Goal: Transaction & Acquisition: Book appointment/travel/reservation

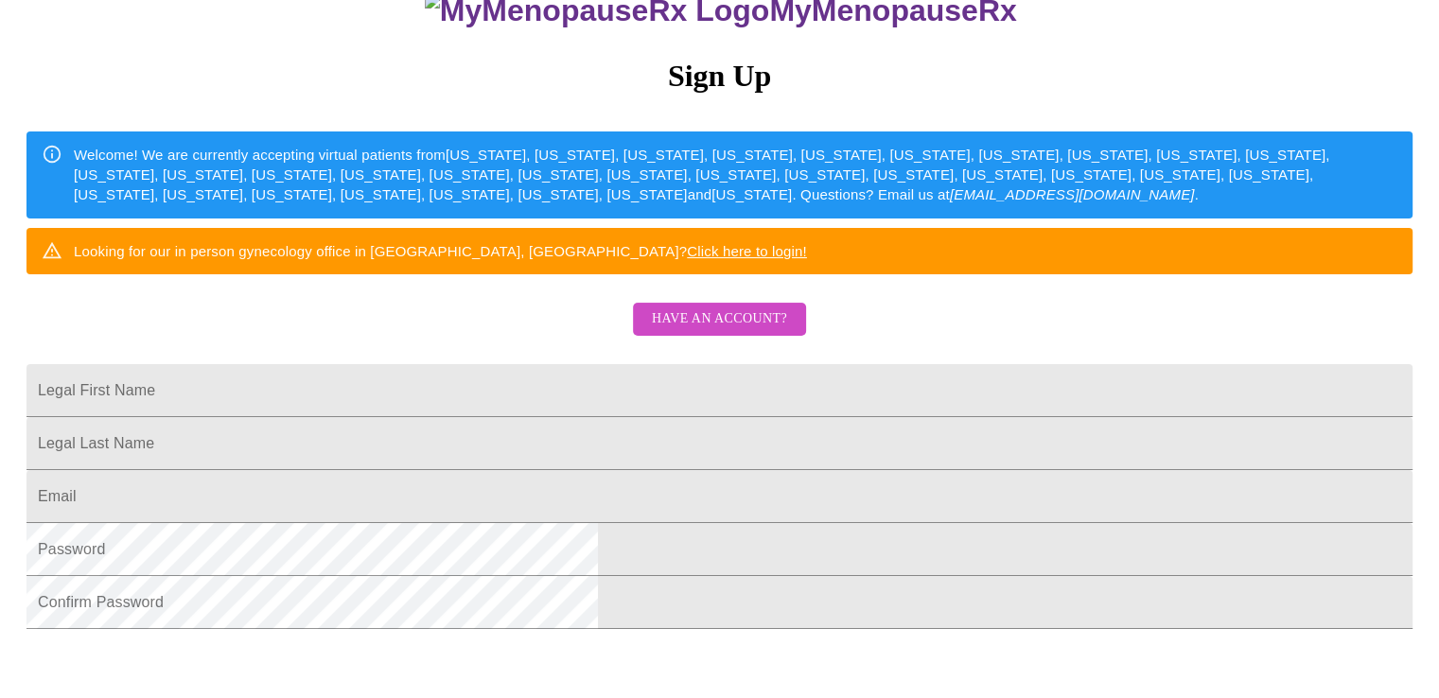
scroll to position [189, 0]
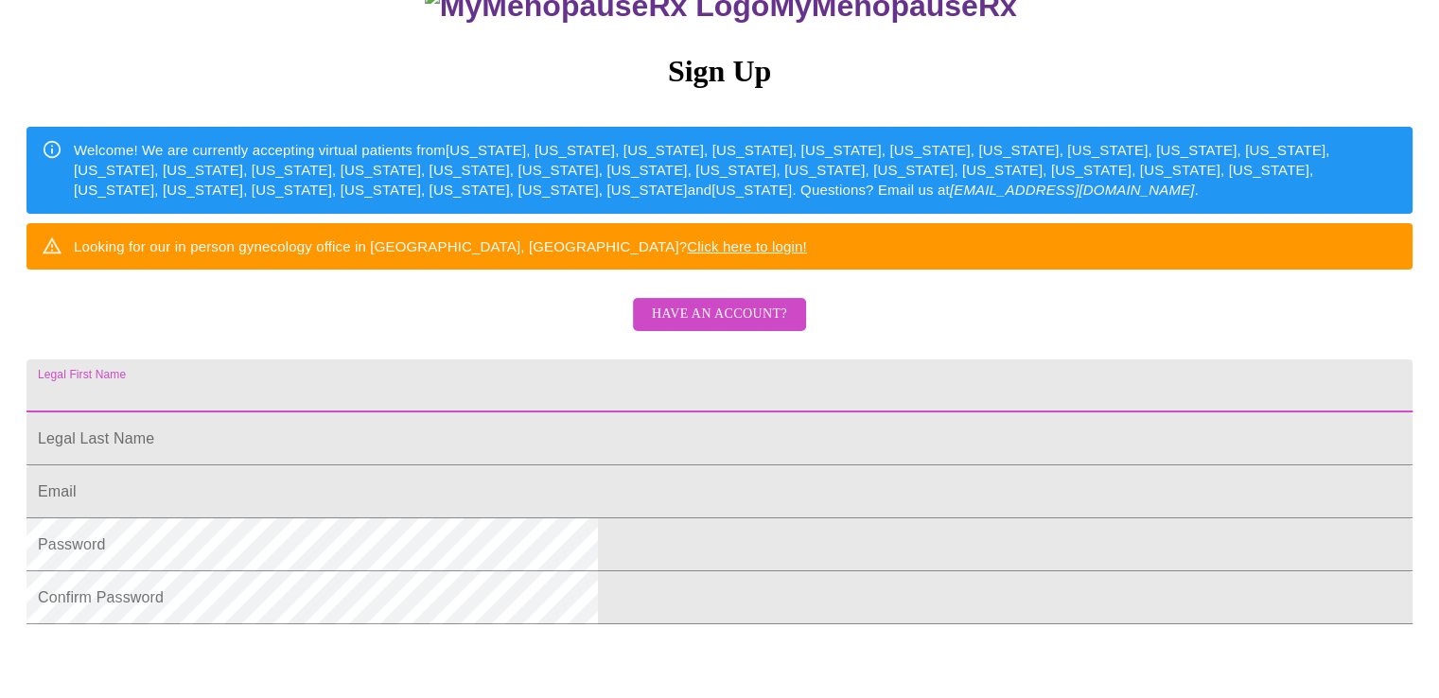
click at [497, 413] on input "Legal First Name" at bounding box center [719, 386] width 1386 height 53
type input "[PERSON_NAME]"
click at [480, 466] on input "Legal First Name" at bounding box center [719, 439] width 1386 height 53
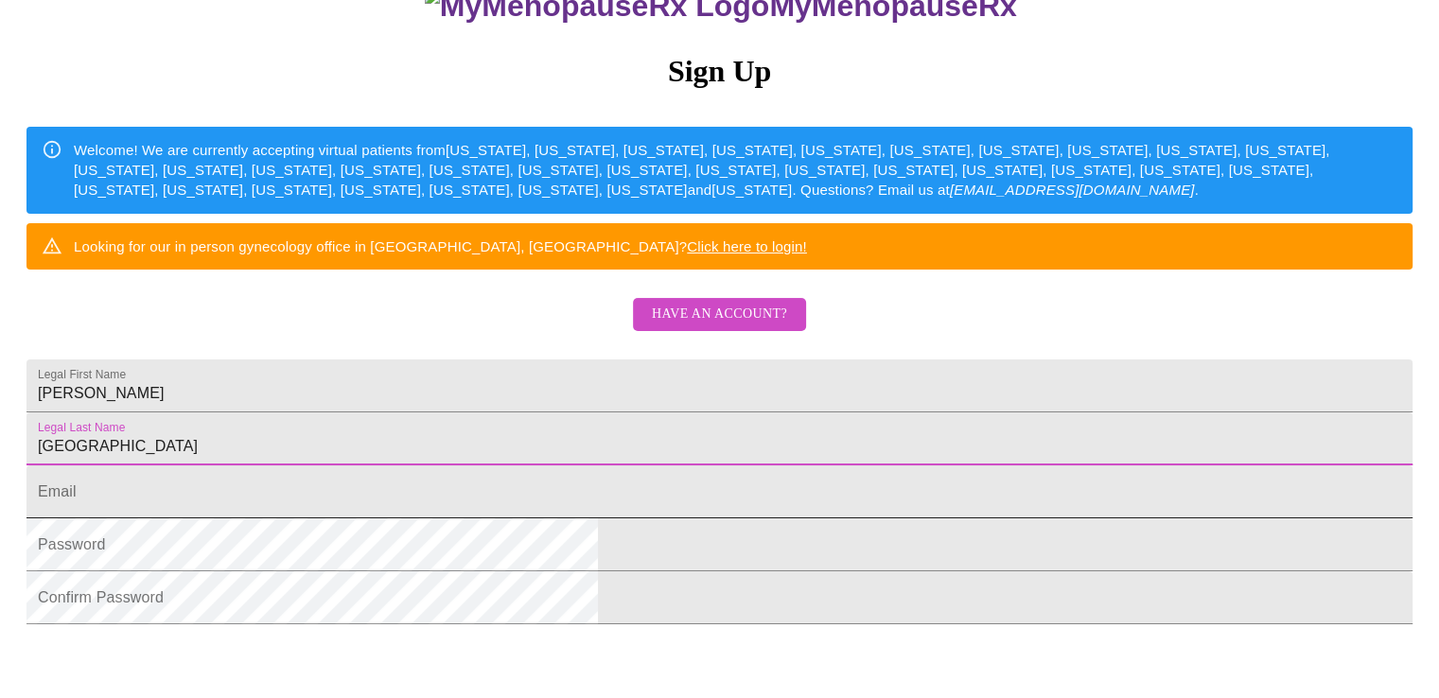
type input "[GEOGRAPHIC_DATA]"
click at [472, 519] on input "Legal First Name" at bounding box center [719, 492] width 1386 height 53
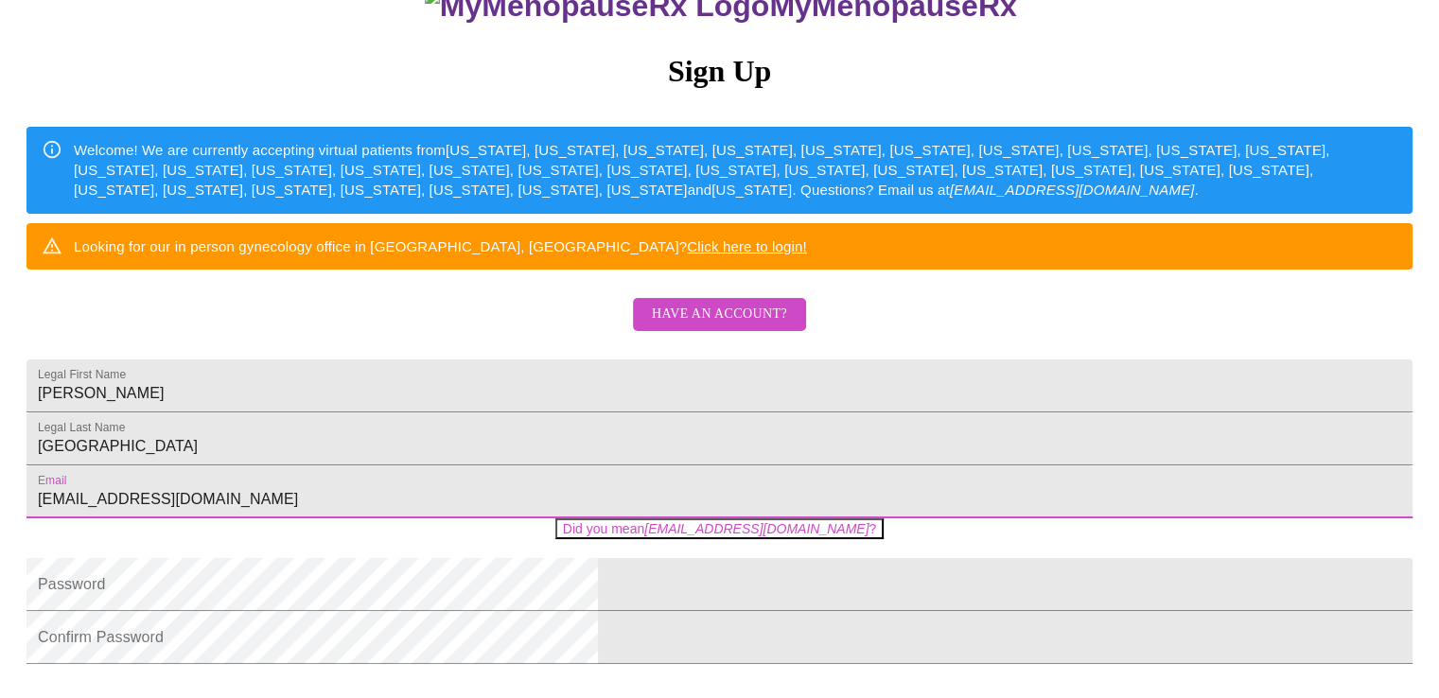
type input "[EMAIL_ADDRESS][DOMAIN_NAME]"
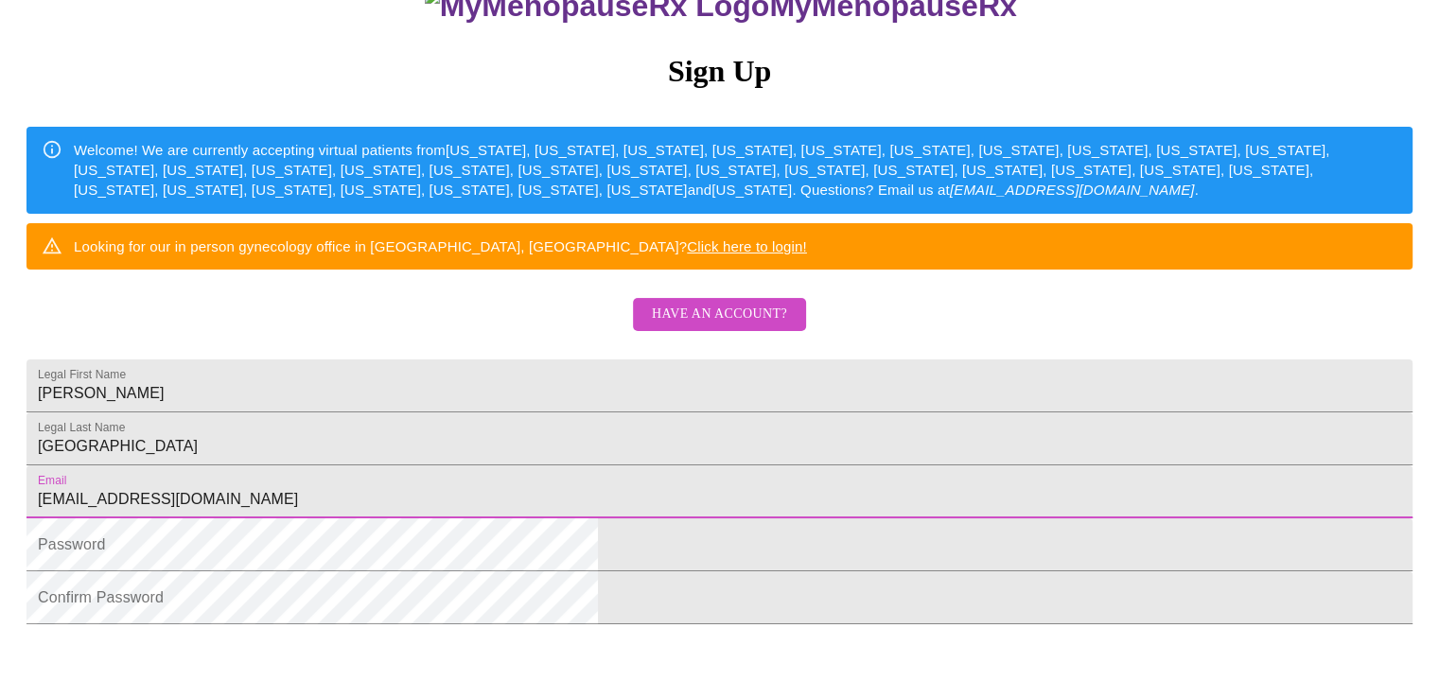
drag, startPoint x: 737, startPoint y: 595, endPoint x: 355, endPoint y: 566, distance: 383.5
click at [355, 566] on html "MyMenopauseRx Sign Up Welcome! We are currently accepting virtual patients from…" at bounding box center [719, 238] width 1439 height 854
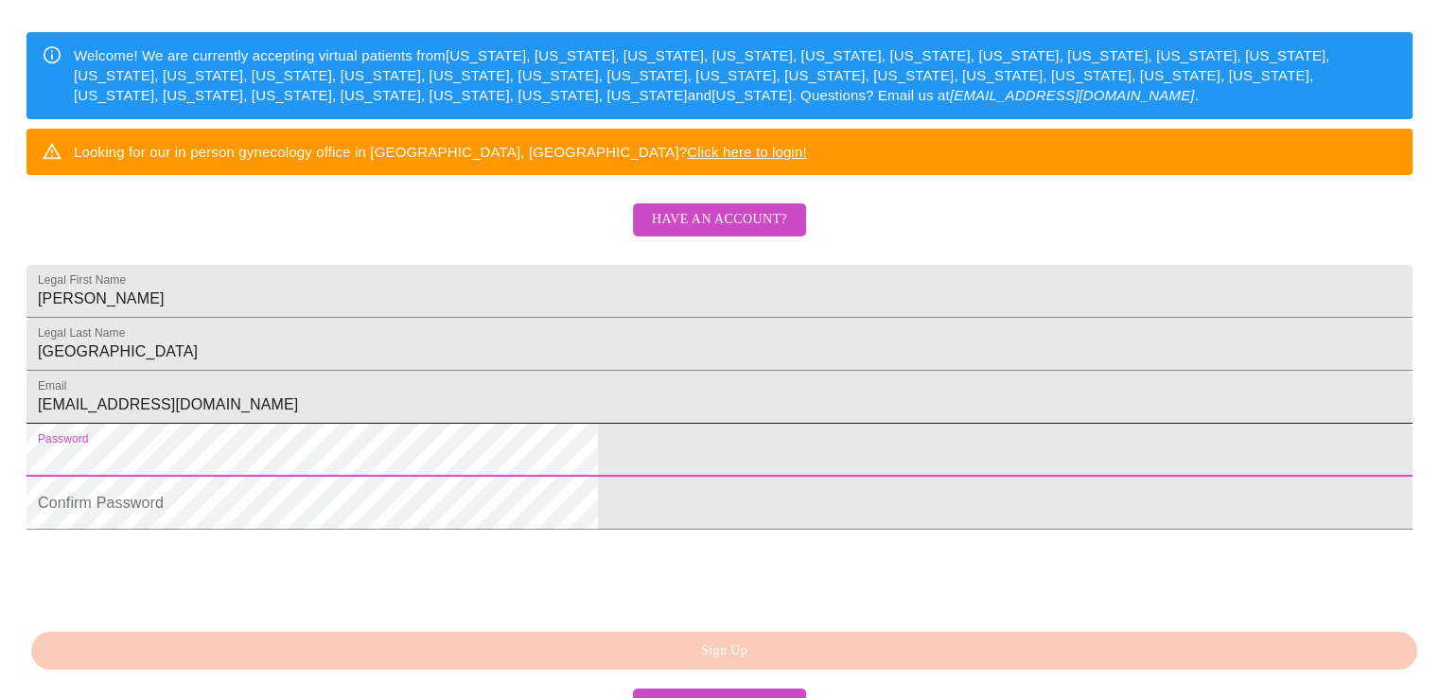
click at [712, 424] on input "[EMAIL_ADDRESS][DOMAIN_NAME]" at bounding box center [719, 397] width 1386 height 53
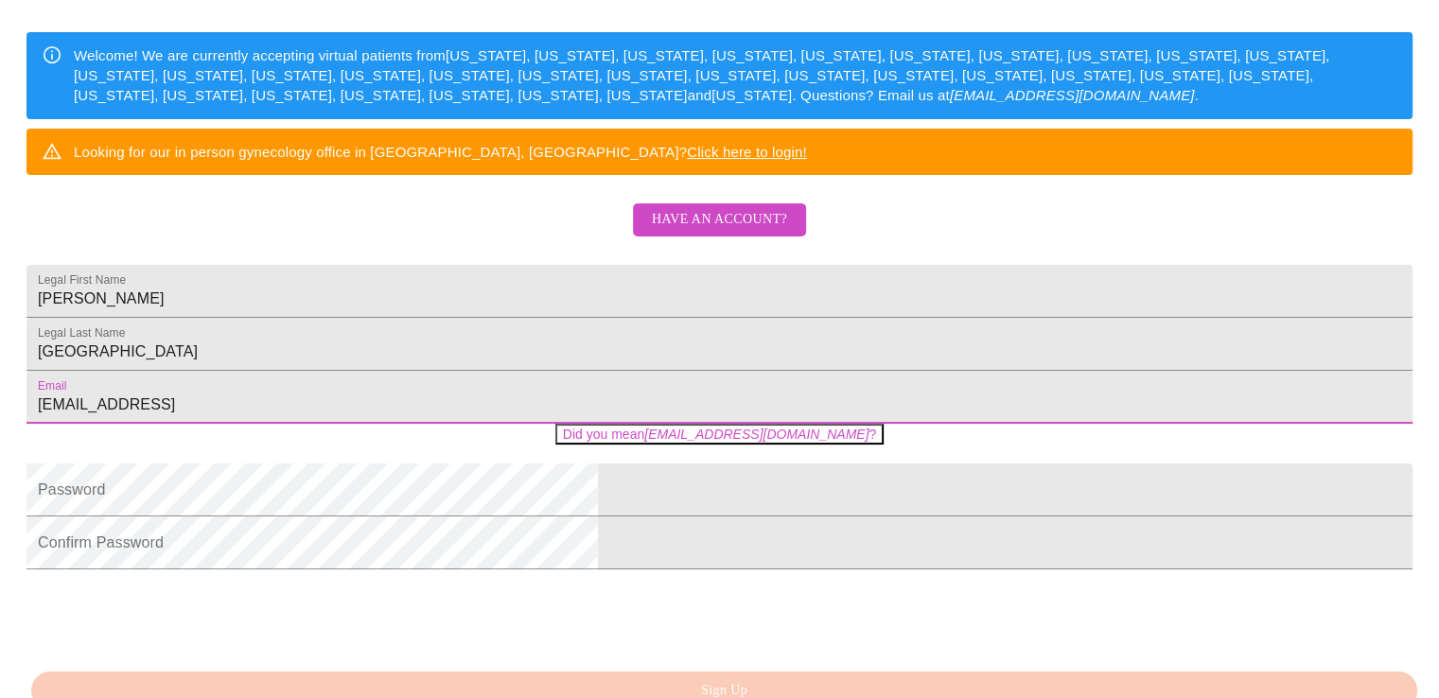
type input "[EMAIL_ADDRESS][DOMAIN_NAME]"
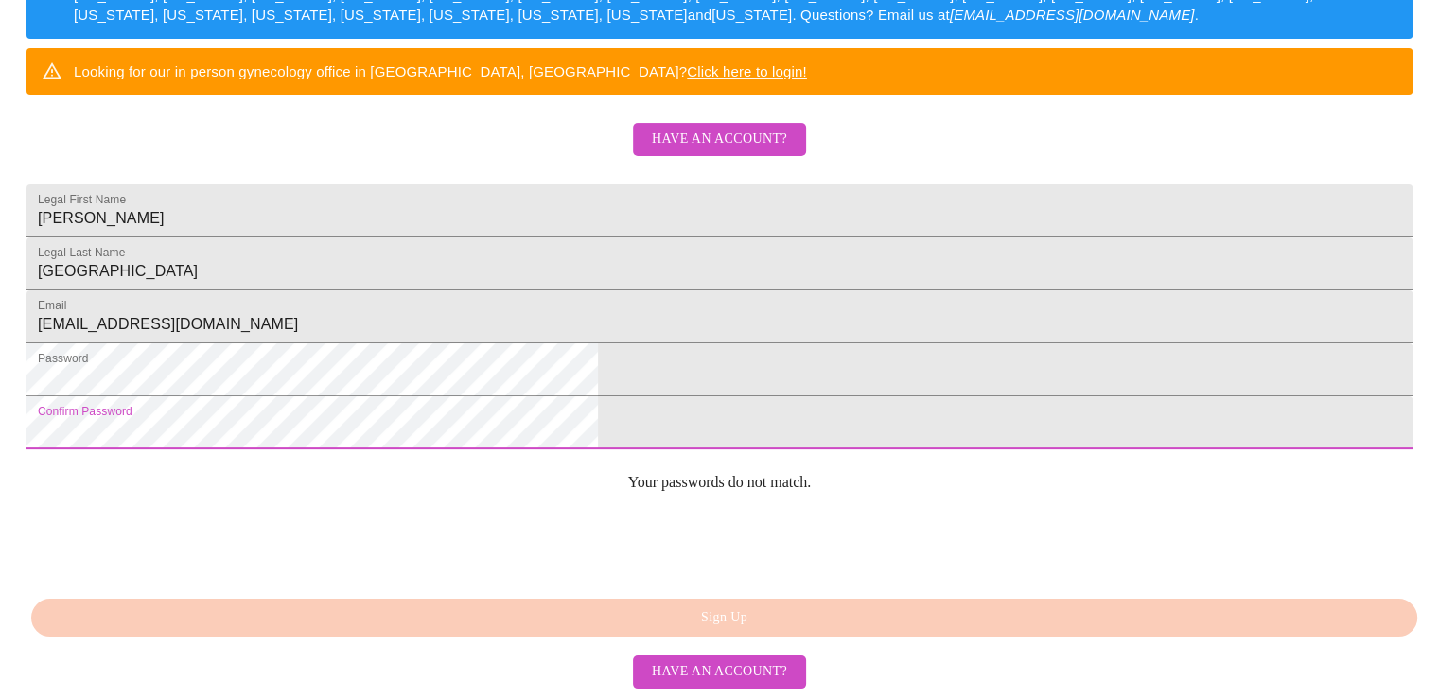
scroll to position [462, 0]
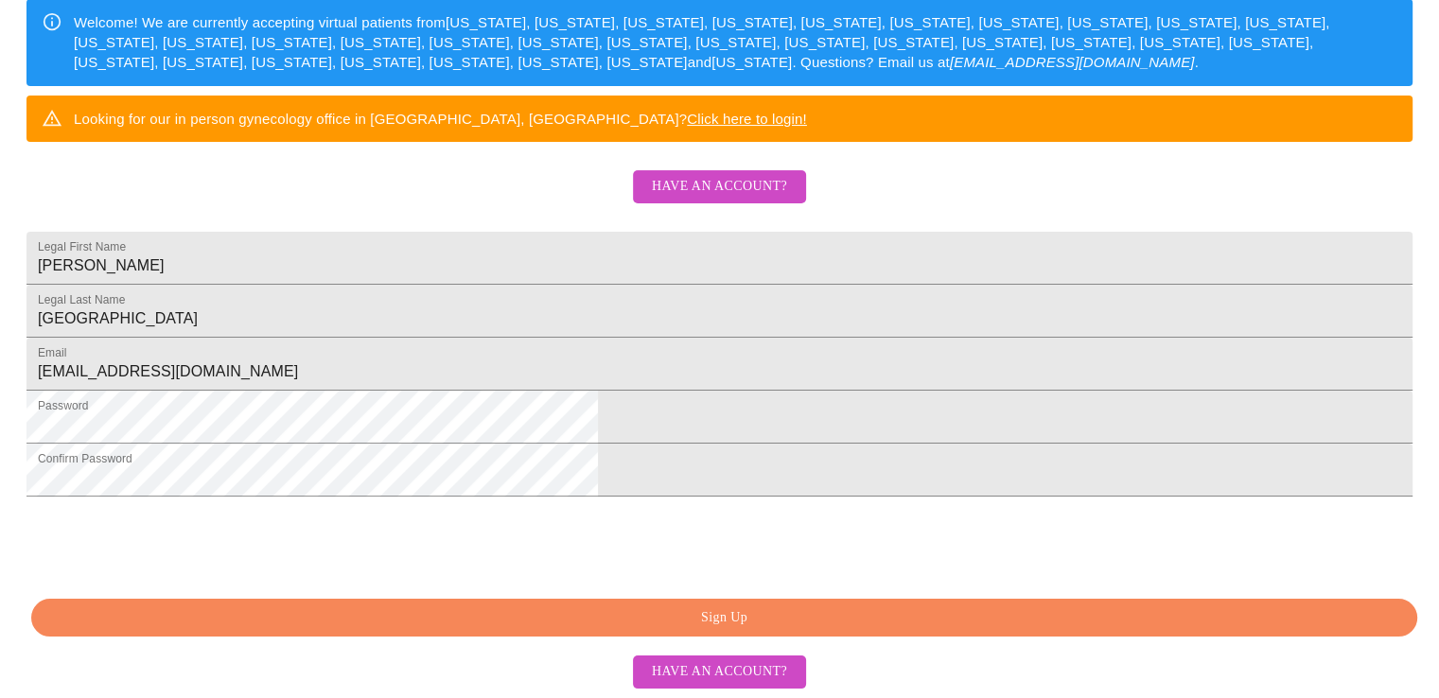
click at [702, 618] on span "Sign Up" at bounding box center [724, 619] width 1343 height 24
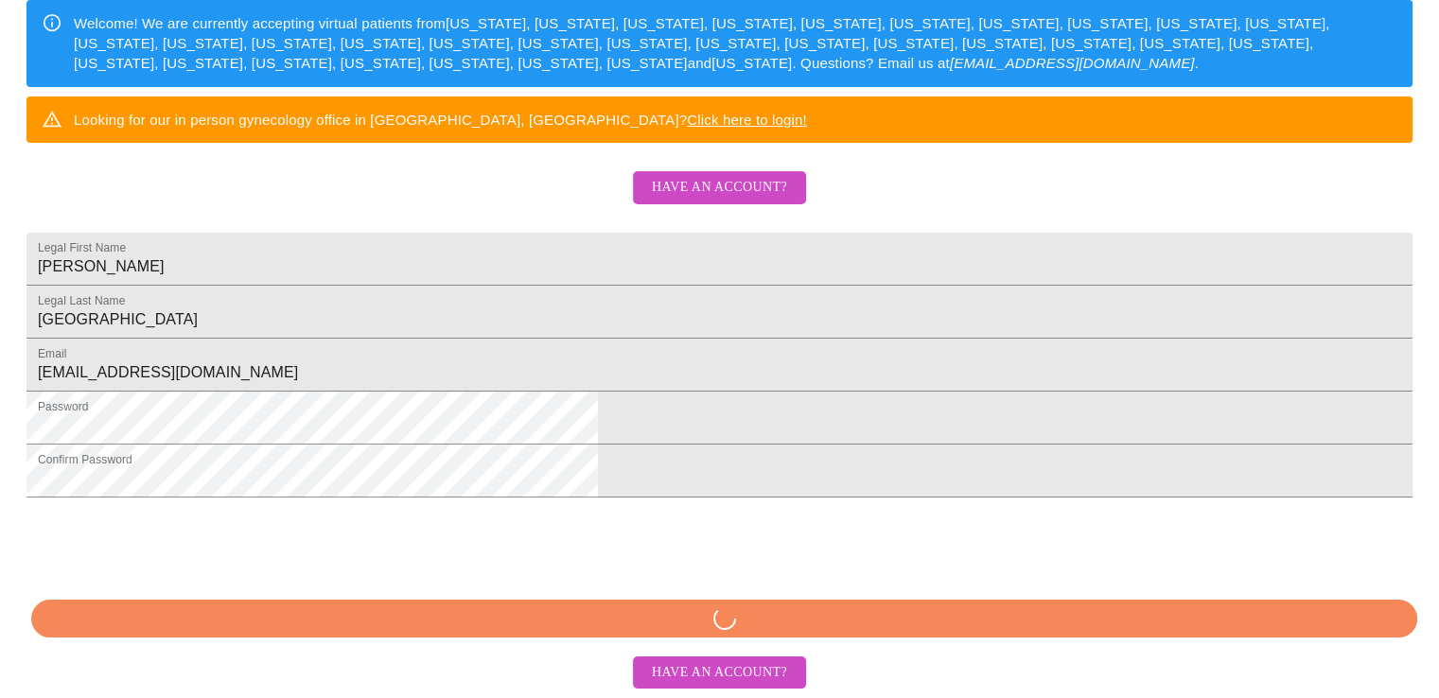
scroll to position [388, 0]
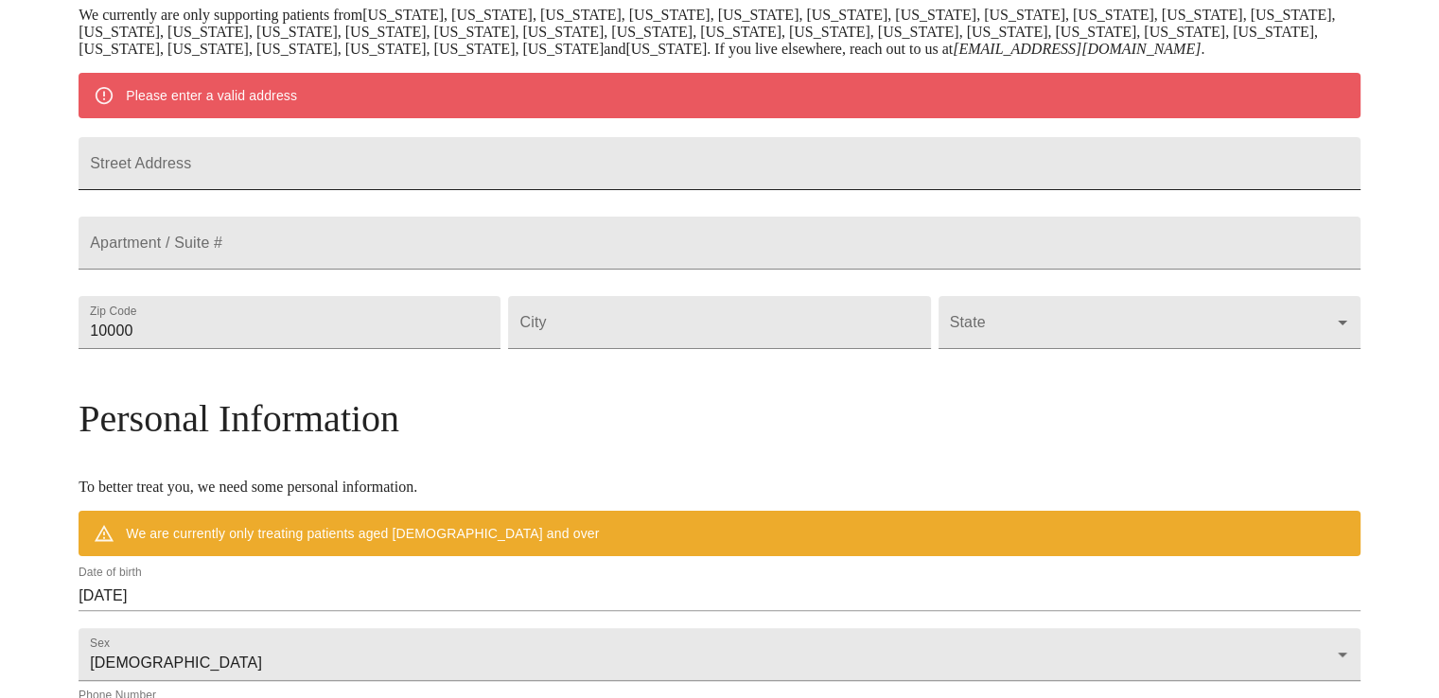
click at [379, 190] on input "Street Address" at bounding box center [720, 163] width 1282 height 53
type input "[STREET_ADDRESS]"
click at [329, 349] on input "10000" at bounding box center [290, 322] width 422 height 53
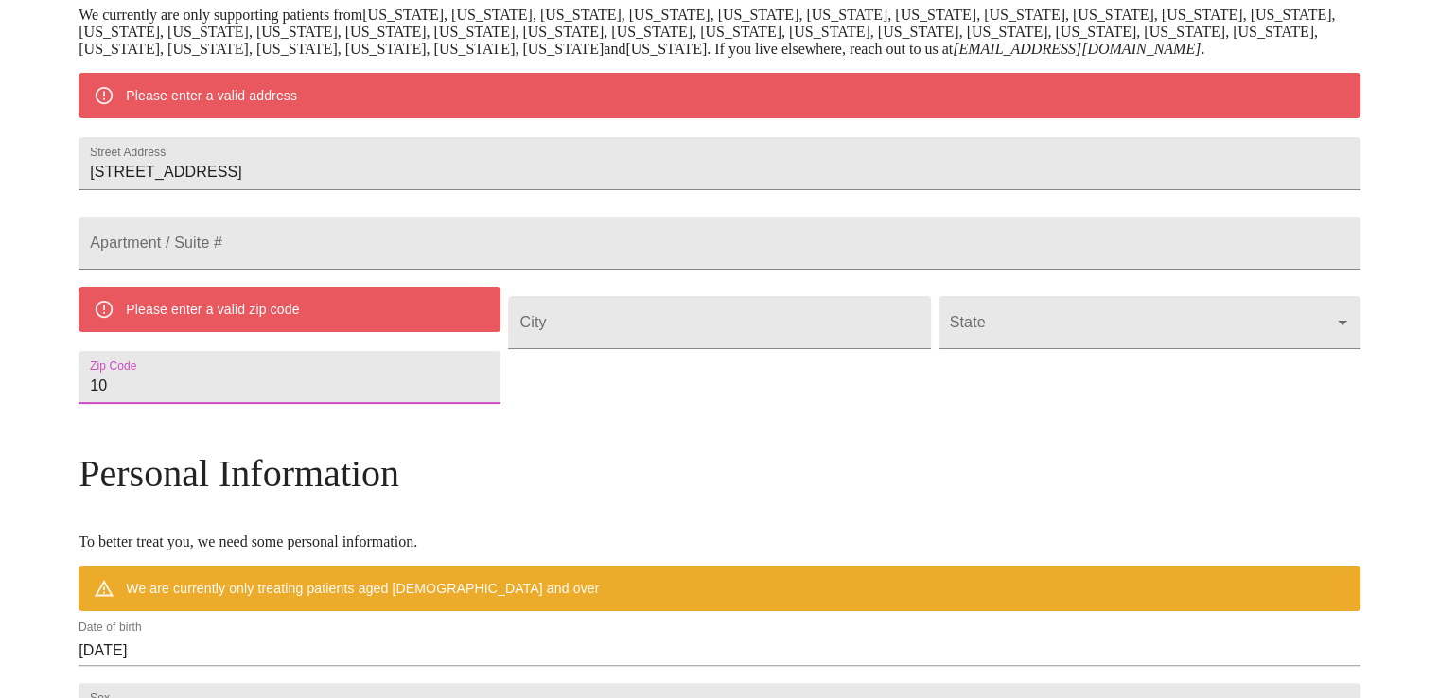
type input "1"
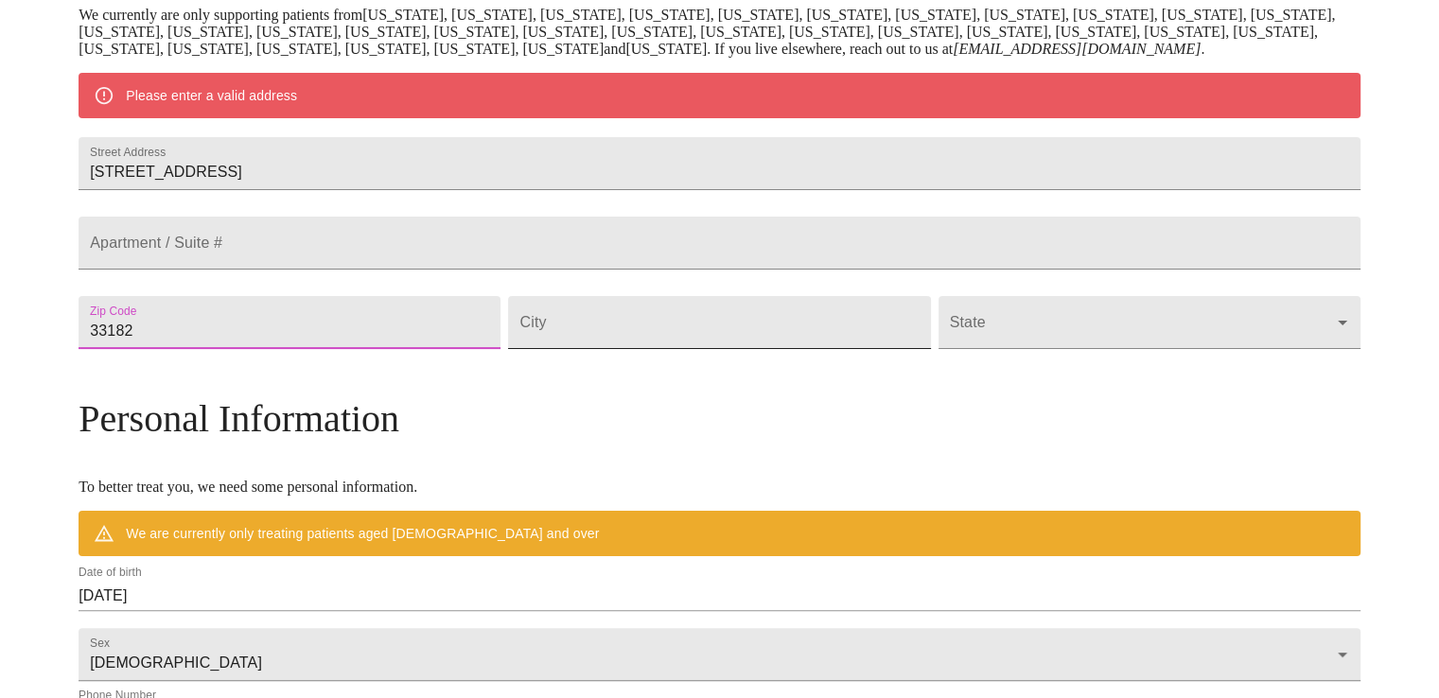
type input "33182"
click at [621, 349] on input "Street Address" at bounding box center [719, 322] width 422 height 53
type input "[GEOGRAPHIC_DATA]"
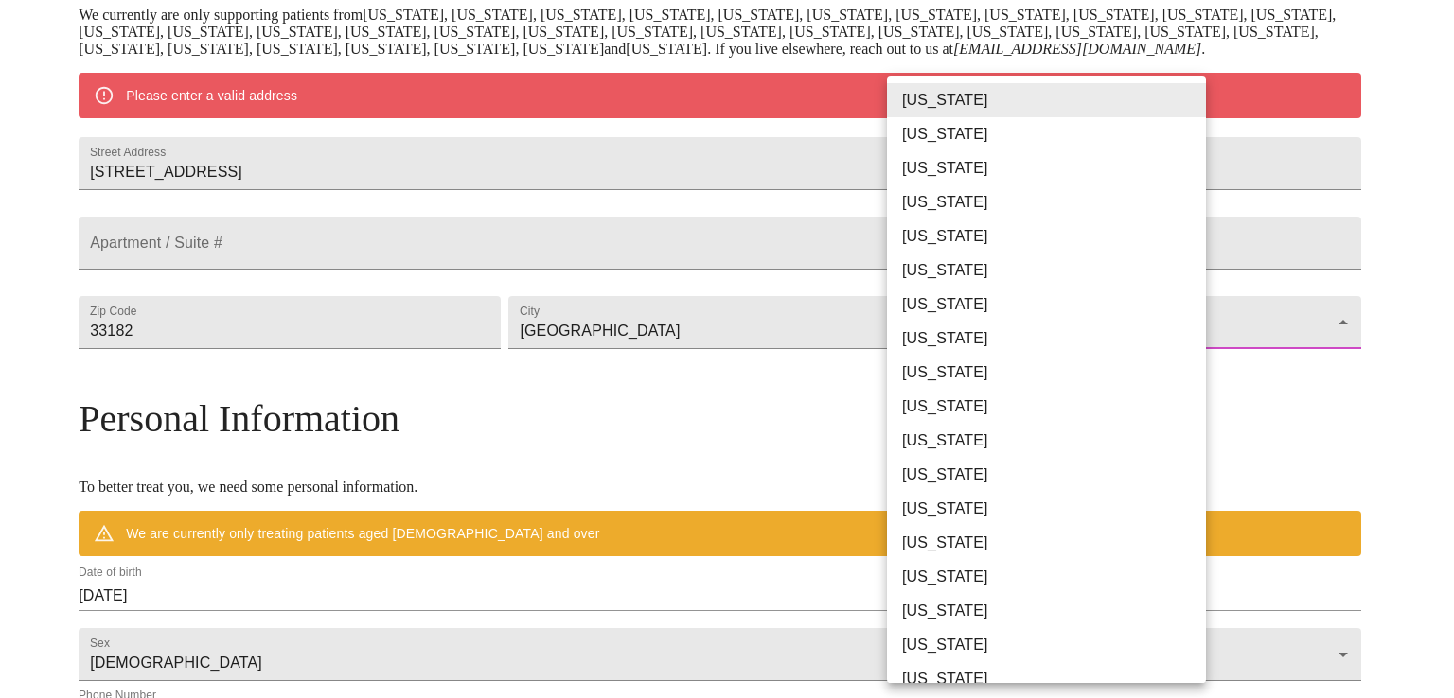
click at [980, 393] on body "MyMenopauseRx Welcome to MyMenopauseRx Since it's your first time here, you'll …" at bounding box center [727, 357] width 1439 height 1475
click at [943, 380] on li "[US_STATE]" at bounding box center [1053, 373] width 333 height 34
type input "[US_STATE]"
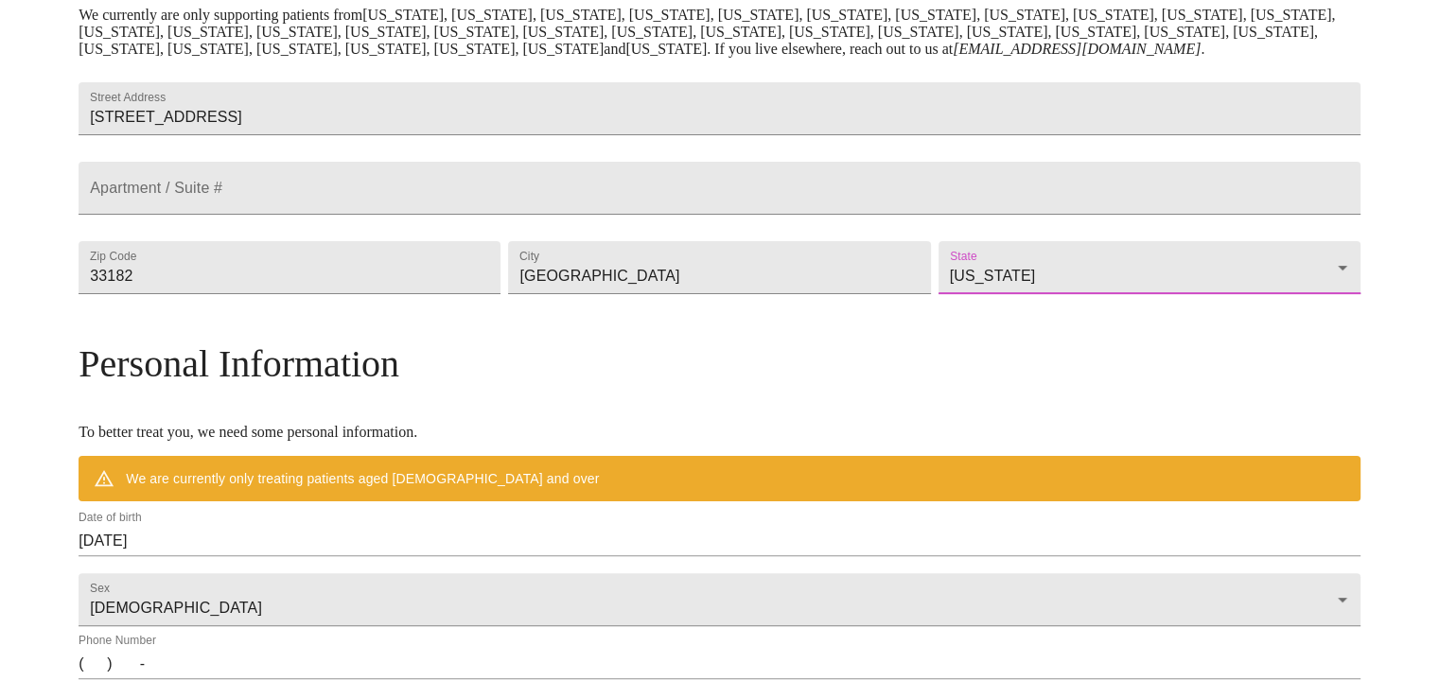
click at [874, 386] on h3 "Personal Information" at bounding box center [720, 364] width 1282 height 44
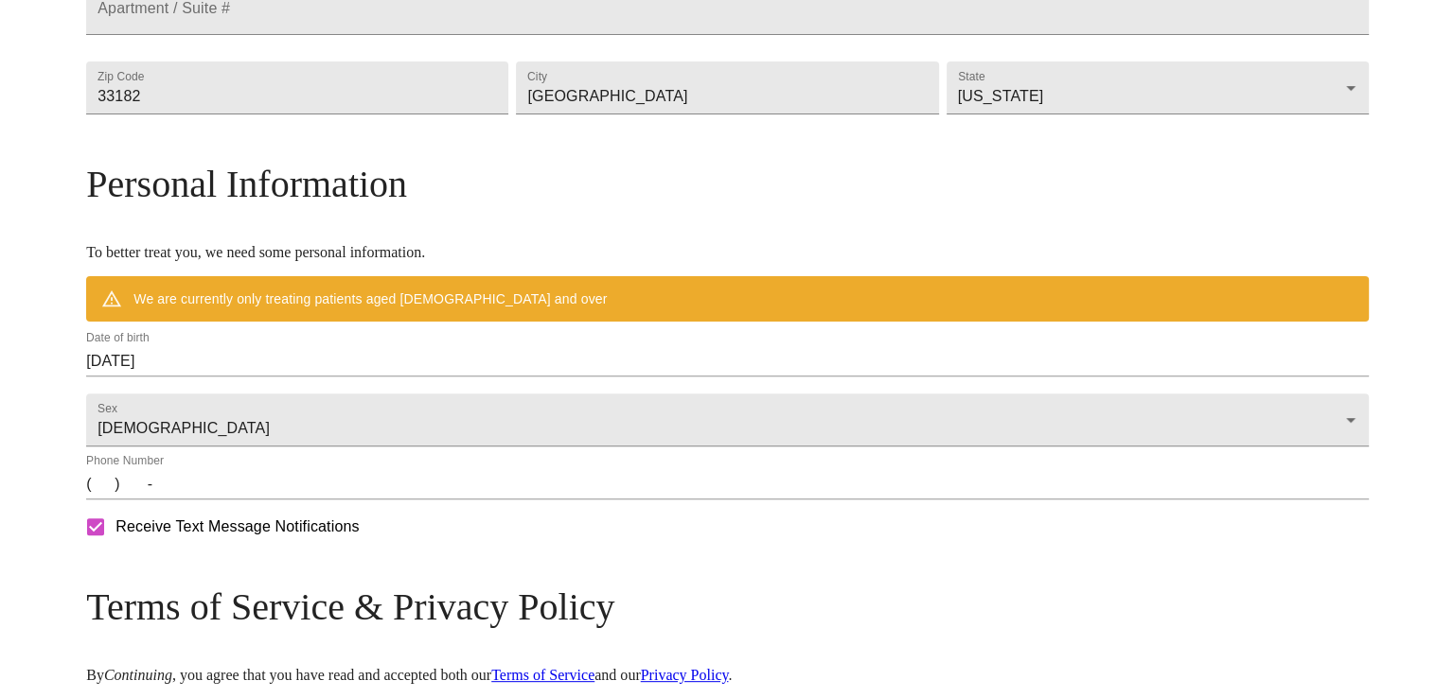
scroll to position [577, 0]
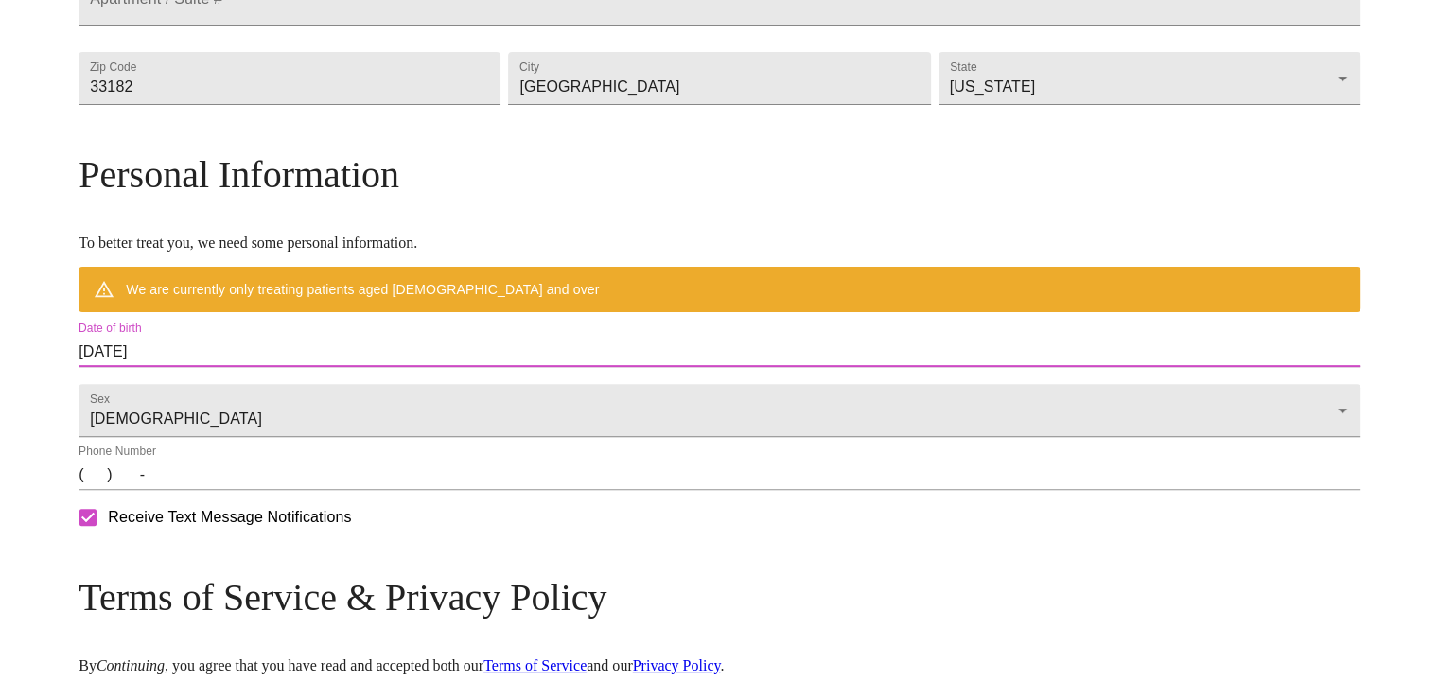
drag, startPoint x: 383, startPoint y: 408, endPoint x: 204, endPoint y: 406, distance: 178.9
click at [204, 406] on div "MyMenopauseRx Welcome to MyMenopauseRx Since it's your first time here, you'll …" at bounding box center [720, 140] width 1282 height 1421
click at [318, 367] on input "[DATE]" at bounding box center [720, 352] width 1282 height 30
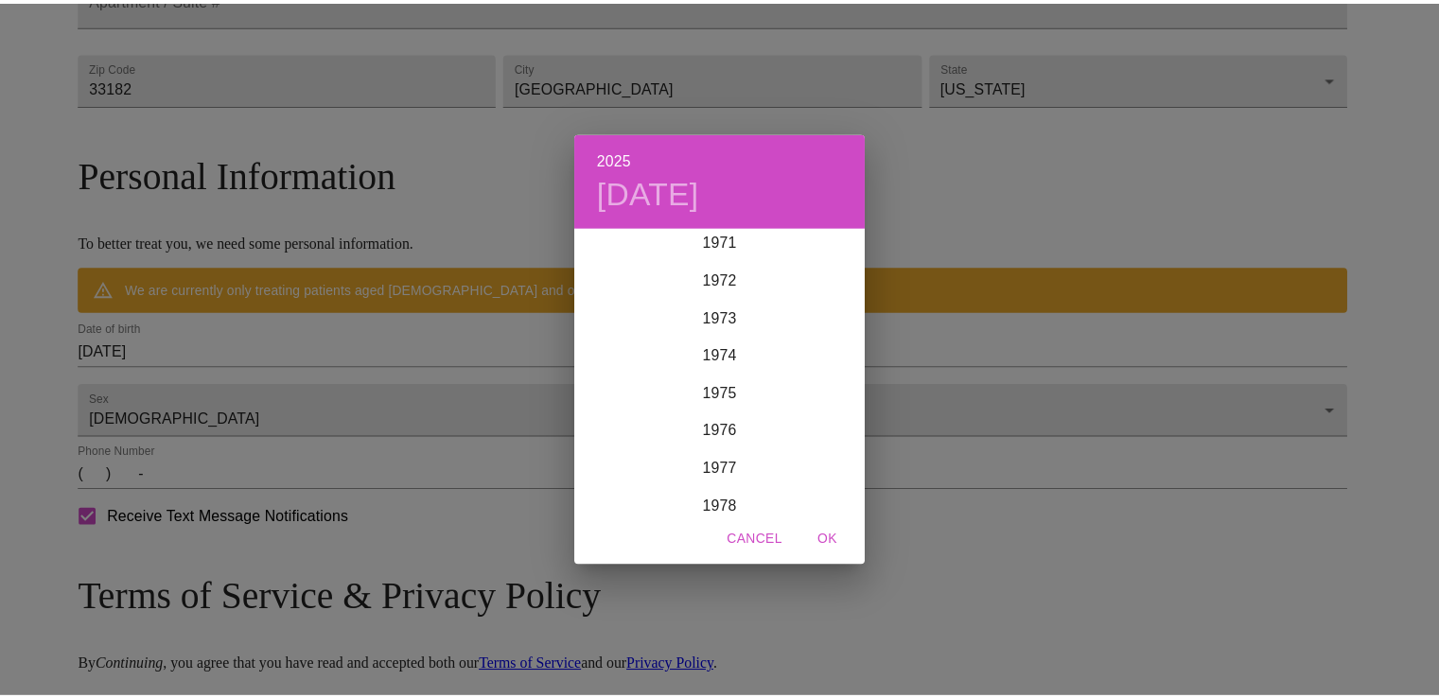
scroll to position [2669, 0]
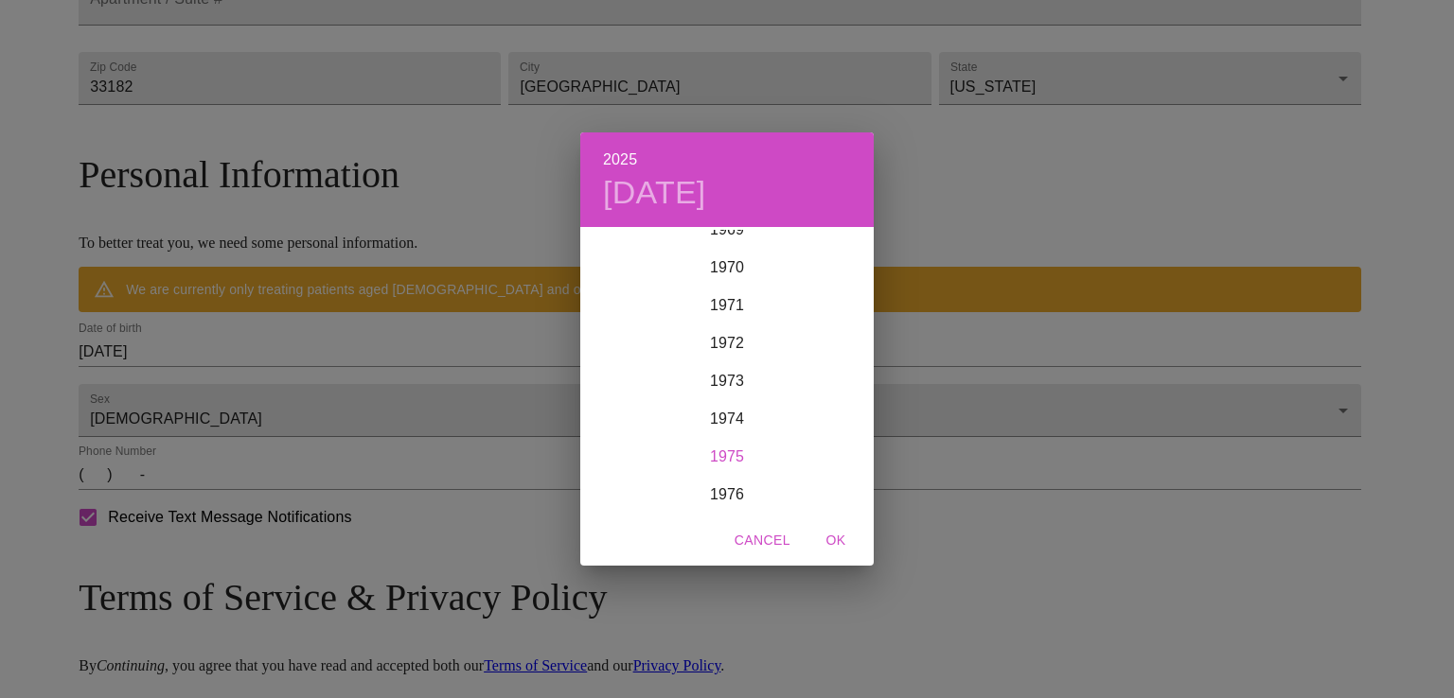
click at [719, 451] on div "1975" at bounding box center [726, 457] width 293 height 38
click at [633, 405] on div "[DATE]" at bounding box center [628, 407] width 97 height 71
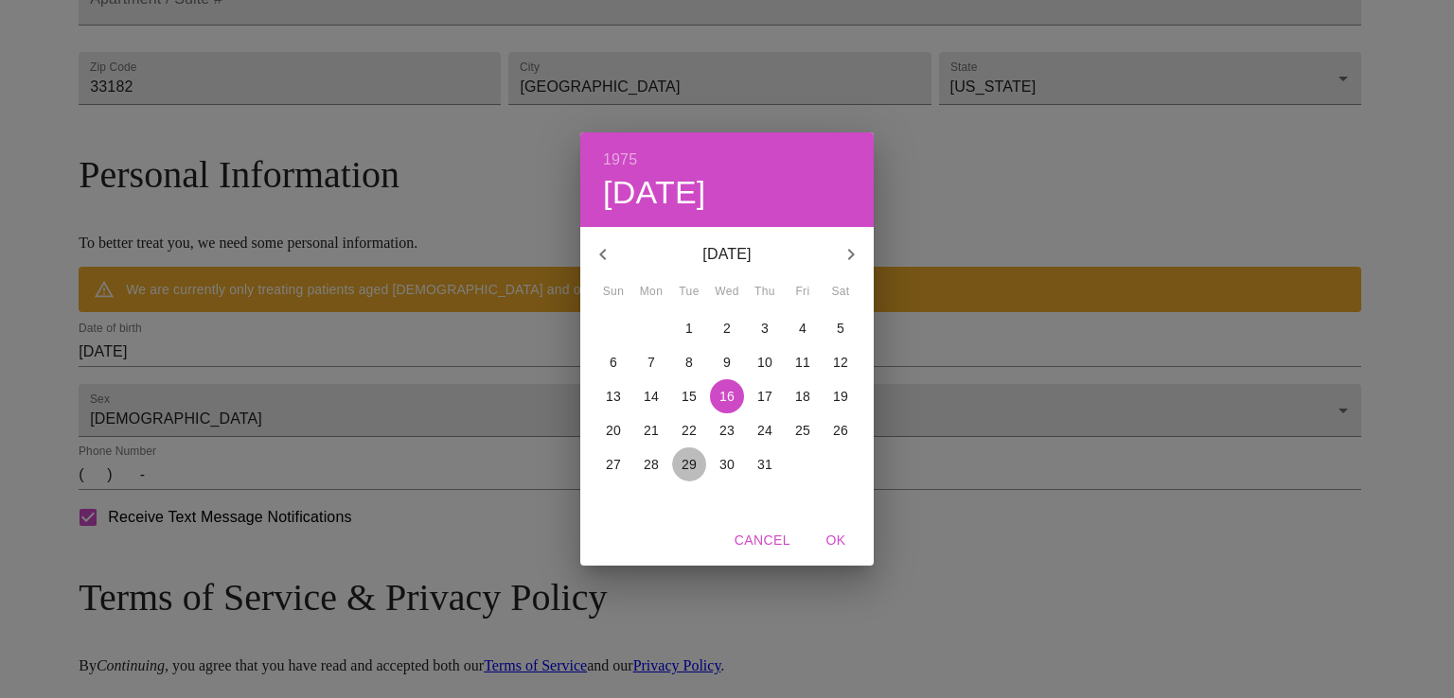
click at [696, 460] on p "29" at bounding box center [688, 464] width 15 height 19
click at [840, 542] on span "OK" at bounding box center [835, 541] width 45 height 24
type input "[DATE]"
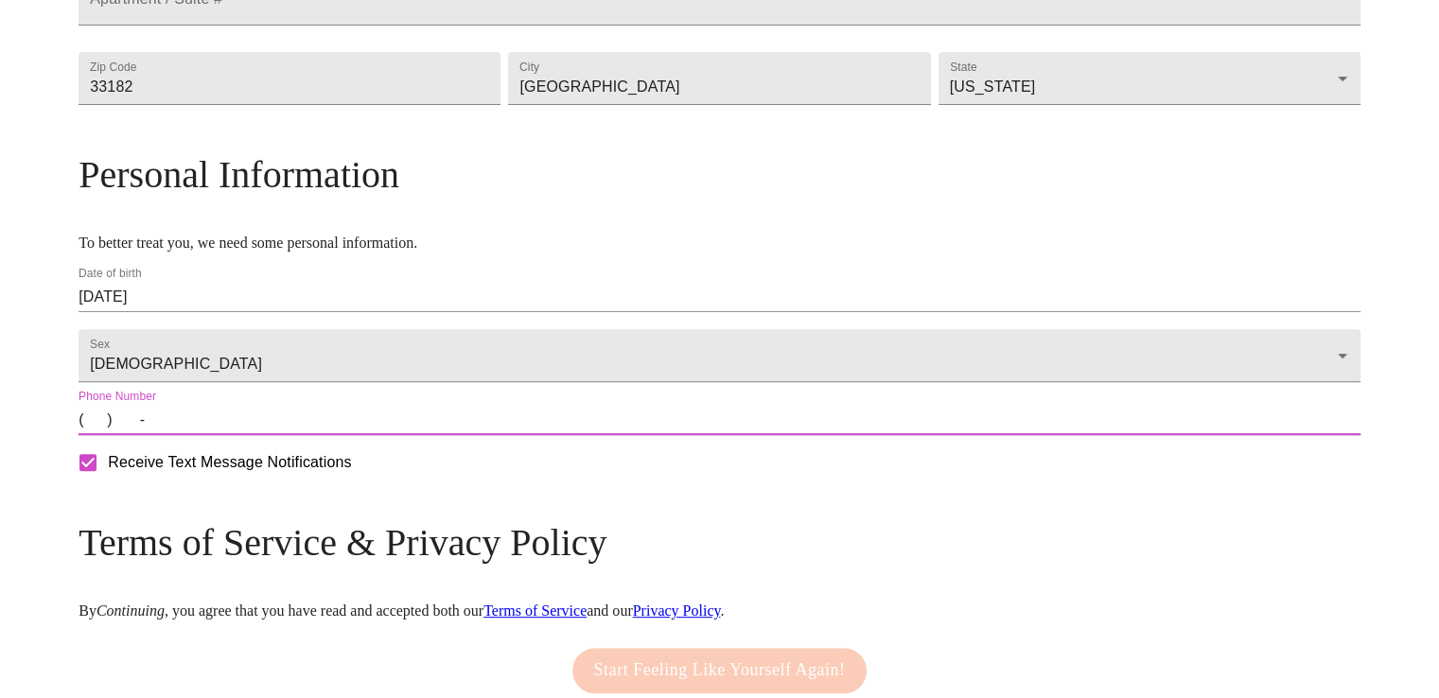
click at [257, 435] on input "(   )    -" at bounding box center [720, 420] width 1282 height 30
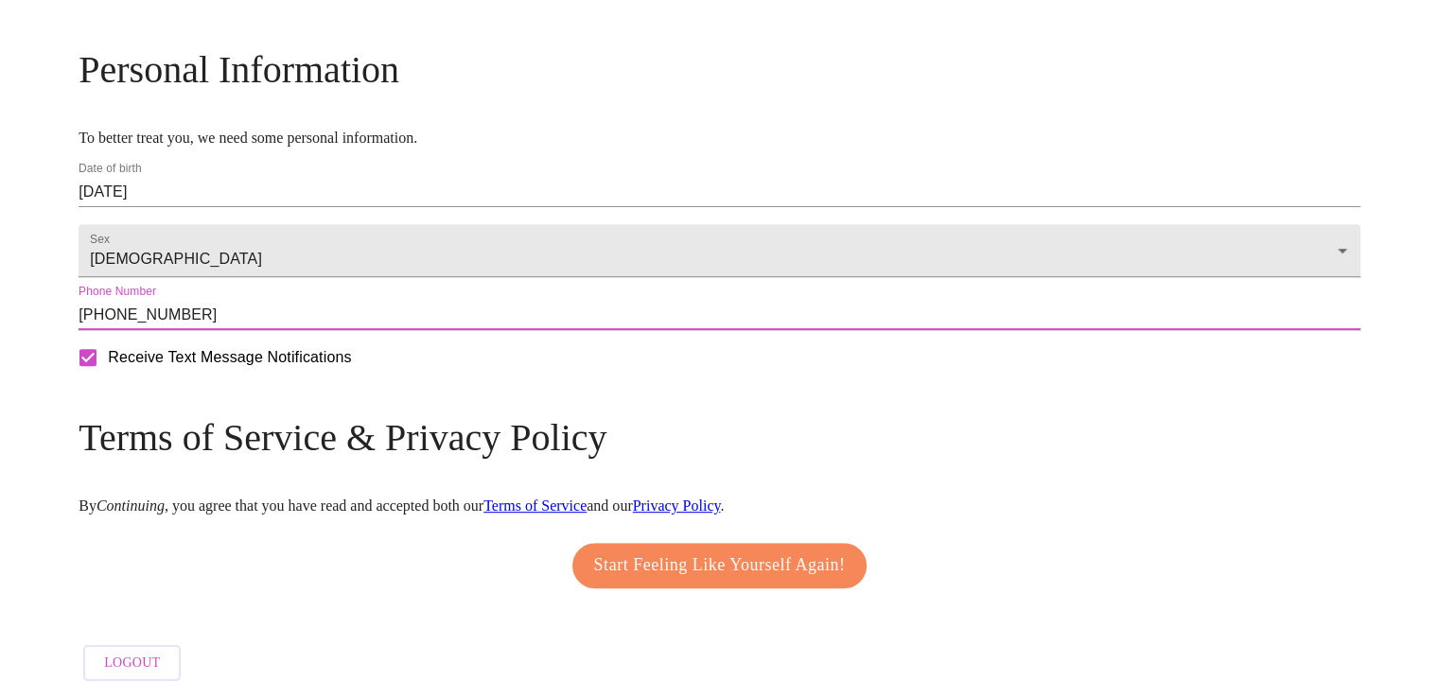
scroll to position [757, 0]
type input "[PHONE_NUMBER]"
click at [772, 556] on span "Start Feeling Like Yourself Again!" at bounding box center [720, 566] width 252 height 30
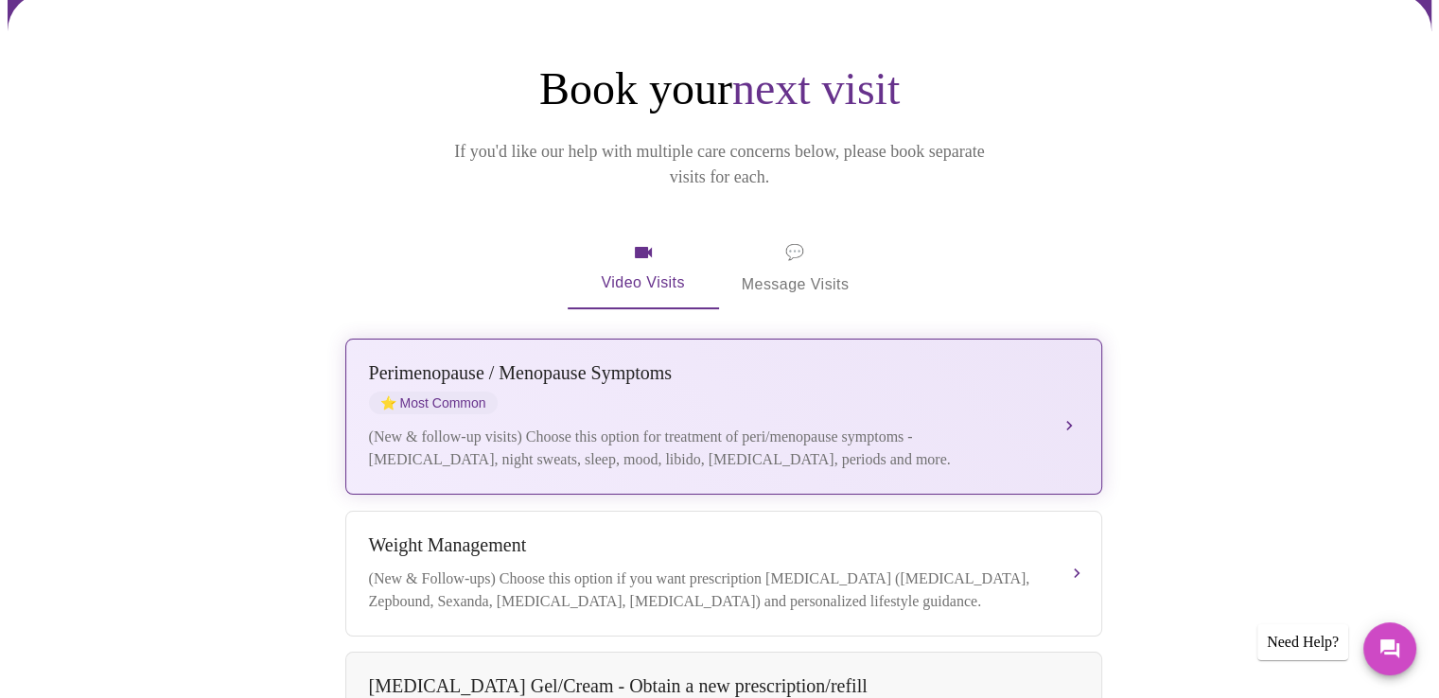
scroll to position [189, 0]
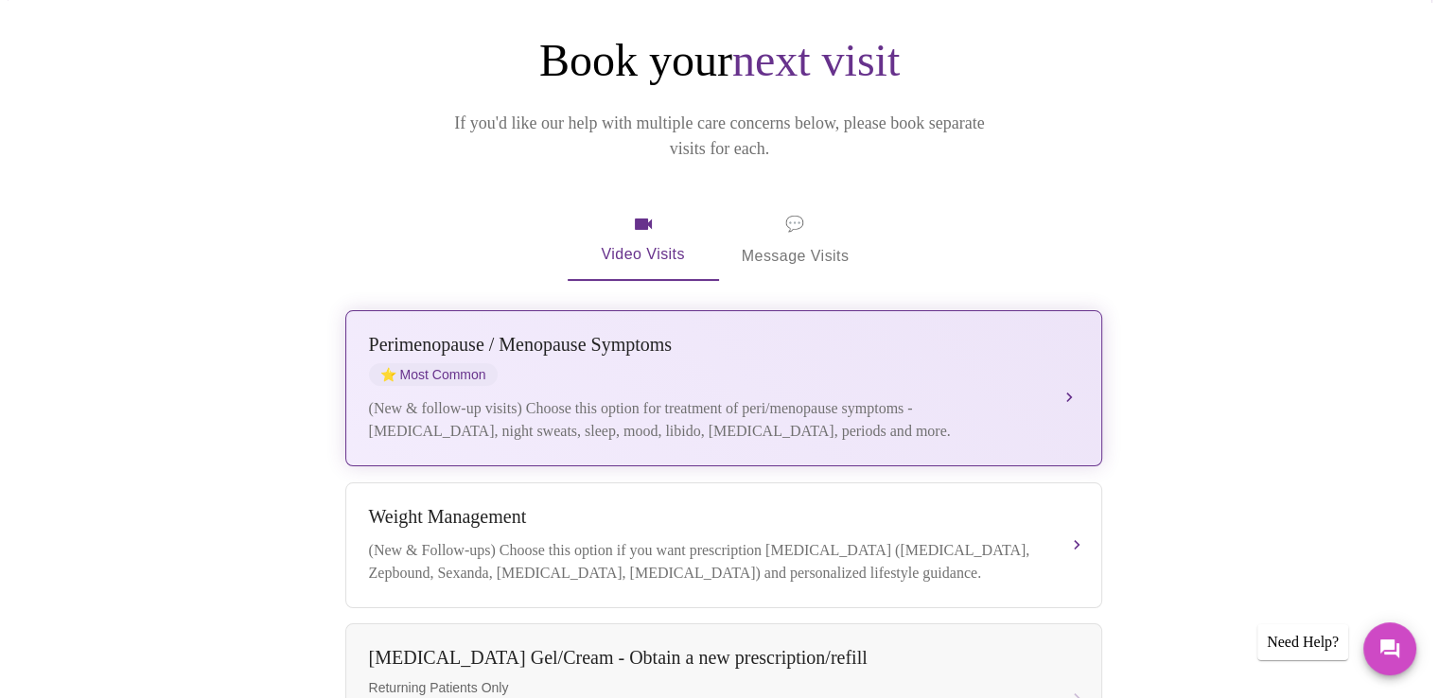
click at [786, 334] on div "[MEDICAL_DATA] / Menopause Symptoms ⭐ Most Common" at bounding box center [705, 360] width 672 height 52
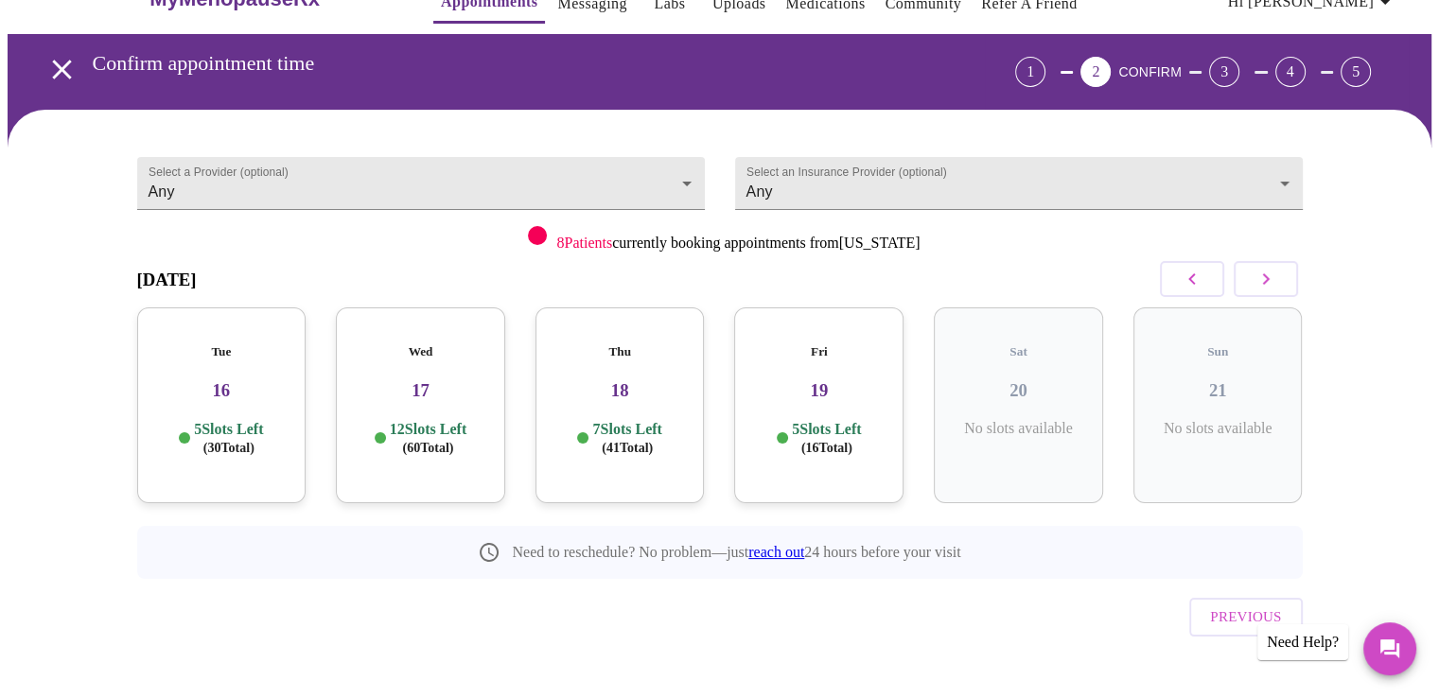
click at [230, 381] on h3 "16" at bounding box center [221, 390] width 139 height 21
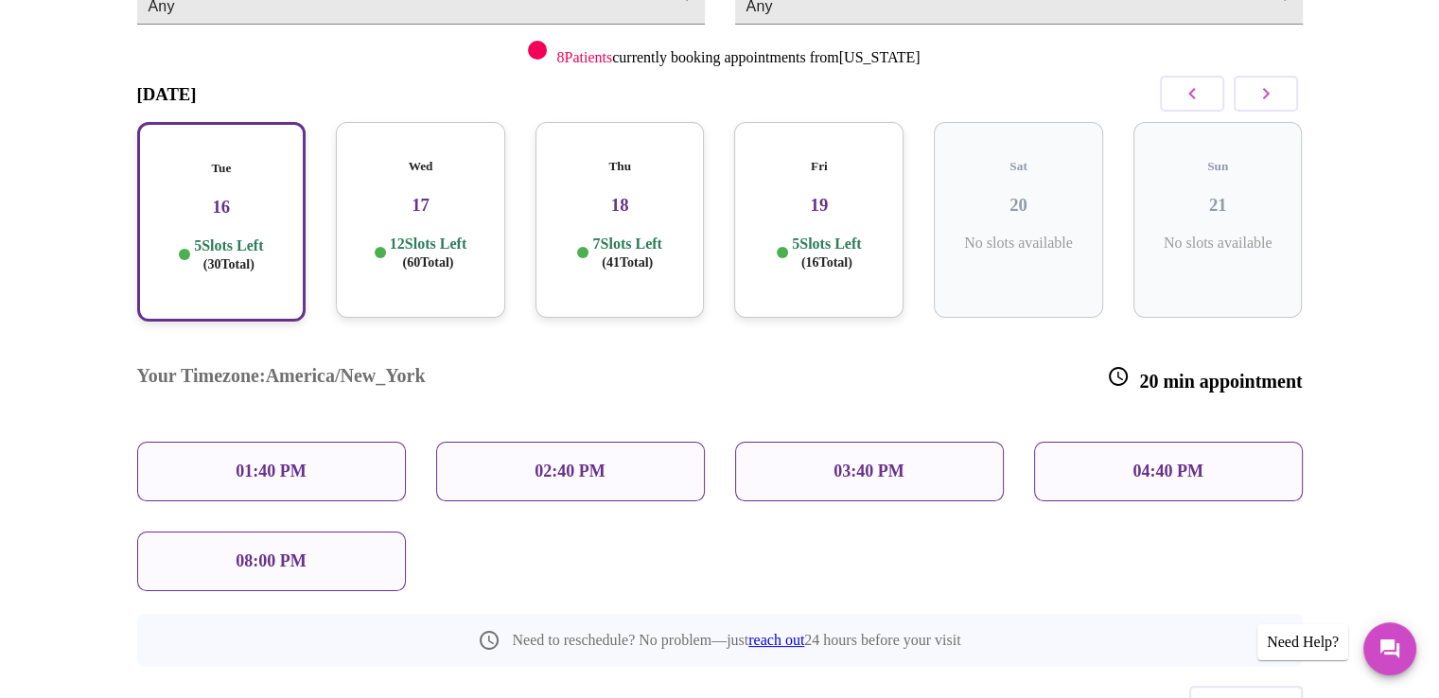
scroll to position [234, 0]
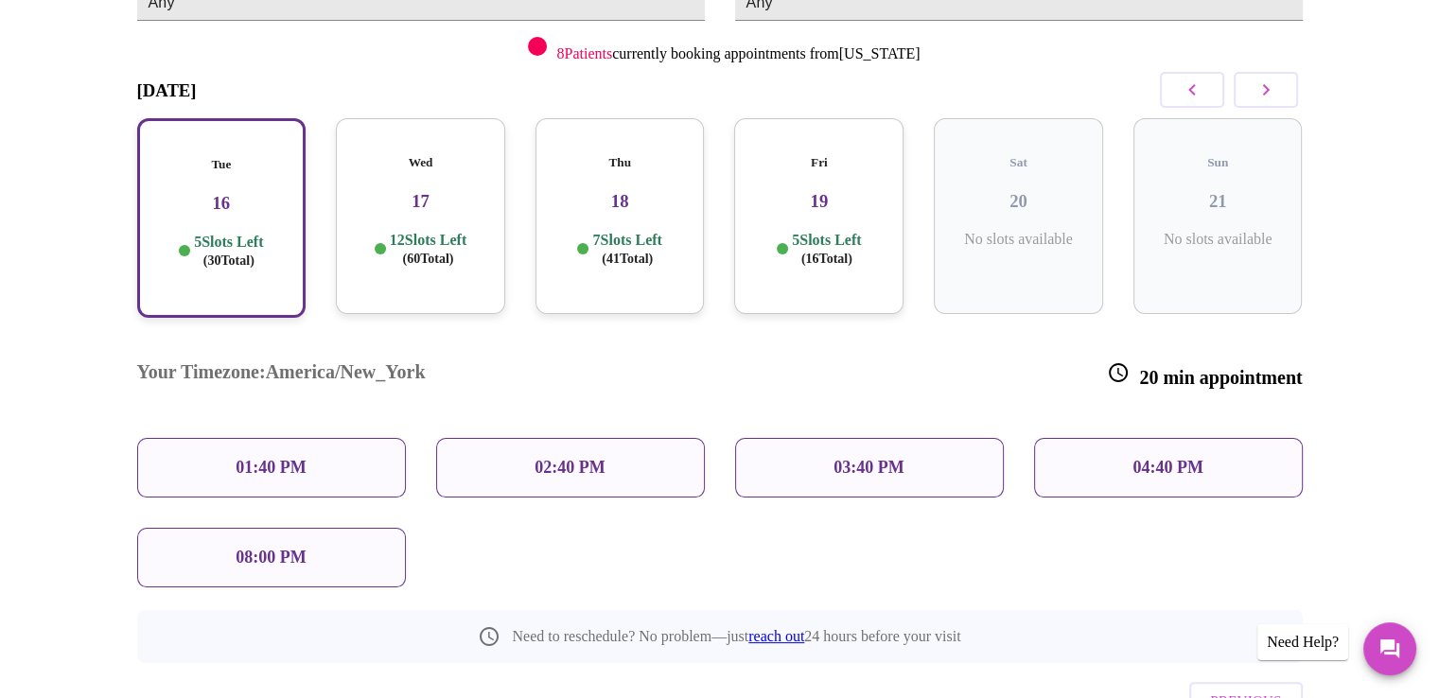
click at [1106, 438] on div "04:40 PM" at bounding box center [1168, 468] width 269 height 60
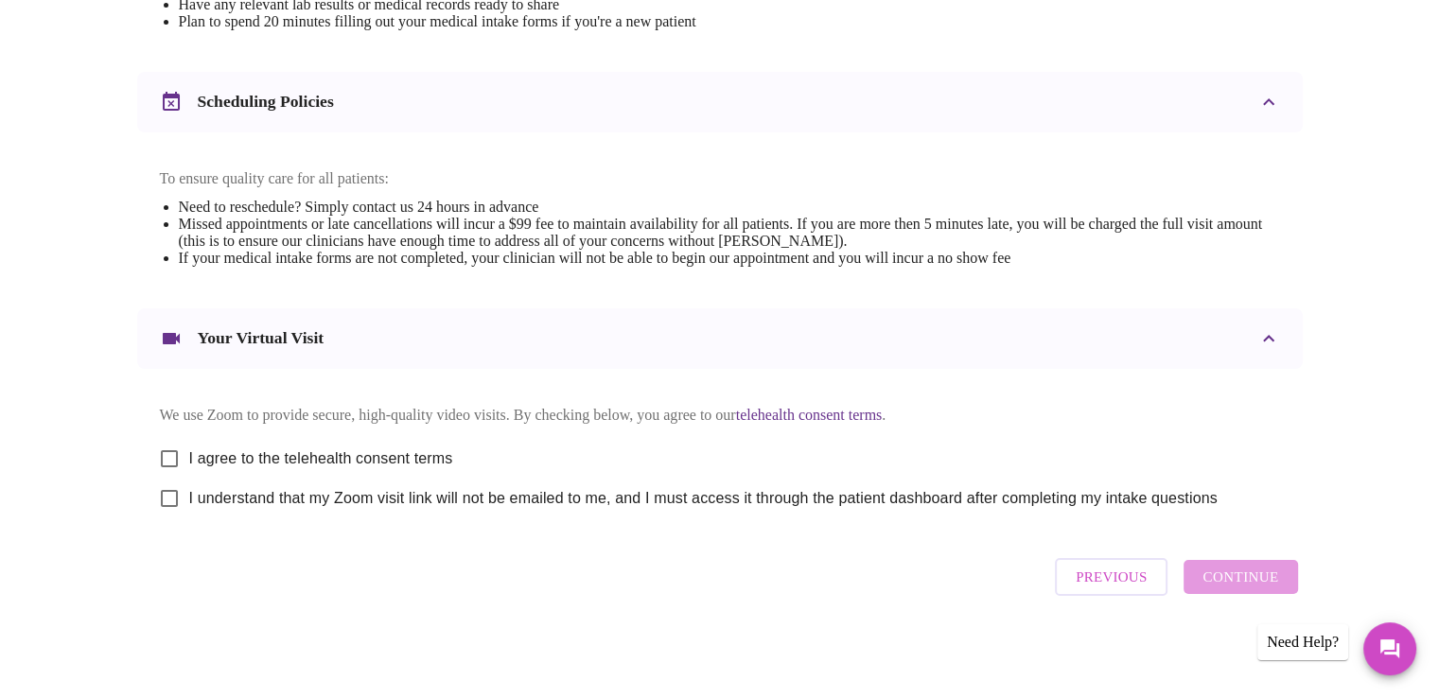
scroll to position [673, 0]
click at [168, 448] on input "I agree to the telehealth consent terms" at bounding box center [170, 459] width 40 height 40
checkbox input "true"
click at [168, 504] on input "I understand that my Zoom visit link will not be emailed to me, and I must acce…" at bounding box center [170, 499] width 40 height 40
checkbox input "true"
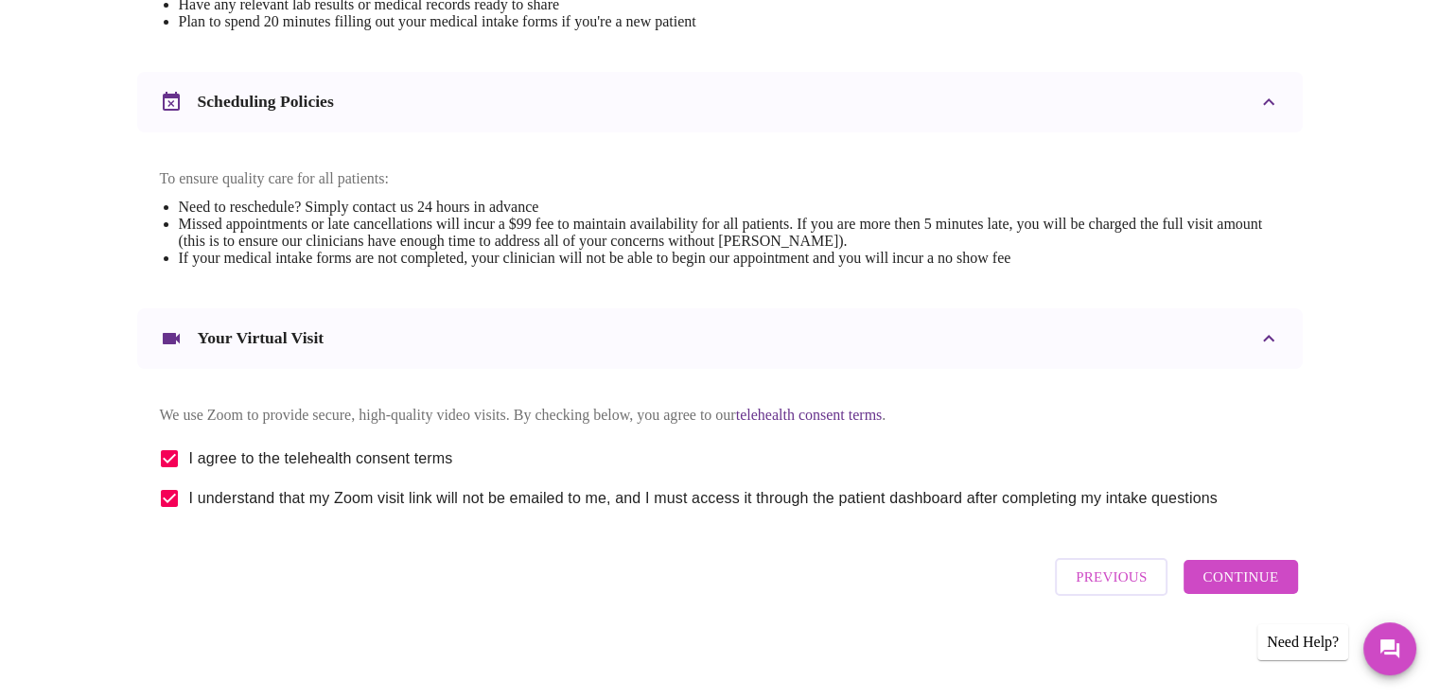
click at [1230, 581] on span "Continue" at bounding box center [1241, 577] width 76 height 25
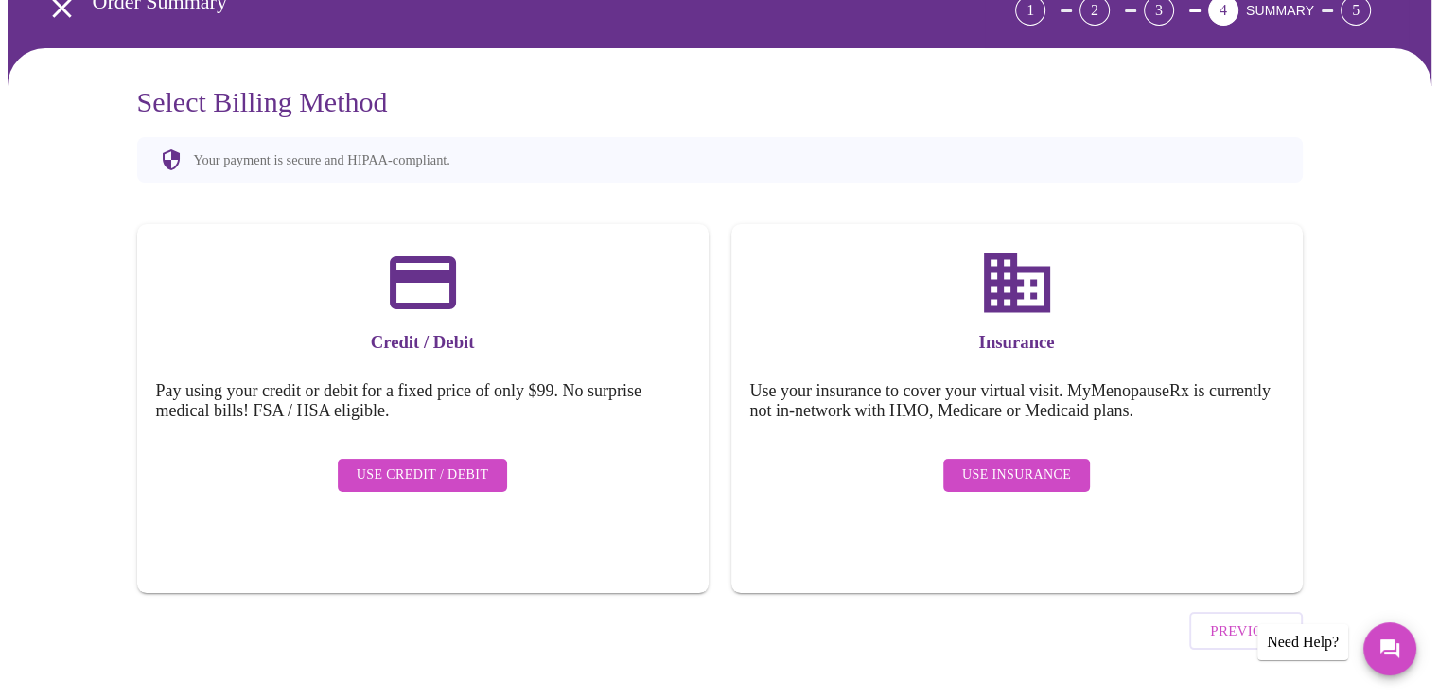
click at [1028, 464] on span "Use Insurance" at bounding box center [1016, 476] width 109 height 24
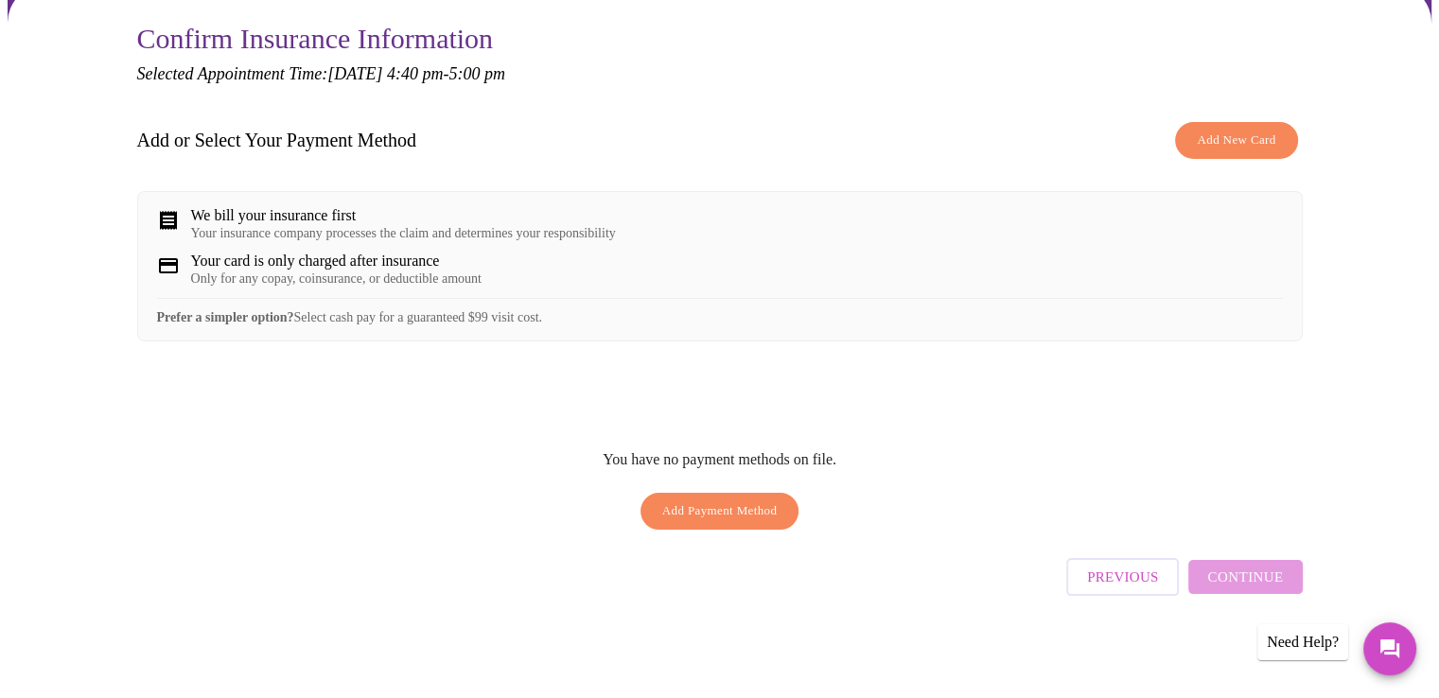
scroll to position [0, 0]
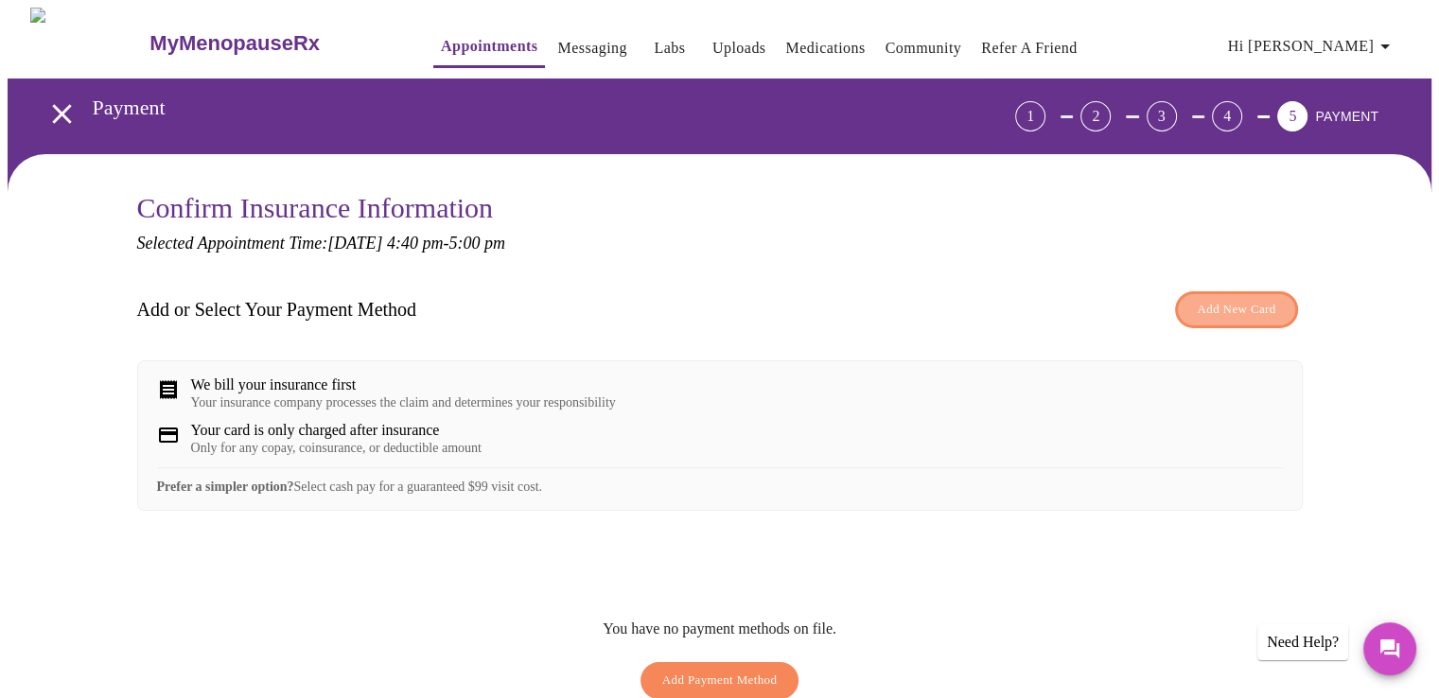
click at [1245, 307] on span "Add New Card" at bounding box center [1236, 310] width 79 height 22
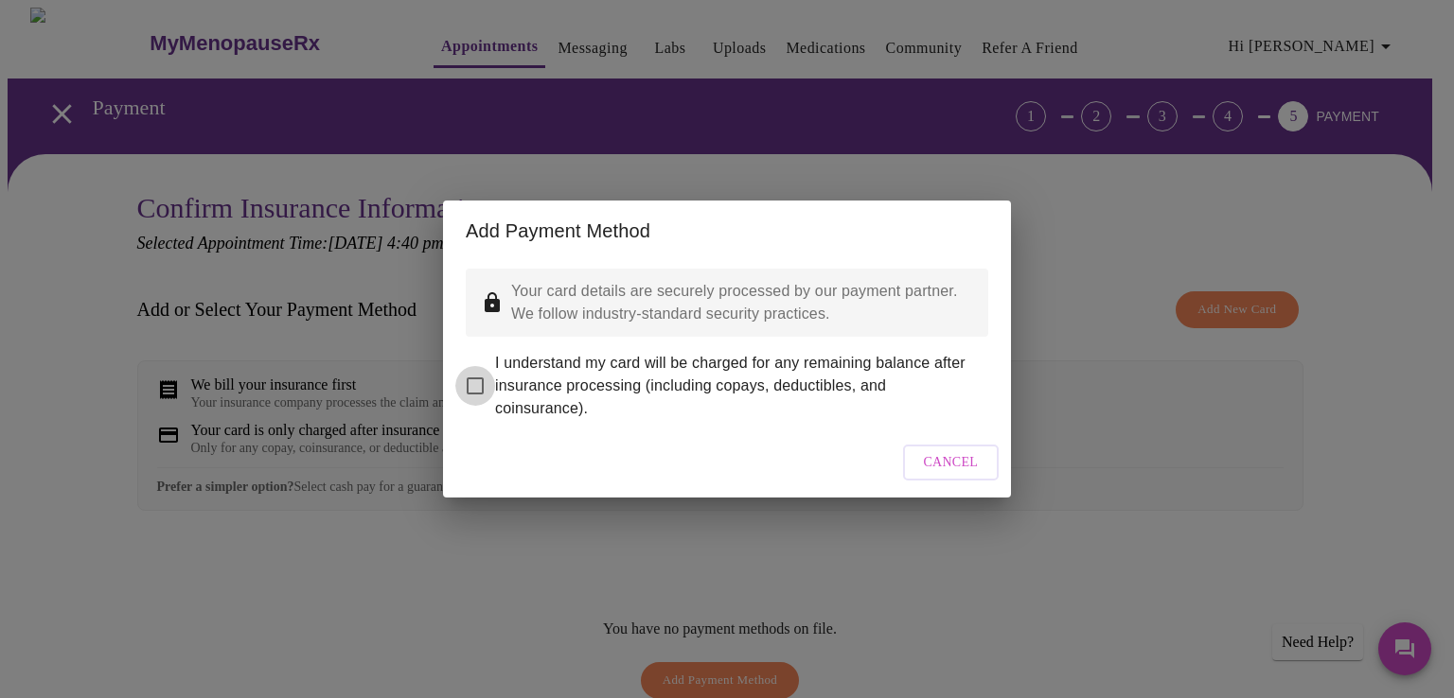
click at [477, 368] on input "I understand my card will be charged for any remaining balance after insurance …" at bounding box center [475, 386] width 40 height 40
checkbox input "true"
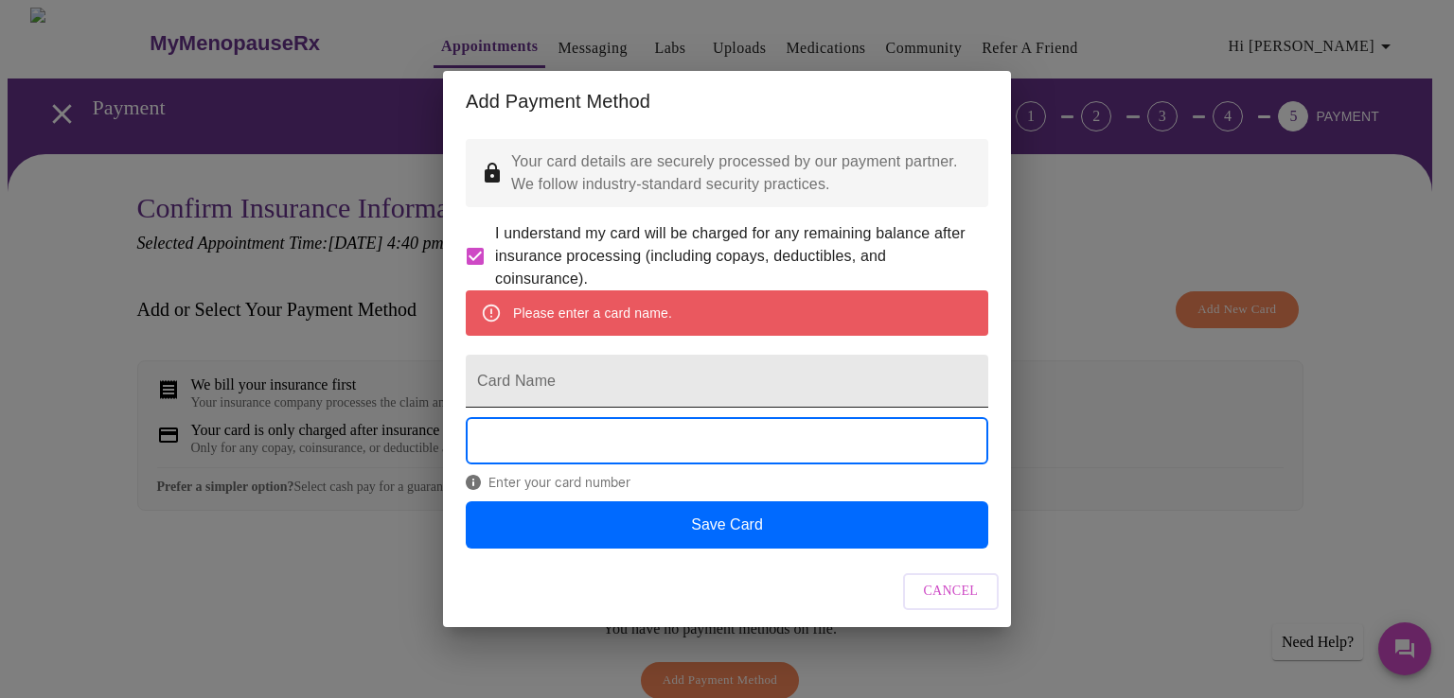
click at [537, 385] on input "Card Name" at bounding box center [727, 381] width 522 height 53
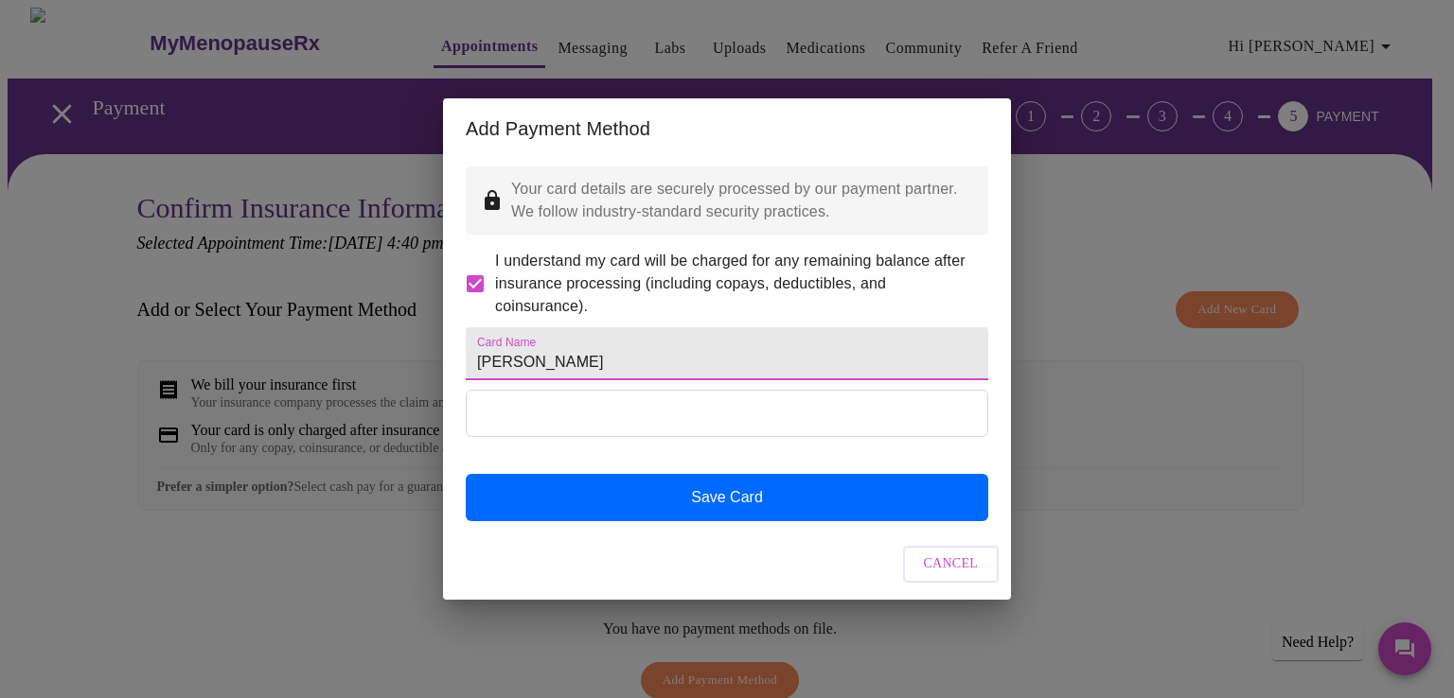
type input "[PERSON_NAME]"
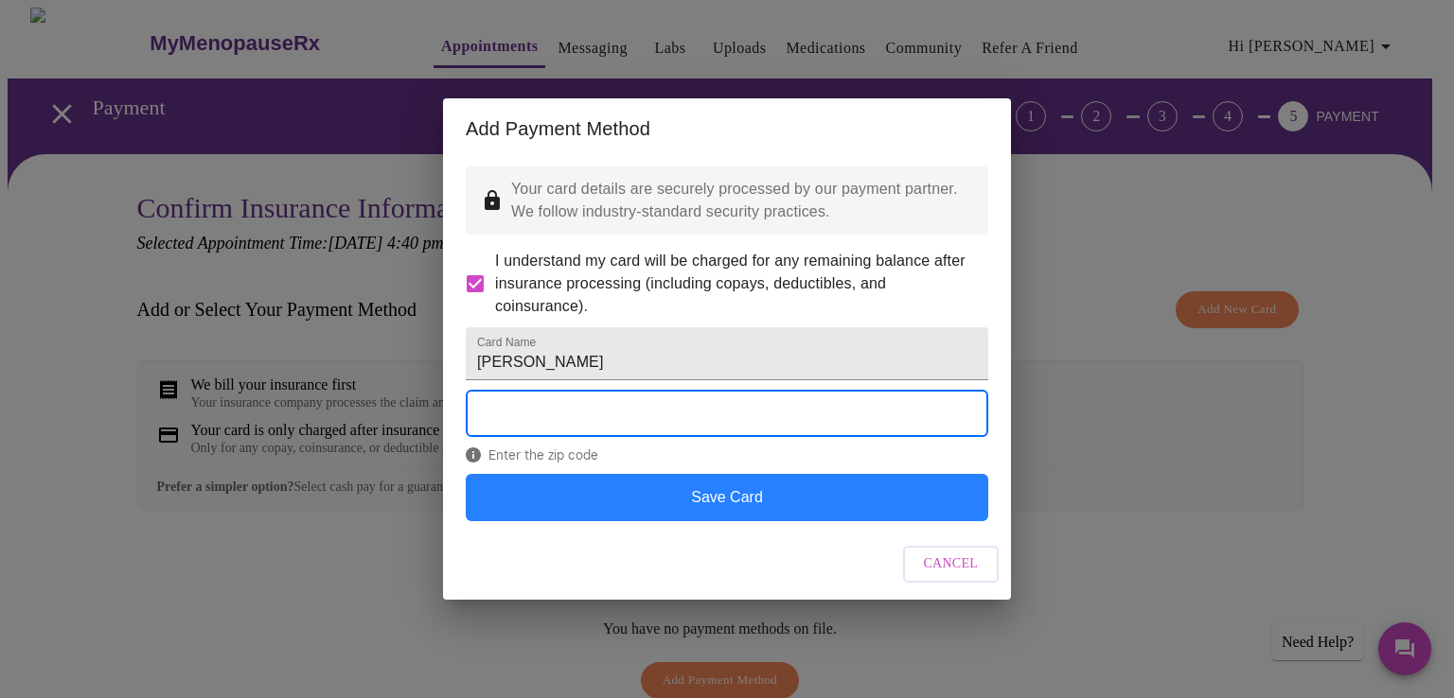
click at [750, 521] on button "Save Card" at bounding box center [727, 497] width 522 height 47
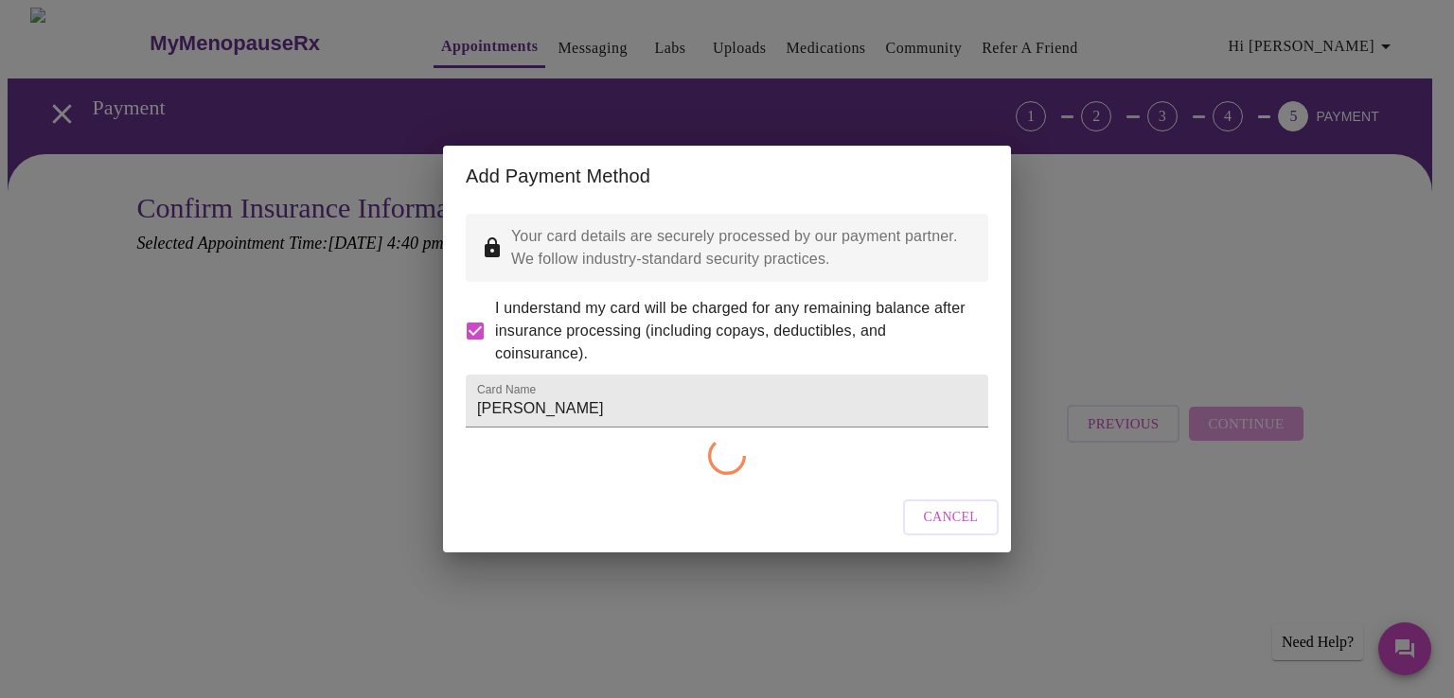
checkbox input "false"
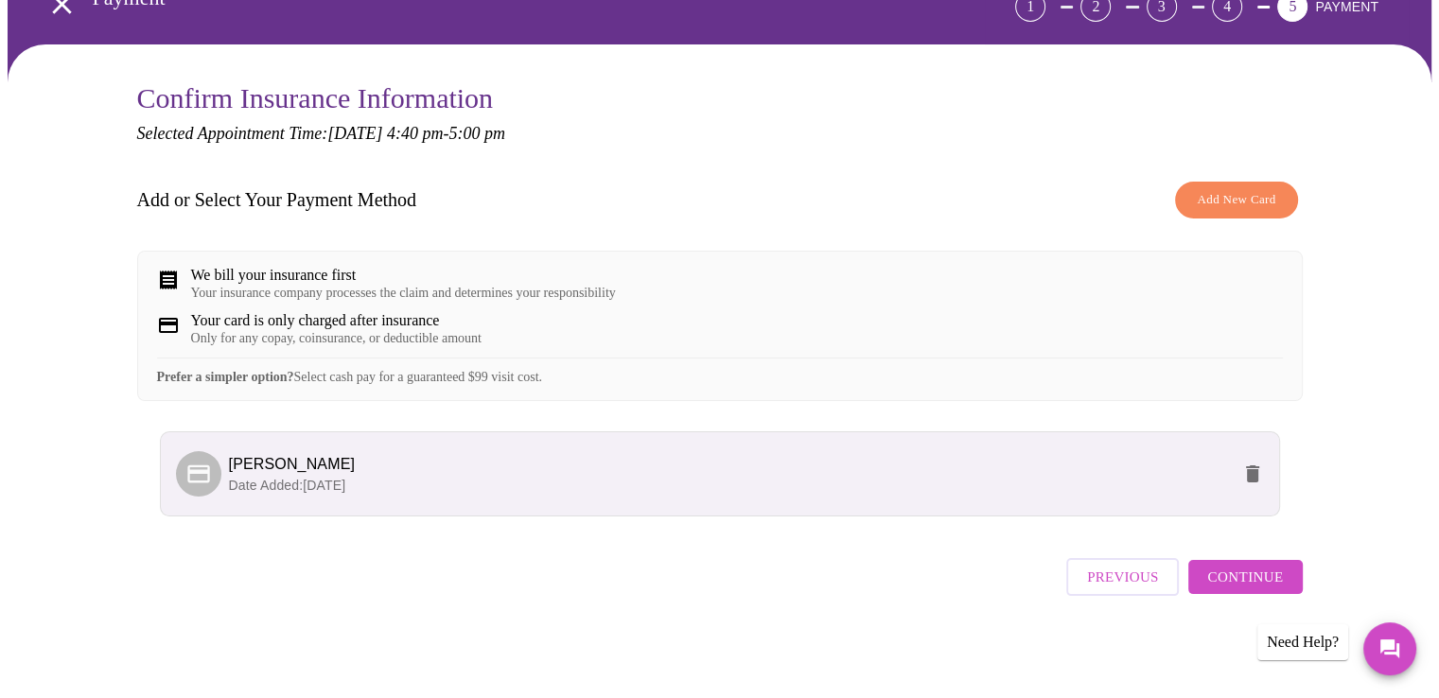
scroll to position [123, 0]
click at [1249, 586] on span "Continue" at bounding box center [1246, 577] width 76 height 25
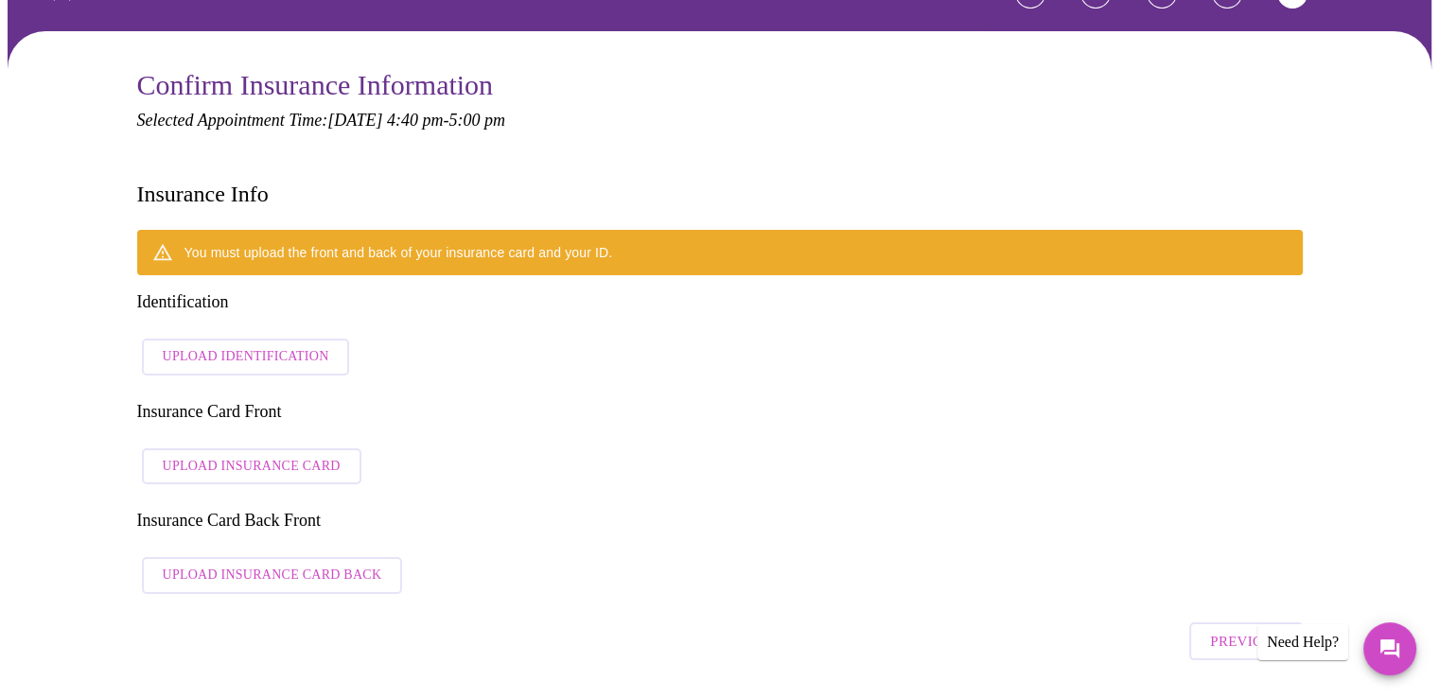
click at [243, 345] on span "Upload Identification" at bounding box center [246, 357] width 167 height 24
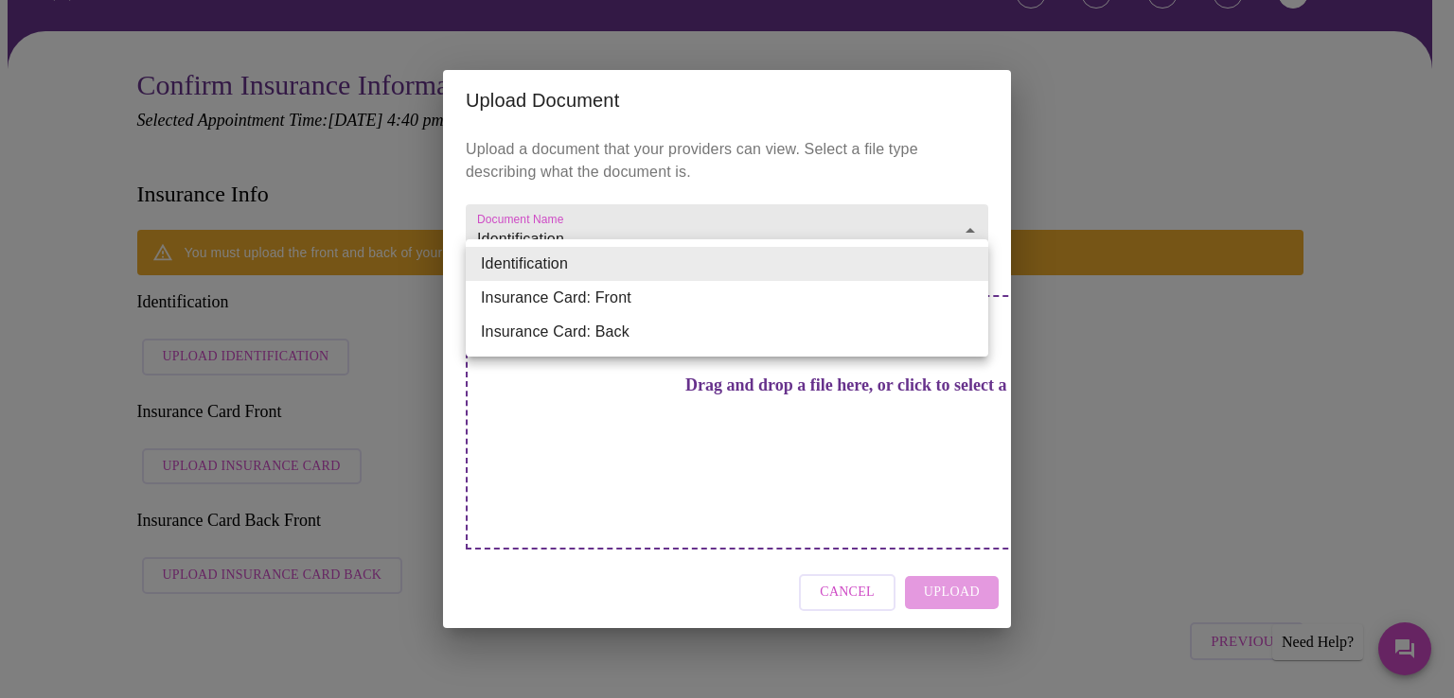
click at [971, 262] on li "Identification" at bounding box center [727, 264] width 522 height 34
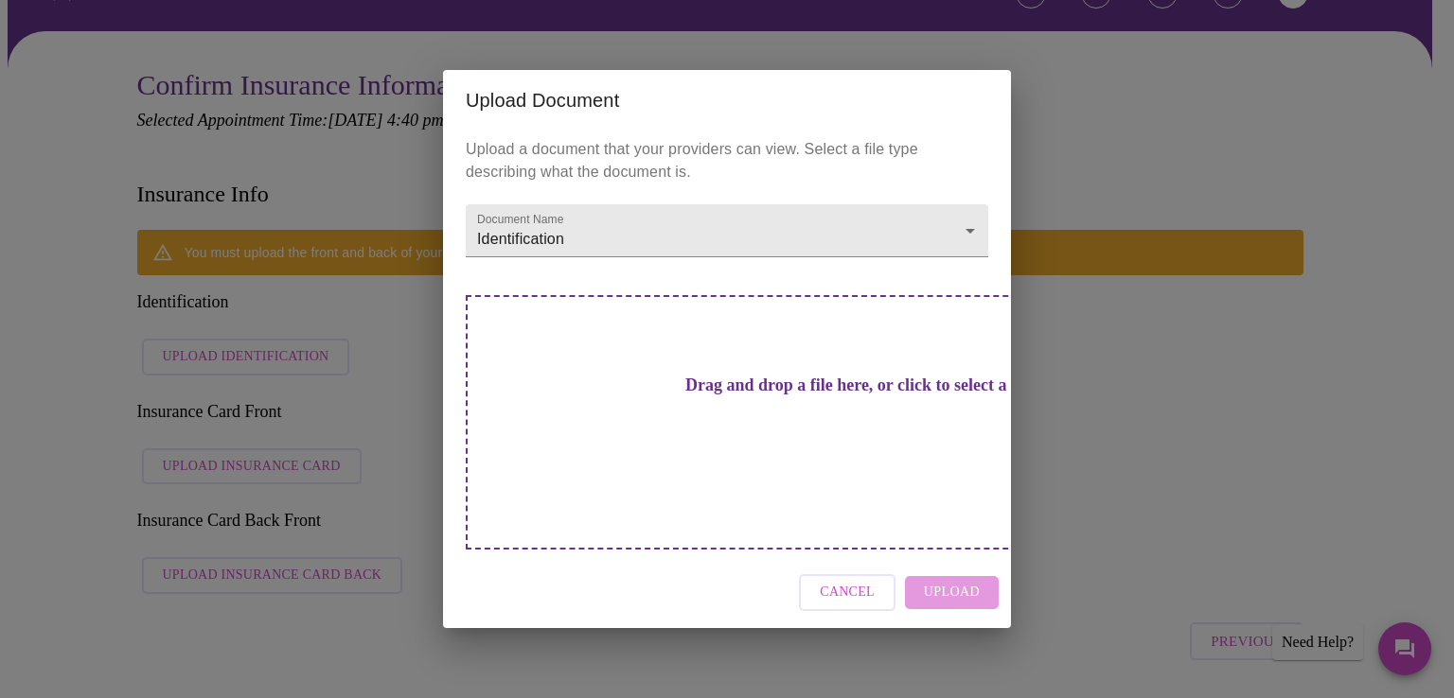
click at [751, 396] on h3 "Drag and drop a file here, or click to select a file" at bounding box center [859, 386] width 522 height 20
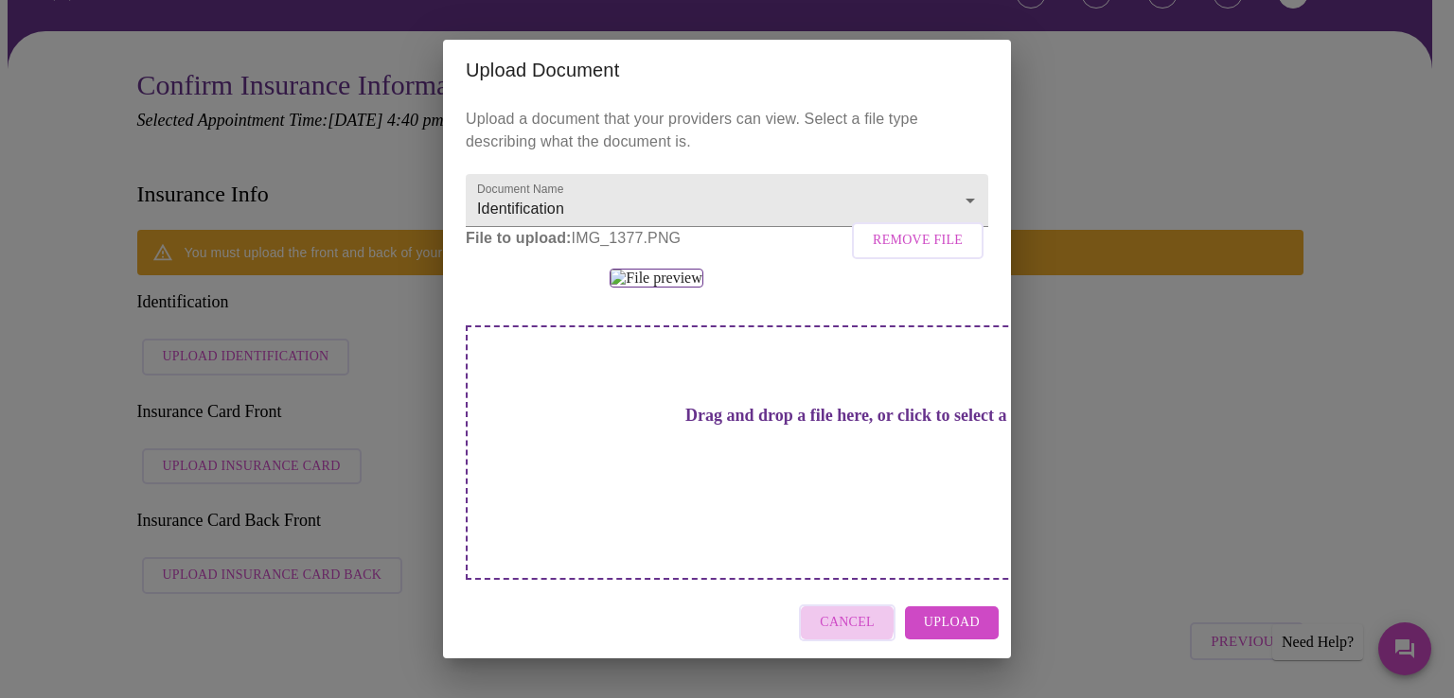
click at [844, 630] on span "Cancel" at bounding box center [847, 623] width 55 height 24
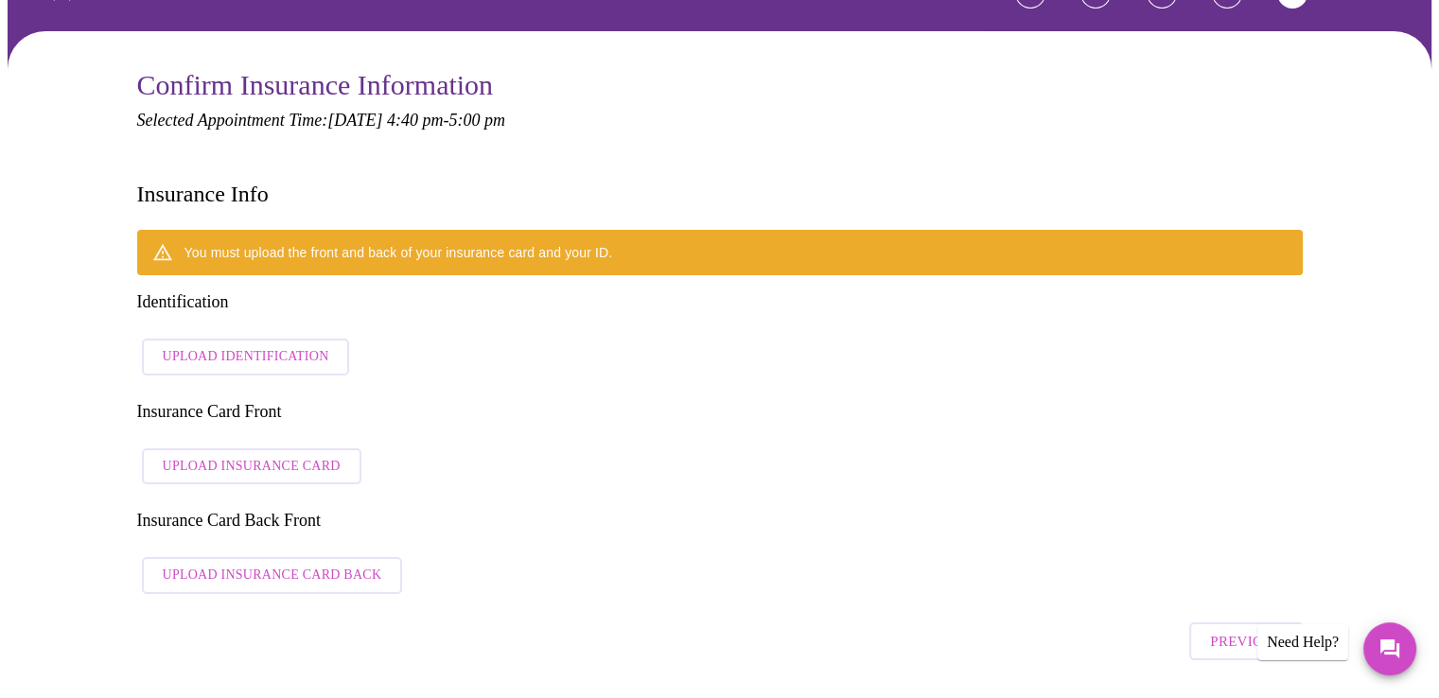
click at [245, 345] on span "Upload Identification" at bounding box center [246, 357] width 167 height 24
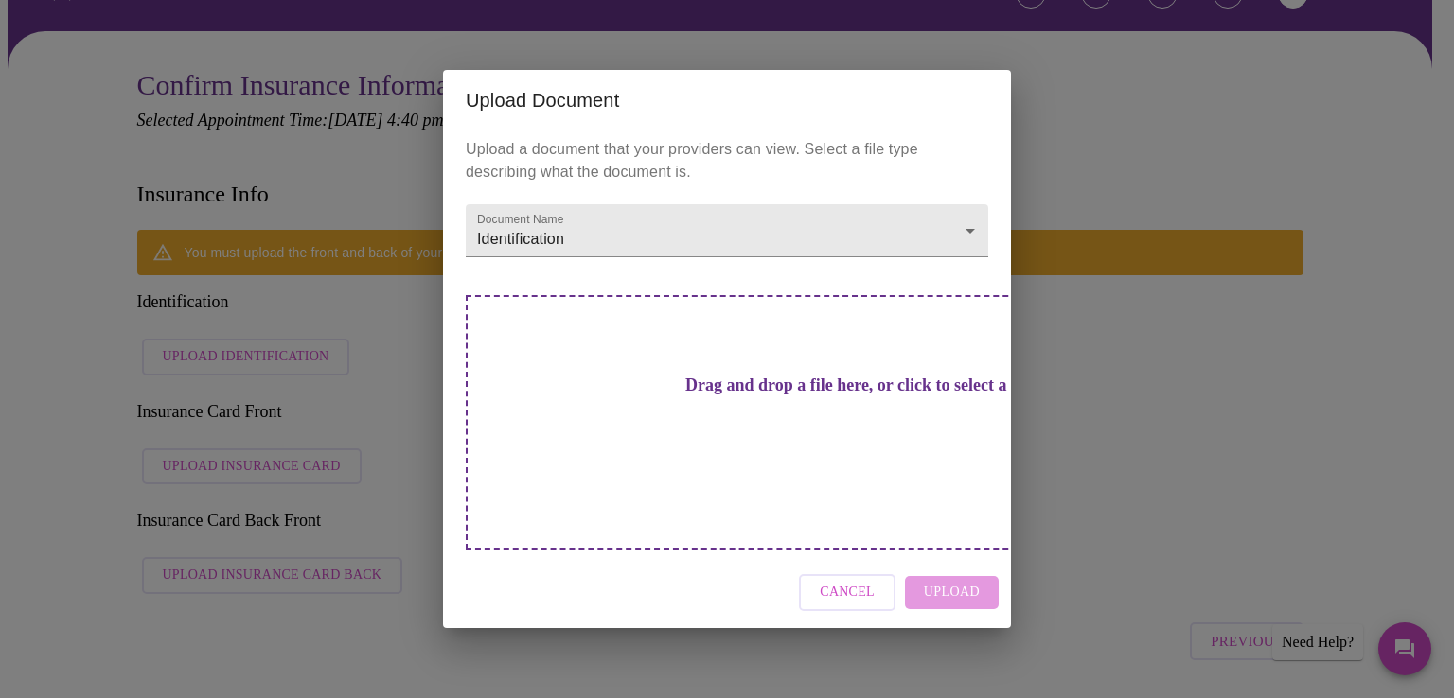
click at [713, 396] on h3 "Drag and drop a file here, or click to select a file" at bounding box center [859, 386] width 522 height 20
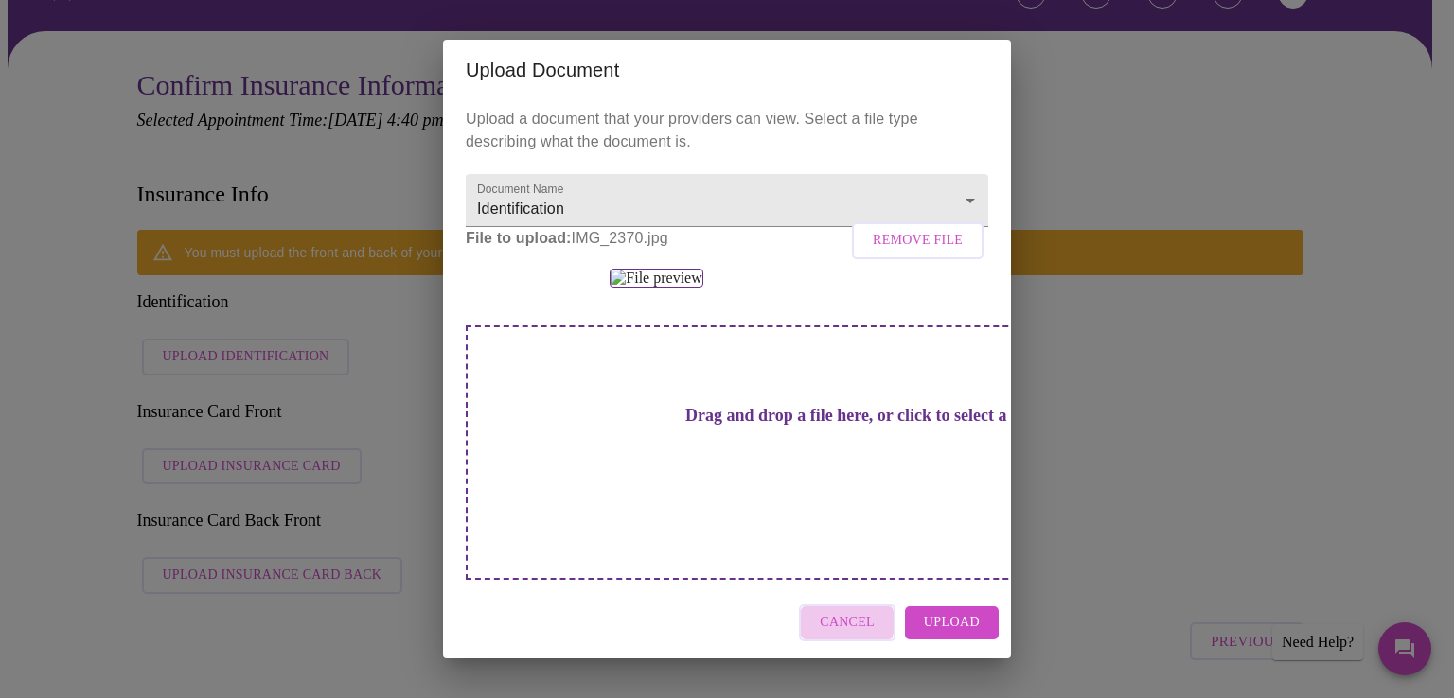
click at [842, 631] on span "Cancel" at bounding box center [847, 623] width 55 height 24
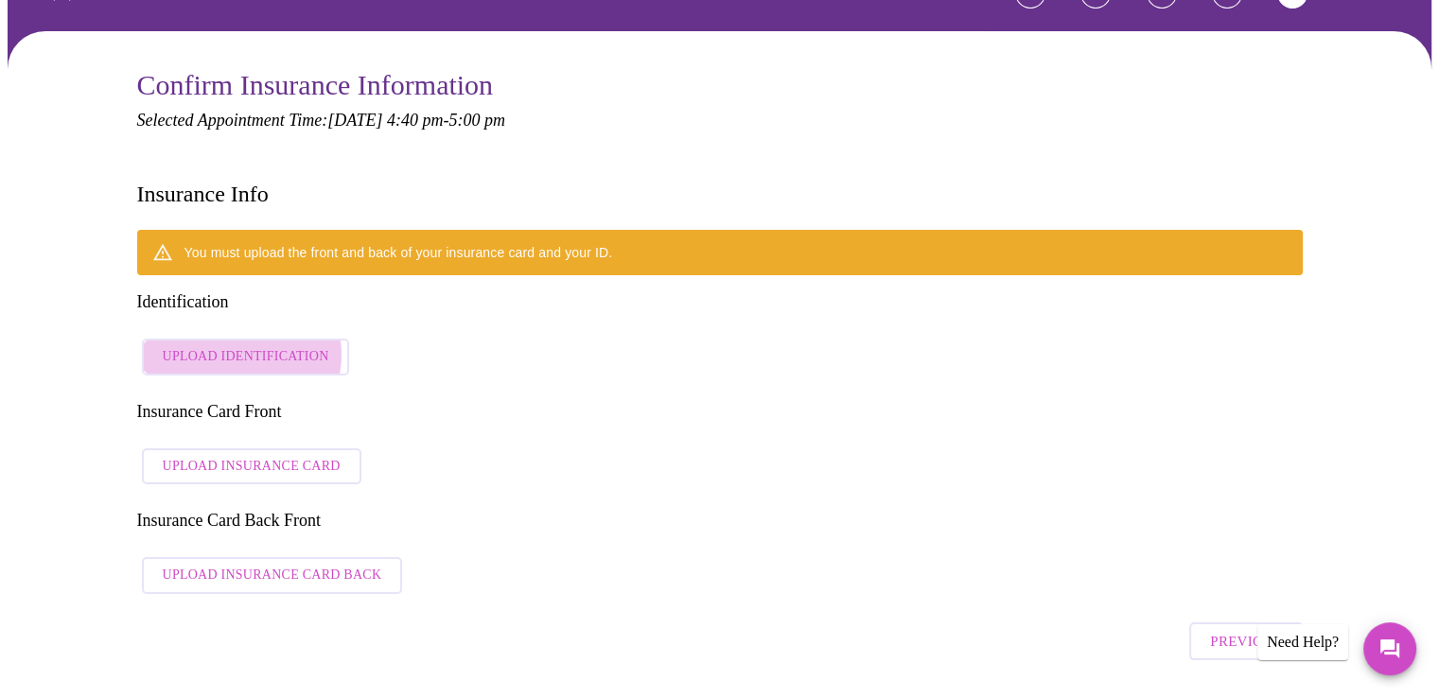
click at [238, 345] on span "Upload Identification" at bounding box center [246, 357] width 167 height 24
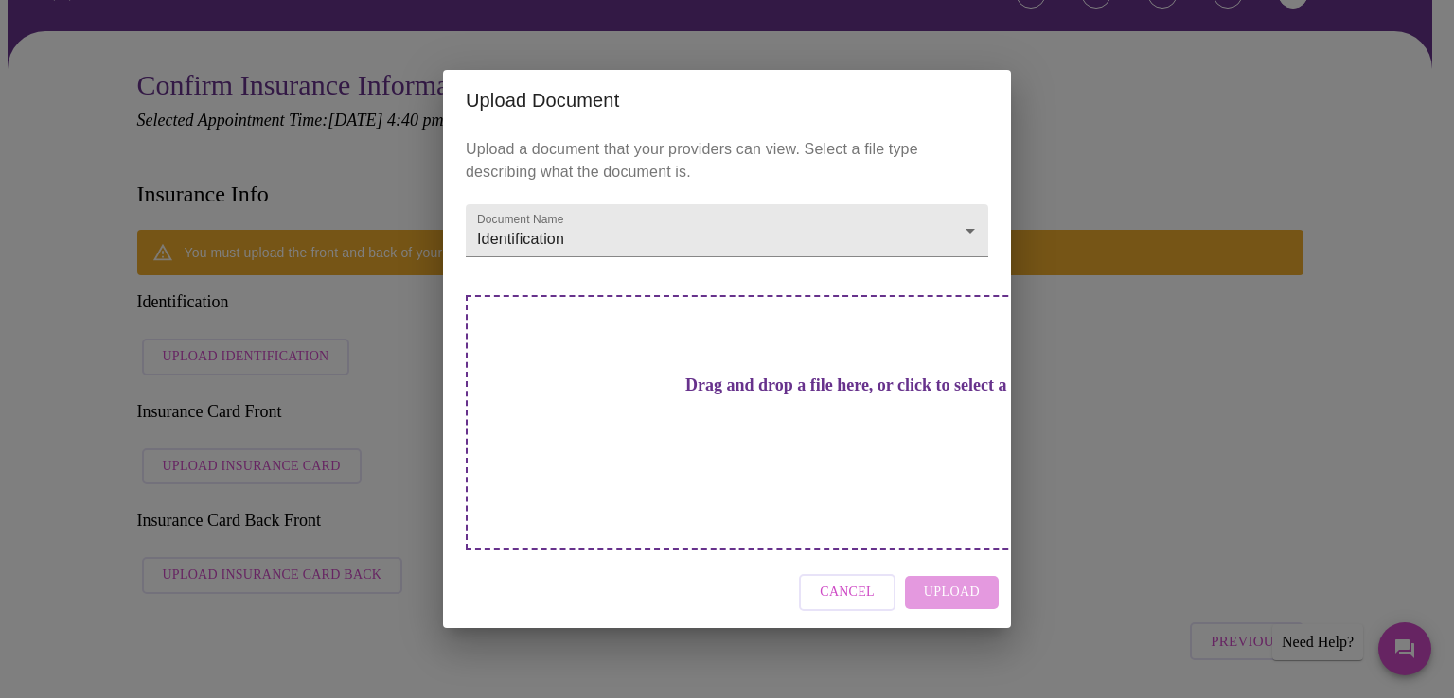
click at [729, 396] on h3 "Drag and drop a file here, or click to select a file" at bounding box center [859, 386] width 522 height 20
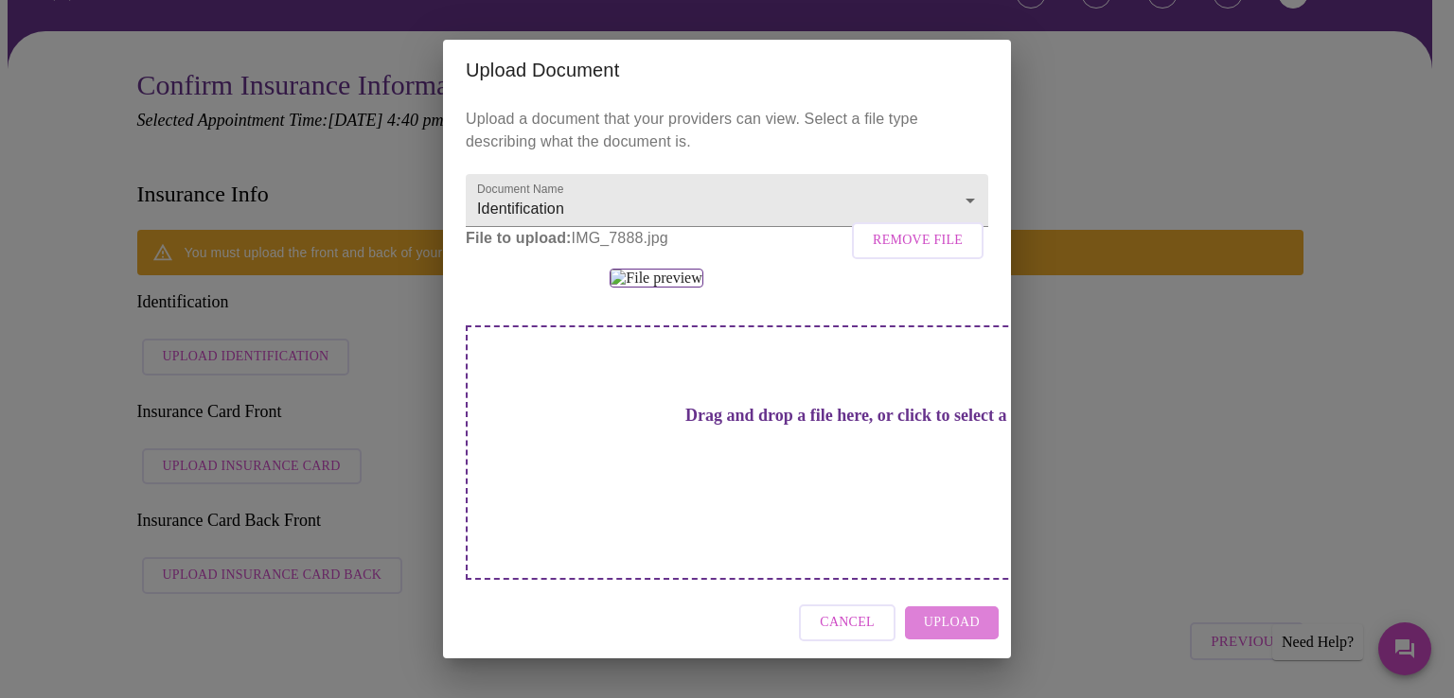
click at [956, 635] on span "Upload" at bounding box center [952, 623] width 56 height 24
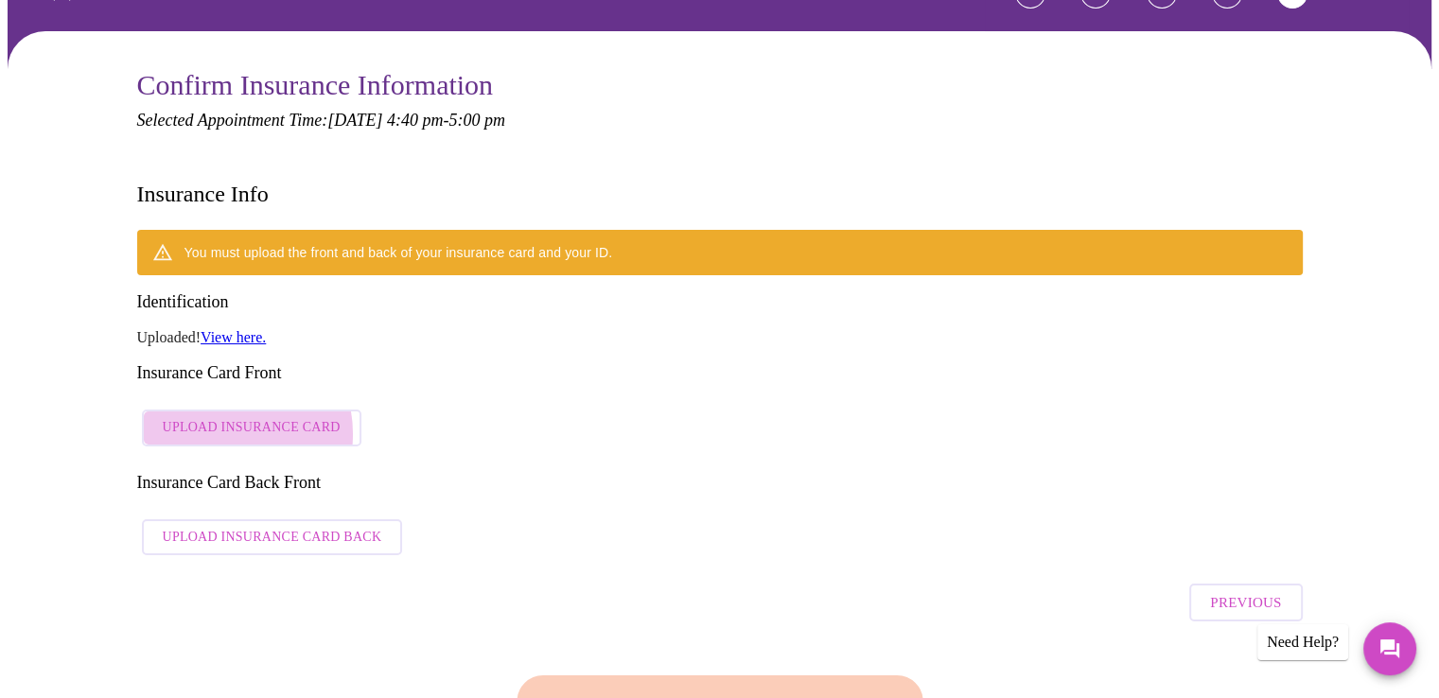
click at [216, 416] on span "Upload Insurance Card" at bounding box center [252, 428] width 178 height 24
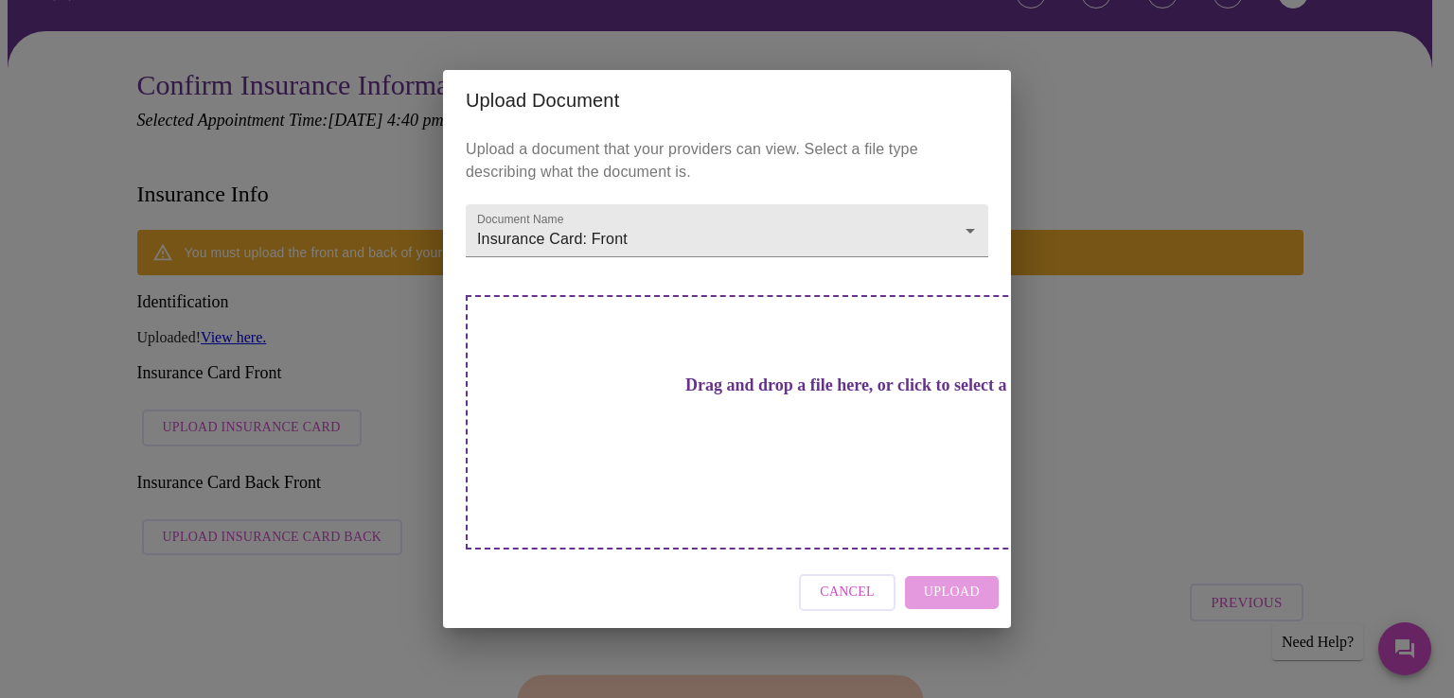
click at [803, 396] on h3 "Drag and drop a file here, or click to select a file" at bounding box center [859, 386] width 522 height 20
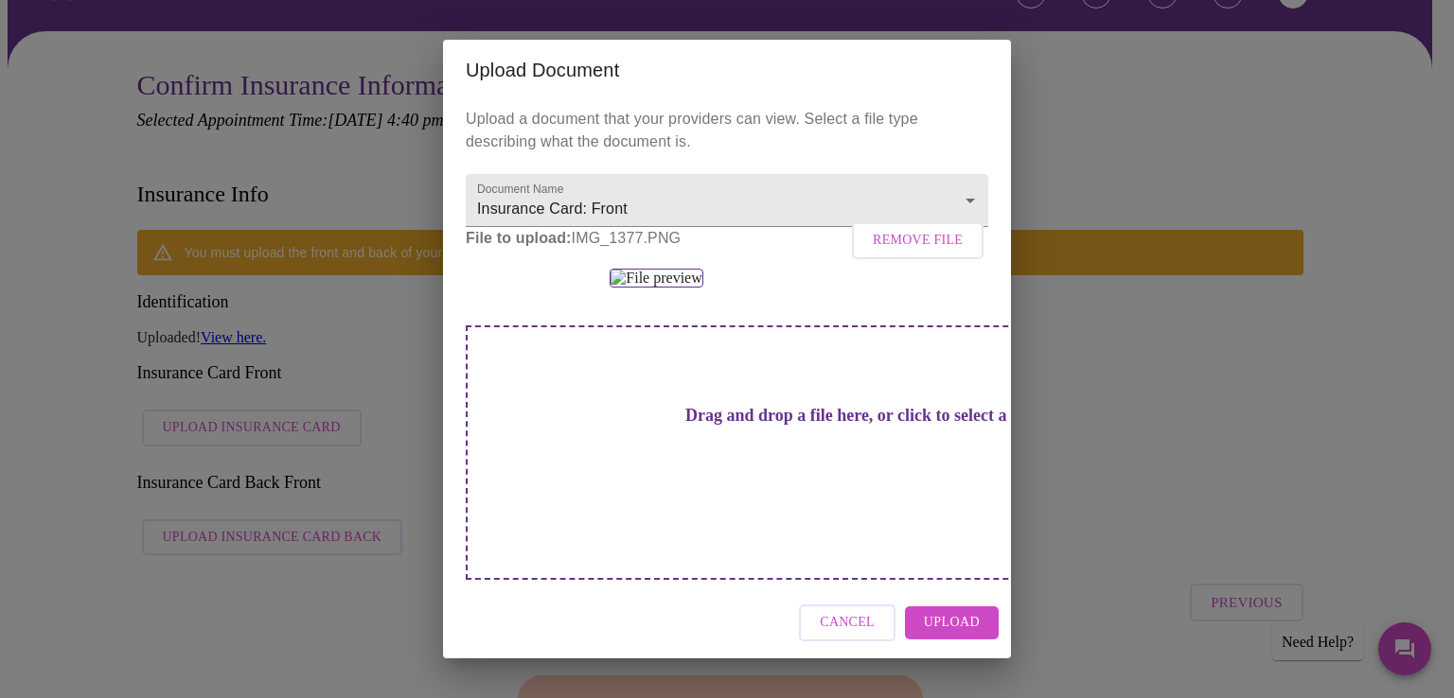
click at [958, 635] on span "Upload" at bounding box center [952, 623] width 56 height 24
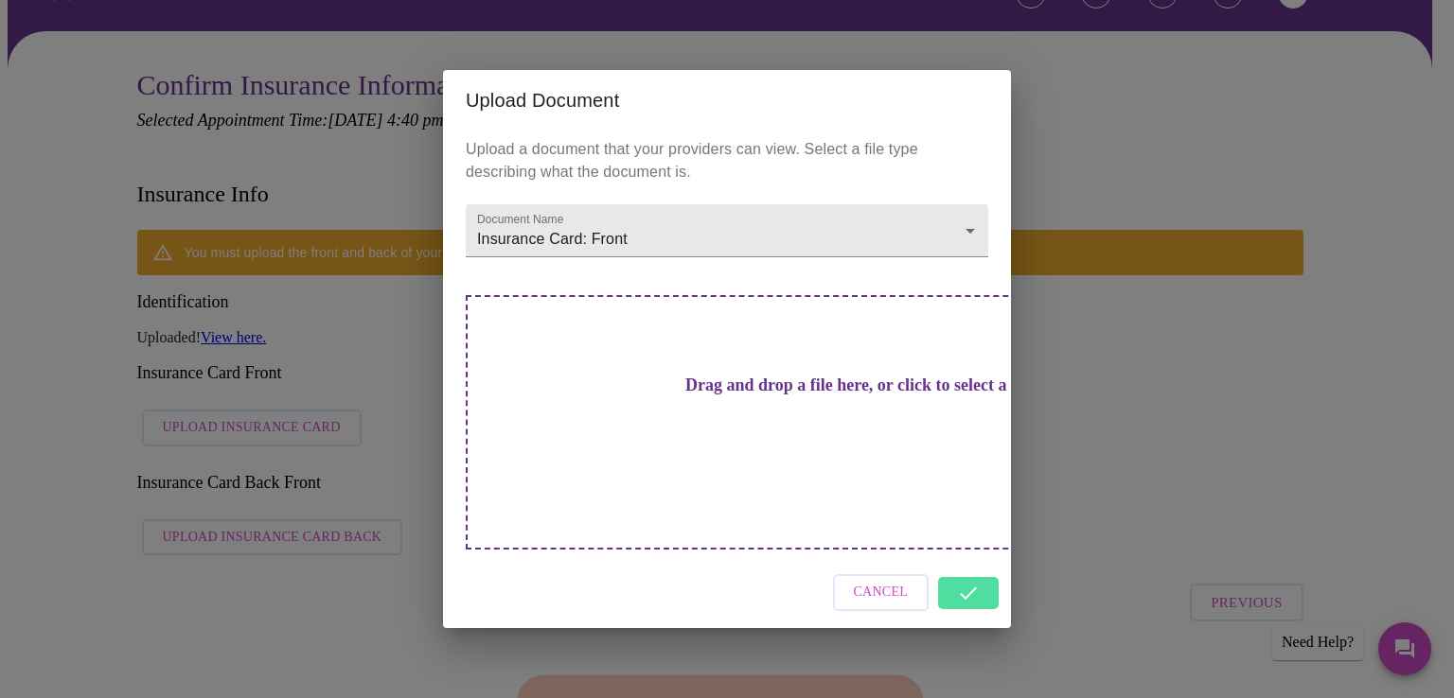
click at [373, 501] on div "Upload Document Upload a document that your providers can view. Select a file t…" at bounding box center [727, 349] width 1454 height 698
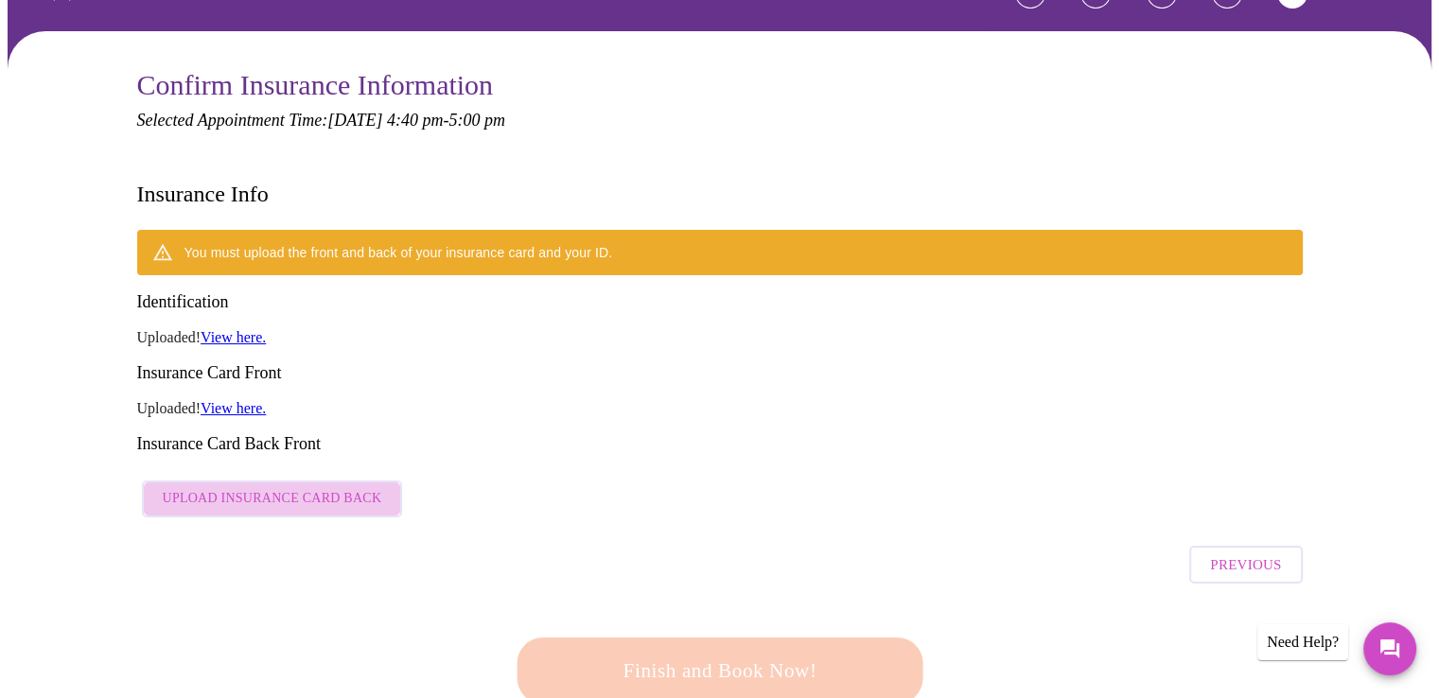
click at [308, 487] on span "Upload Insurance Card Back" at bounding box center [273, 499] width 220 height 24
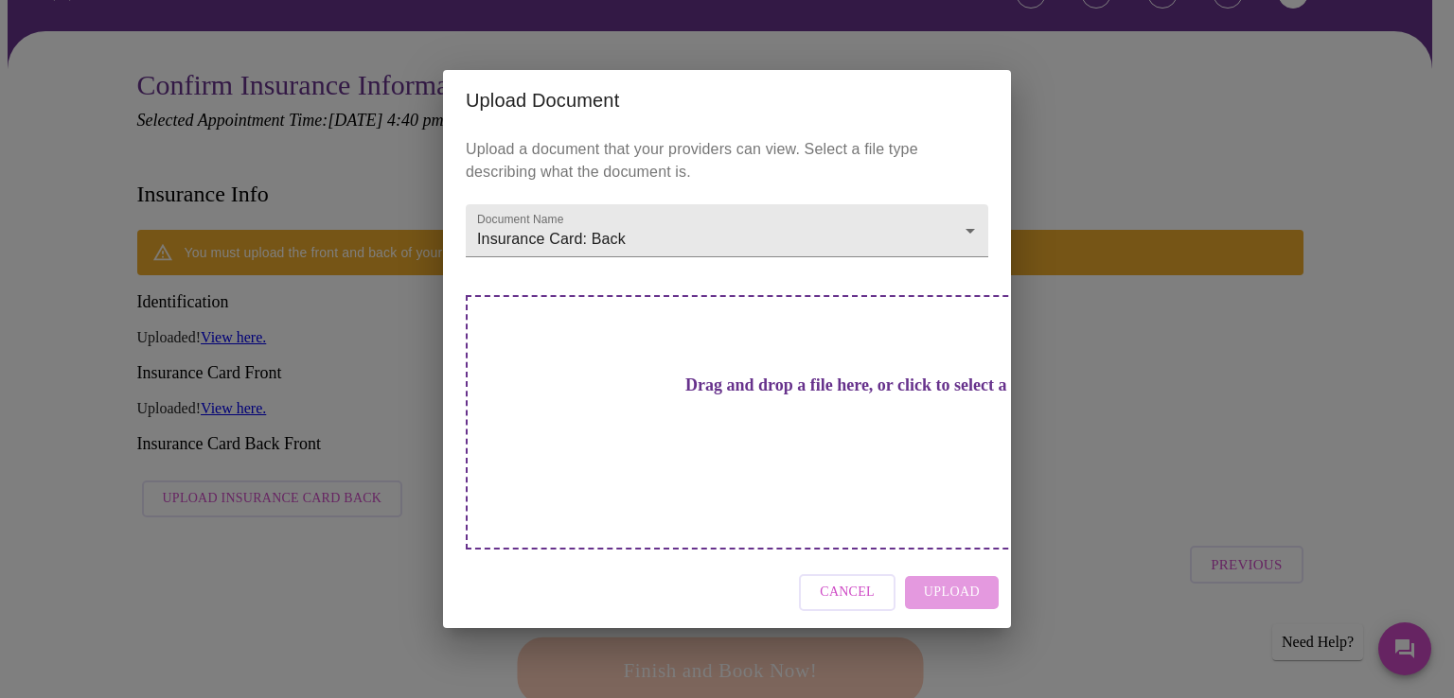
click at [729, 396] on h3 "Drag and drop a file here, or click to select a file" at bounding box center [859, 386] width 522 height 20
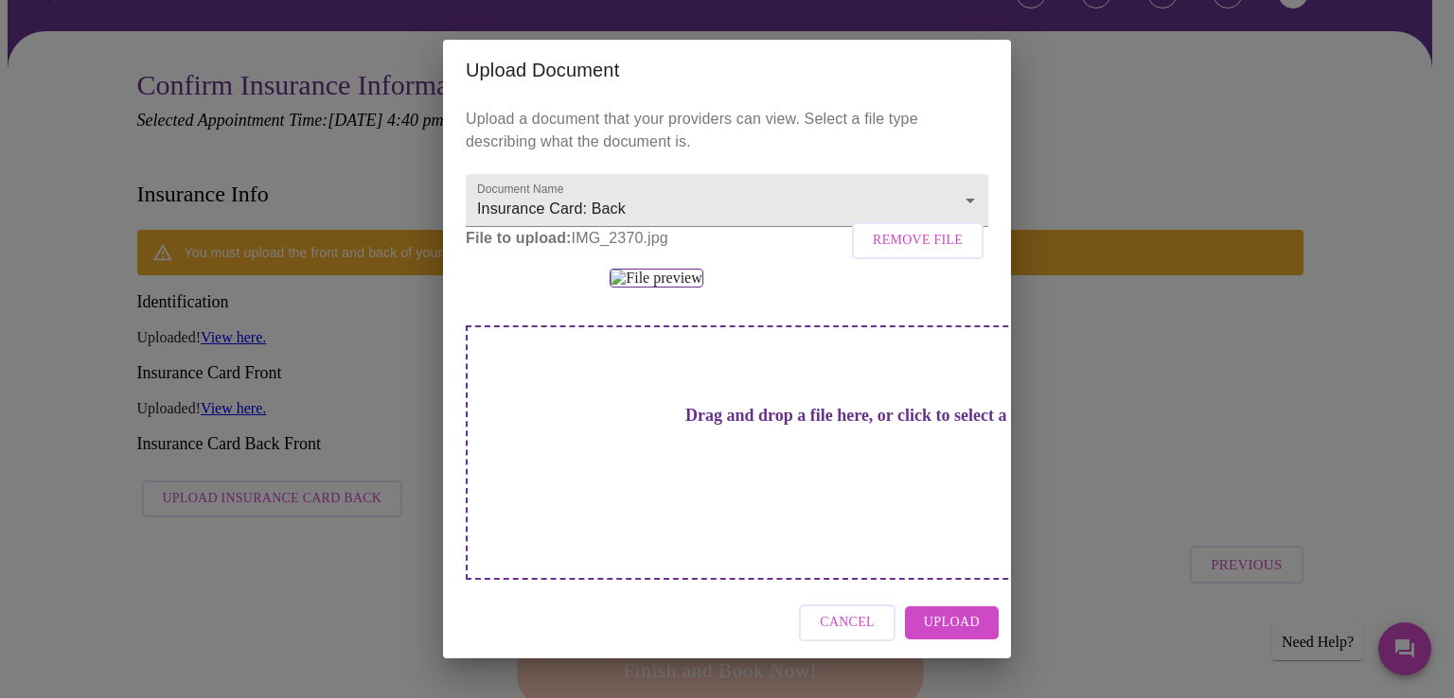
click at [946, 632] on span "Upload" at bounding box center [952, 623] width 56 height 24
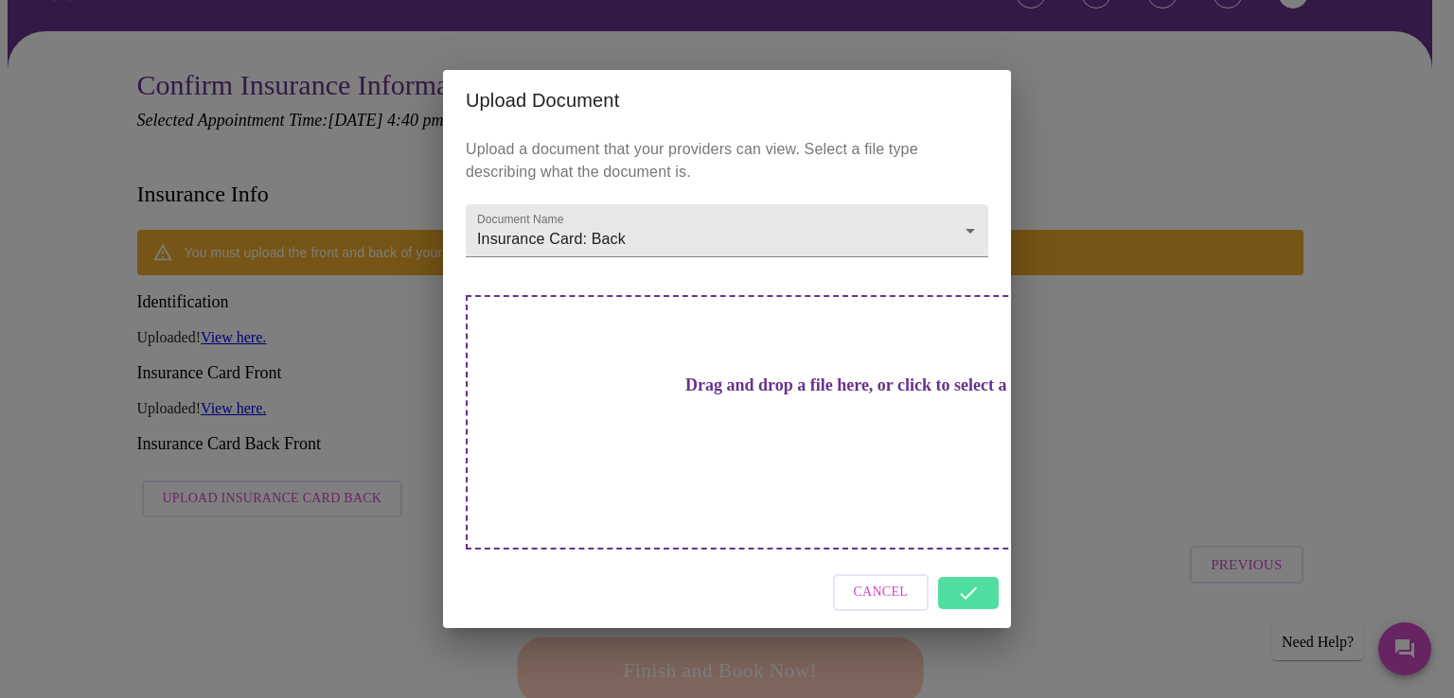
click at [352, 503] on div "Upload Document Upload a document that your providers can view. Select a file t…" at bounding box center [727, 349] width 1454 height 698
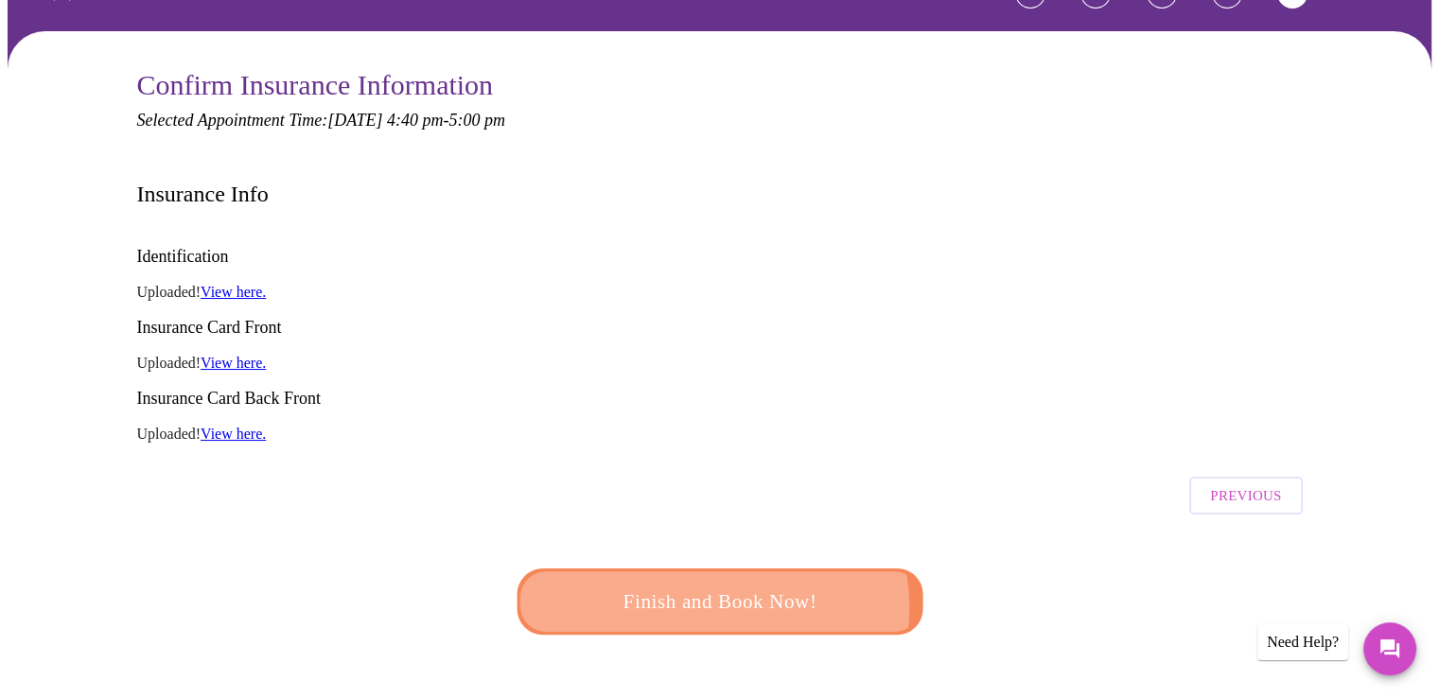
click at [715, 585] on span "Finish and Book Now!" at bounding box center [719, 602] width 351 height 35
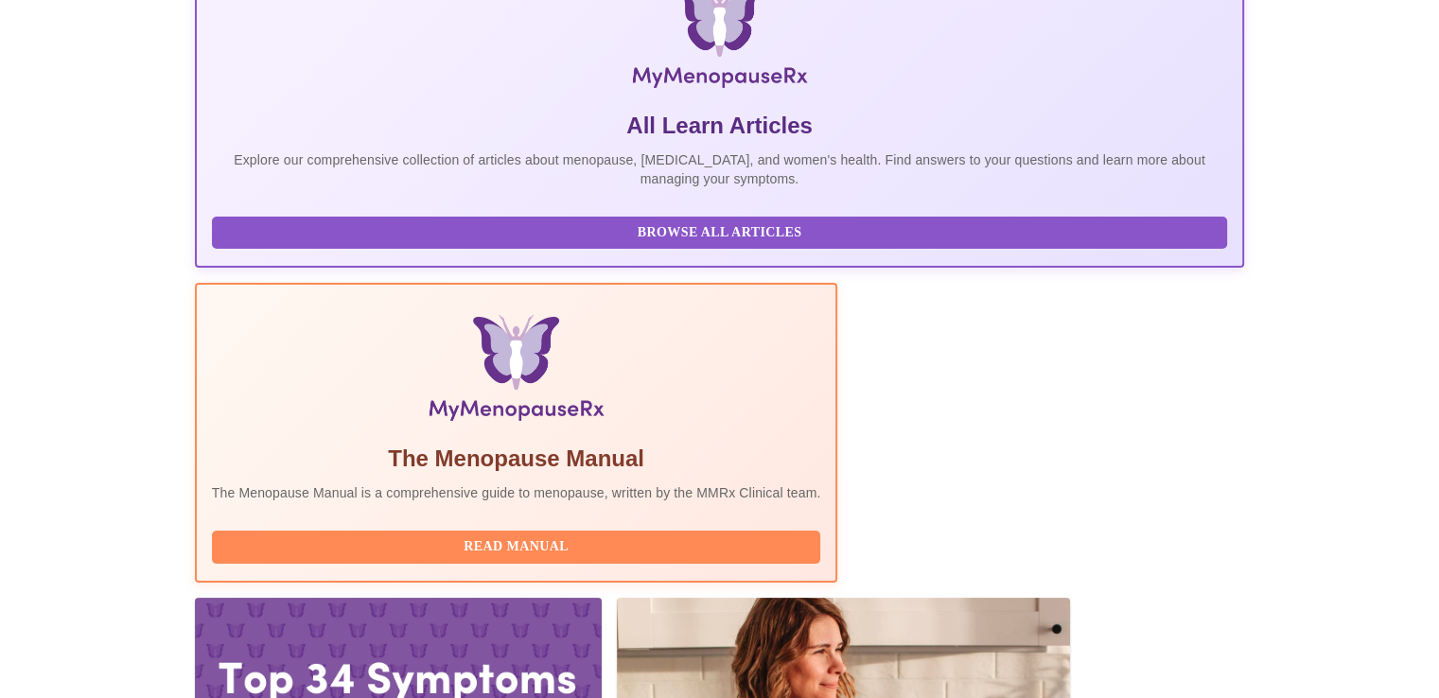
scroll to position [335, 0]
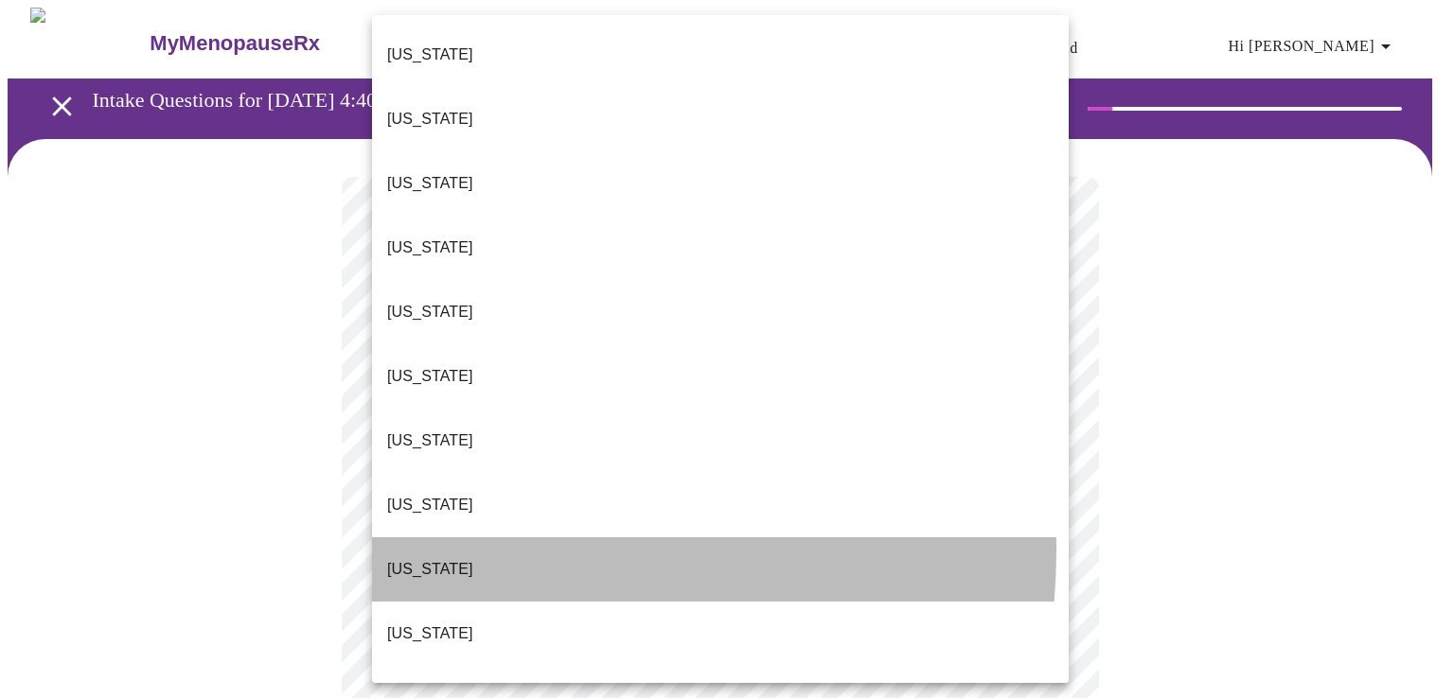
click at [412, 558] on p "[US_STATE]" at bounding box center [430, 569] width 86 height 23
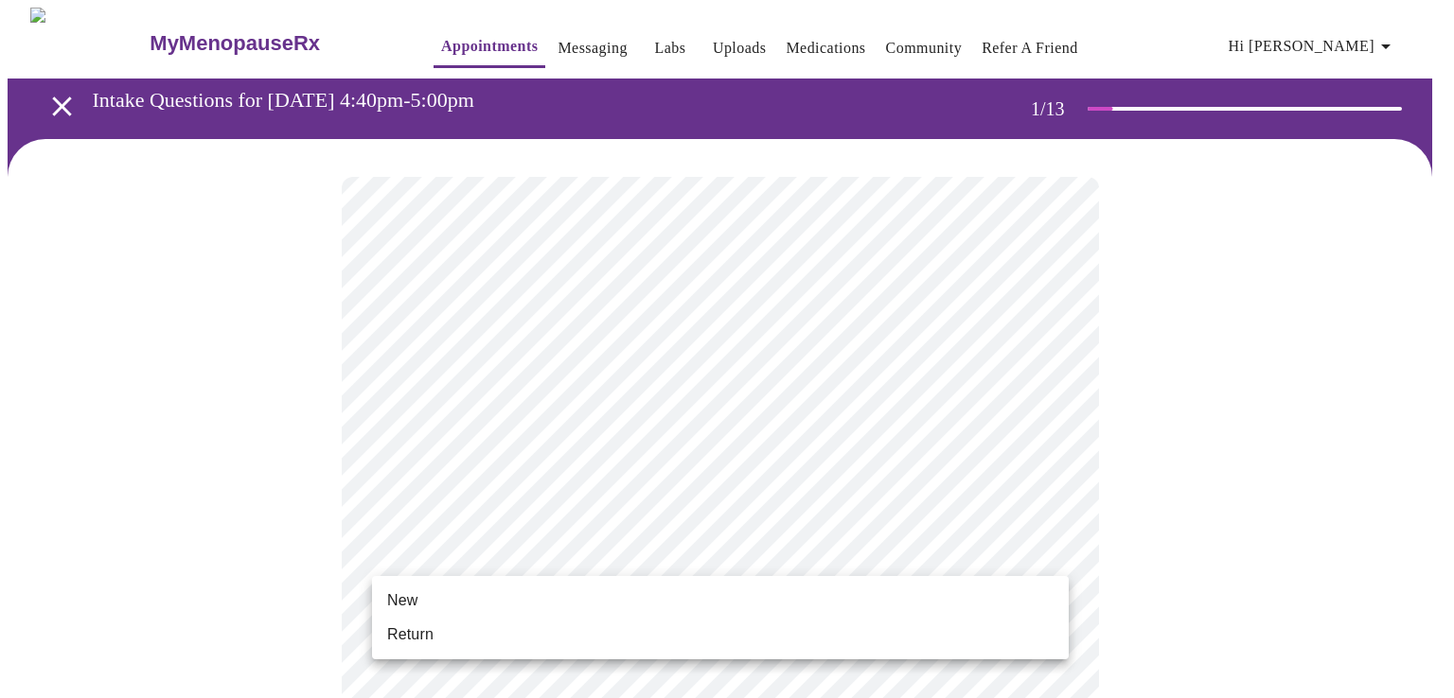
click at [424, 607] on li "New" at bounding box center [720, 601] width 697 height 34
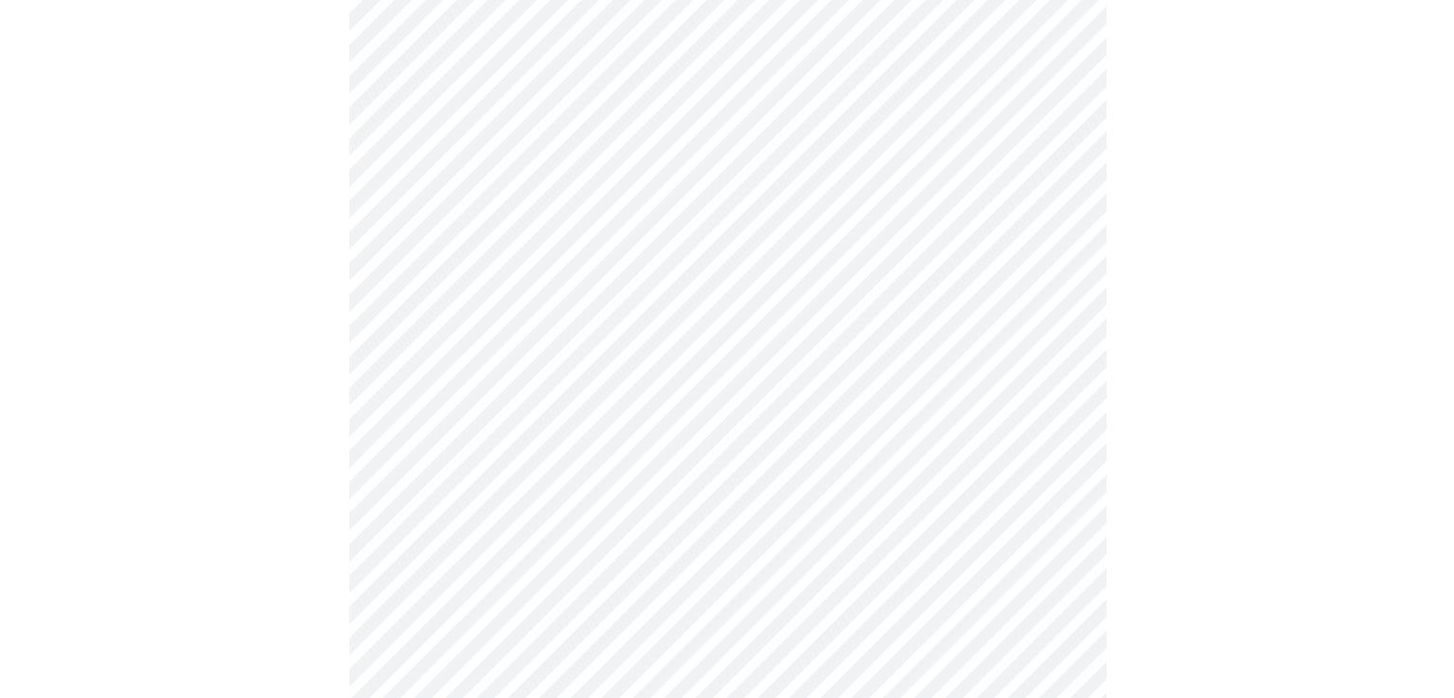
scroll to position [1002, 0]
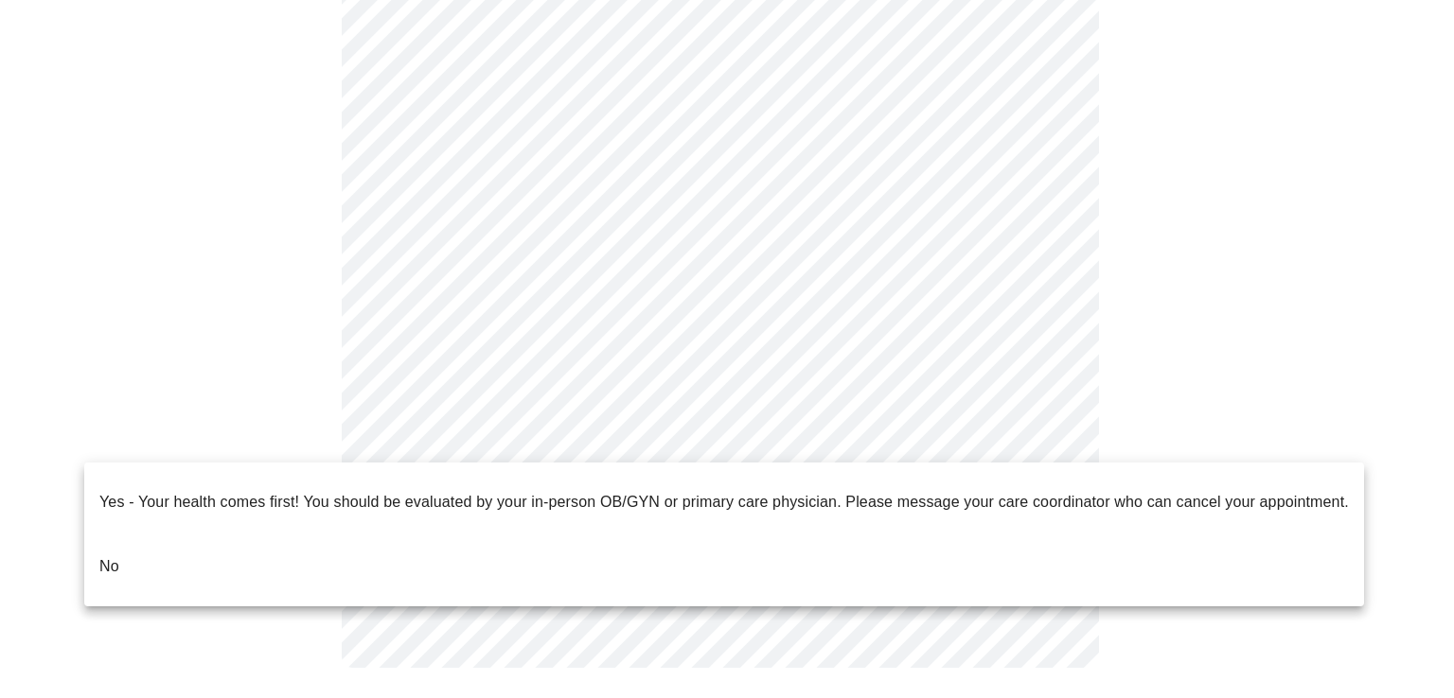
click at [119, 535] on li "No" at bounding box center [724, 567] width 1280 height 64
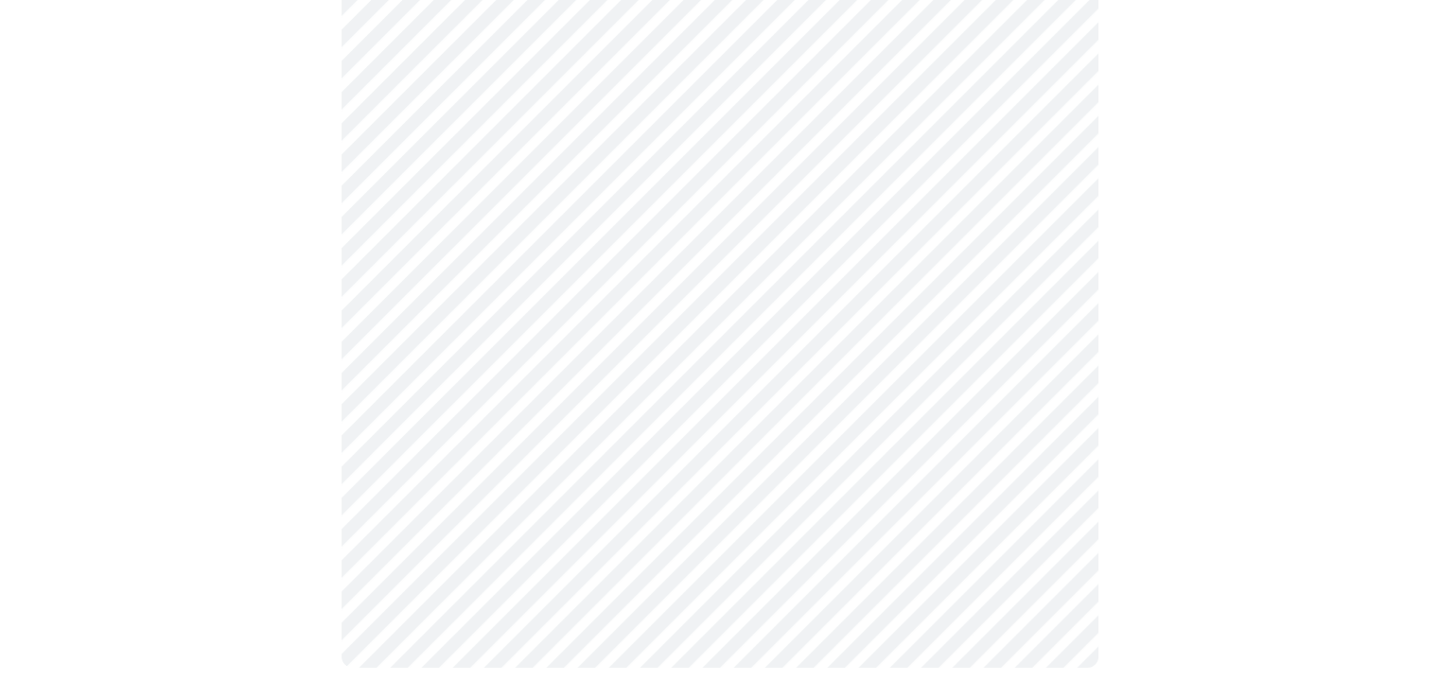
scroll to position [0, 0]
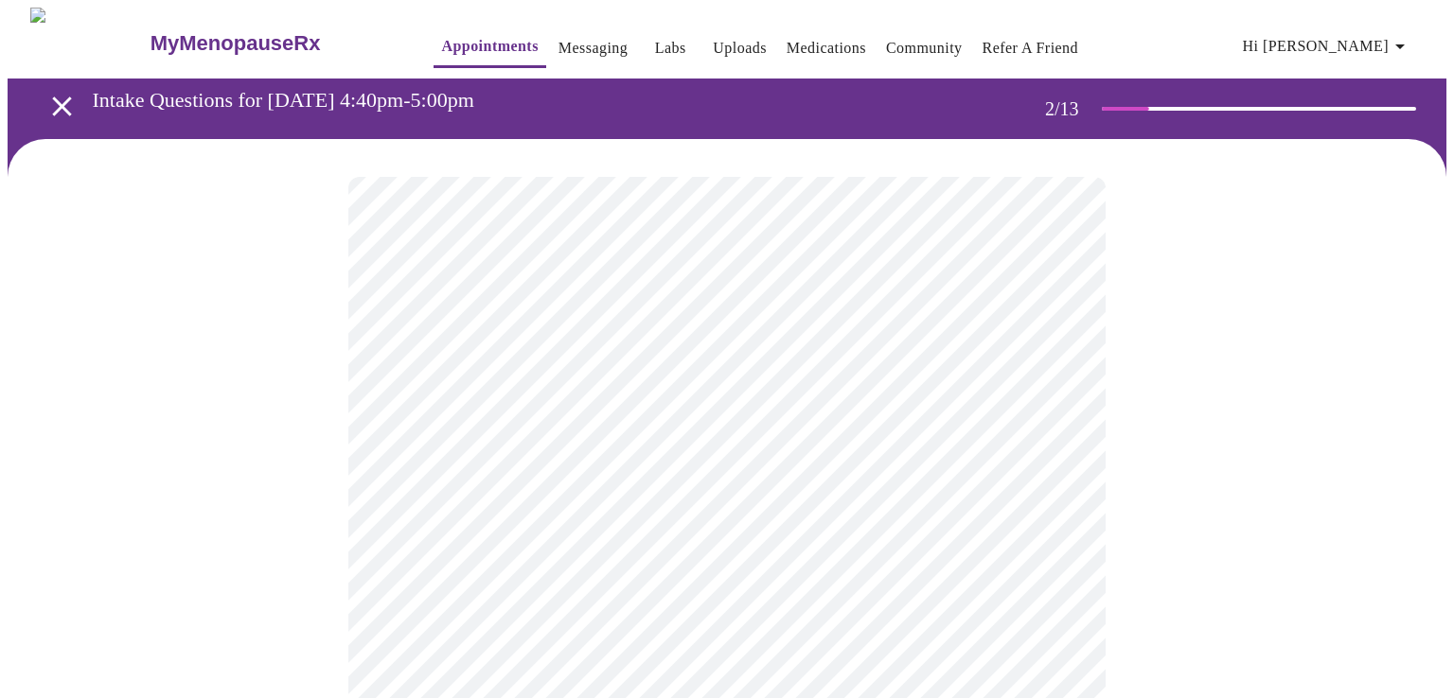
click at [905, 392] on body "MyMenopauseRx Appointments Messaging Labs Uploads Medications Community Refer a…" at bounding box center [727, 576] width 1439 height 1137
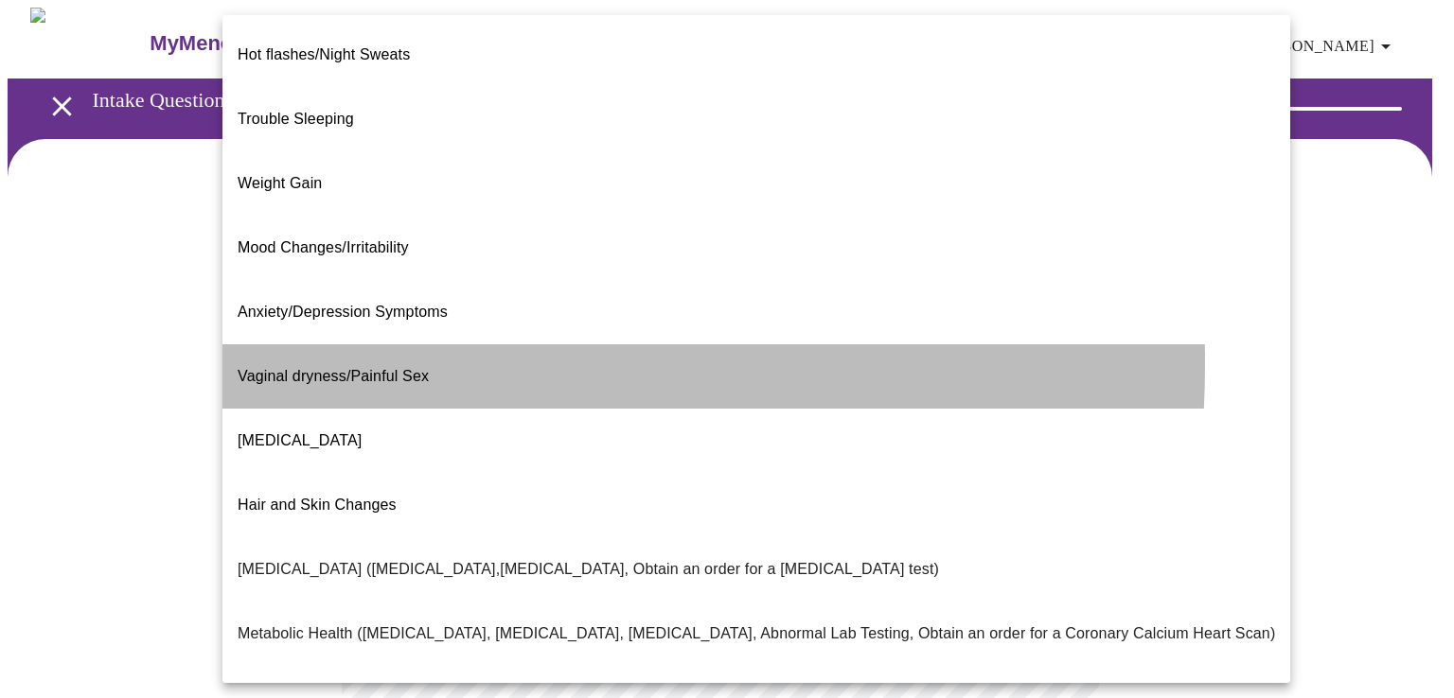
click at [327, 368] on span "Vaginal dryness/Painful Sex" at bounding box center [333, 376] width 191 height 16
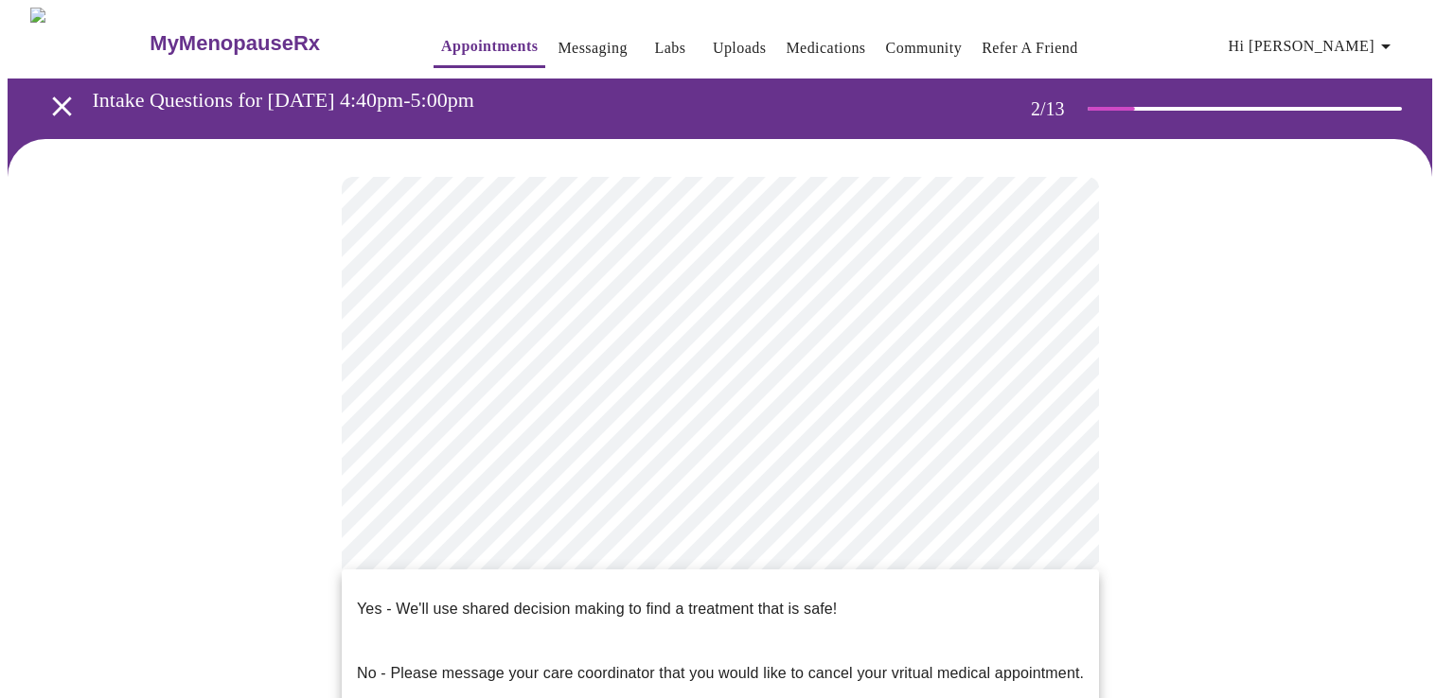
click at [957, 586] on body "MyMenopauseRx Appointments Messaging Labs Uploads Medications Community Refer a…" at bounding box center [727, 570] width 1439 height 1125
click at [242, 617] on div at bounding box center [727, 349] width 1454 height 698
click at [1052, 580] on body "MyMenopauseRx Appointments Messaging Labs Uploads Medications Community Refer a…" at bounding box center [727, 570] width 1439 height 1125
click at [203, 568] on div at bounding box center [727, 349] width 1454 height 698
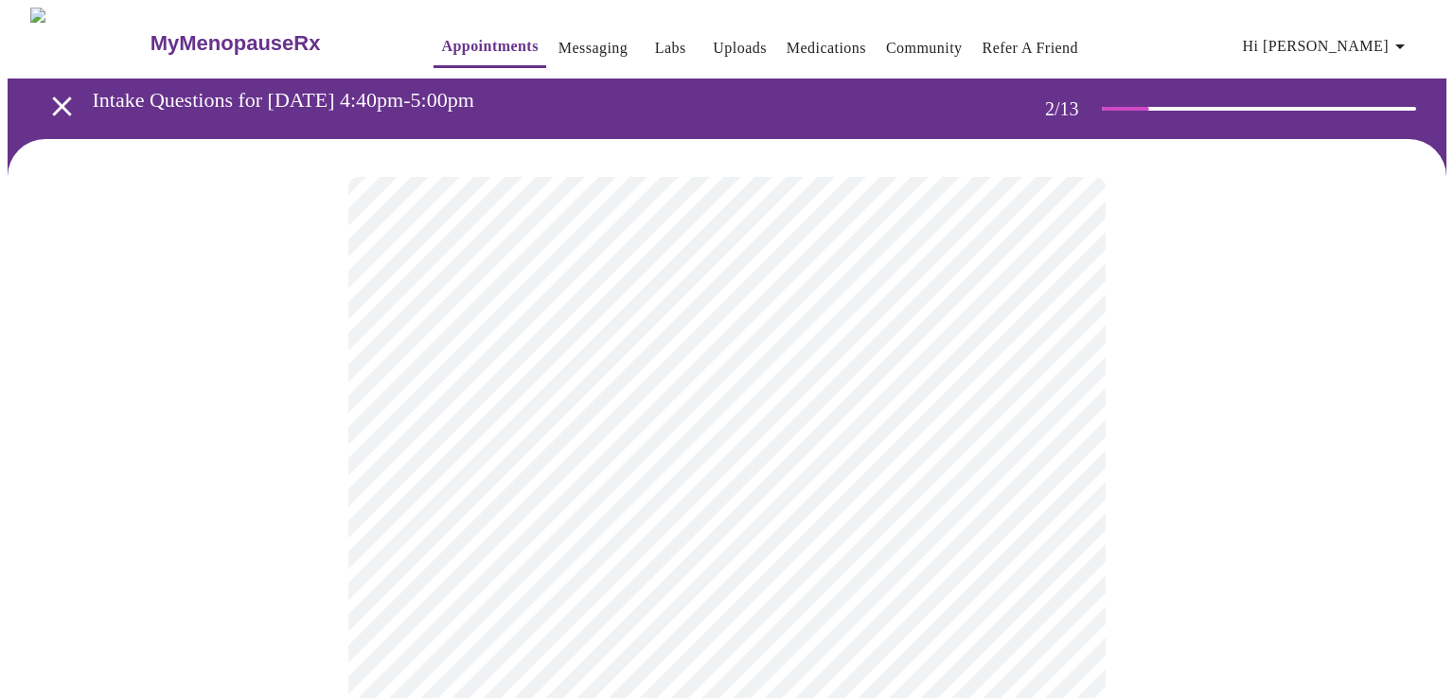
click at [878, 573] on body "MyMenopauseRx Appointments Messaging Labs Uploads Medications Community Refer a…" at bounding box center [727, 570] width 1439 height 1125
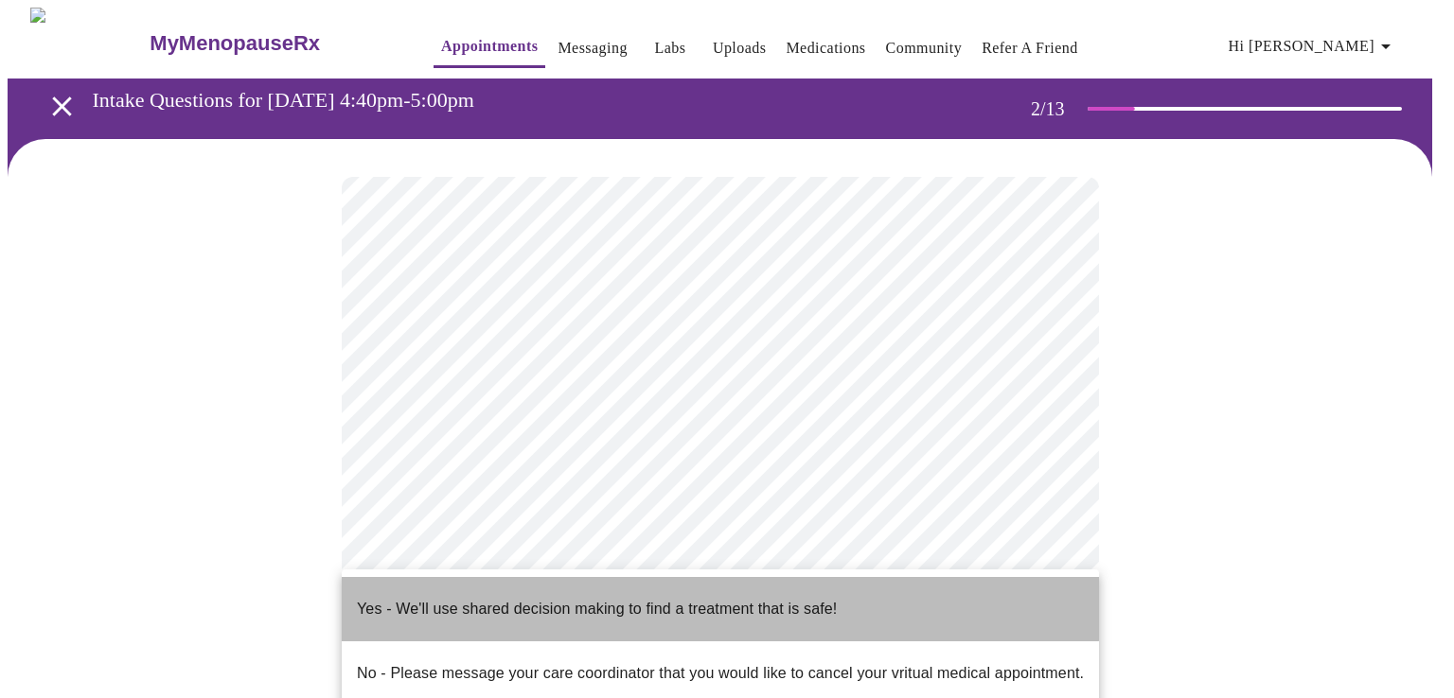
click at [627, 598] on p "Yes - We'll use shared decision making to find a treatment that is safe!" at bounding box center [597, 609] width 480 height 23
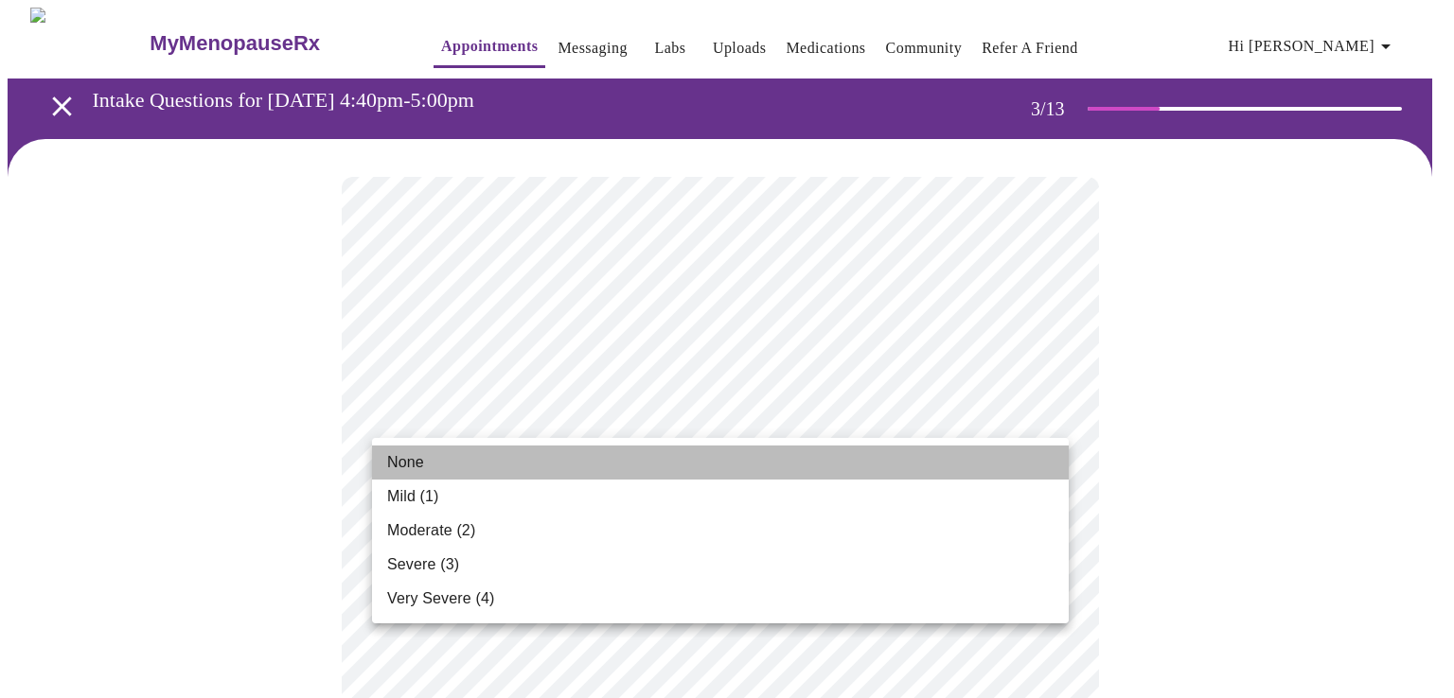
click at [418, 464] on span "None" at bounding box center [405, 462] width 37 height 23
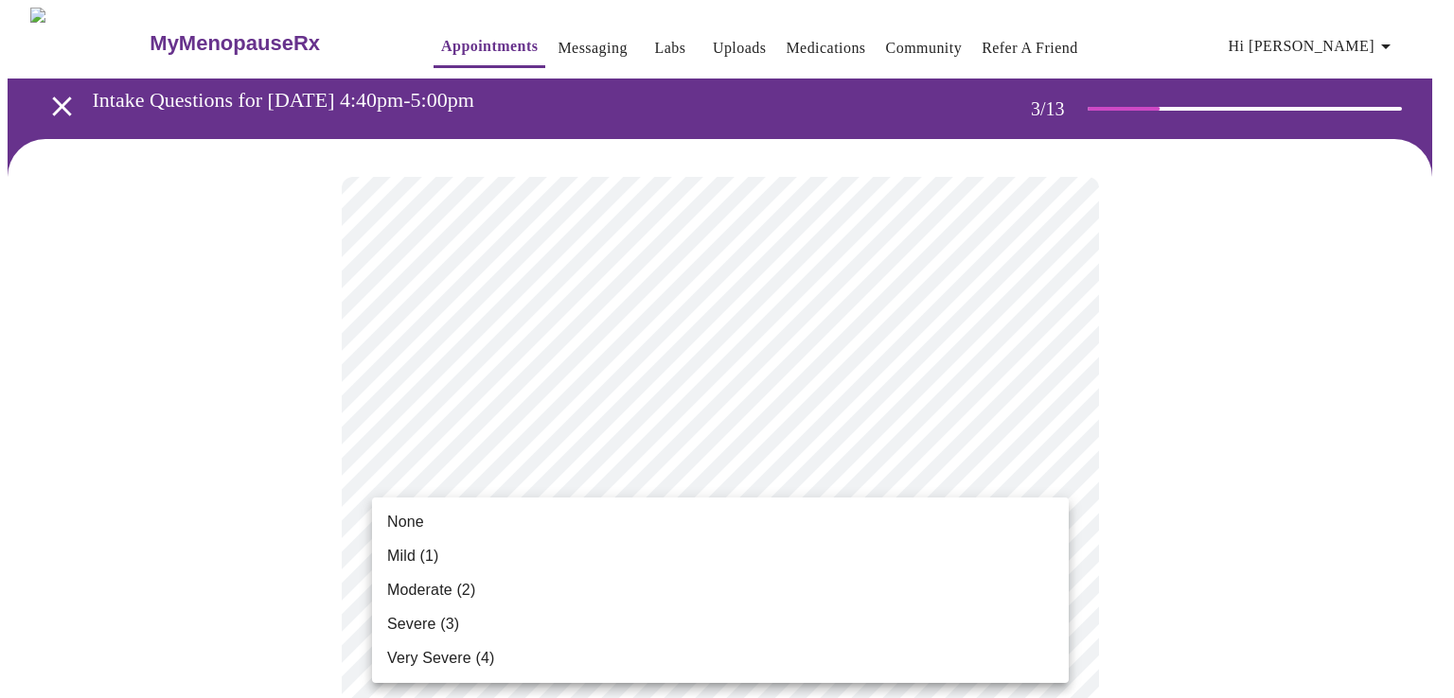
click at [413, 552] on span "Mild (1)" at bounding box center [413, 556] width 52 height 23
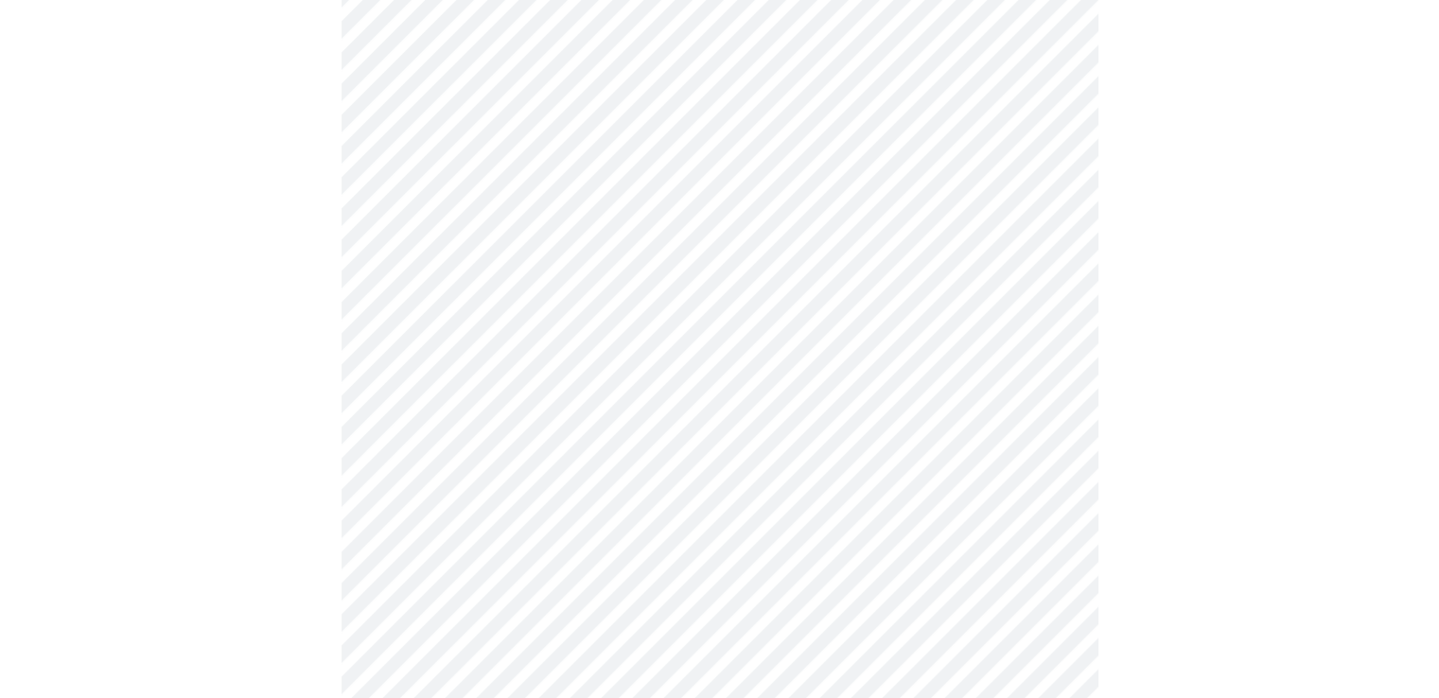
scroll to position [189, 0]
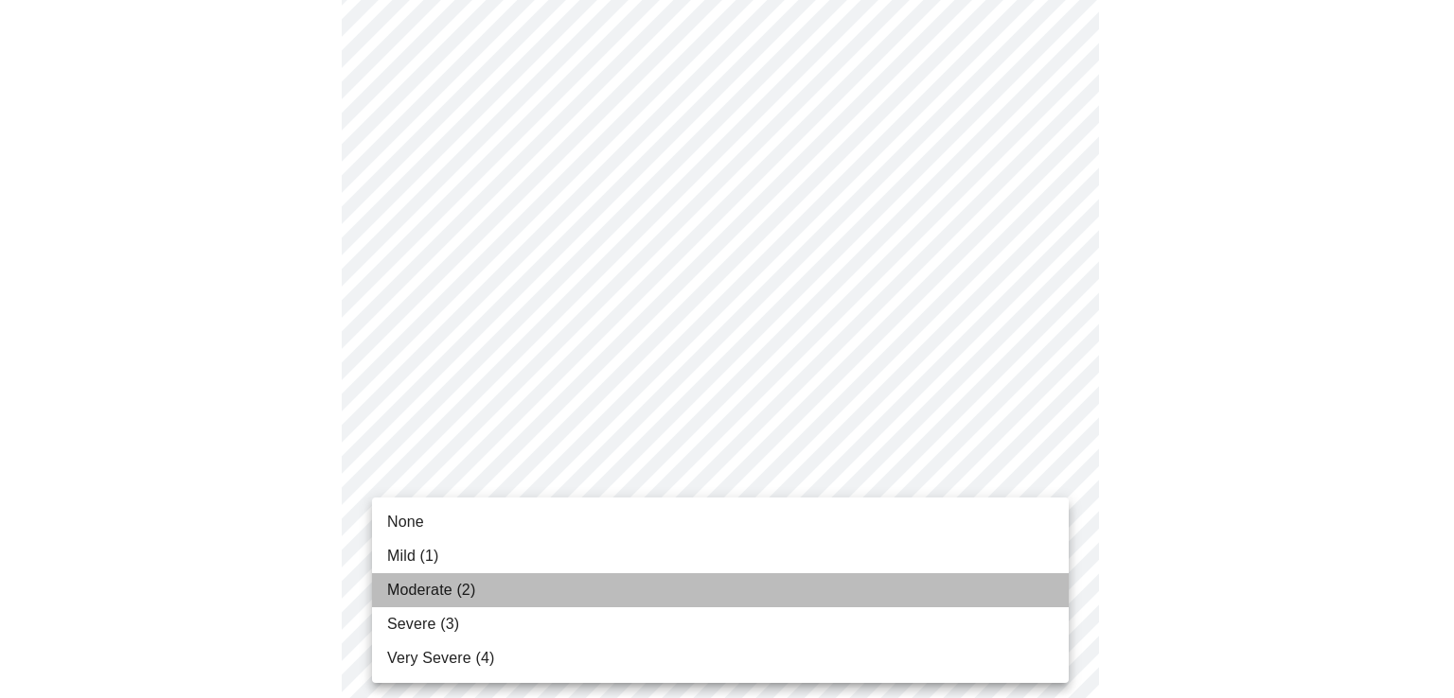
click at [409, 590] on span "Moderate (2)" at bounding box center [431, 590] width 88 height 23
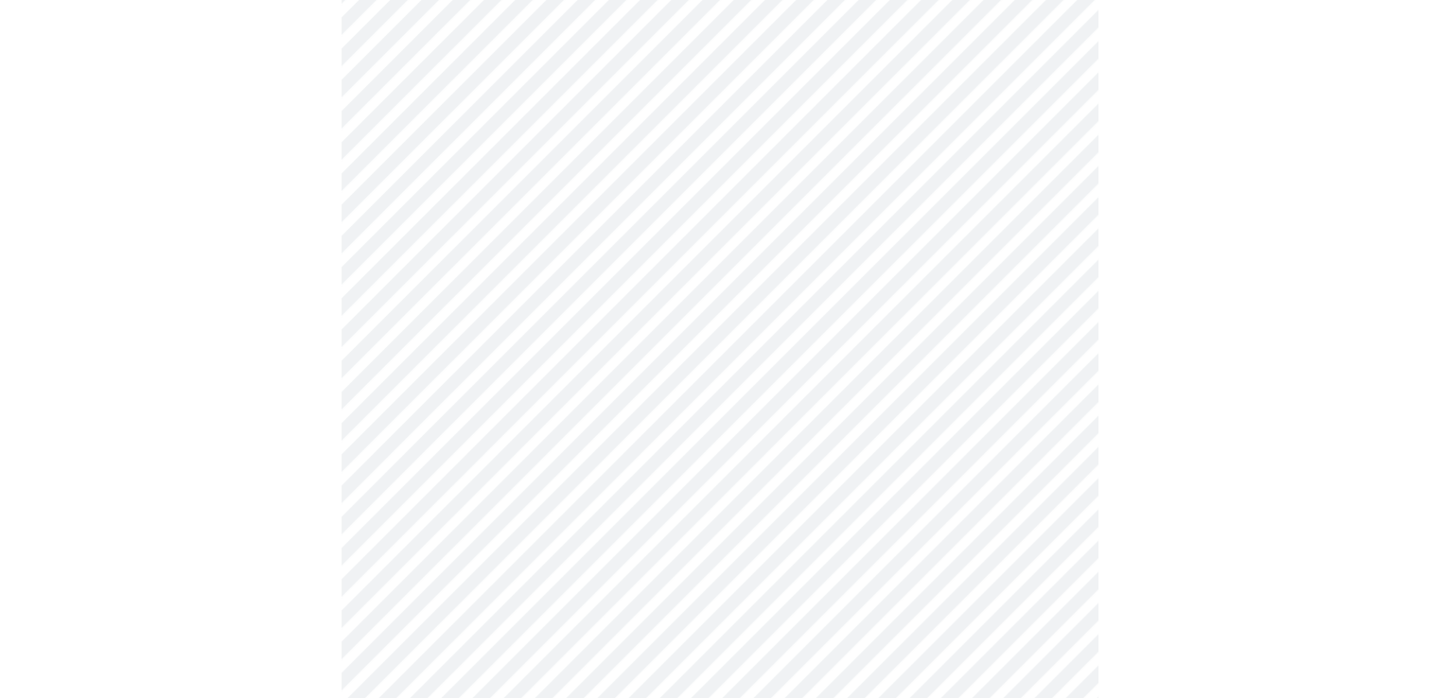
scroll to position [379, 0]
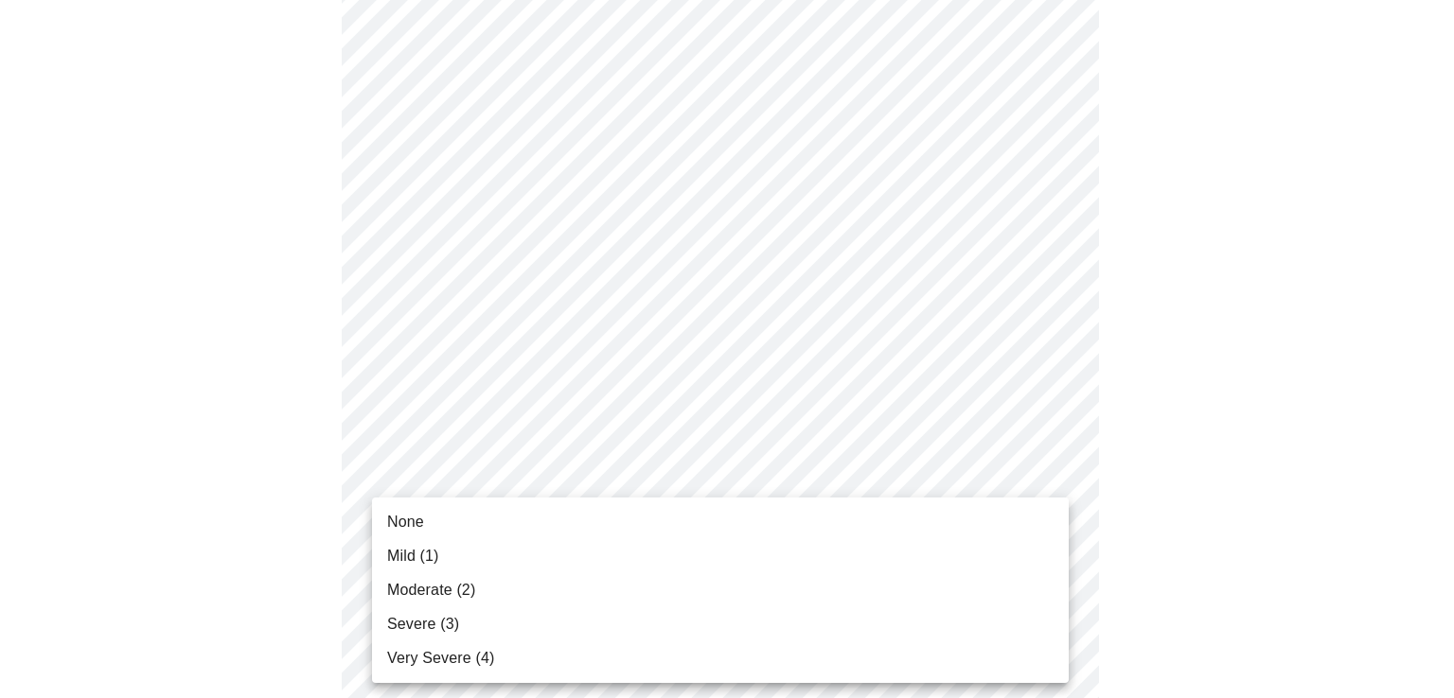
click at [406, 520] on span "None" at bounding box center [405, 522] width 37 height 23
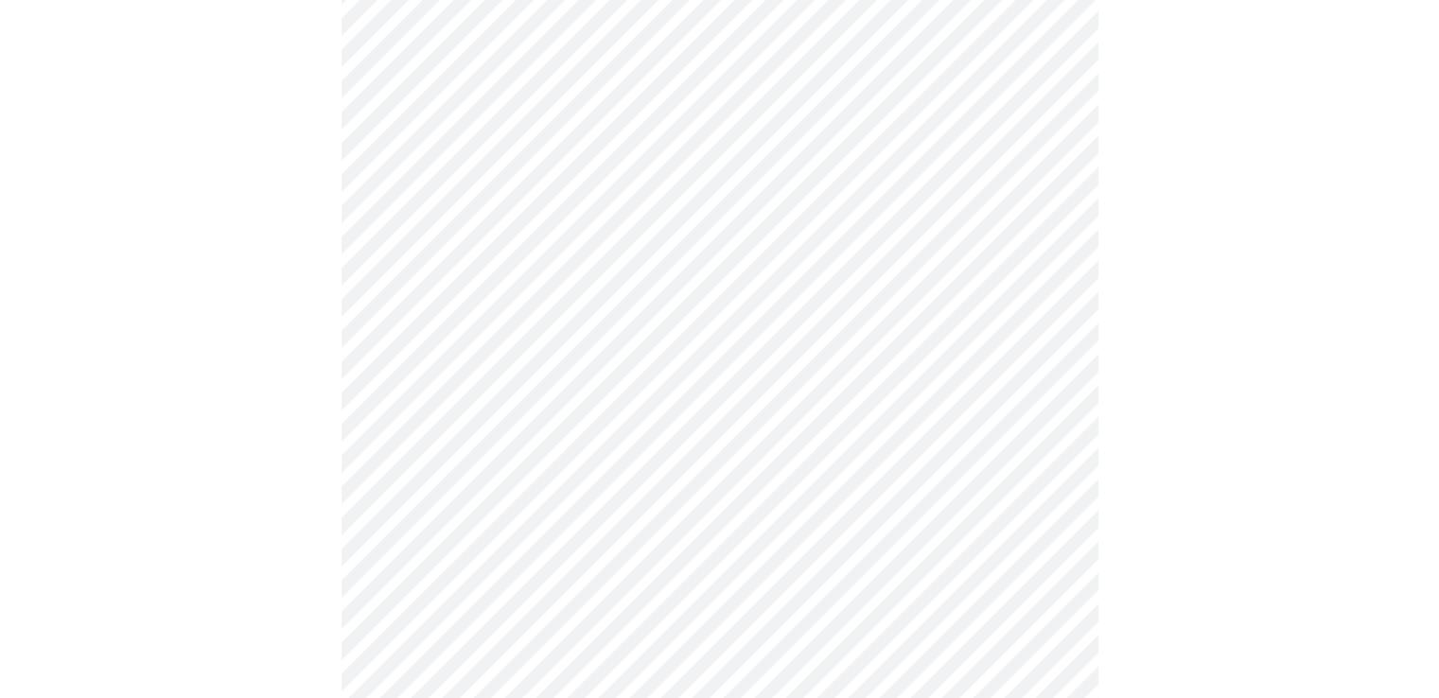
scroll to position [473, 0]
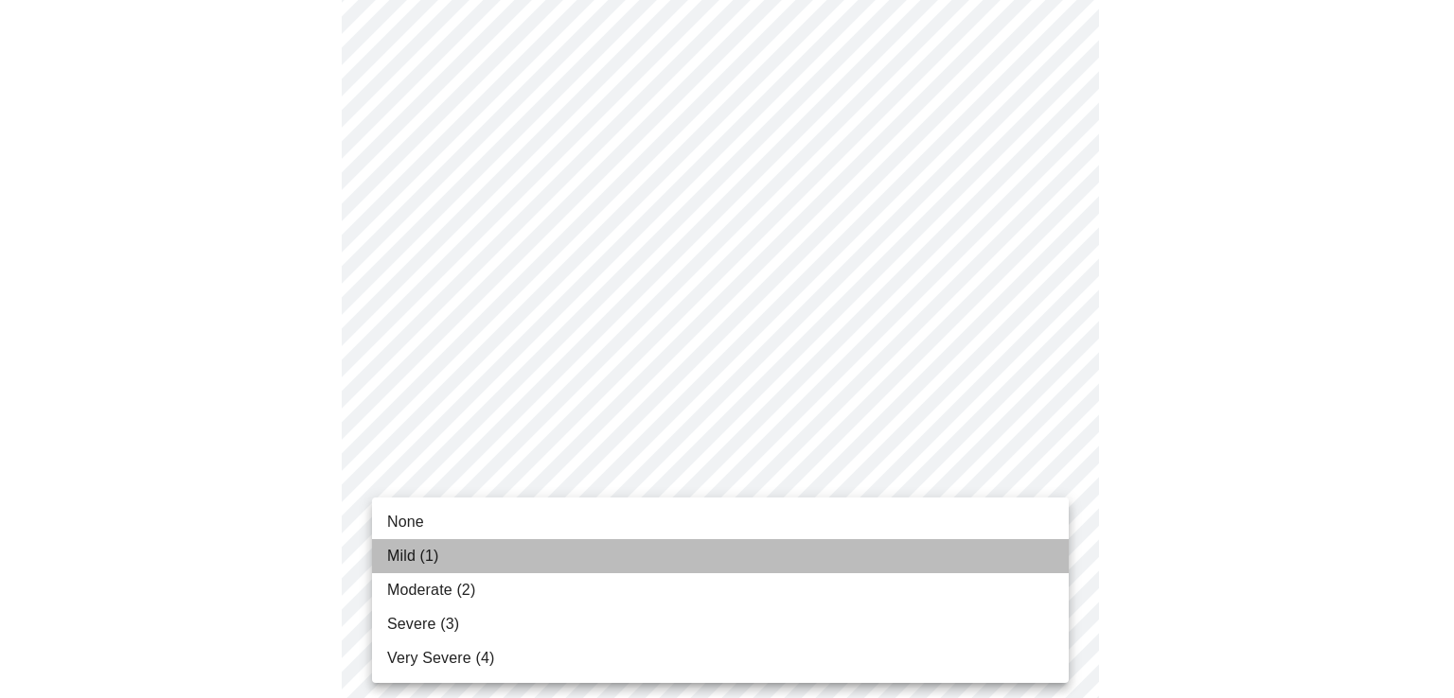
click at [417, 553] on span "Mild (1)" at bounding box center [413, 556] width 52 height 23
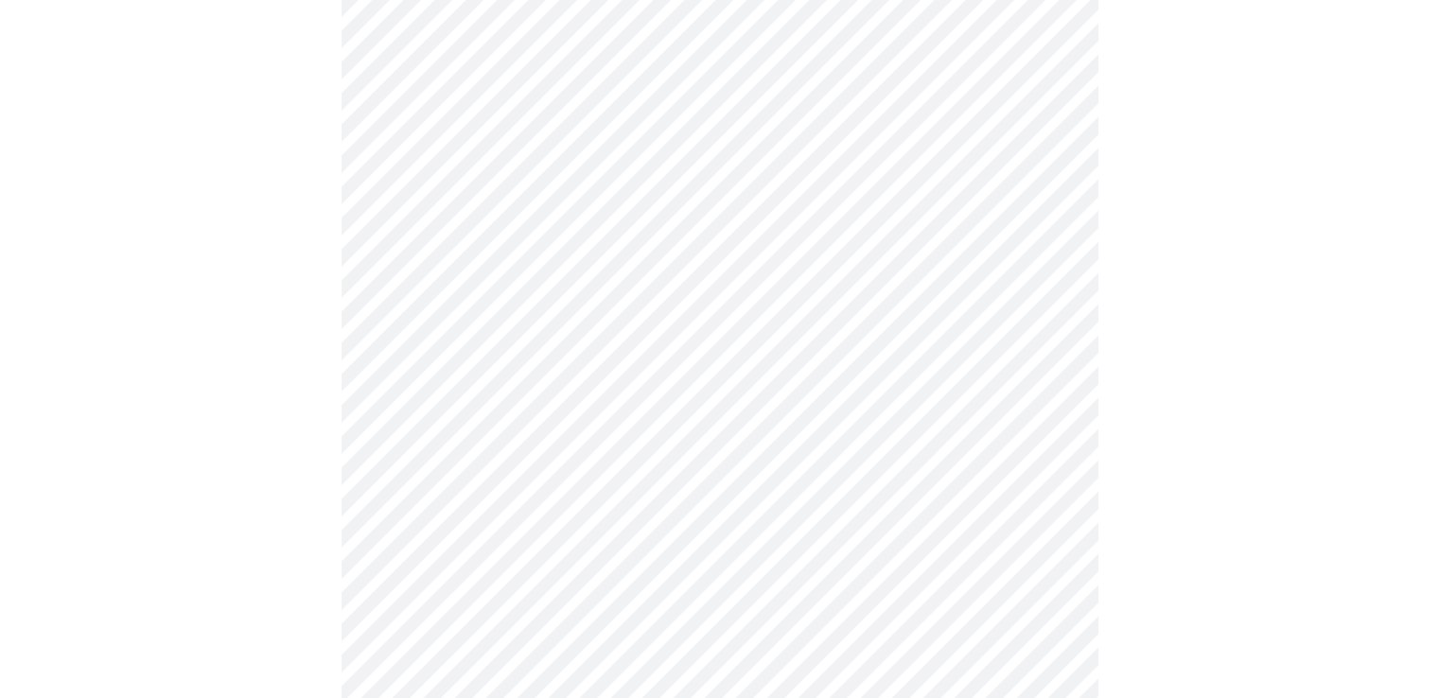
scroll to position [662, 0]
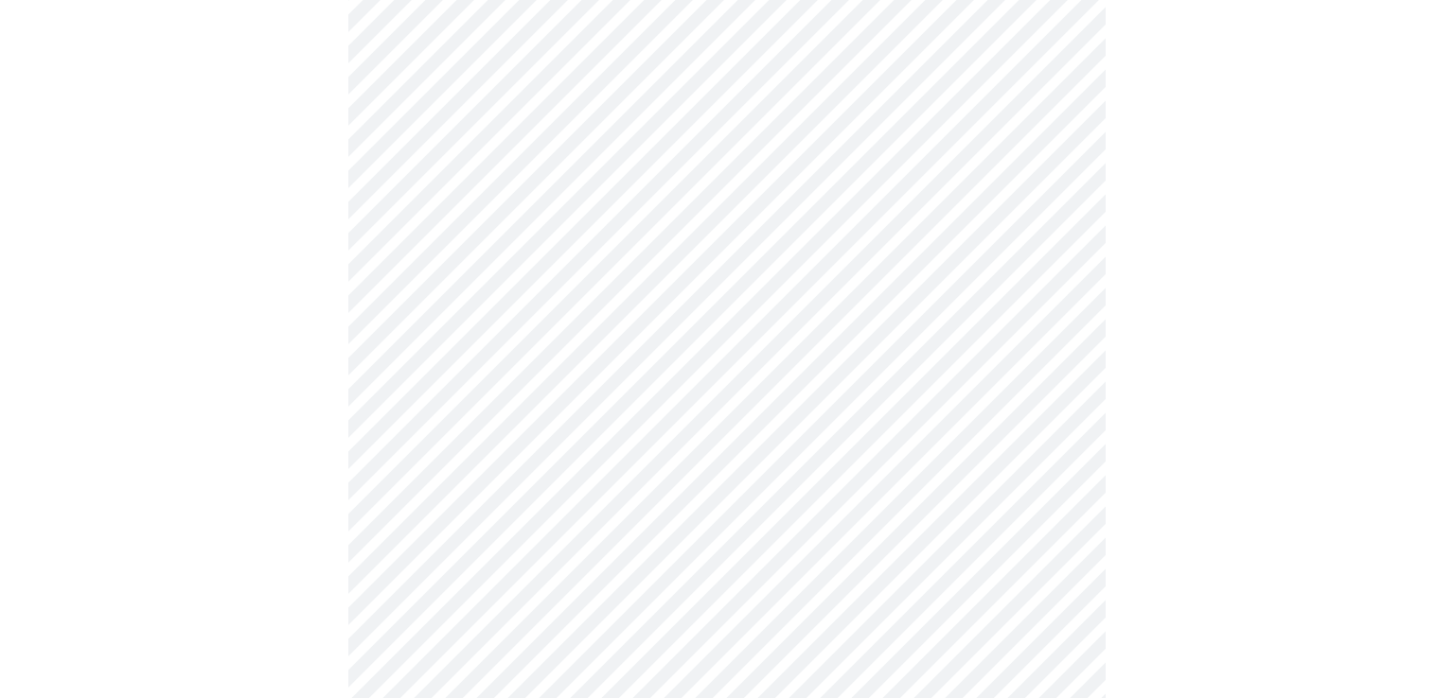
click at [491, 444] on body "MyMenopauseRx Appointments Messaging Labs Uploads Medications Community Refer a…" at bounding box center [727, 537] width 1439 height 2384
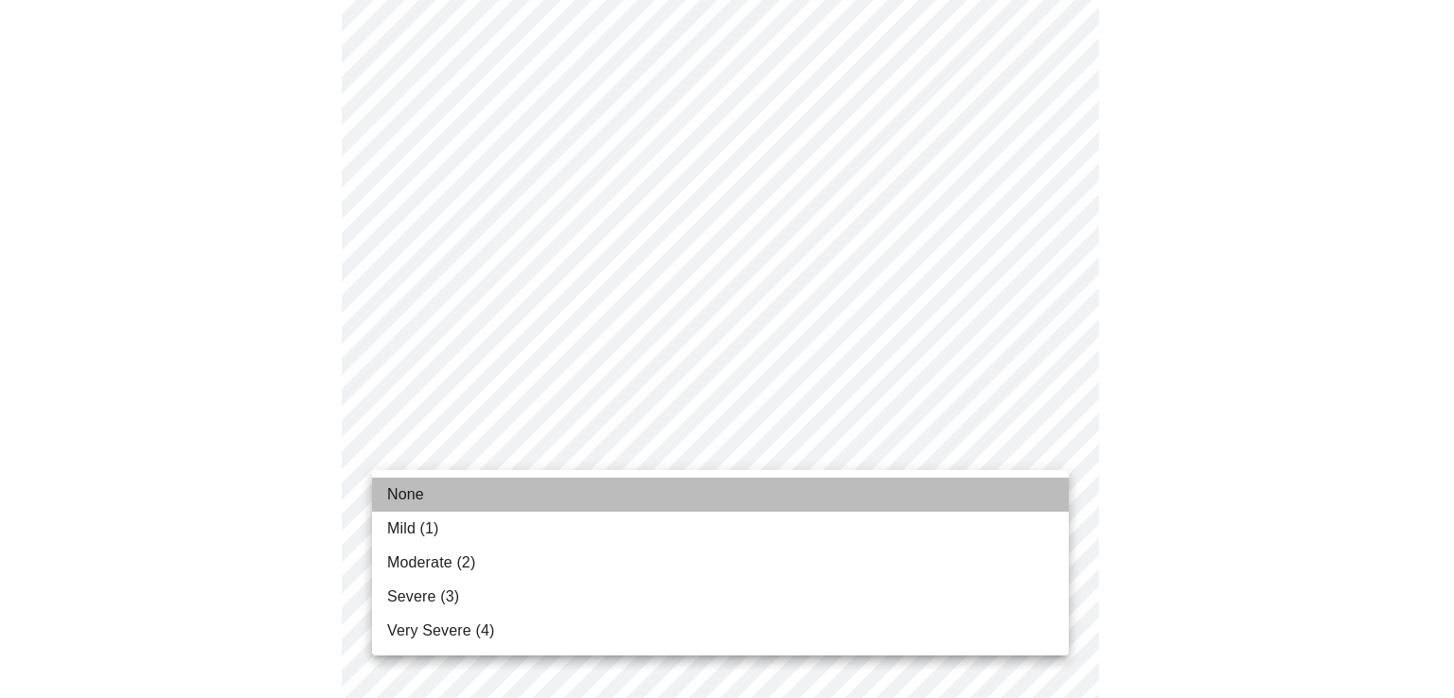
click at [424, 492] on li "None" at bounding box center [720, 495] width 697 height 34
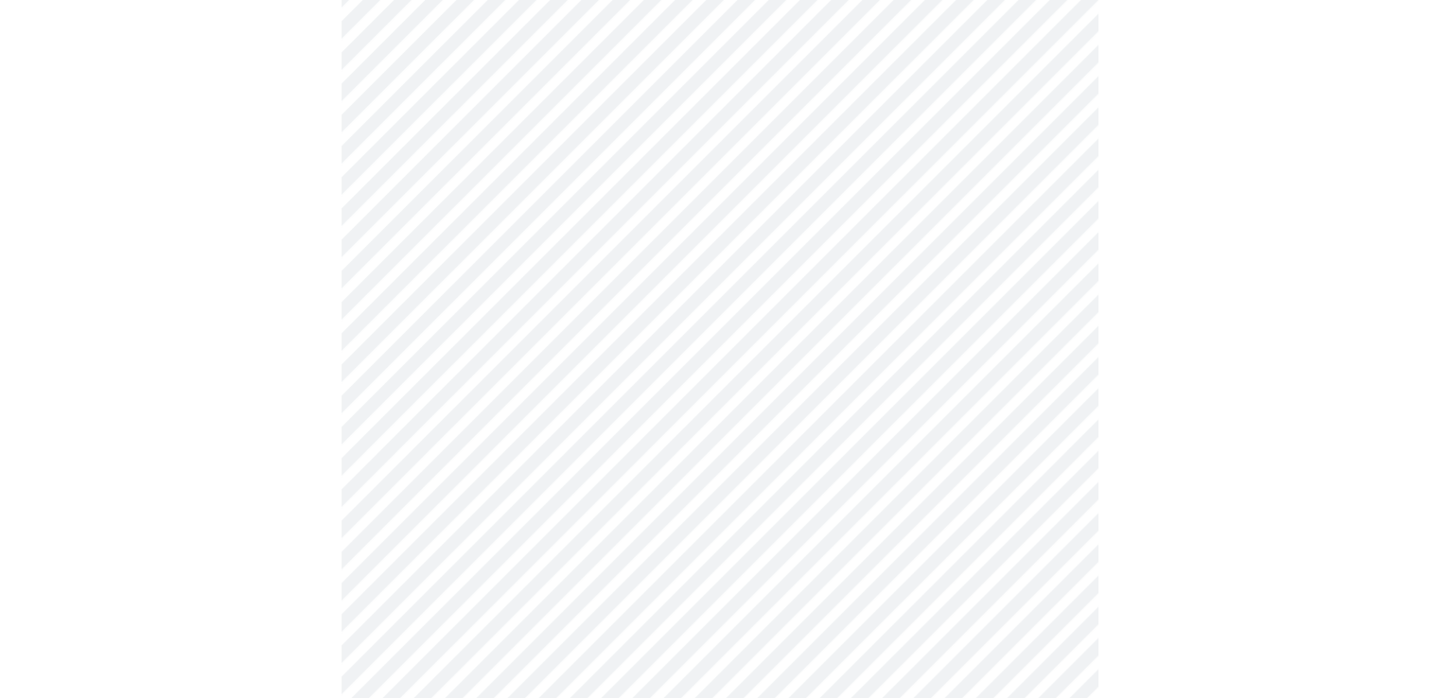
scroll to position [757, 0]
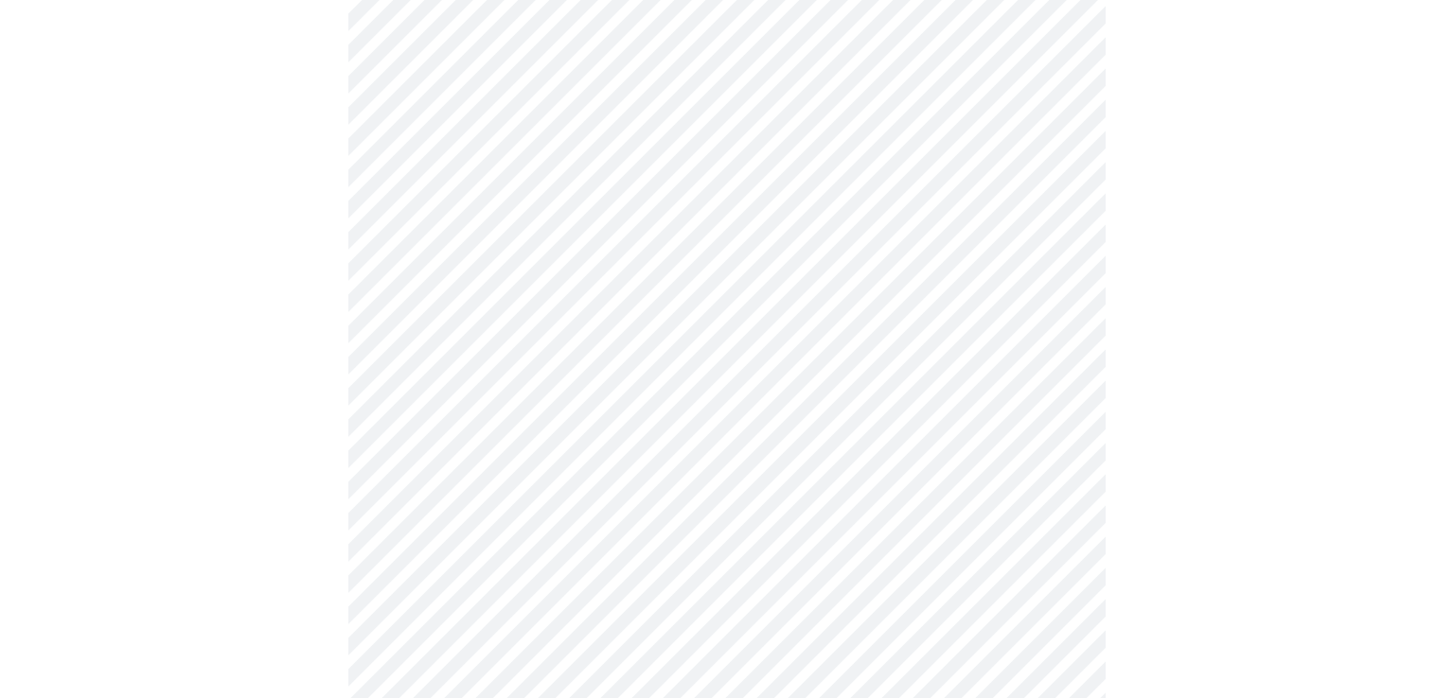
click at [729, 498] on body "MyMenopauseRx Appointments Messaging Labs Uploads Medications Community Refer a…" at bounding box center [727, 429] width 1439 height 2358
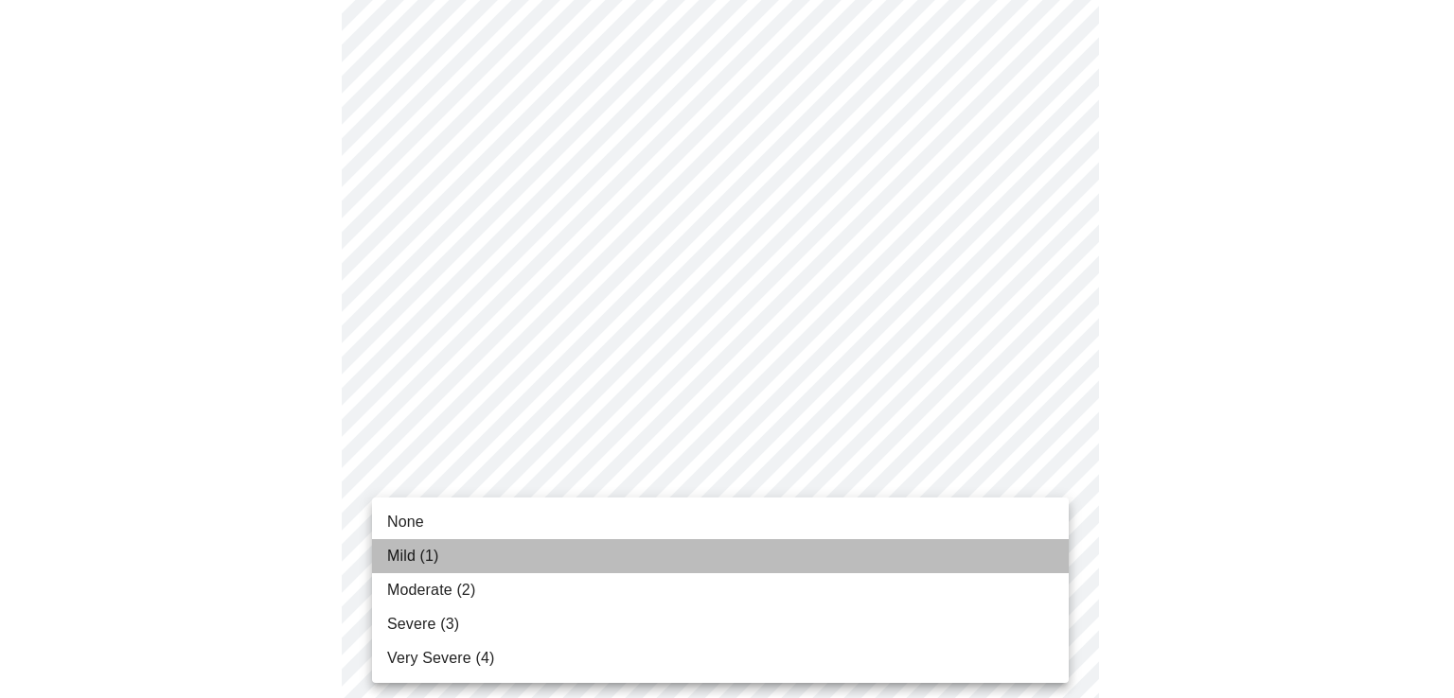
click at [409, 552] on span "Mild (1)" at bounding box center [413, 556] width 52 height 23
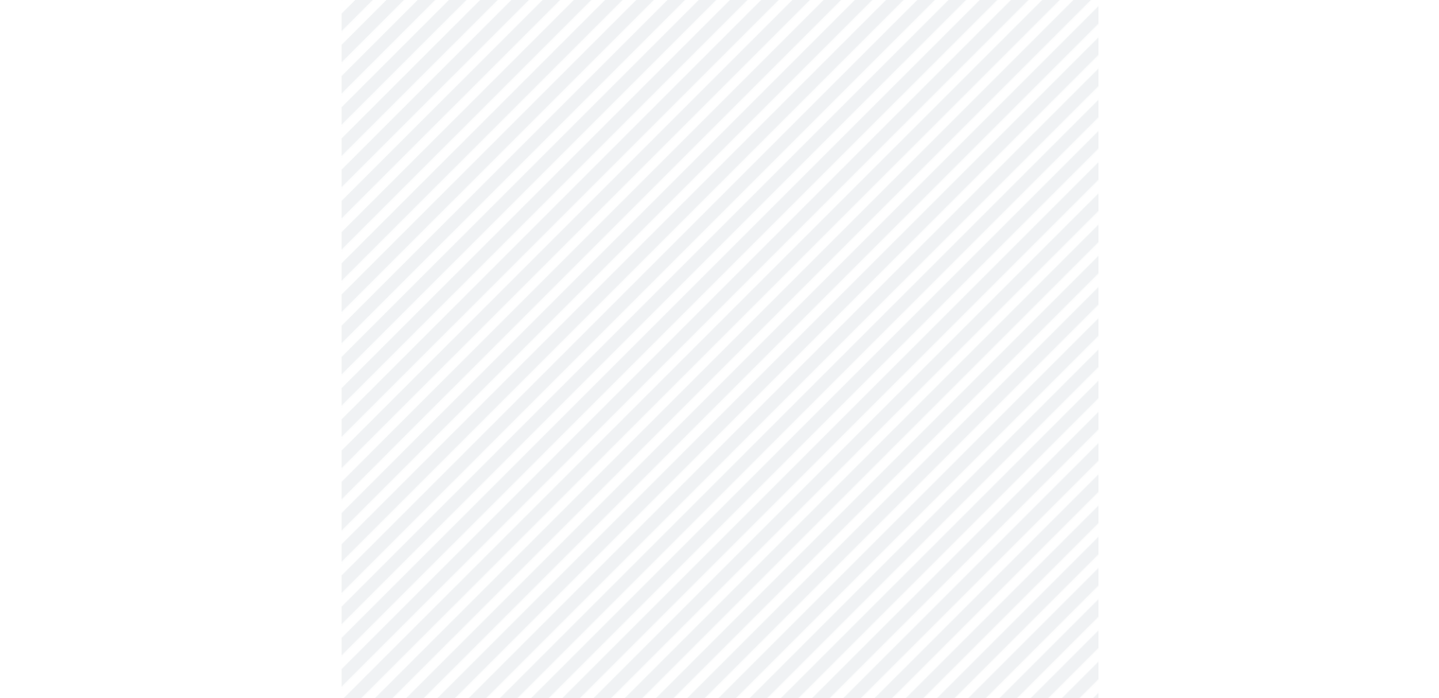
scroll to position [1041, 0]
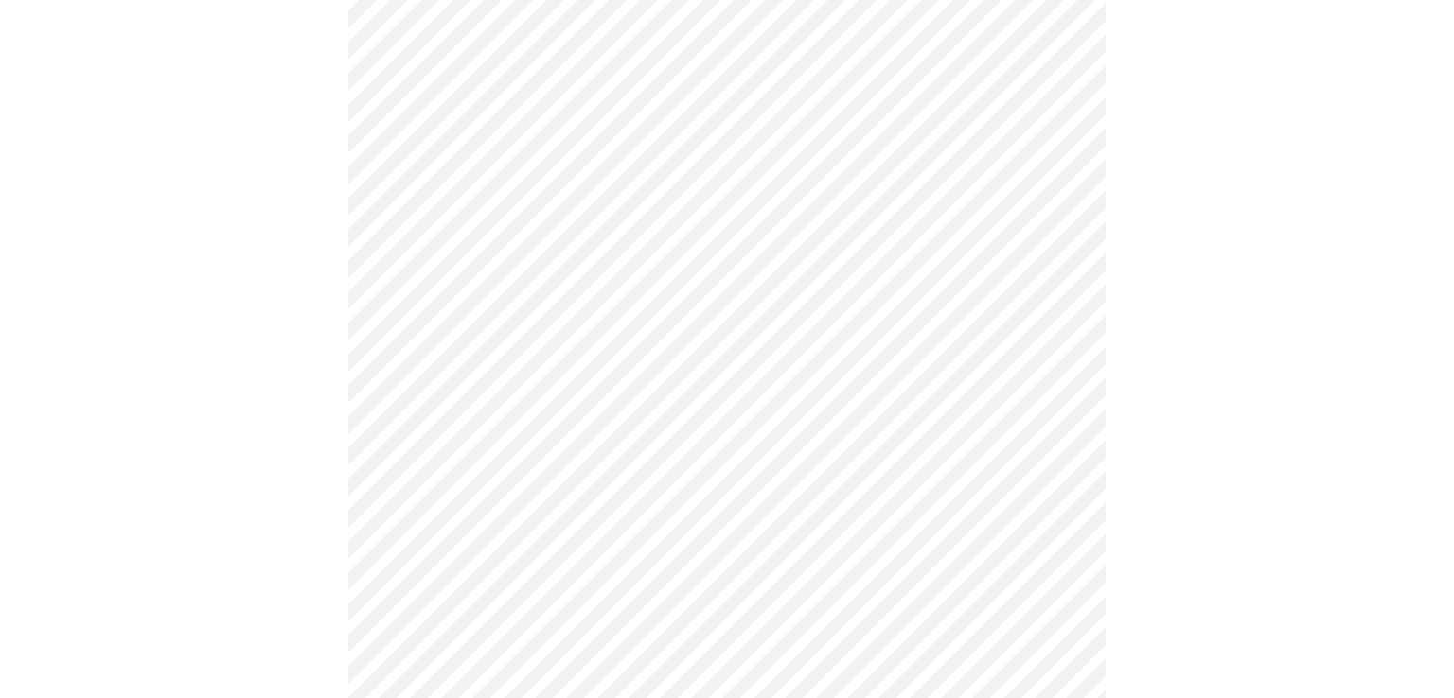
click at [424, 361] on body "MyMenopauseRx Appointments Messaging Labs Uploads Medications Community Refer a…" at bounding box center [727, 132] width 1439 height 2331
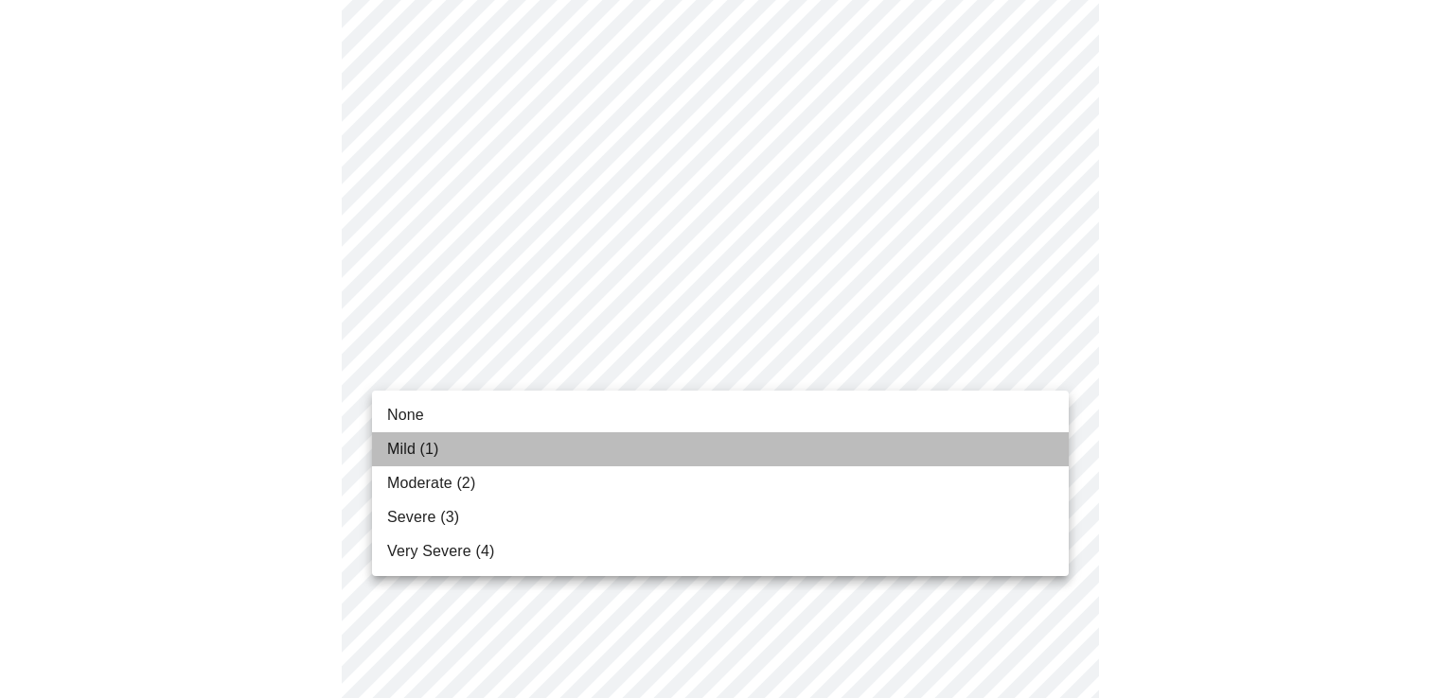
click at [403, 446] on span "Mild (1)" at bounding box center [413, 449] width 52 height 23
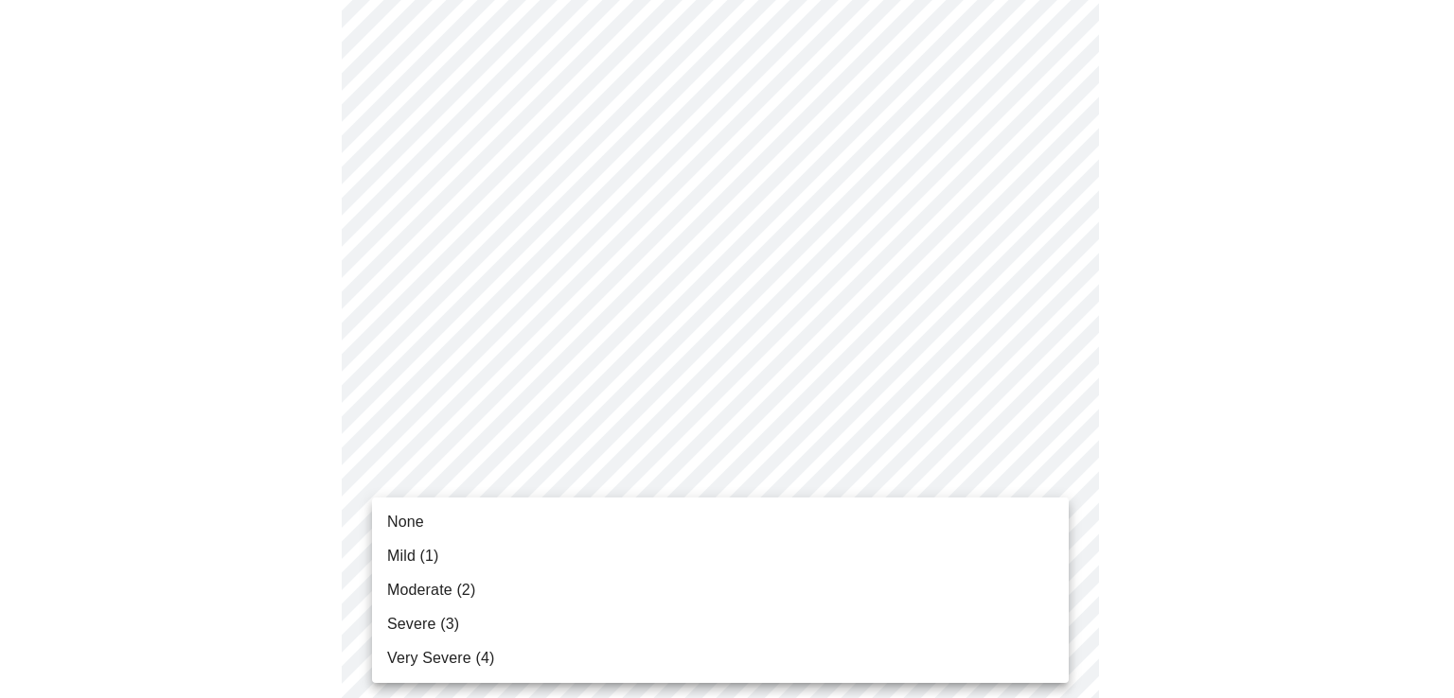
click at [468, 511] on body "MyMenopauseRx Appointments Messaging Labs Uploads Medications Community Refer a…" at bounding box center [727, 119] width 1439 height 2305
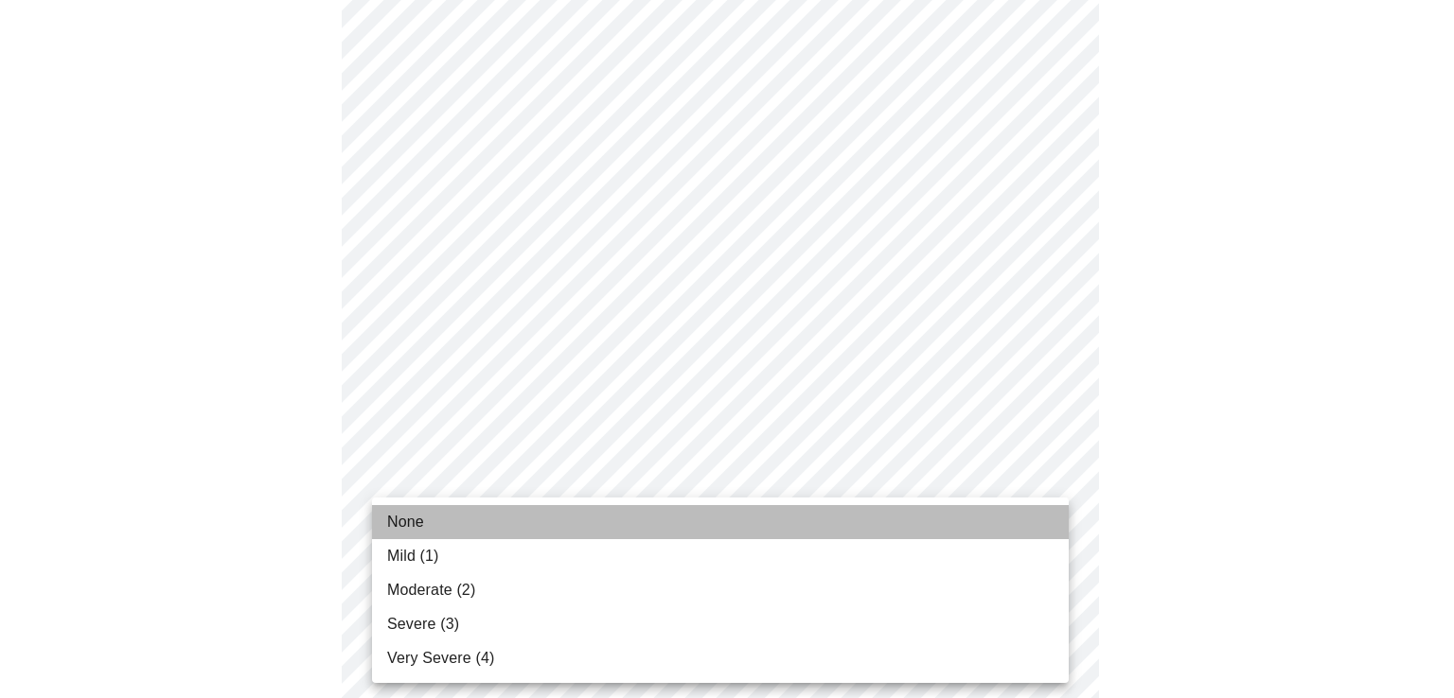
click at [401, 524] on span "None" at bounding box center [405, 522] width 37 height 23
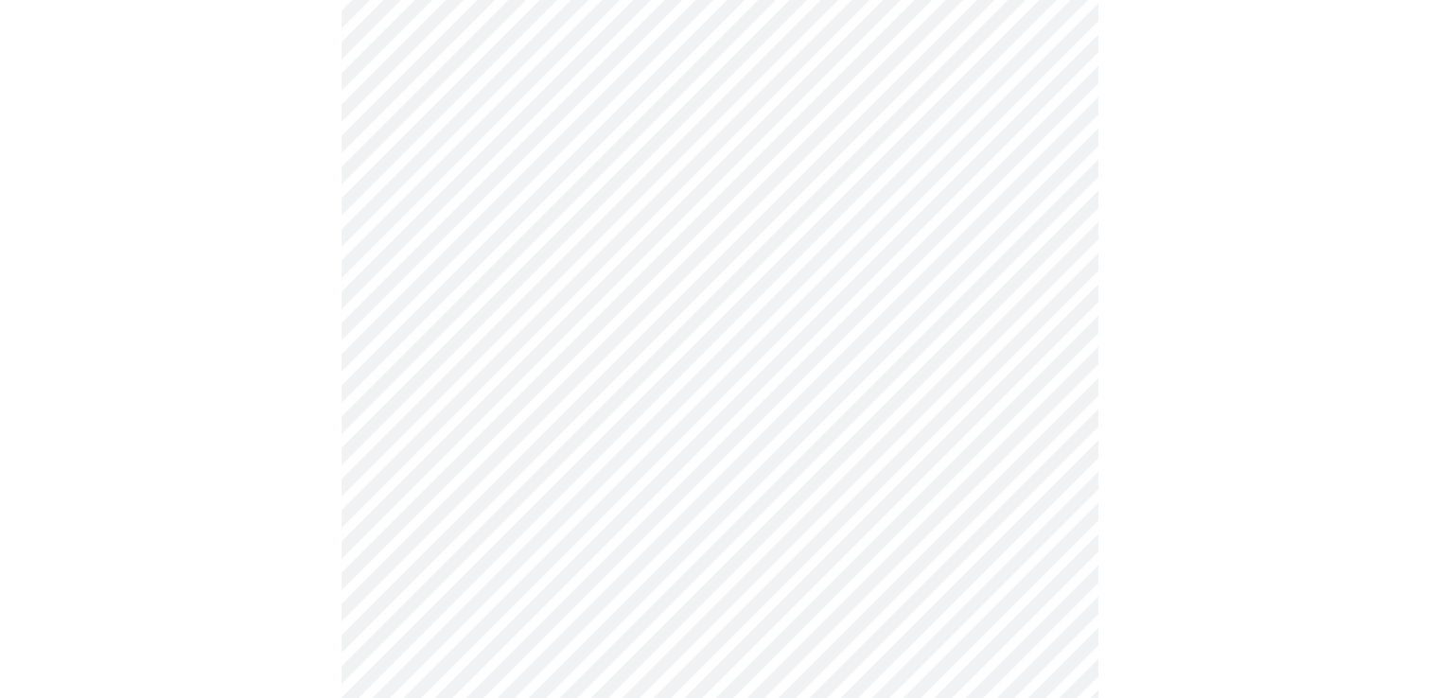
scroll to position [1325, 0]
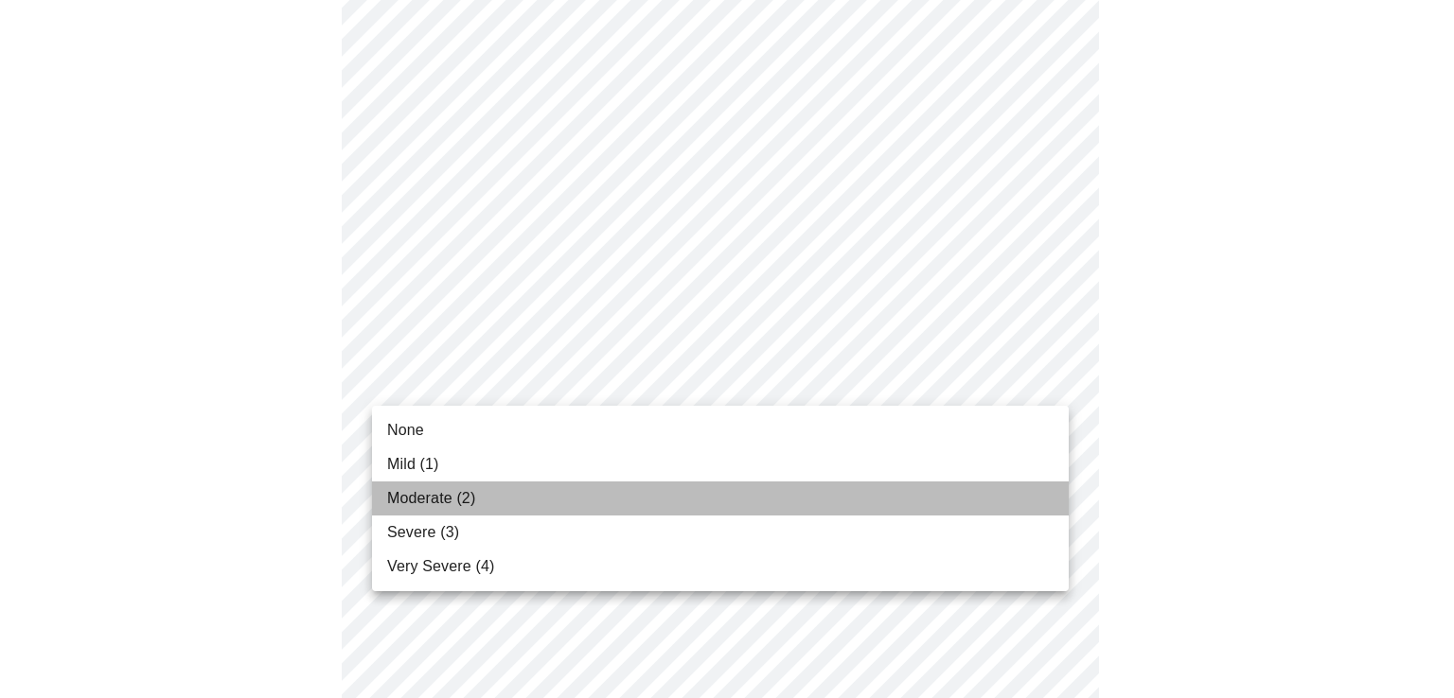
click at [394, 497] on span "Moderate (2)" at bounding box center [431, 498] width 88 height 23
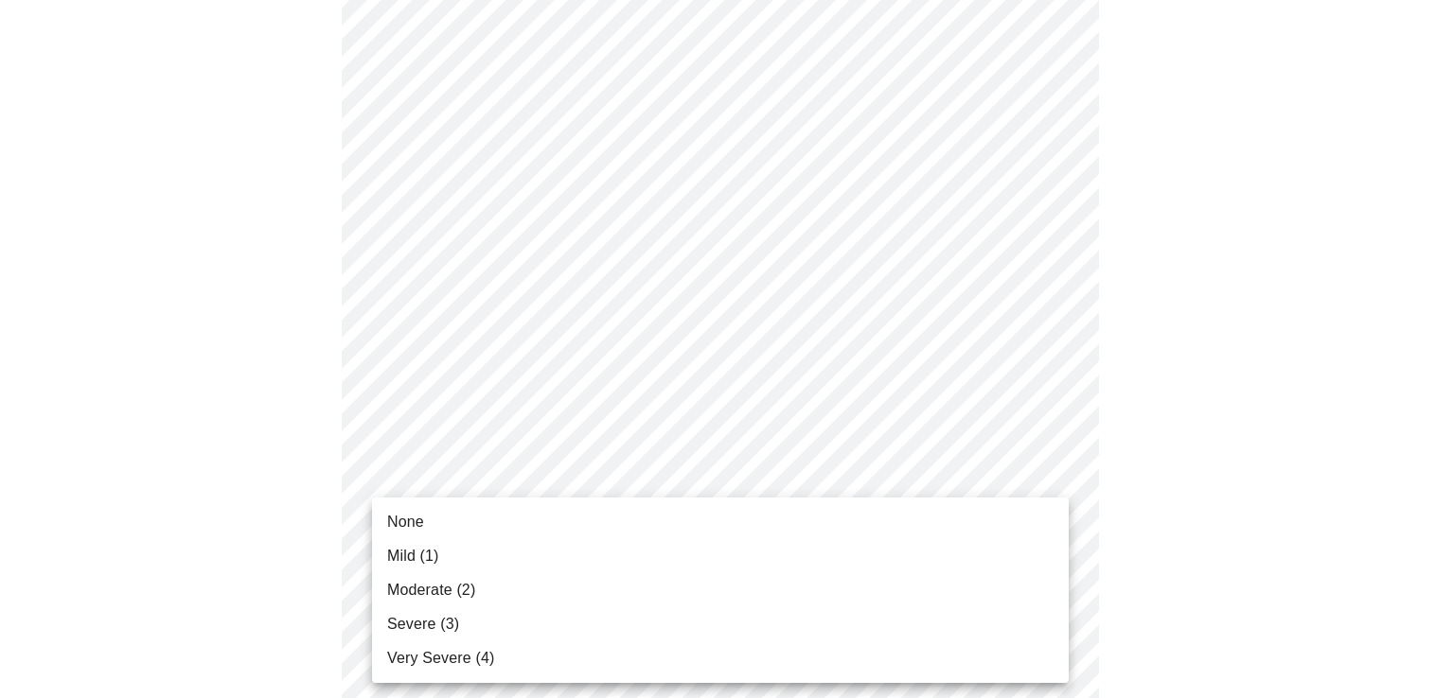
click at [413, 521] on span "None" at bounding box center [405, 522] width 37 height 23
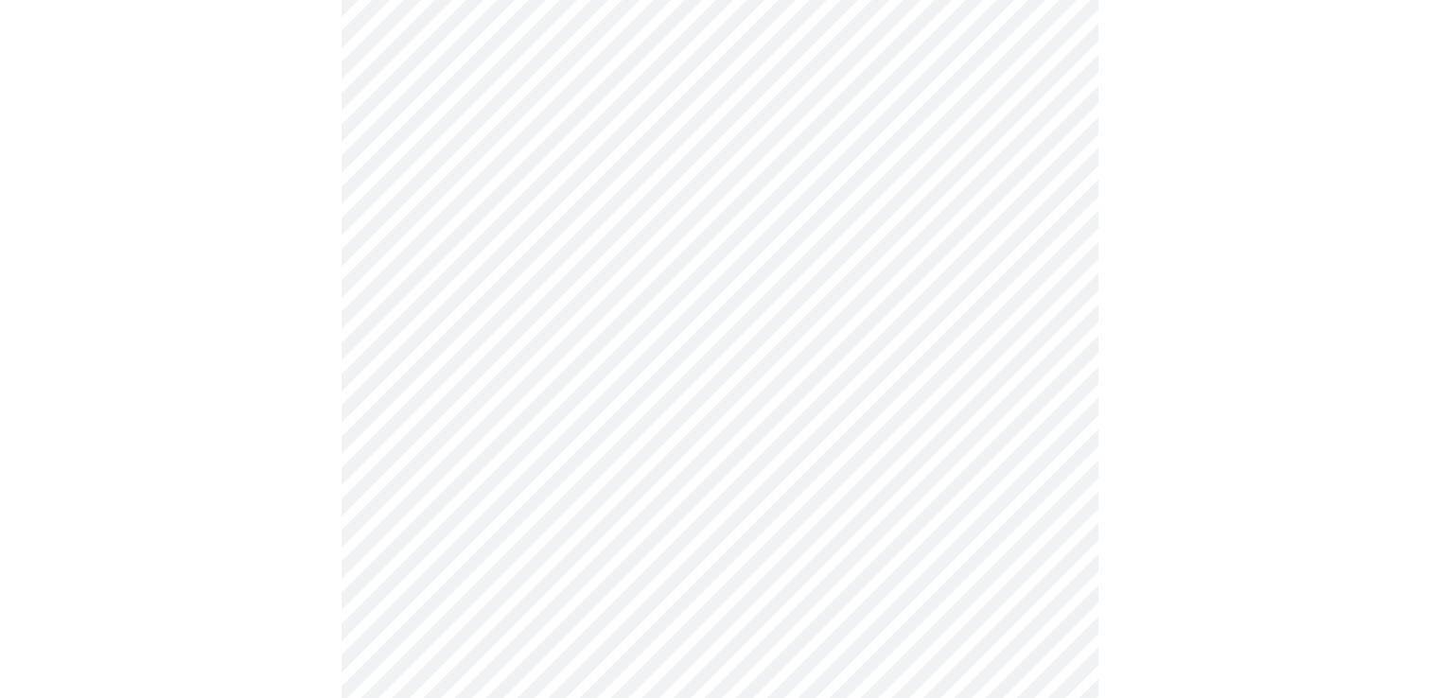
scroll to position [757, 0]
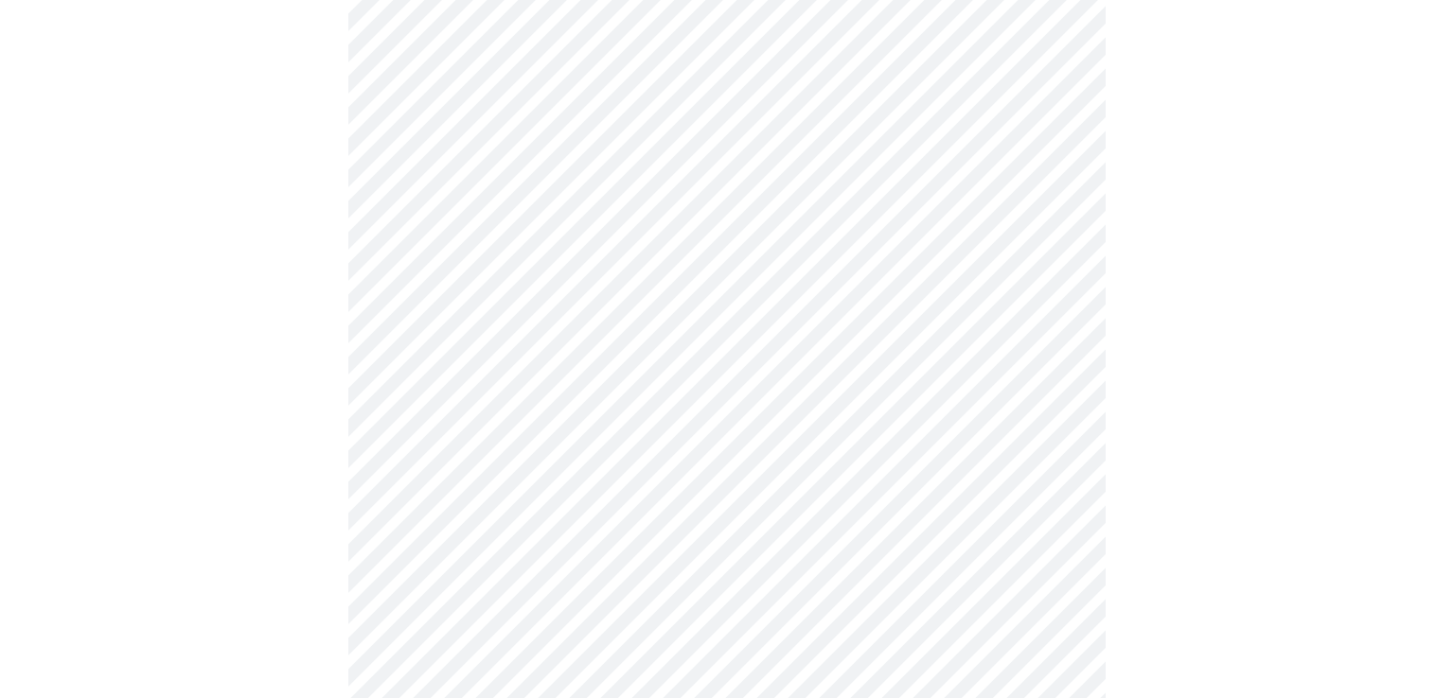
click at [628, 402] on body "MyMenopauseRx Appointments Messaging Labs Uploads Medications Community Refer a…" at bounding box center [727, 183] width 1439 height 1866
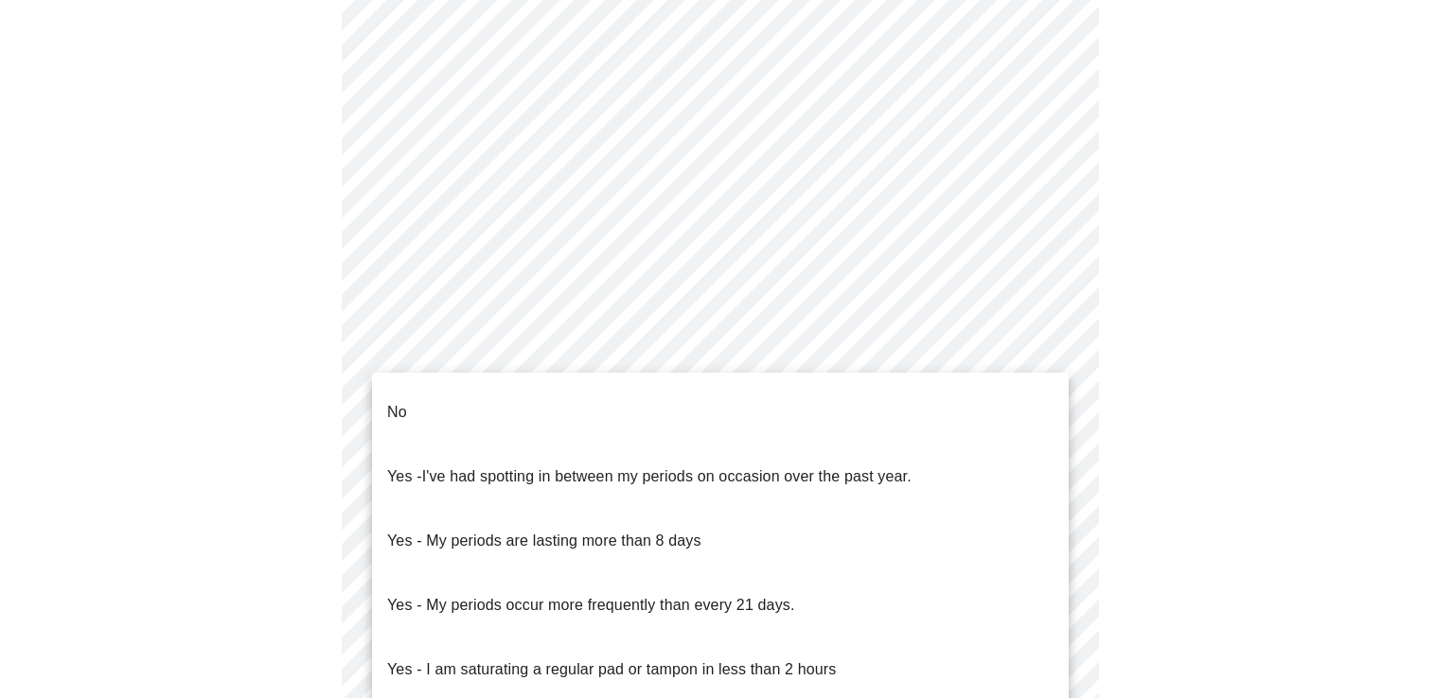
click at [421, 394] on li "No" at bounding box center [720, 412] width 697 height 64
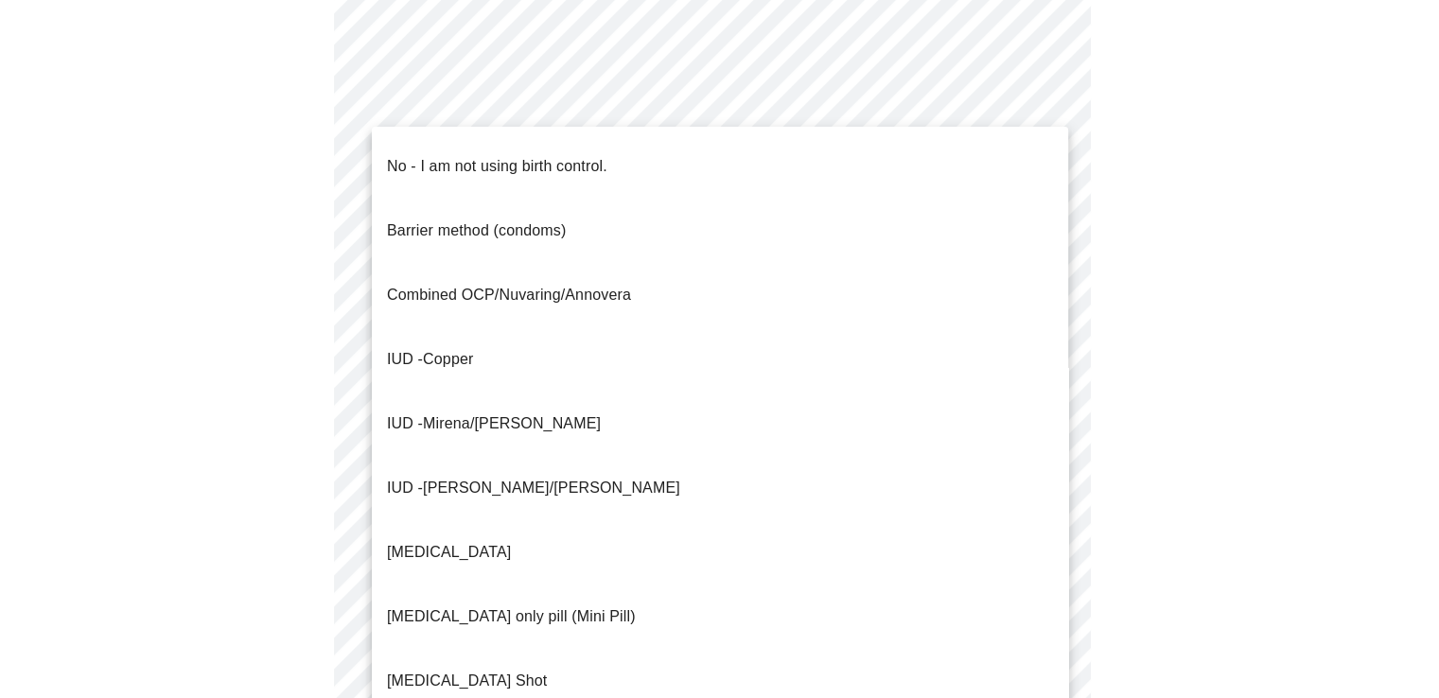
click at [681, 539] on body "MyMenopauseRx Appointments Messaging Labs Uploads Medications Community Refer a…" at bounding box center [720, 177] width 1424 height 1855
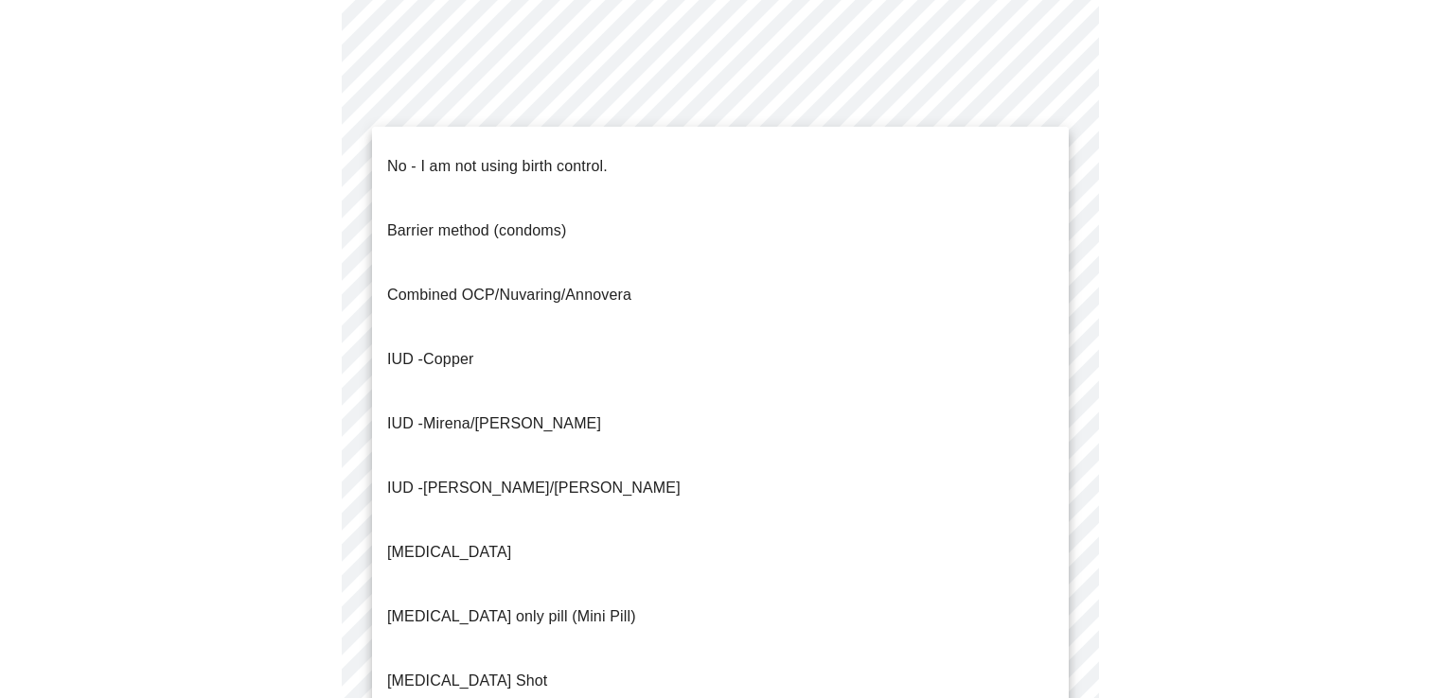
click at [447, 155] on p "No - I am not using birth control." at bounding box center [497, 166] width 221 height 23
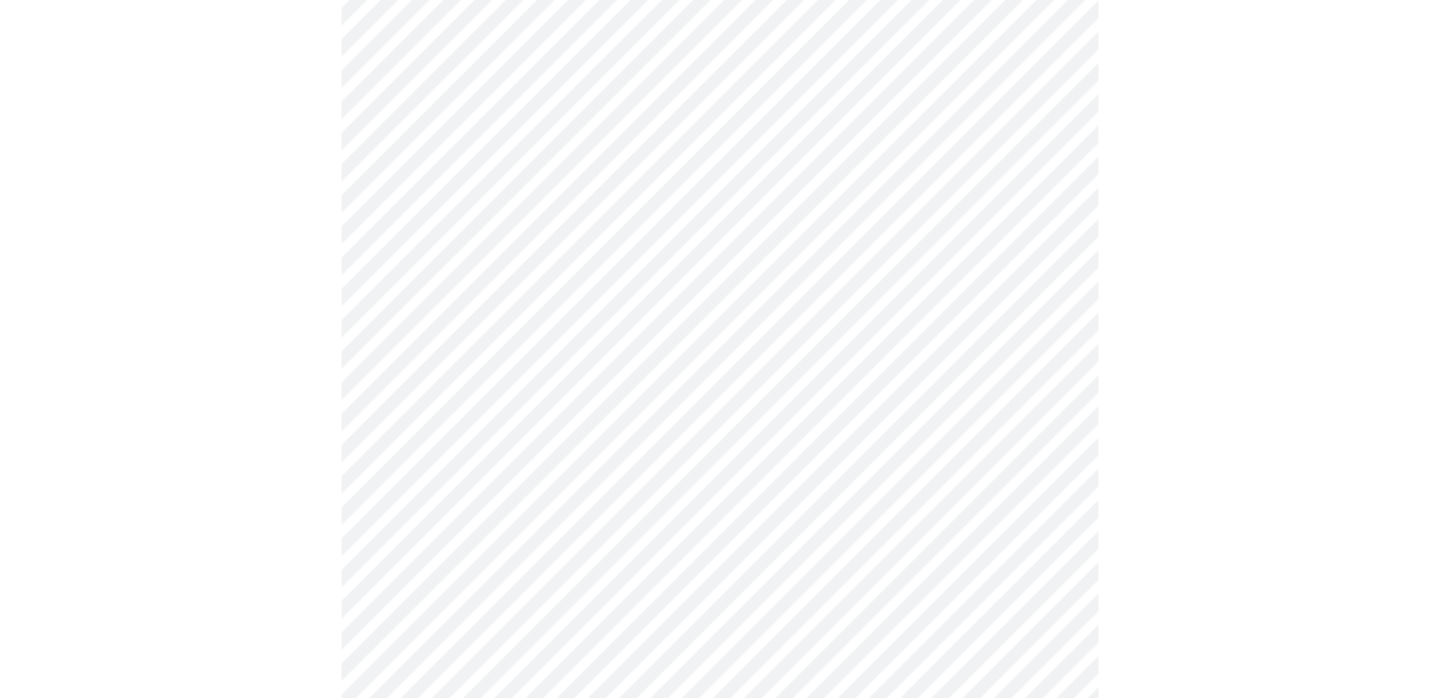
scroll to position [946, 0]
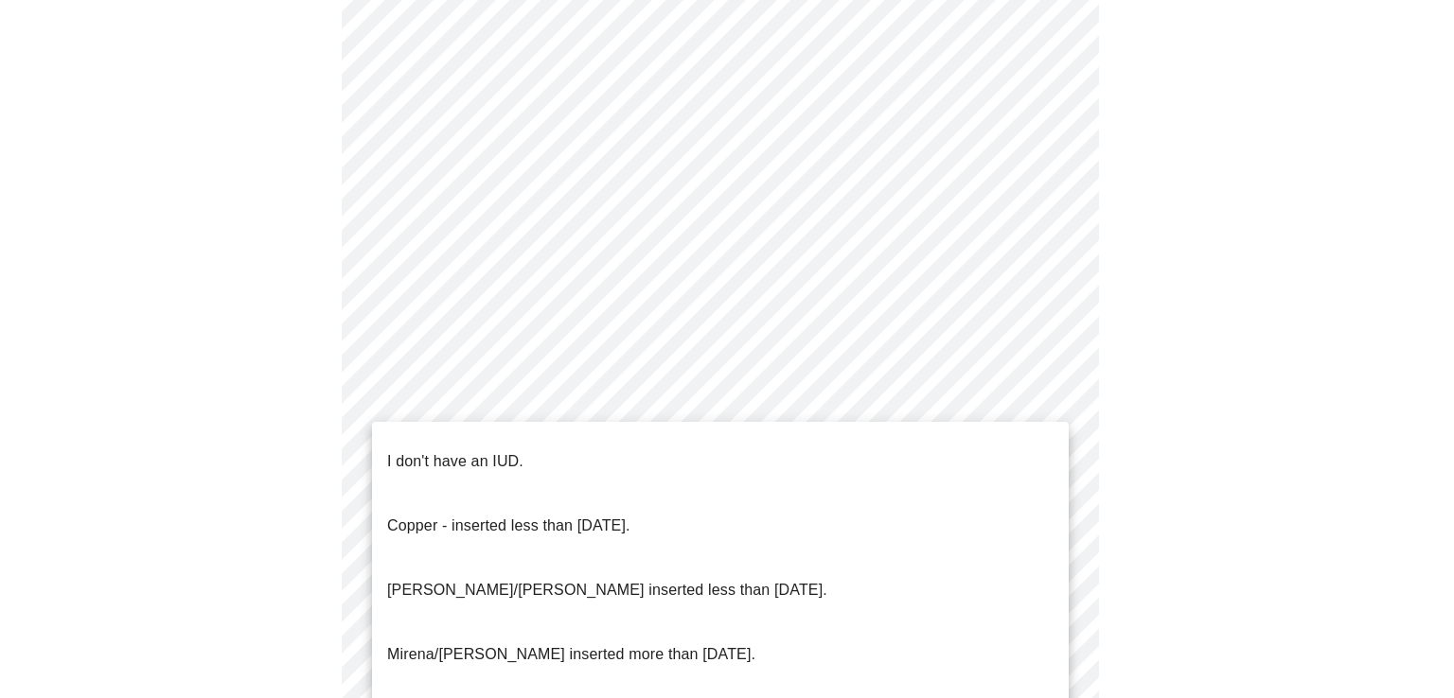
click at [417, 450] on p "I don't have an IUD." at bounding box center [455, 461] width 136 height 23
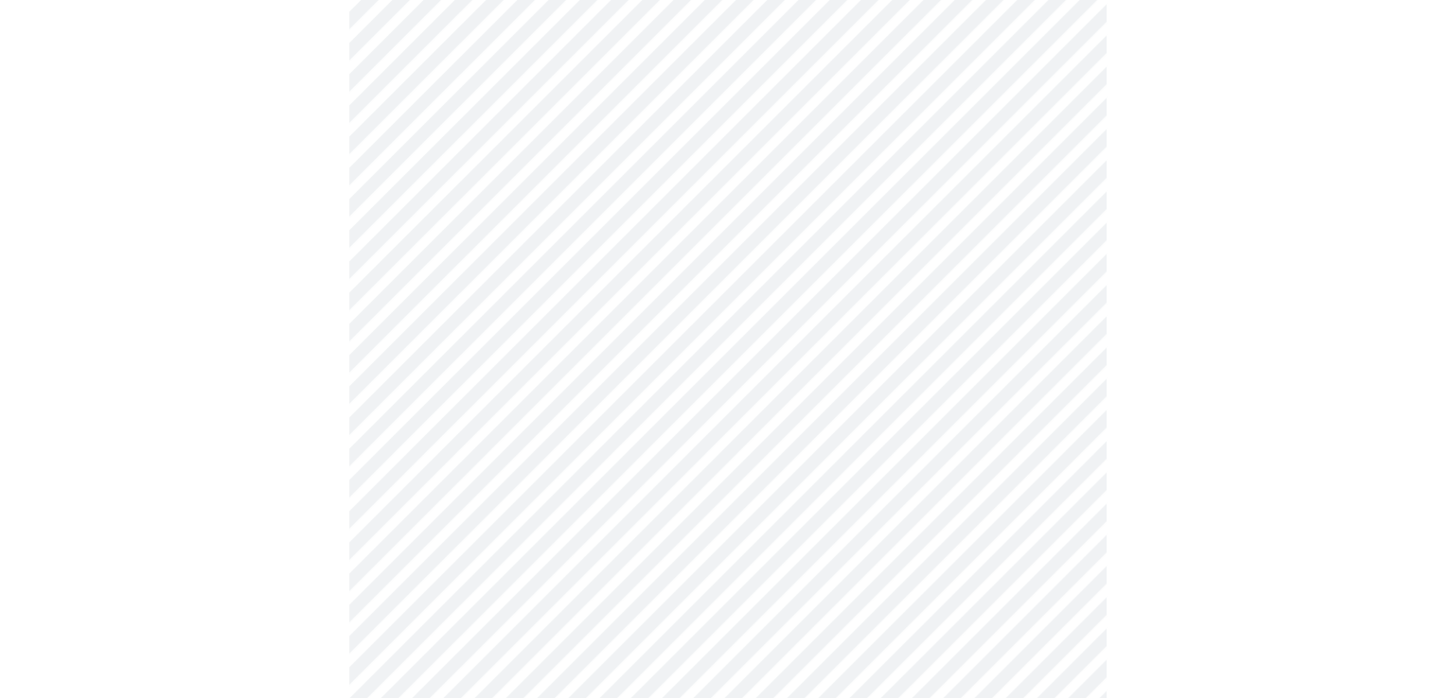
scroll to position [1134, 0]
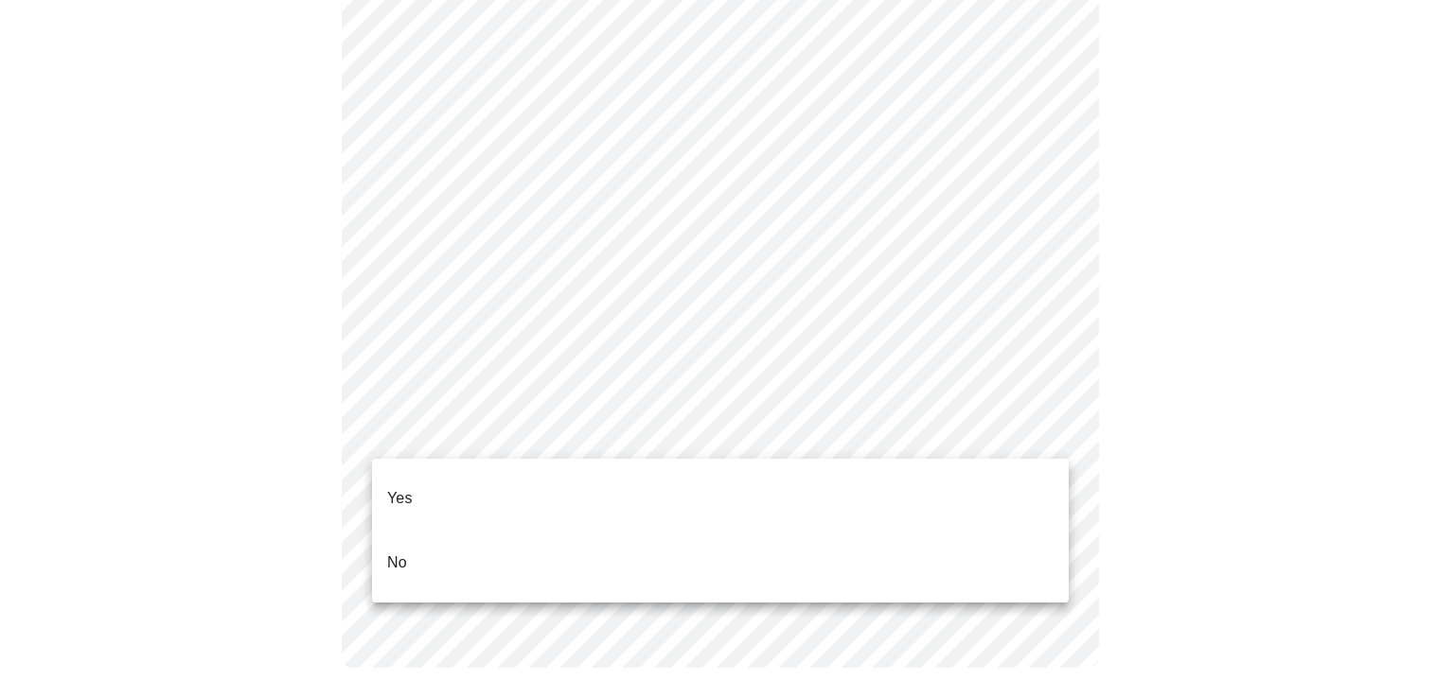
click at [393, 487] on p "Yes" at bounding box center [400, 498] width 26 height 23
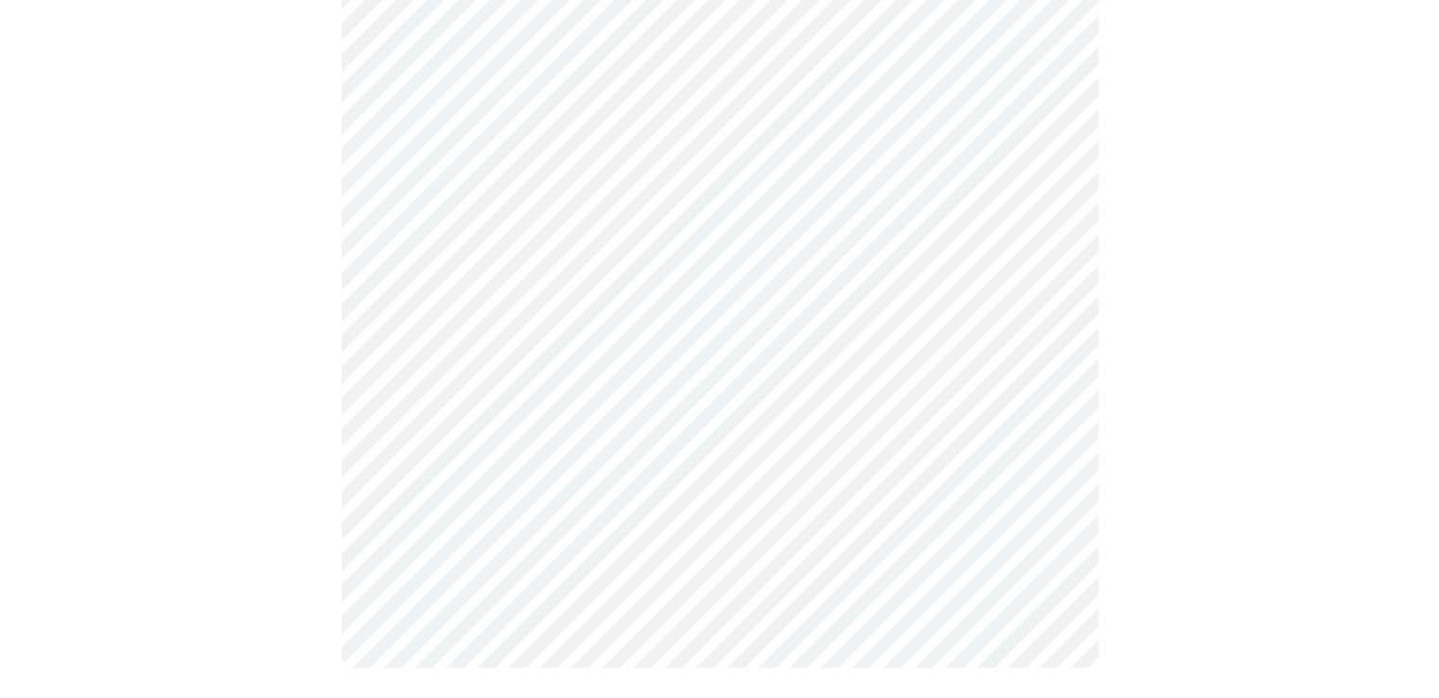
scroll to position [0, 0]
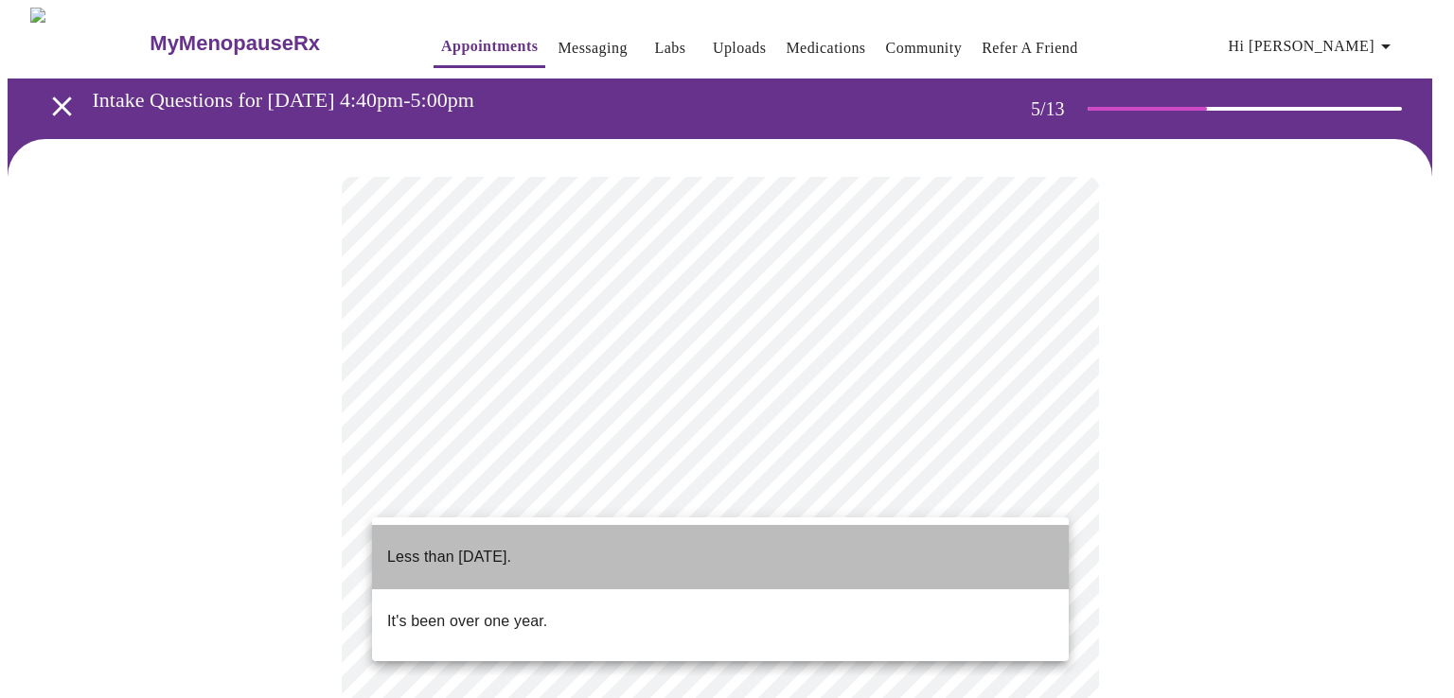
click at [450, 546] on p "Less than [DATE]." at bounding box center [449, 557] width 124 height 23
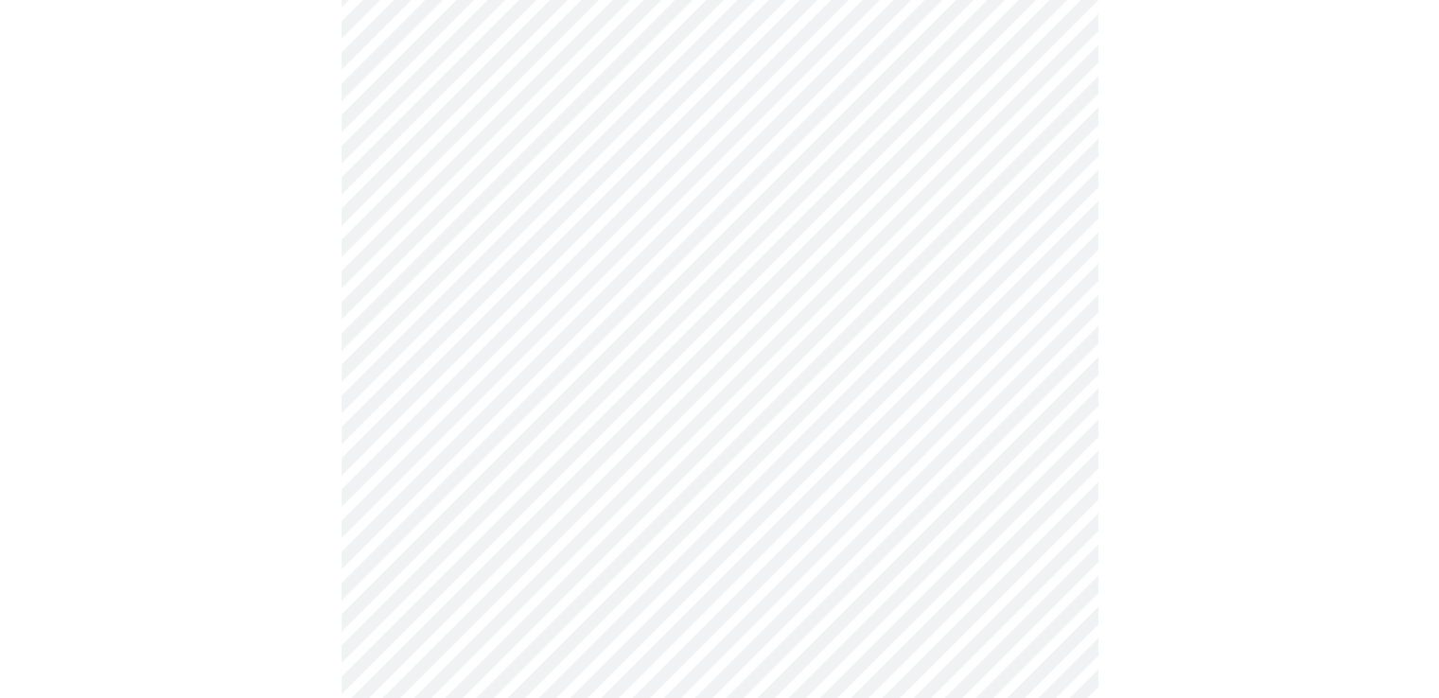
scroll to position [284, 0]
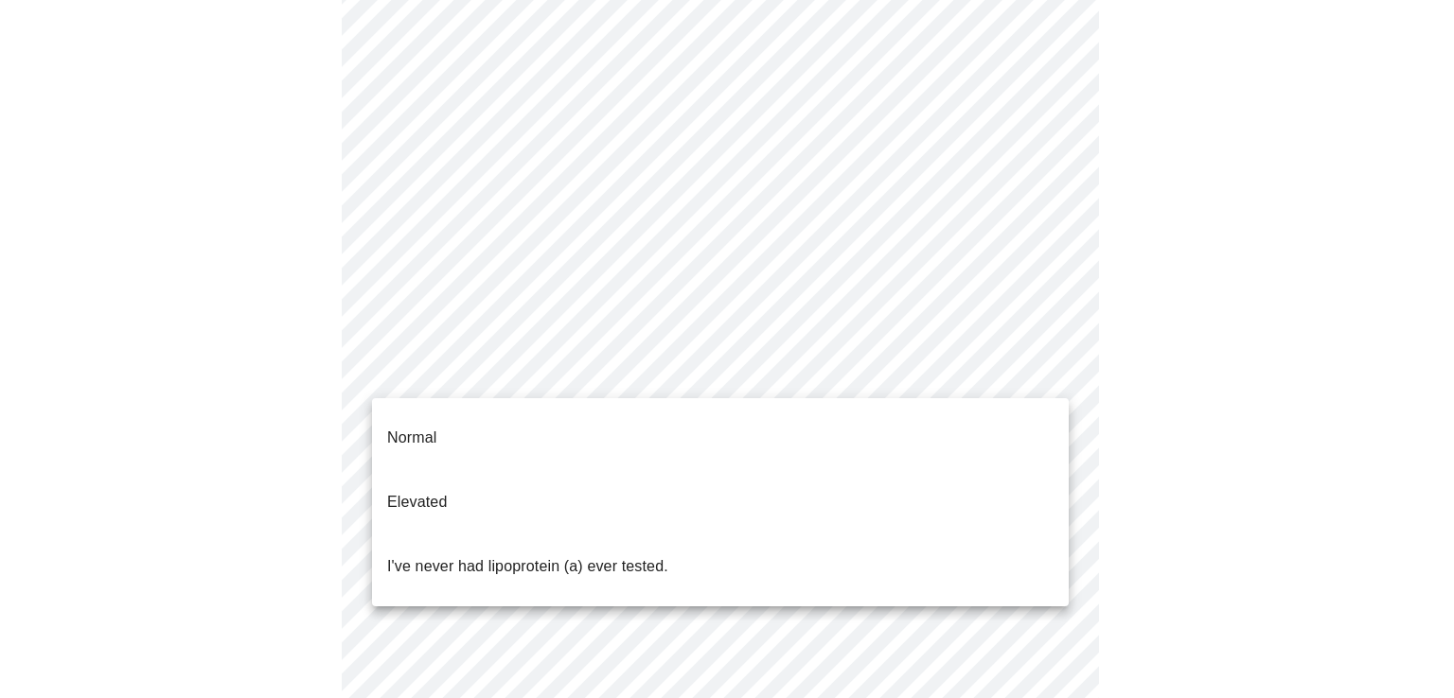
click at [789, 375] on body "MyMenopauseRx Appointments Messaging Labs Uploads Medications Community Refer a…" at bounding box center [727, 484] width 1439 height 1521
click at [397, 428] on p "Normal" at bounding box center [411, 438] width 49 height 23
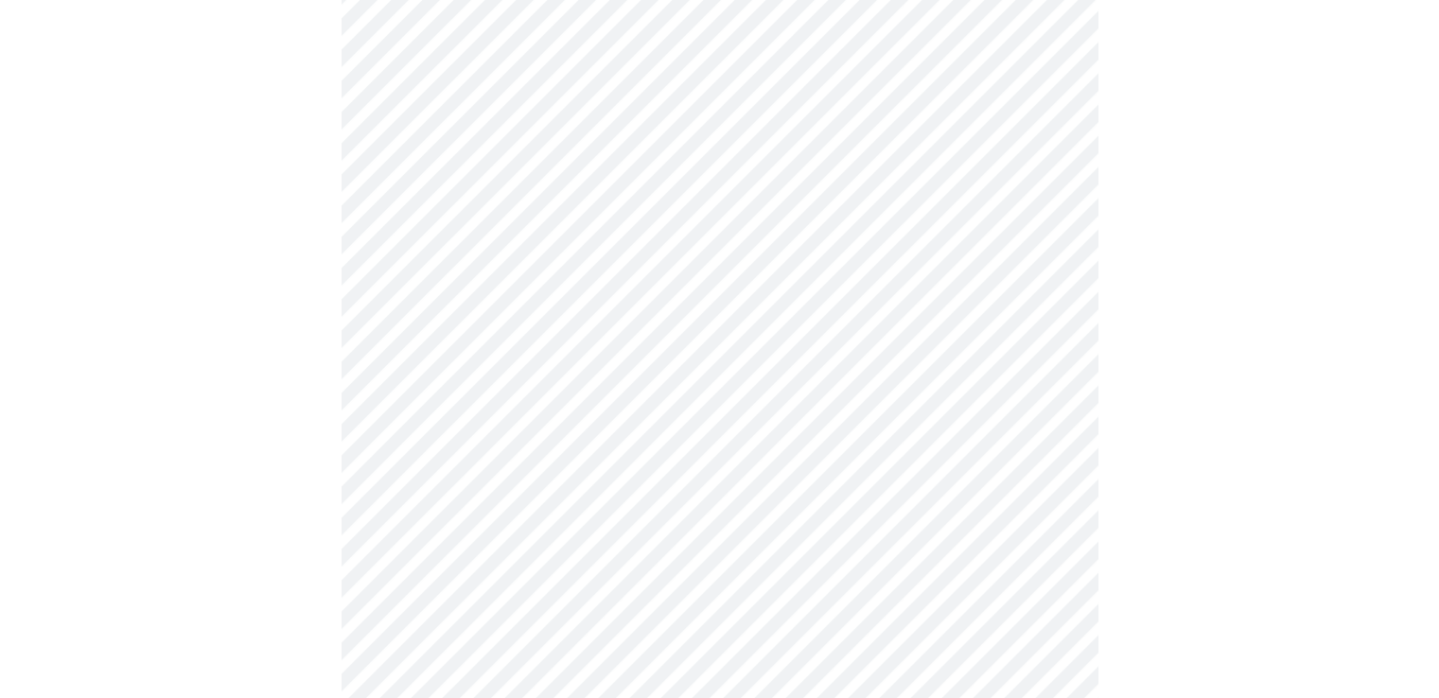
click at [174, 576] on div at bounding box center [720, 544] width 1424 height 1378
click at [274, 573] on div at bounding box center [720, 314] width 1424 height 1297
click at [1191, 564] on div at bounding box center [720, 199] width 1424 height 1256
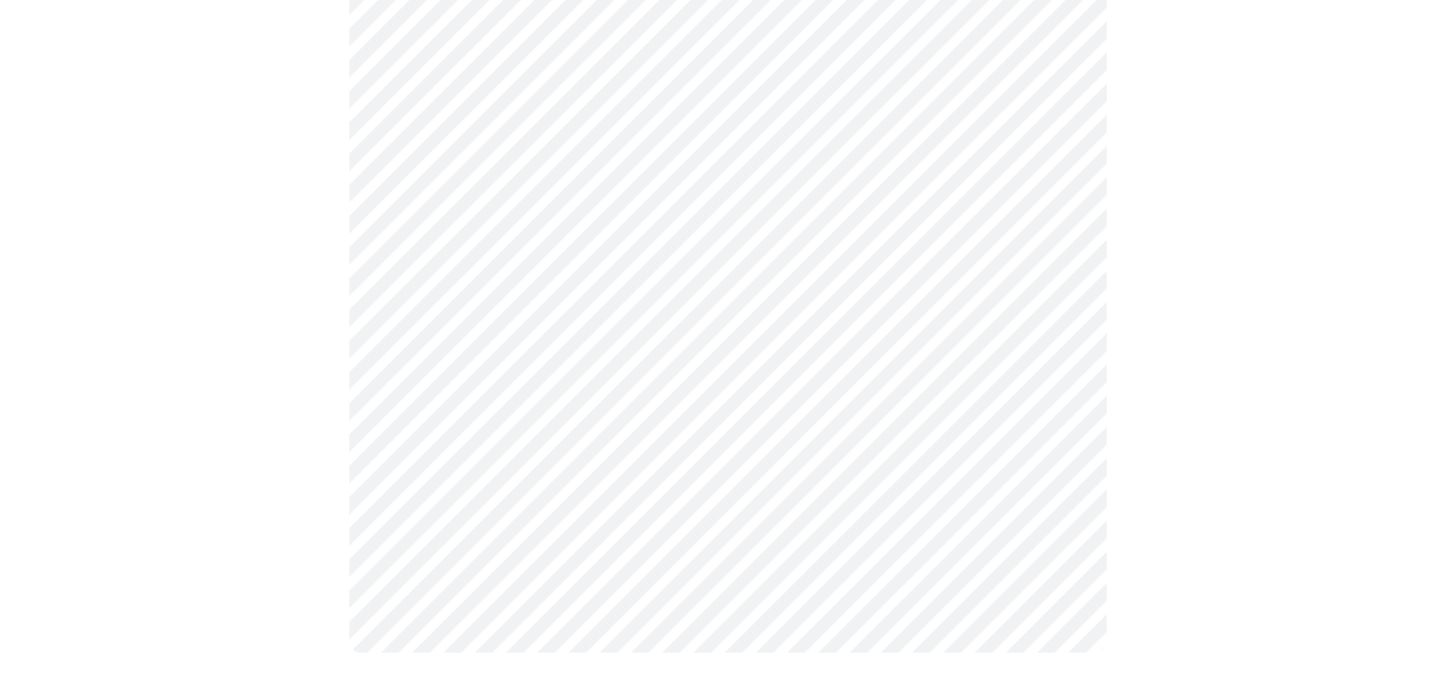
scroll to position [0, 0]
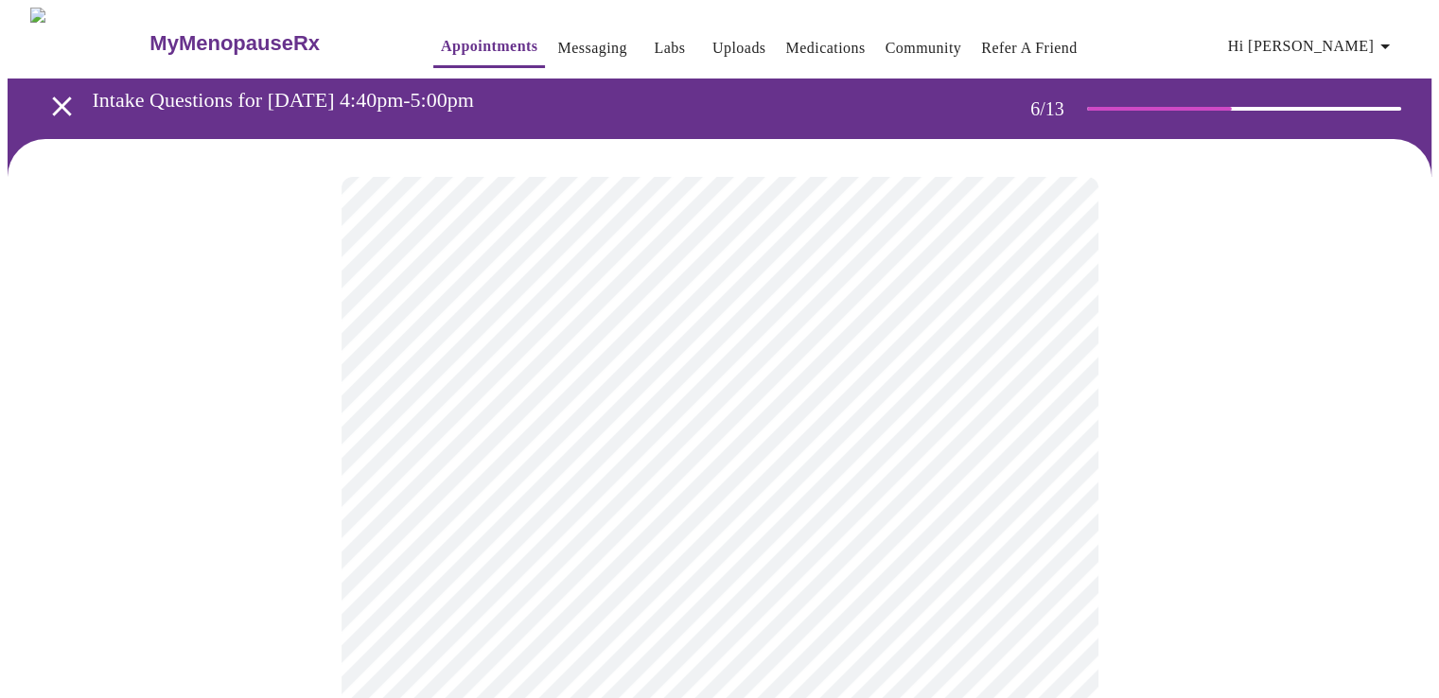
click at [448, 556] on body "MyMenopauseRx Appointments Messaging Labs Uploads Medications Community Refer a…" at bounding box center [720, 513] width 1424 height 1010
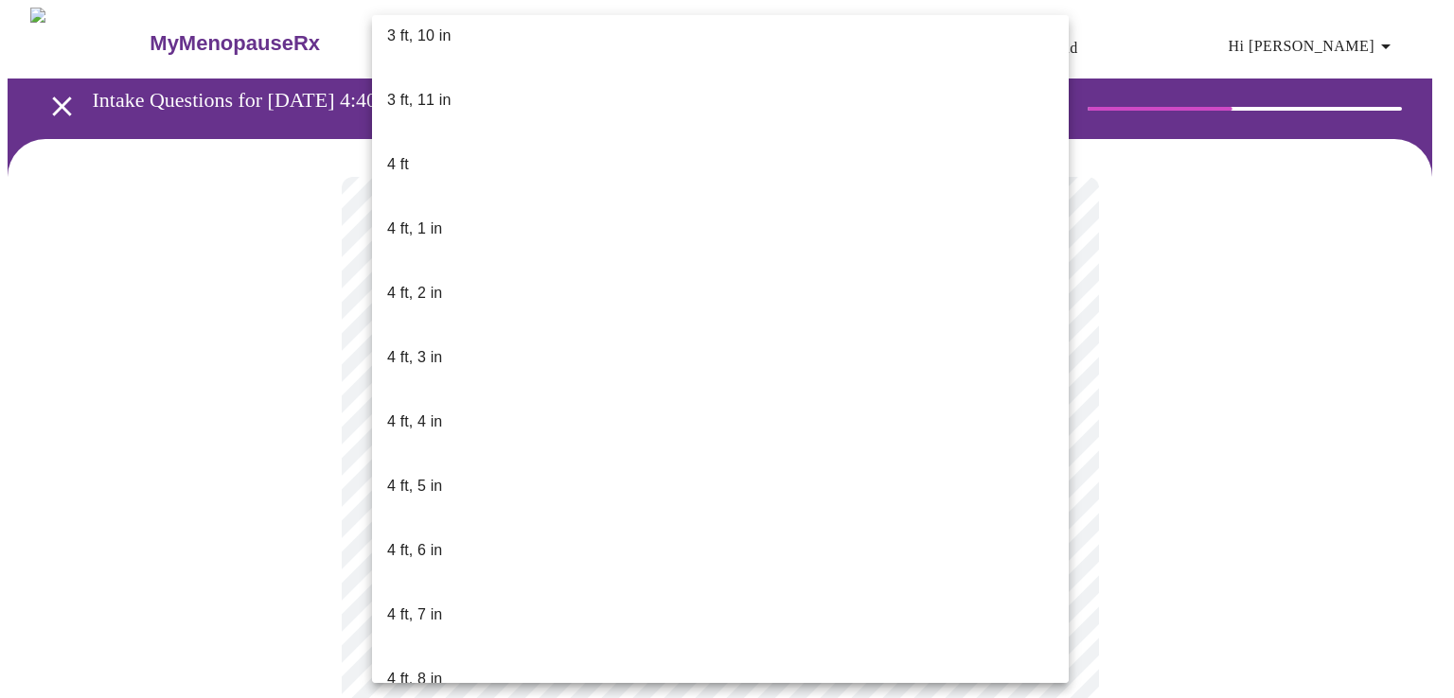
scroll to position [852, 0]
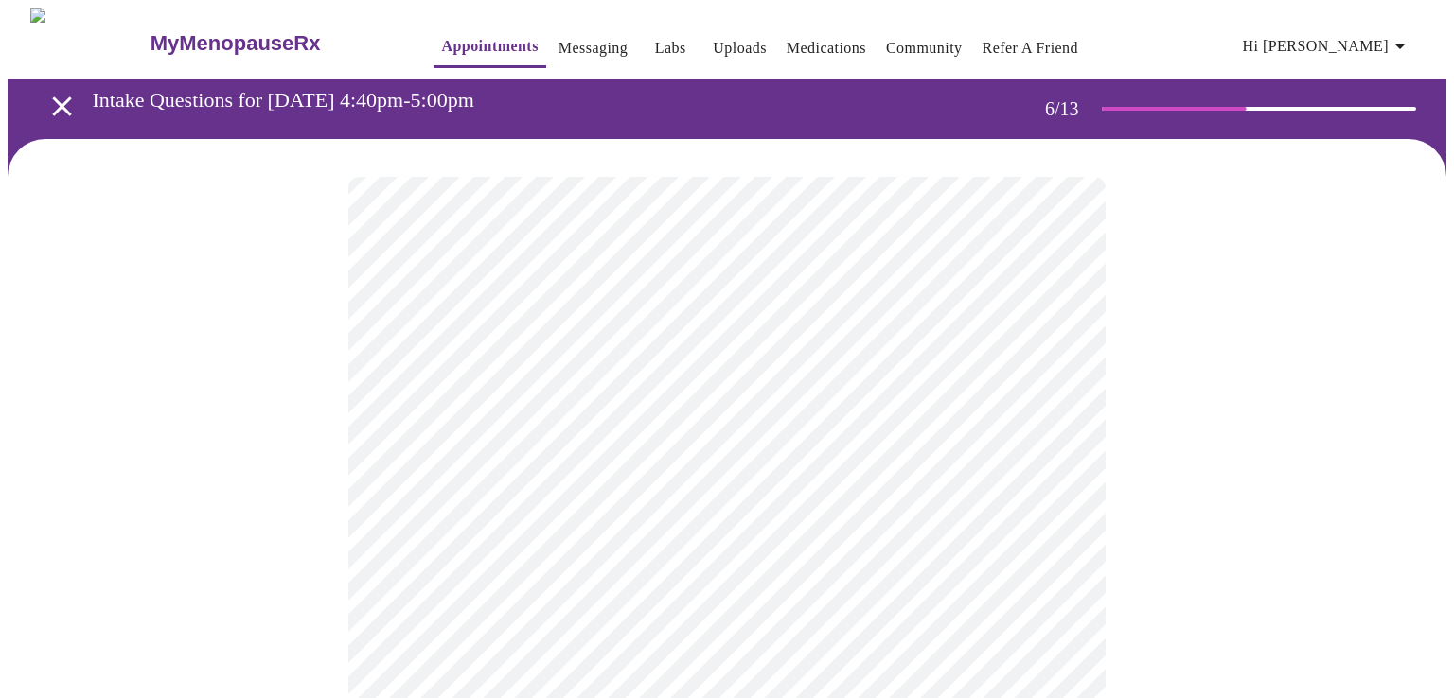
click at [912, 527] on body "MyMenopauseRx Appointments Messaging Labs Uploads Medications Community Refer a…" at bounding box center [727, 507] width 1439 height 998
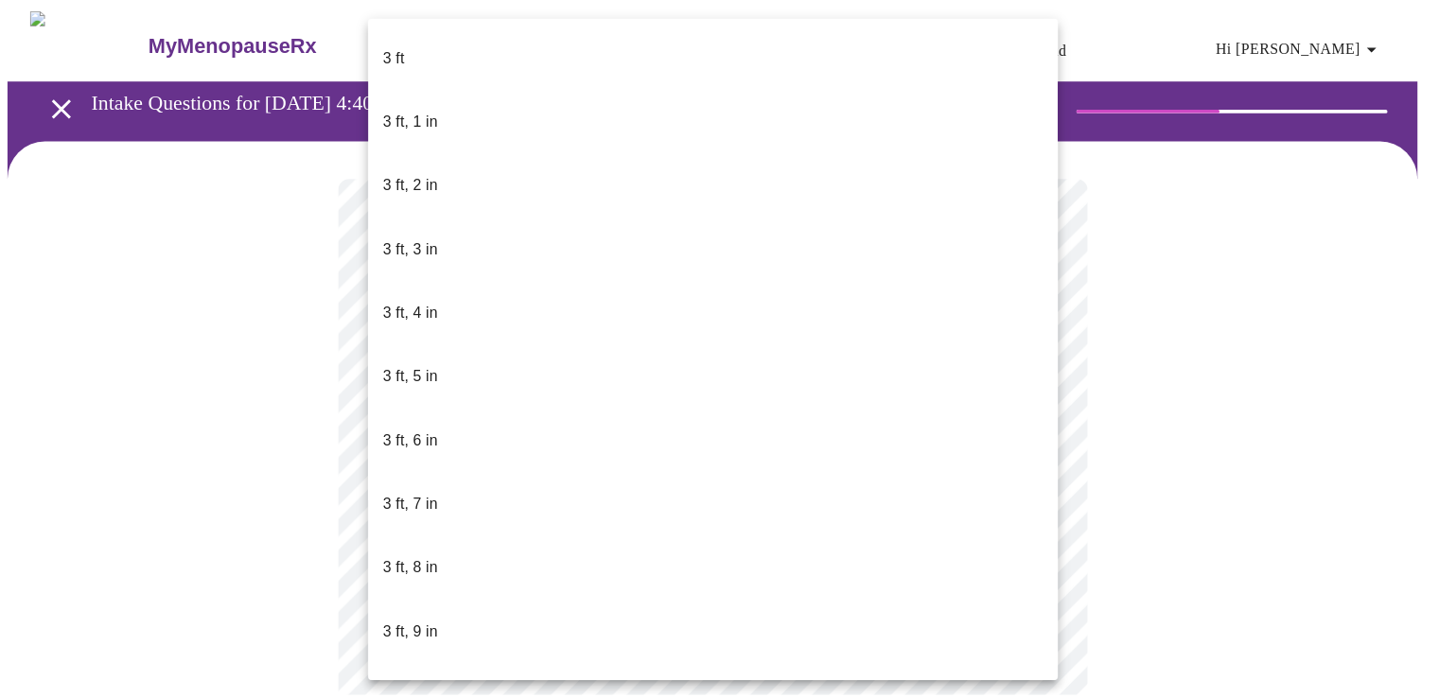
scroll to position [1174, 0]
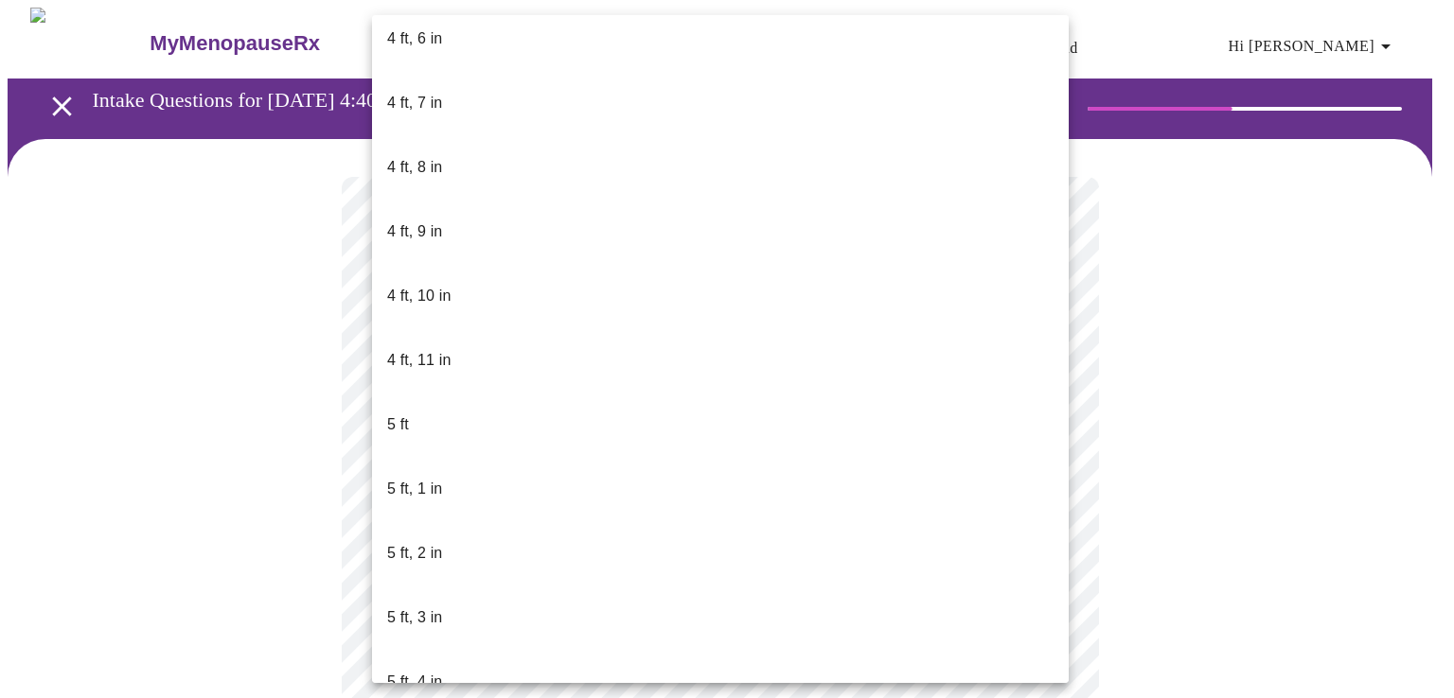
click at [412, 671] on p "5 ft, 4 in" at bounding box center [414, 682] width 55 height 23
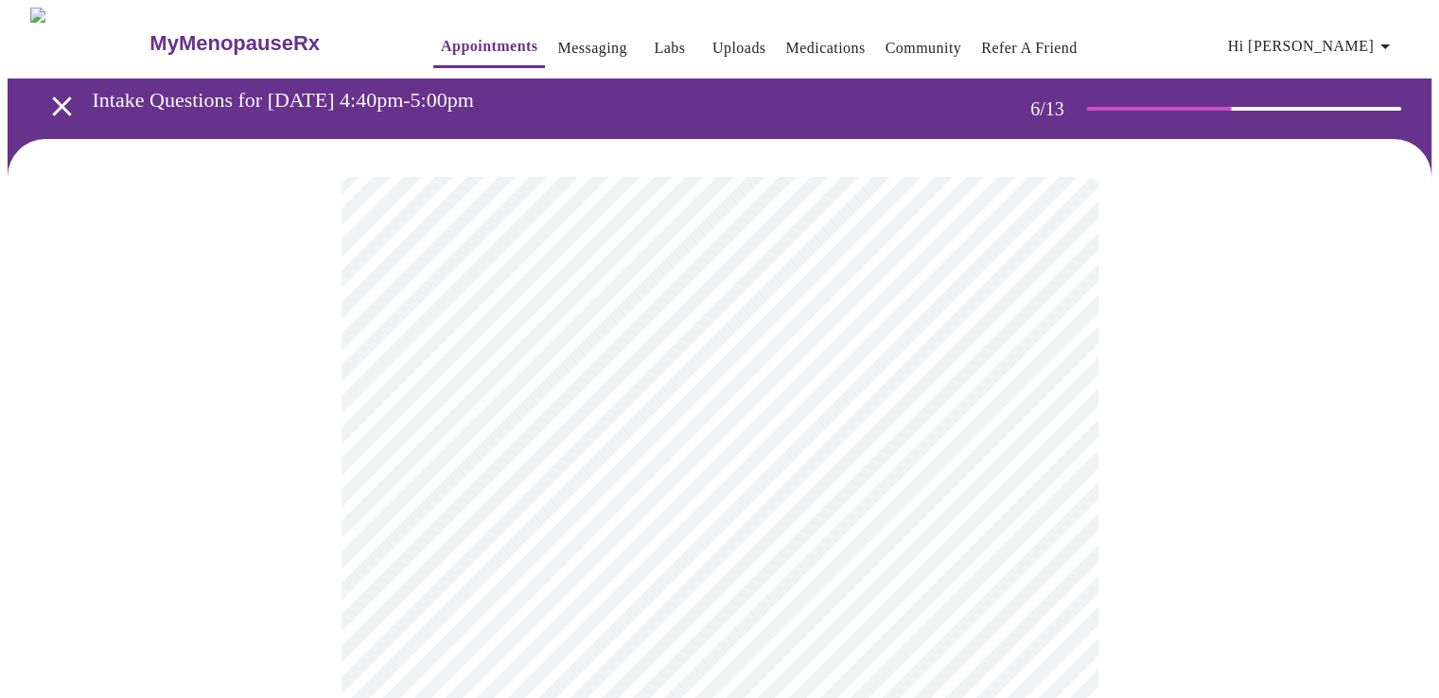
click at [161, 567] on div at bounding box center [720, 572] width 1424 height 867
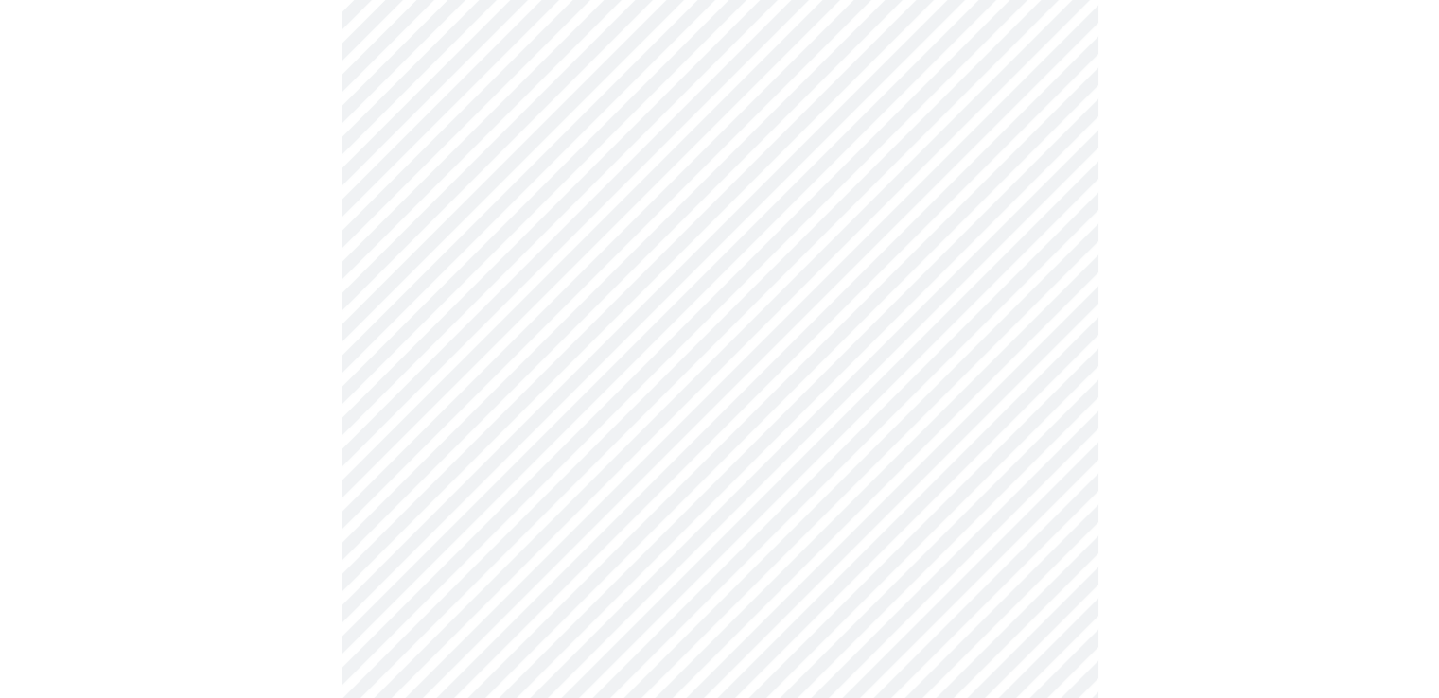
scroll to position [4921, 0]
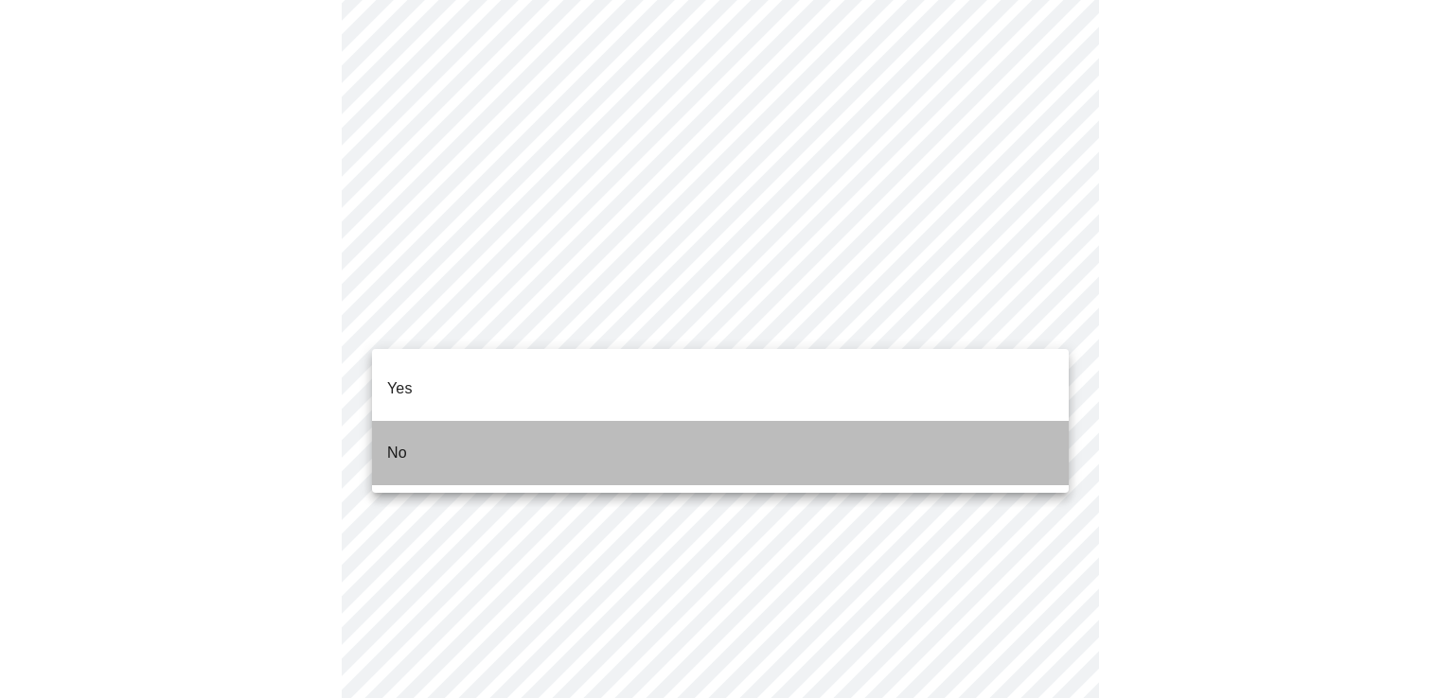
click at [400, 442] on p "No" at bounding box center [397, 453] width 20 height 23
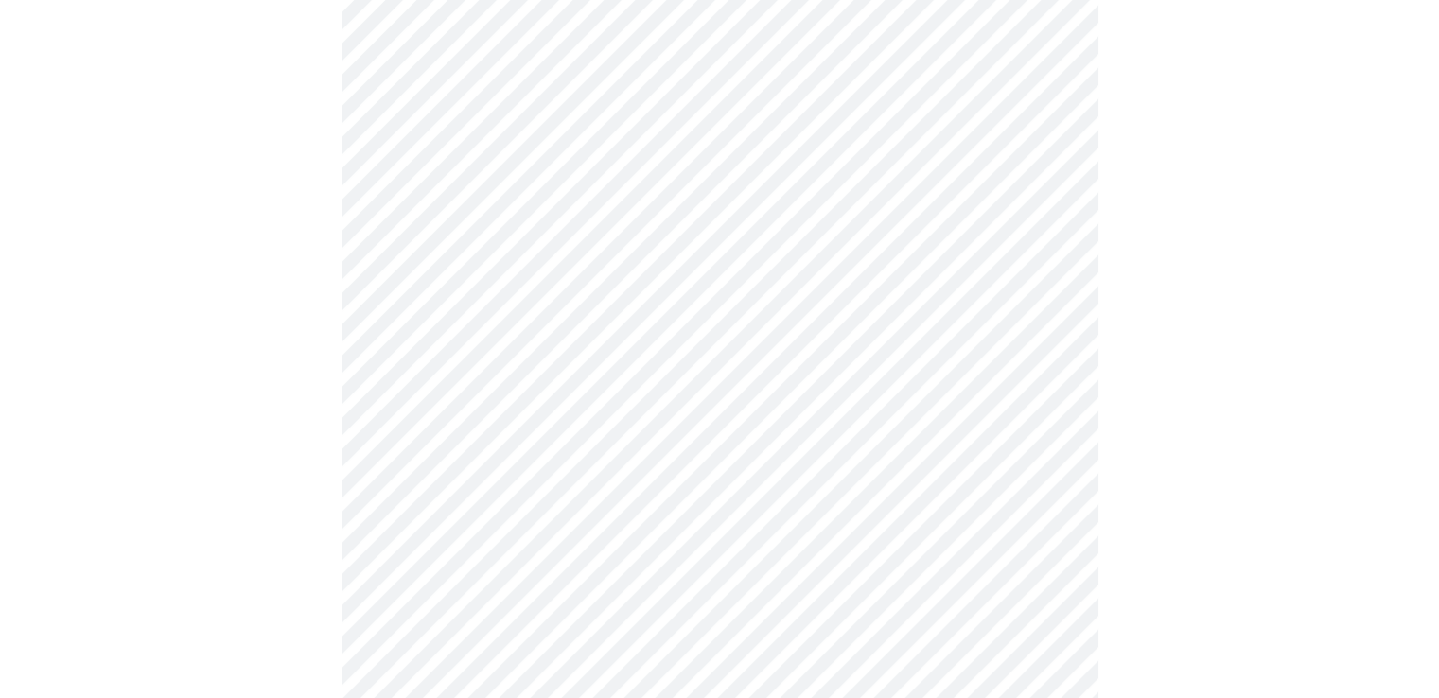
scroll to position [946, 0]
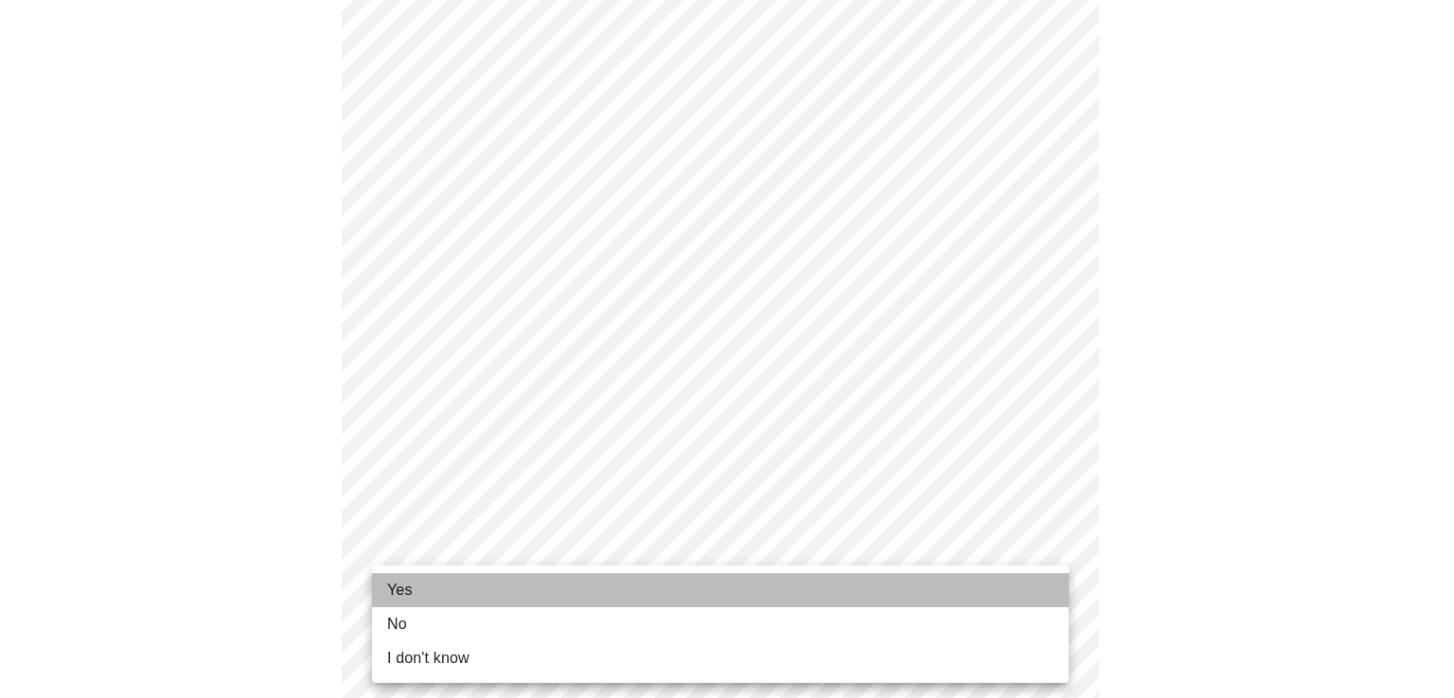
click at [396, 590] on span "Yes" at bounding box center [400, 590] width 26 height 23
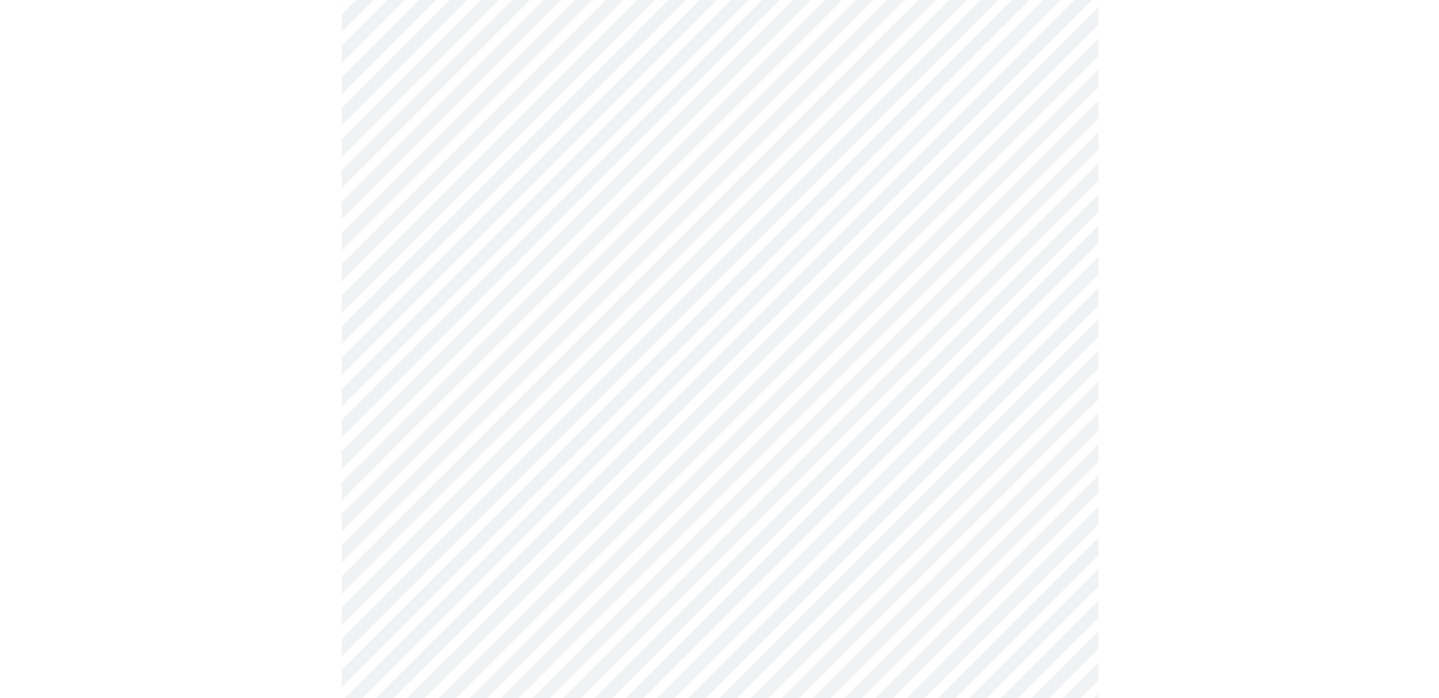
scroll to position [0, 0]
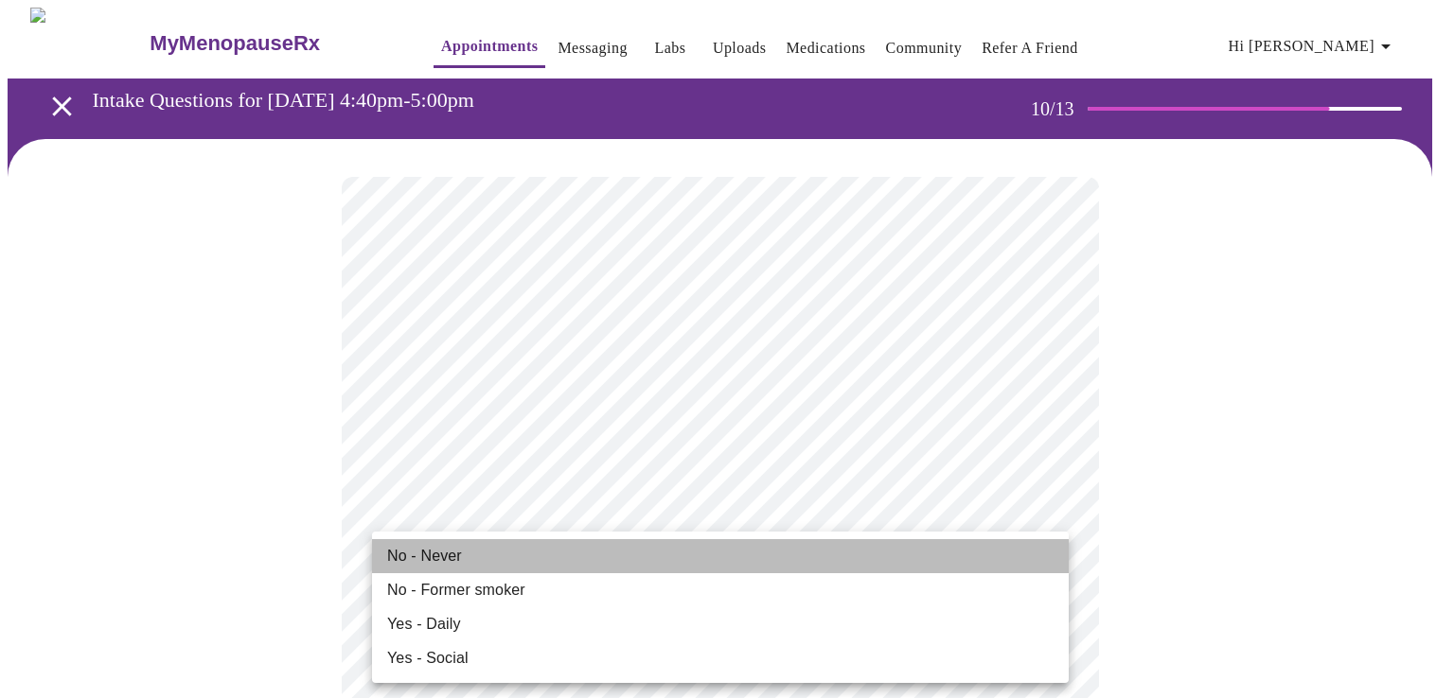
click at [451, 547] on span "No - Never" at bounding box center [424, 556] width 75 height 23
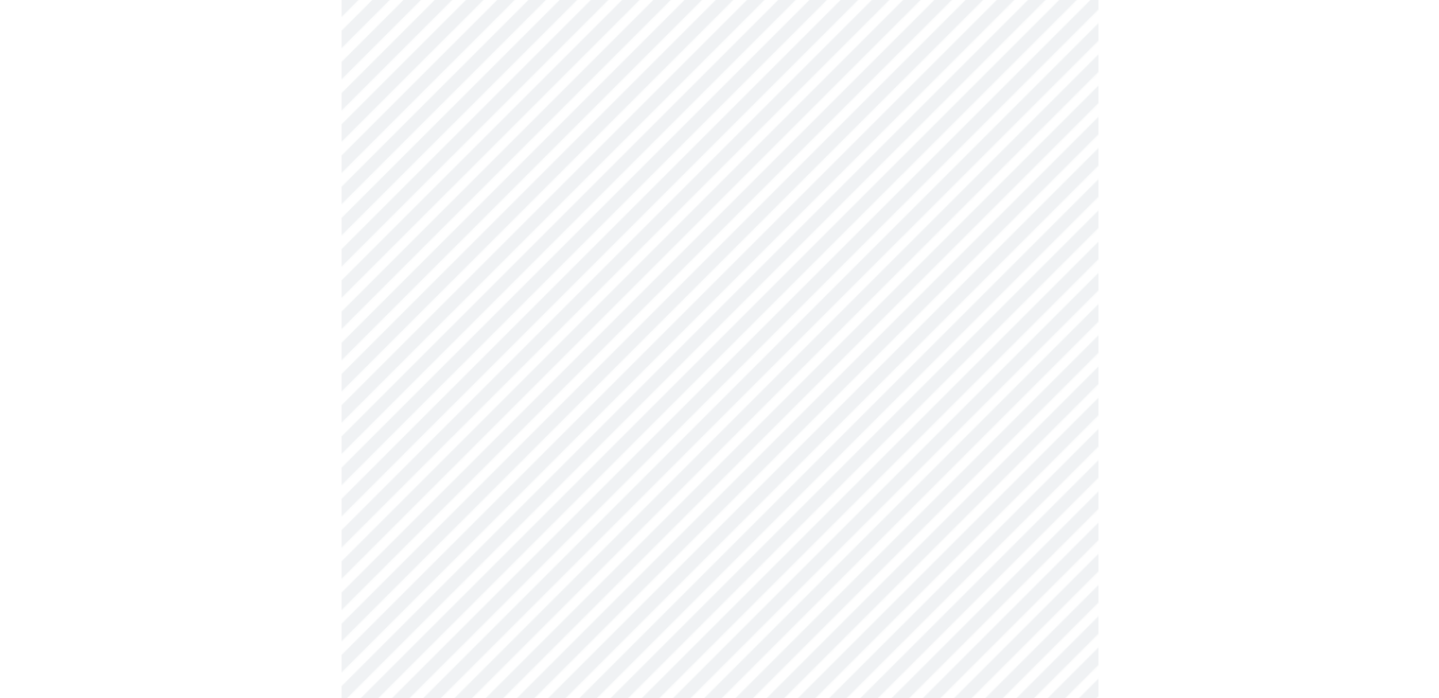
scroll to position [1325, 0]
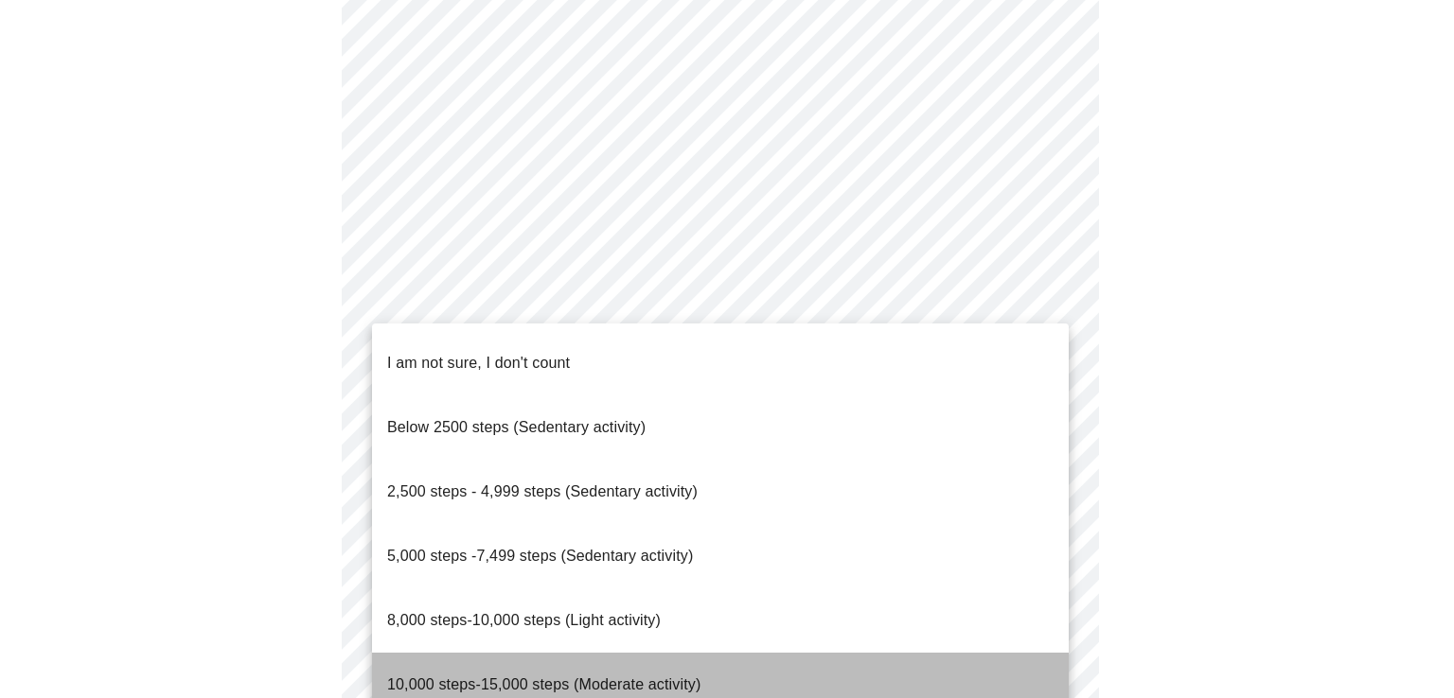
click at [560, 677] on span "10,000 steps-15,000 steps (Moderate activity)" at bounding box center [543, 685] width 313 height 16
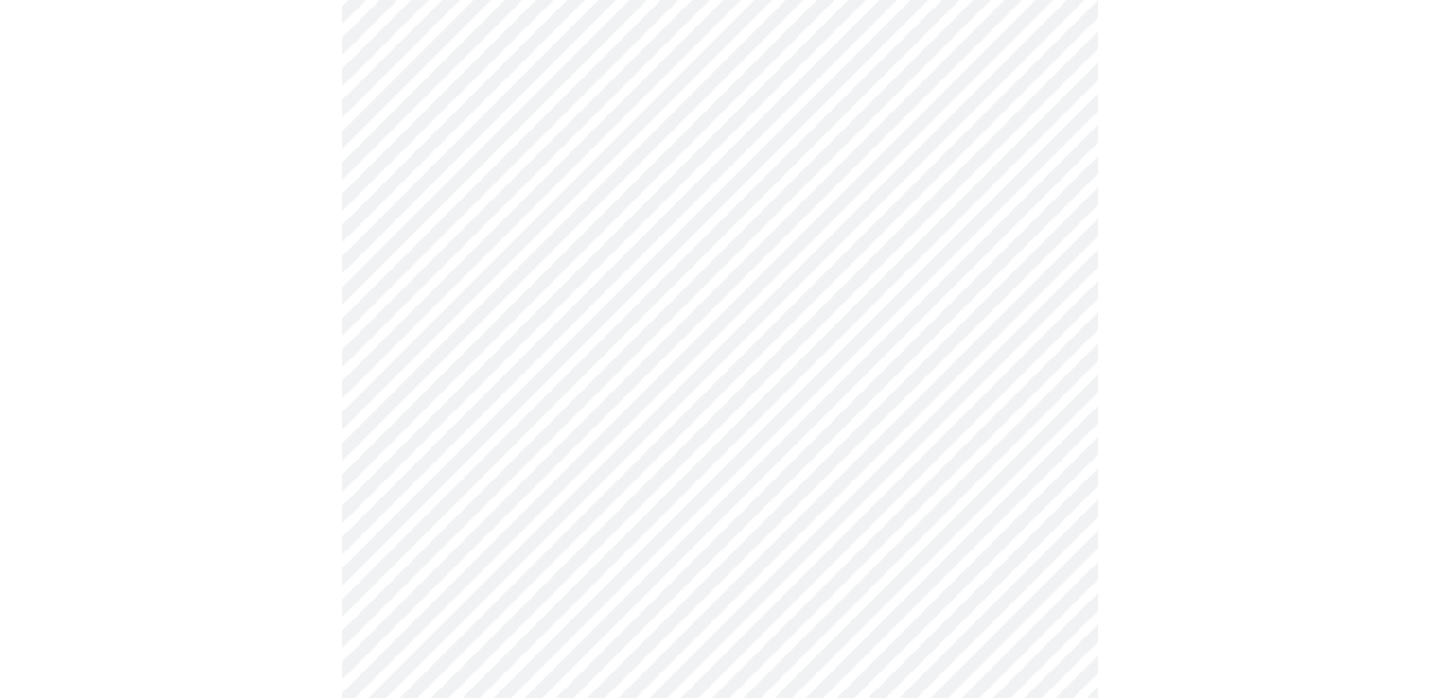
scroll to position [1514, 0]
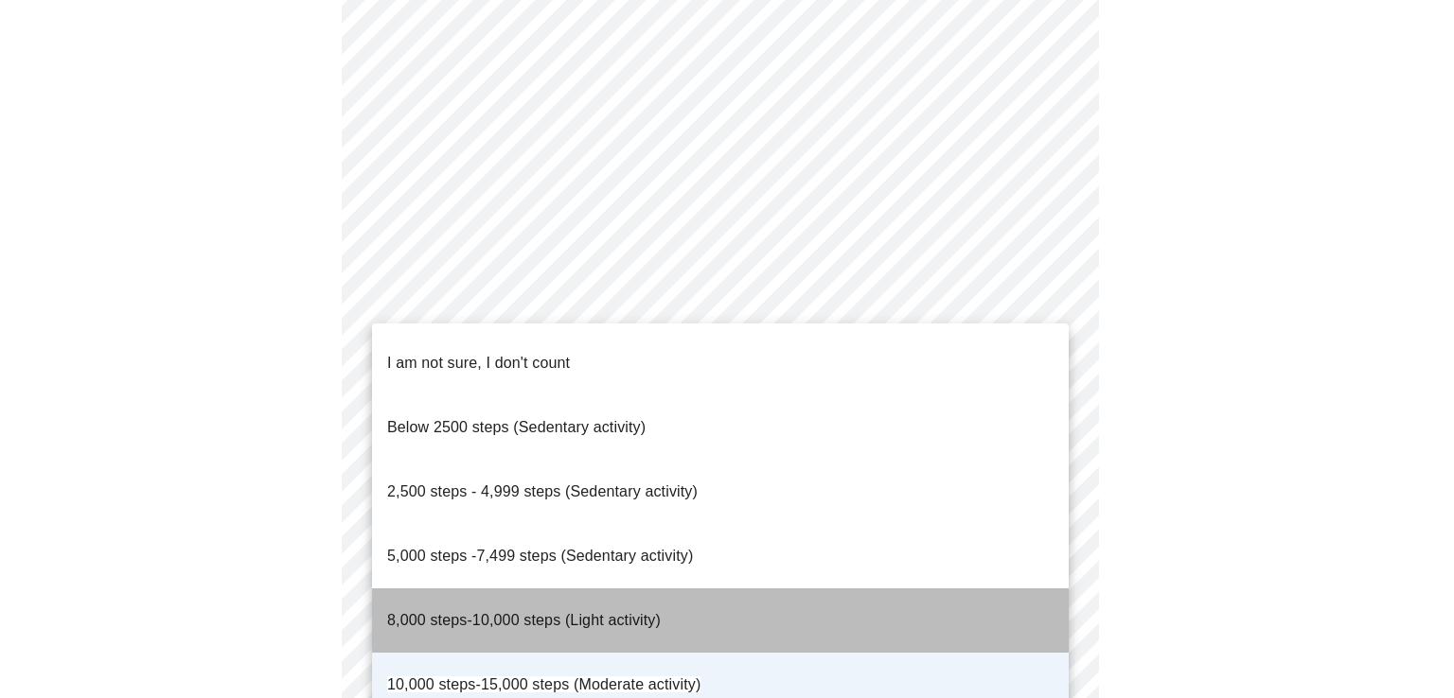
click at [444, 612] on span "8,000 steps-10,000 steps (Light activity)" at bounding box center [524, 620] width 274 height 16
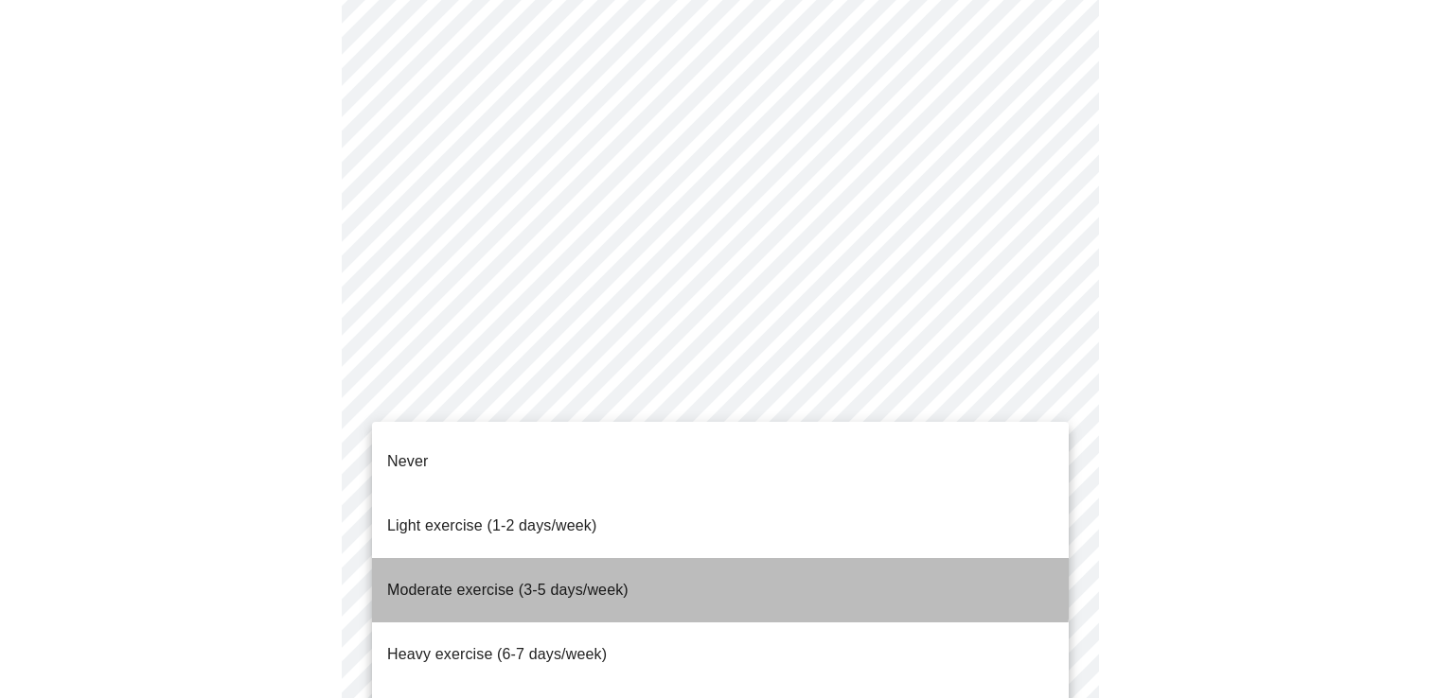
click at [508, 582] on span "Moderate exercise (3-5 days/week)" at bounding box center [507, 590] width 241 height 16
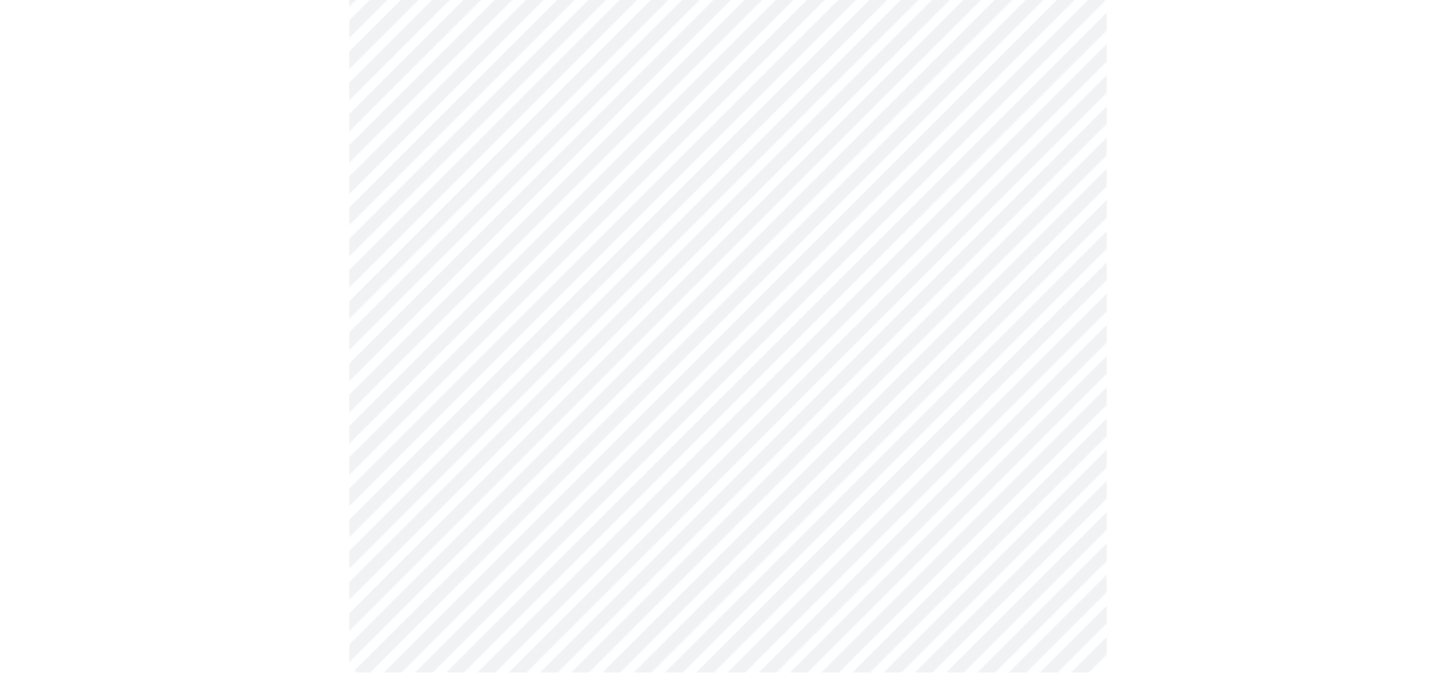
scroll to position [1755, 0]
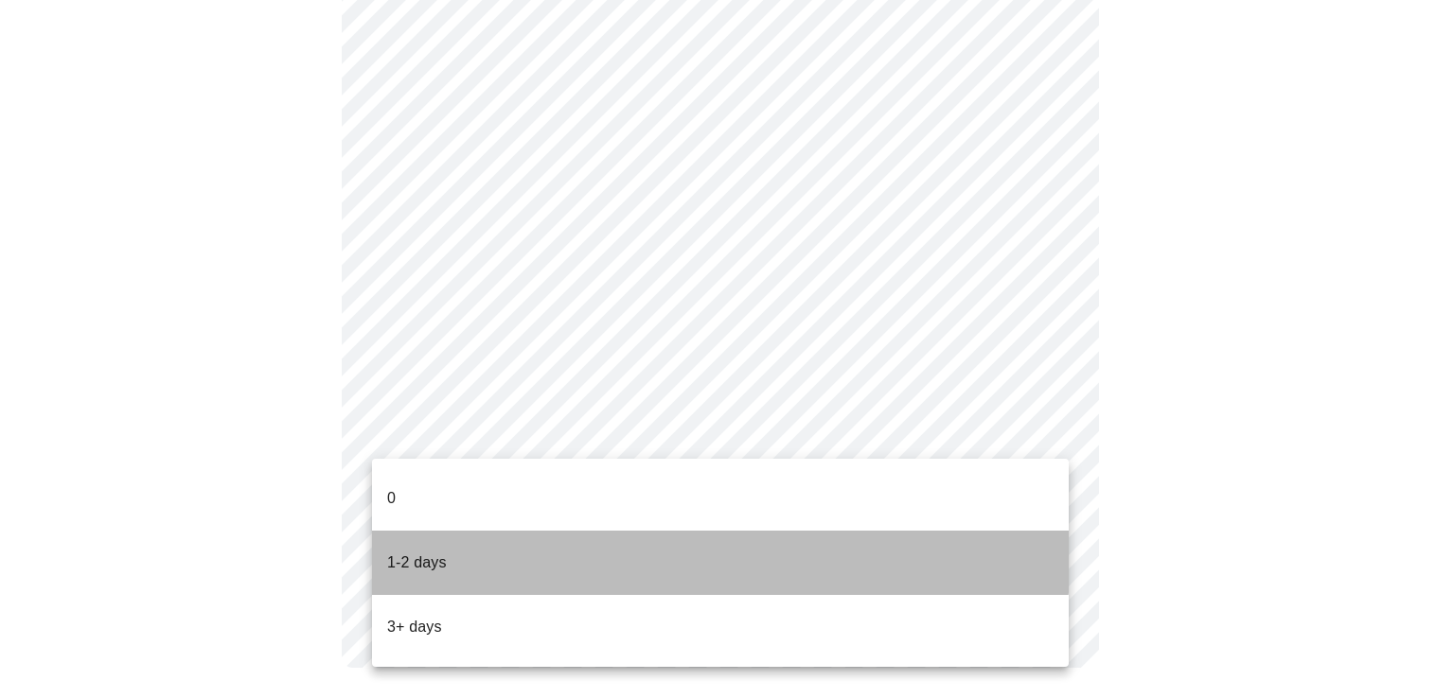
click at [428, 552] on p "1-2 days" at bounding box center [417, 563] width 60 height 23
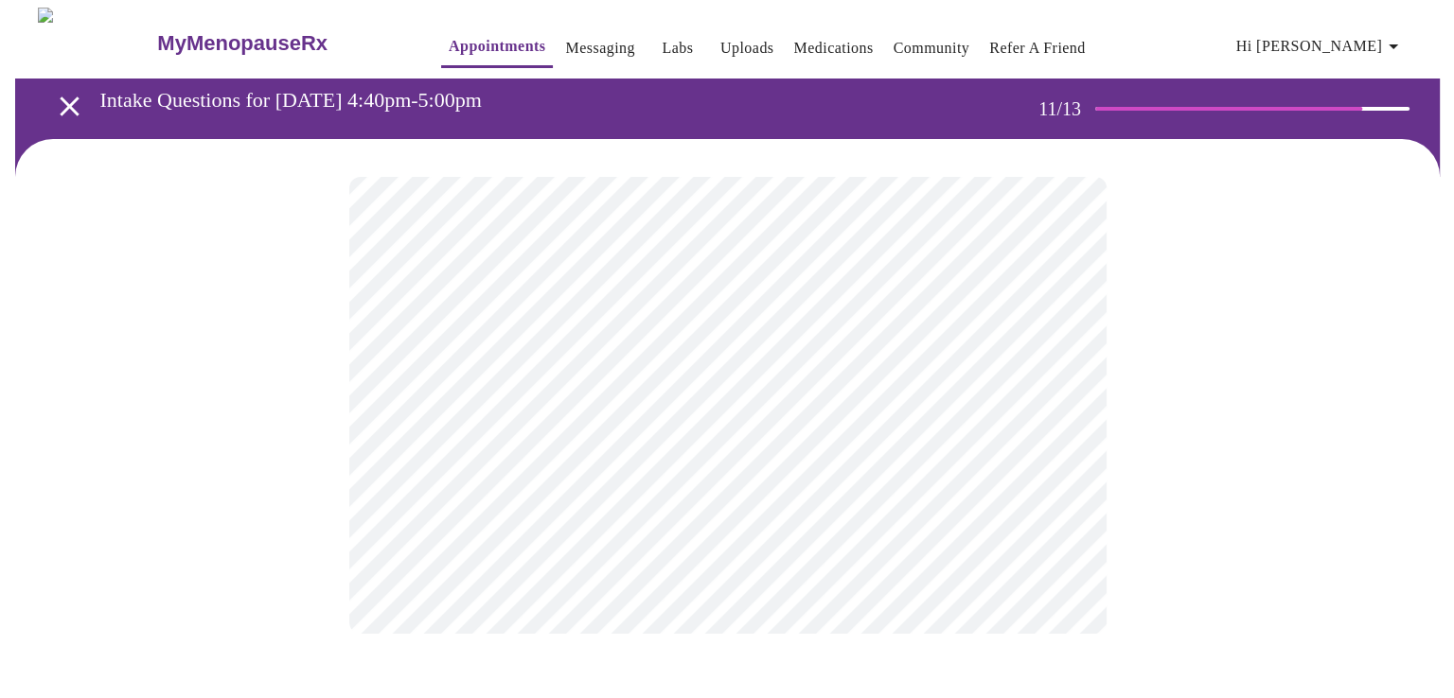
scroll to position [0, 0]
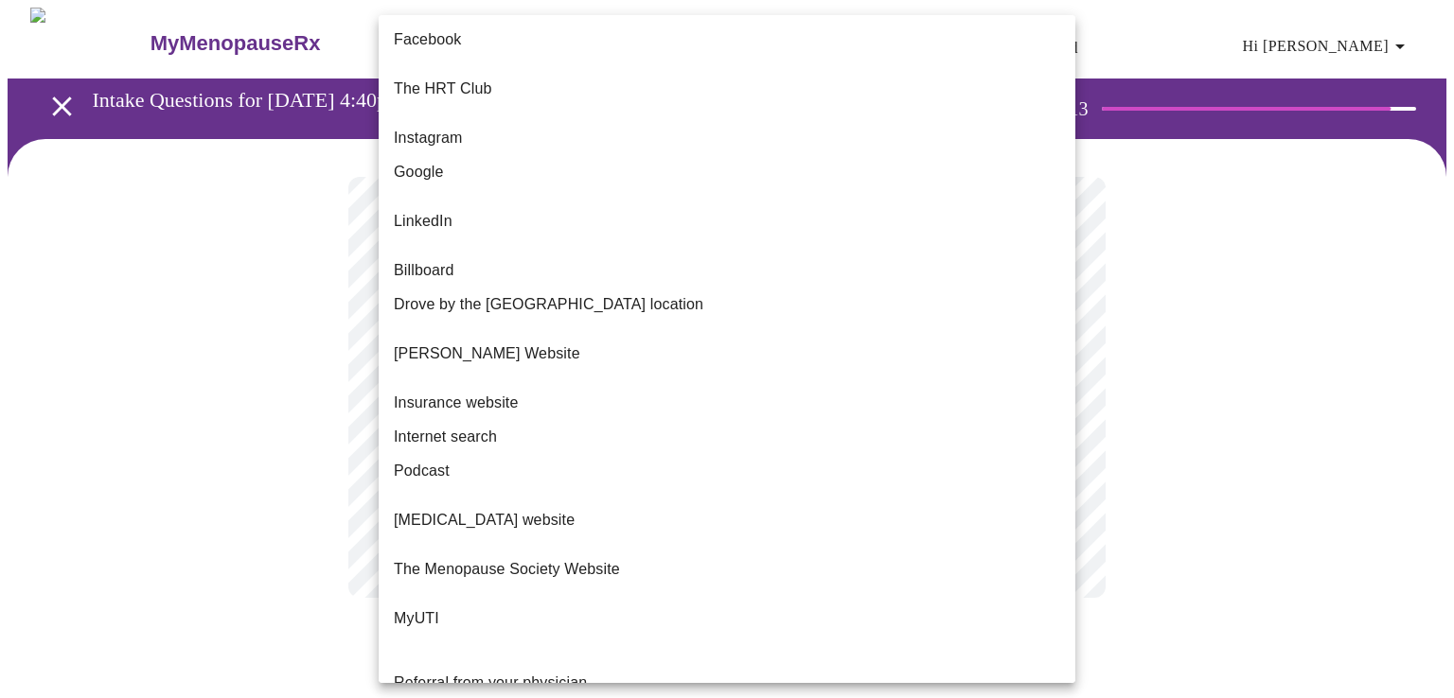
click at [690, 405] on body "MyMenopauseRx Appointments Messaging Labs Uploads Medications Community Refer a…" at bounding box center [727, 322] width 1439 height 628
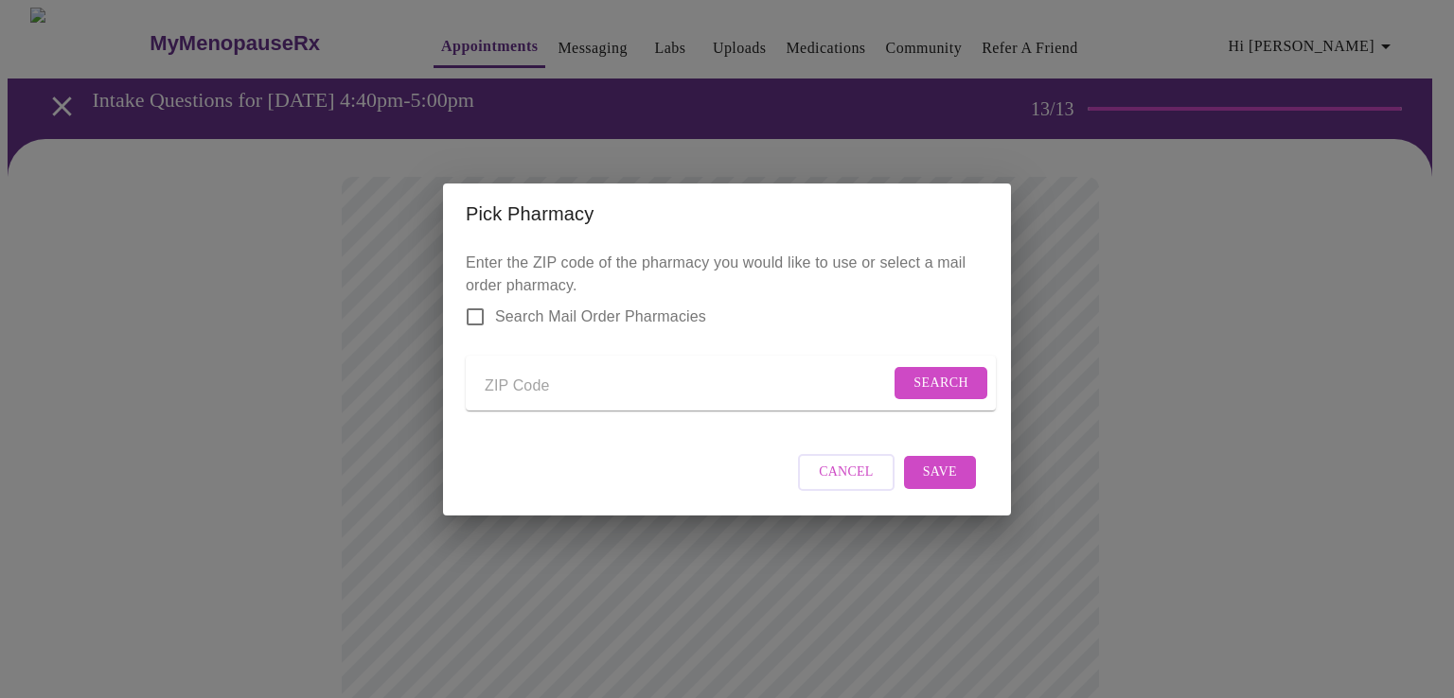
click at [517, 380] on input "Send a message to your care team" at bounding box center [687, 387] width 405 height 30
type input "33184"
click at [957, 378] on span "Search" at bounding box center [940, 384] width 55 height 24
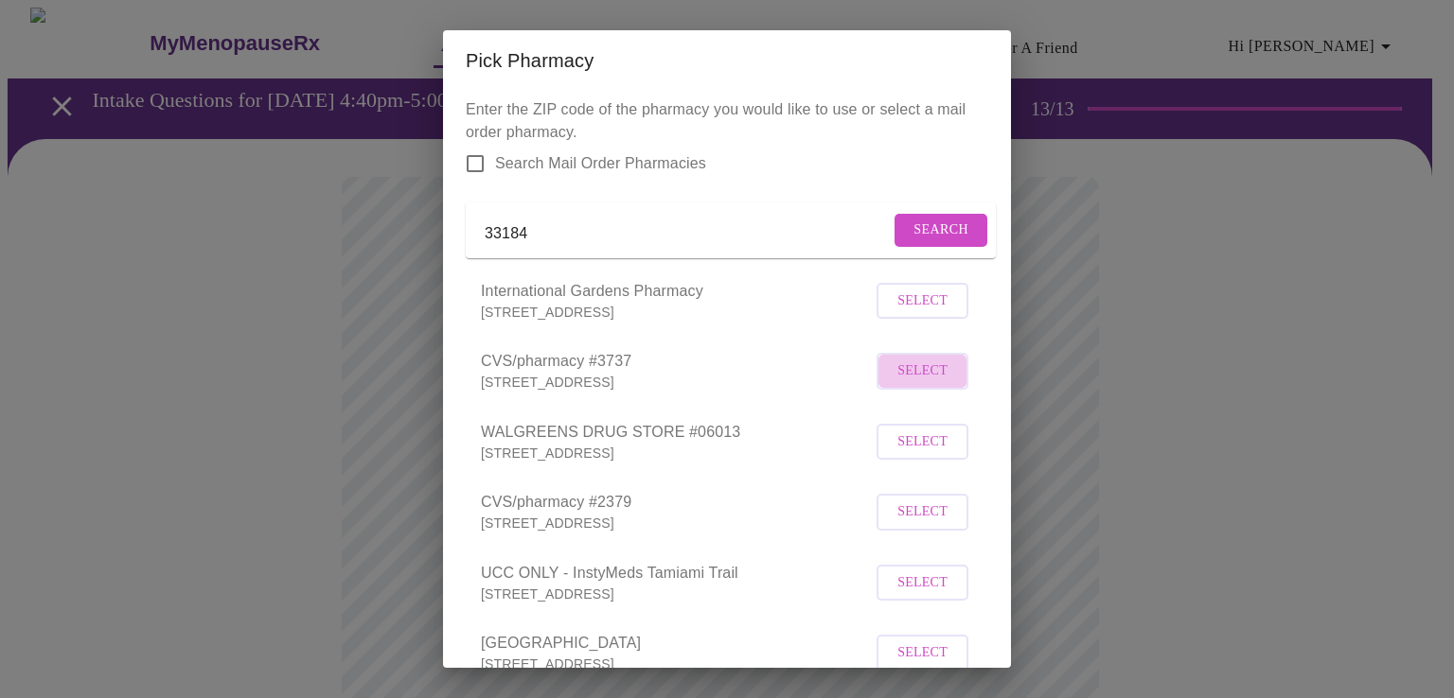
click at [912, 383] on span "Select" at bounding box center [922, 372] width 50 height 24
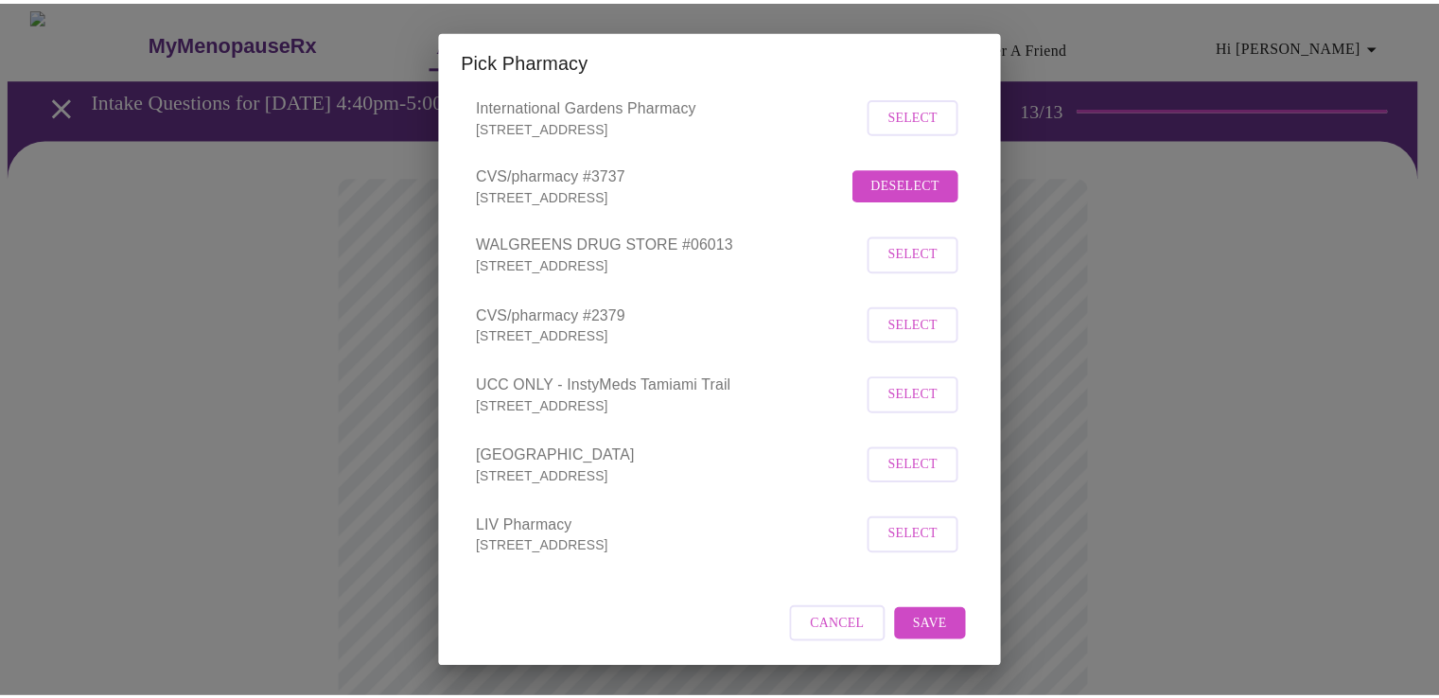
scroll to position [207, 0]
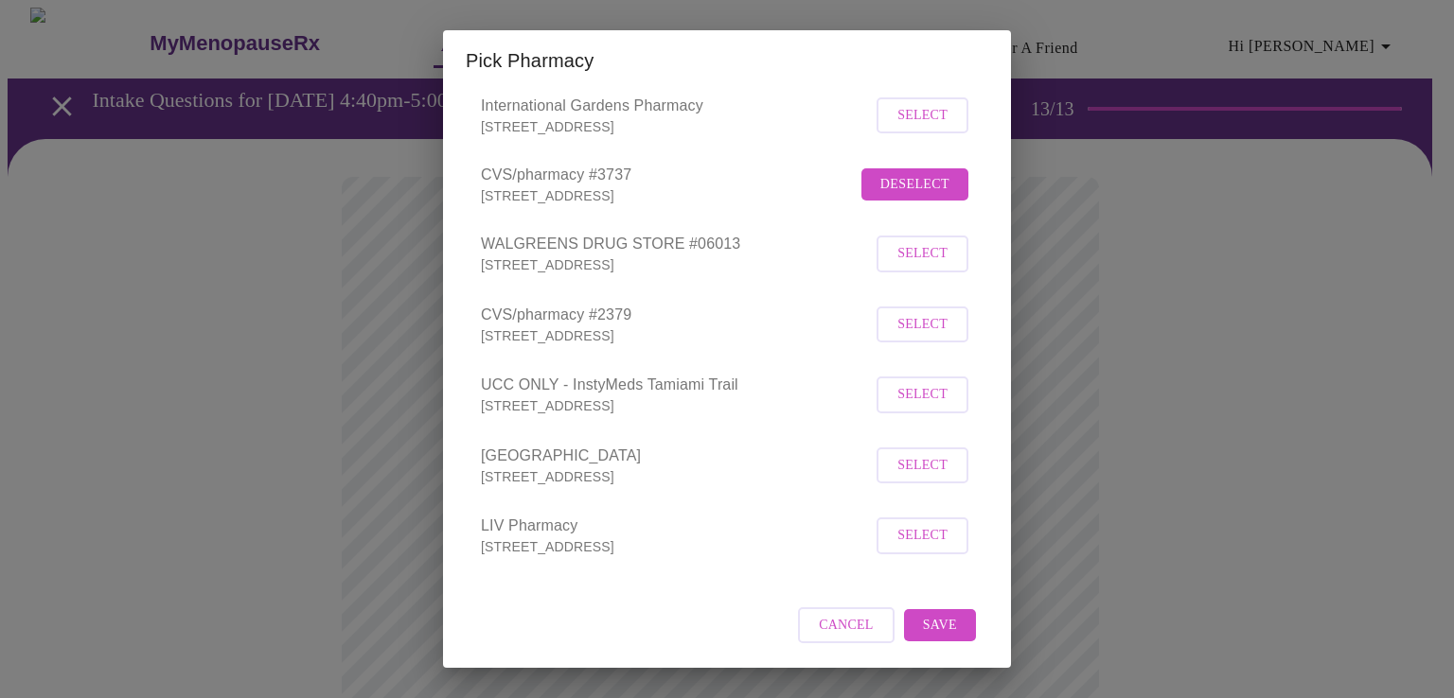
click at [935, 628] on span "Save" at bounding box center [940, 626] width 34 height 24
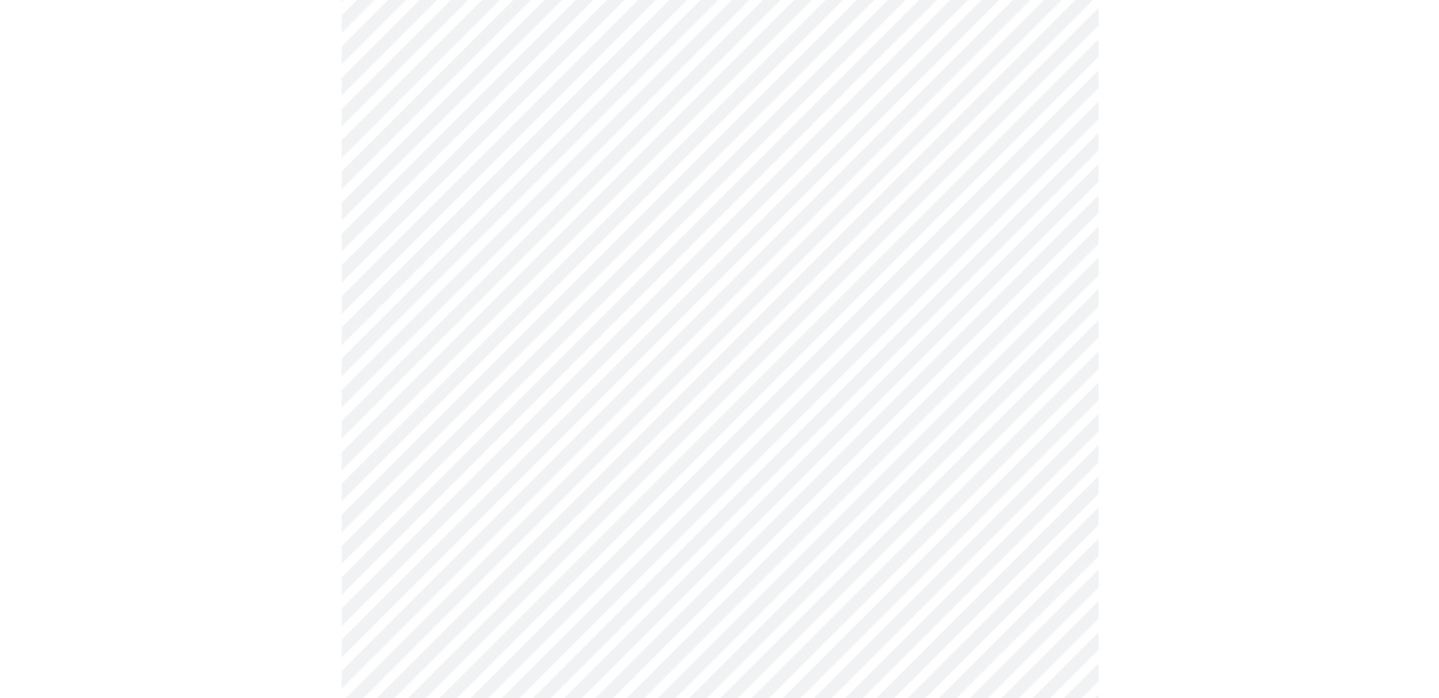
scroll to position [722, 0]
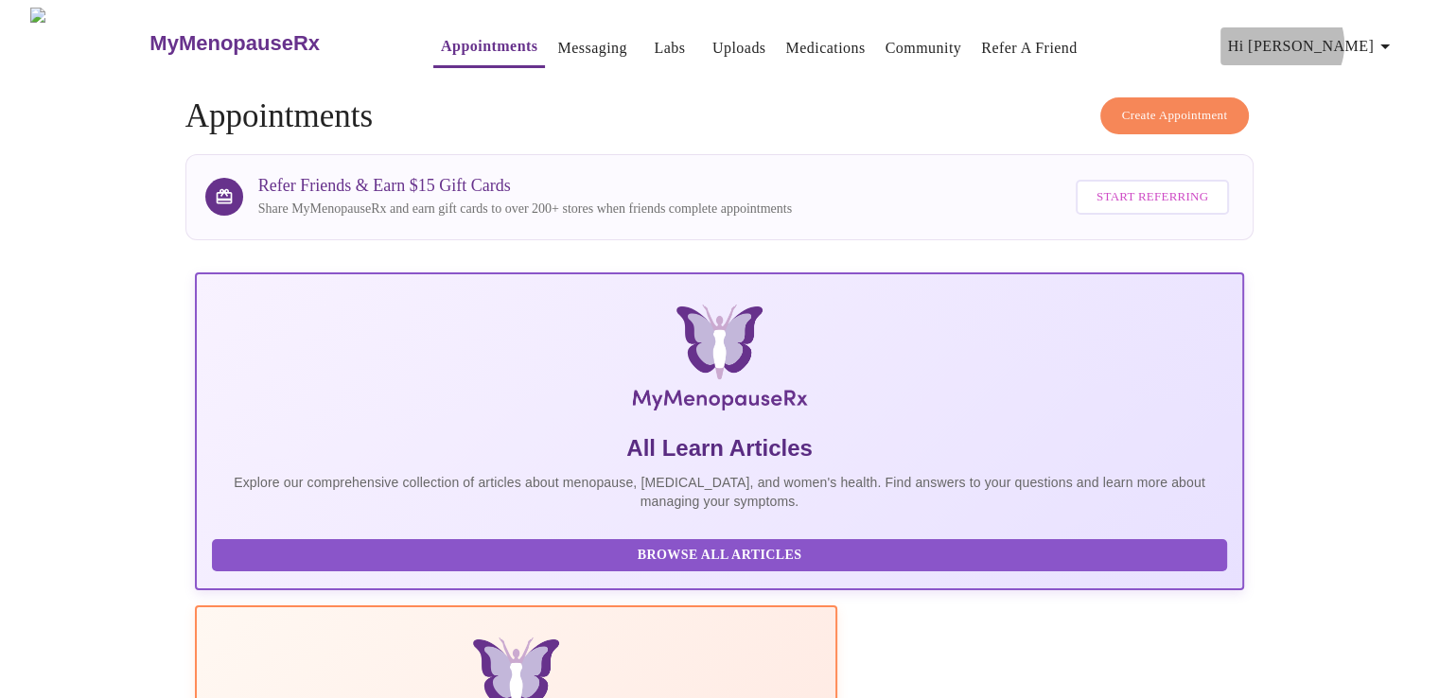
click at [1351, 37] on span "Hi [PERSON_NAME]" at bounding box center [1312, 46] width 168 height 26
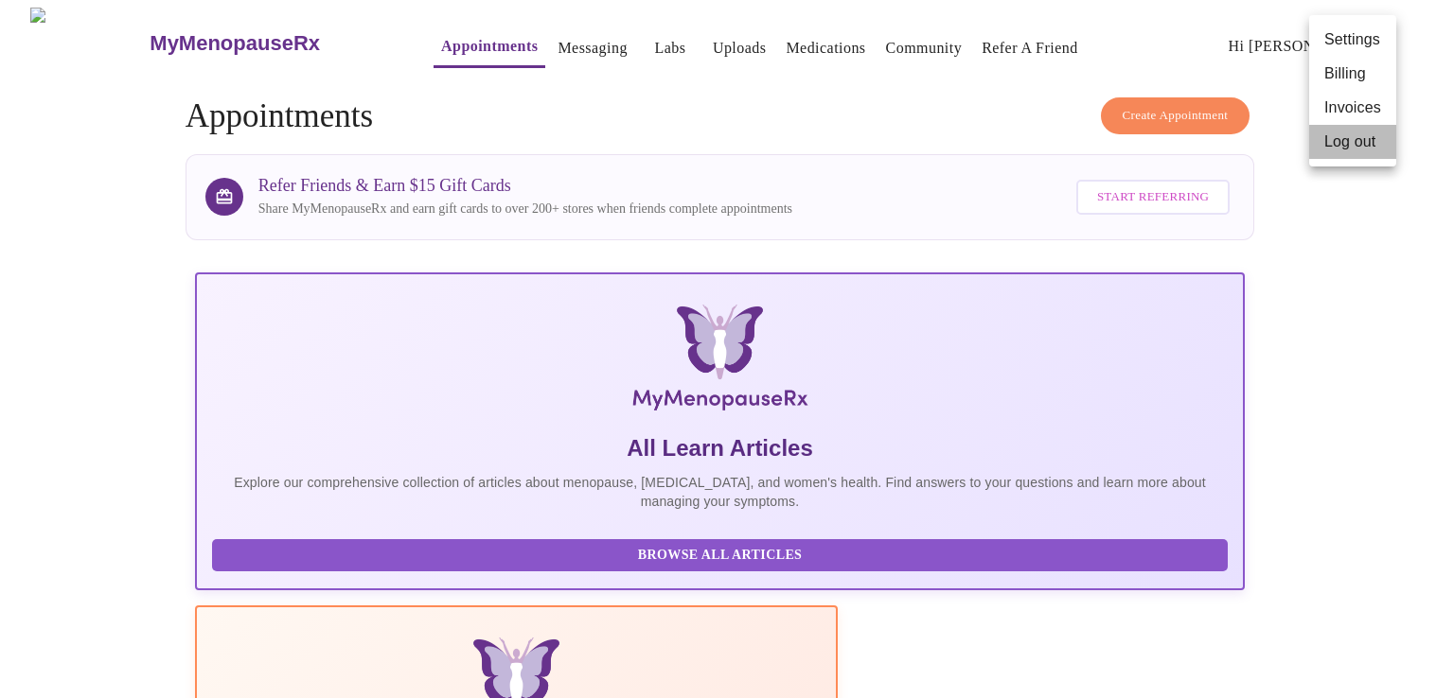
click at [1359, 140] on li "Log out" at bounding box center [1352, 142] width 87 height 34
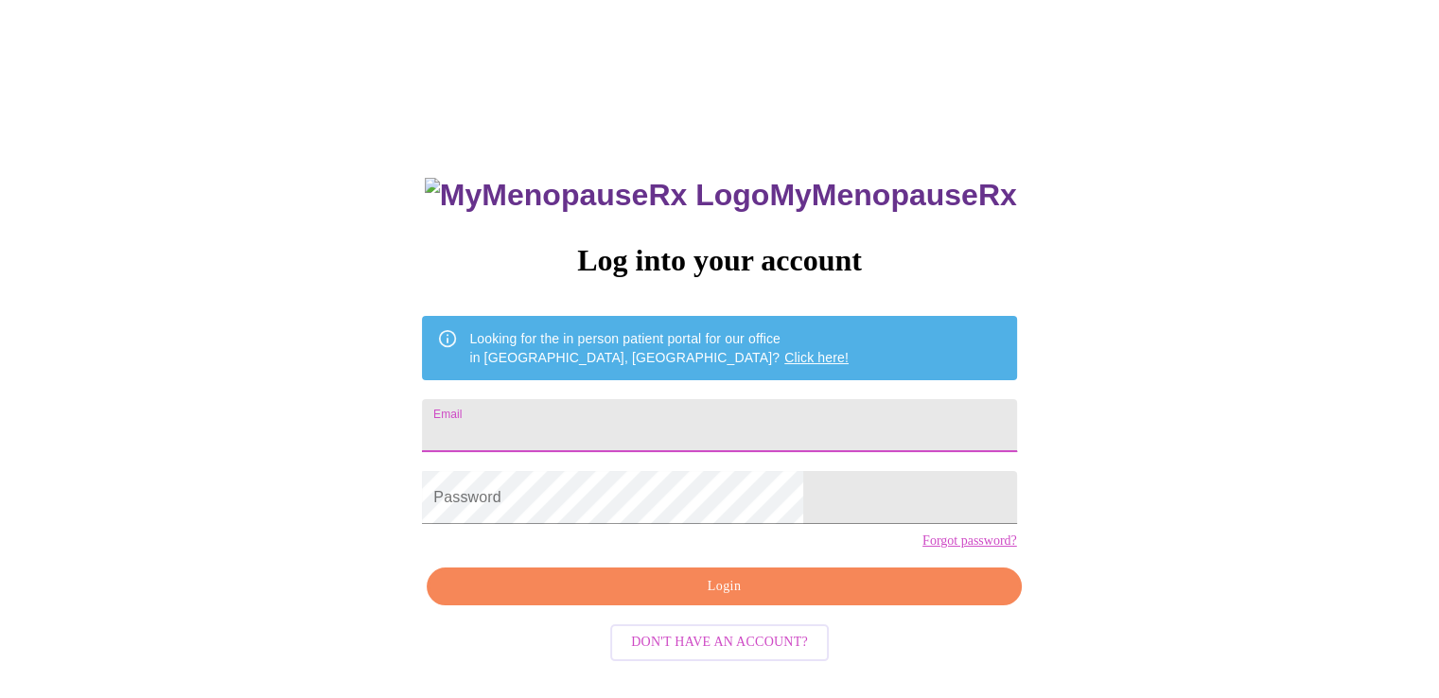
click at [578, 433] on input "Email" at bounding box center [719, 425] width 594 height 53
type input "[EMAIL_ADDRESS][DOMAIN_NAME]"
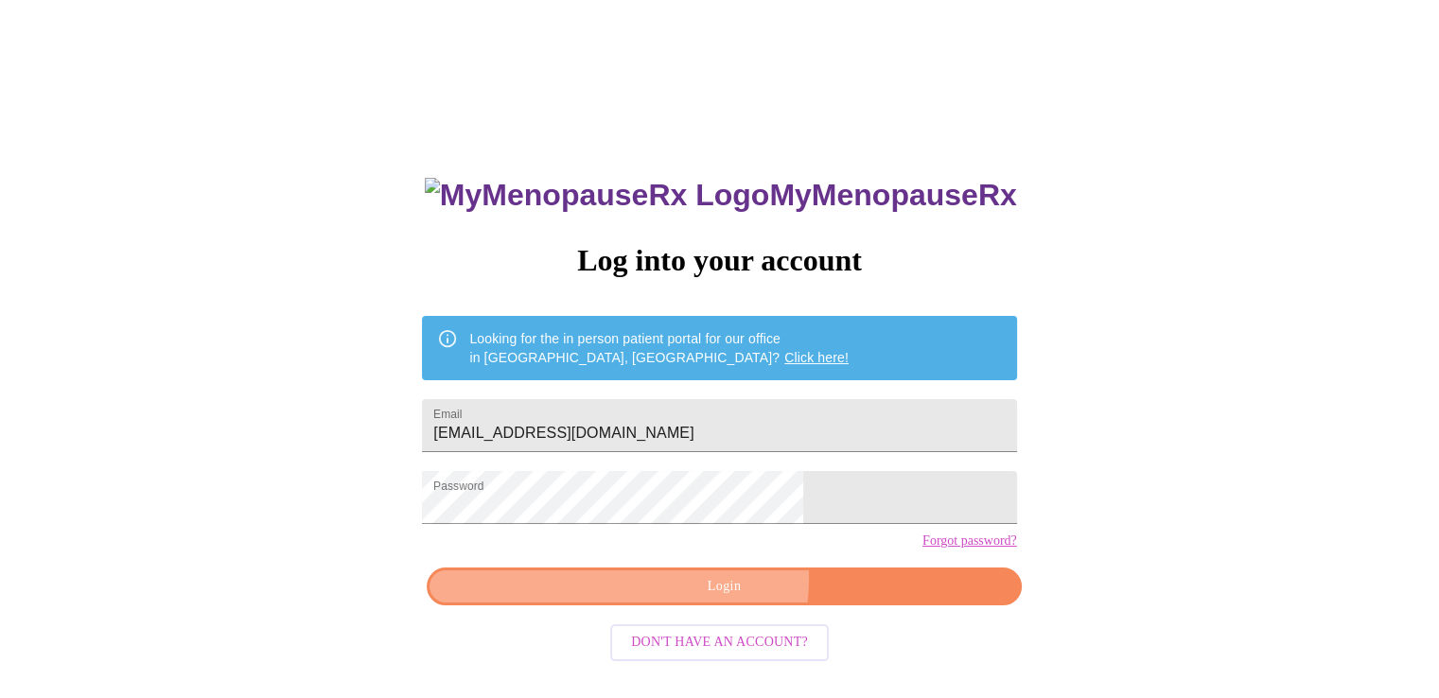
click at [715, 599] on span "Login" at bounding box center [724, 587] width 551 height 24
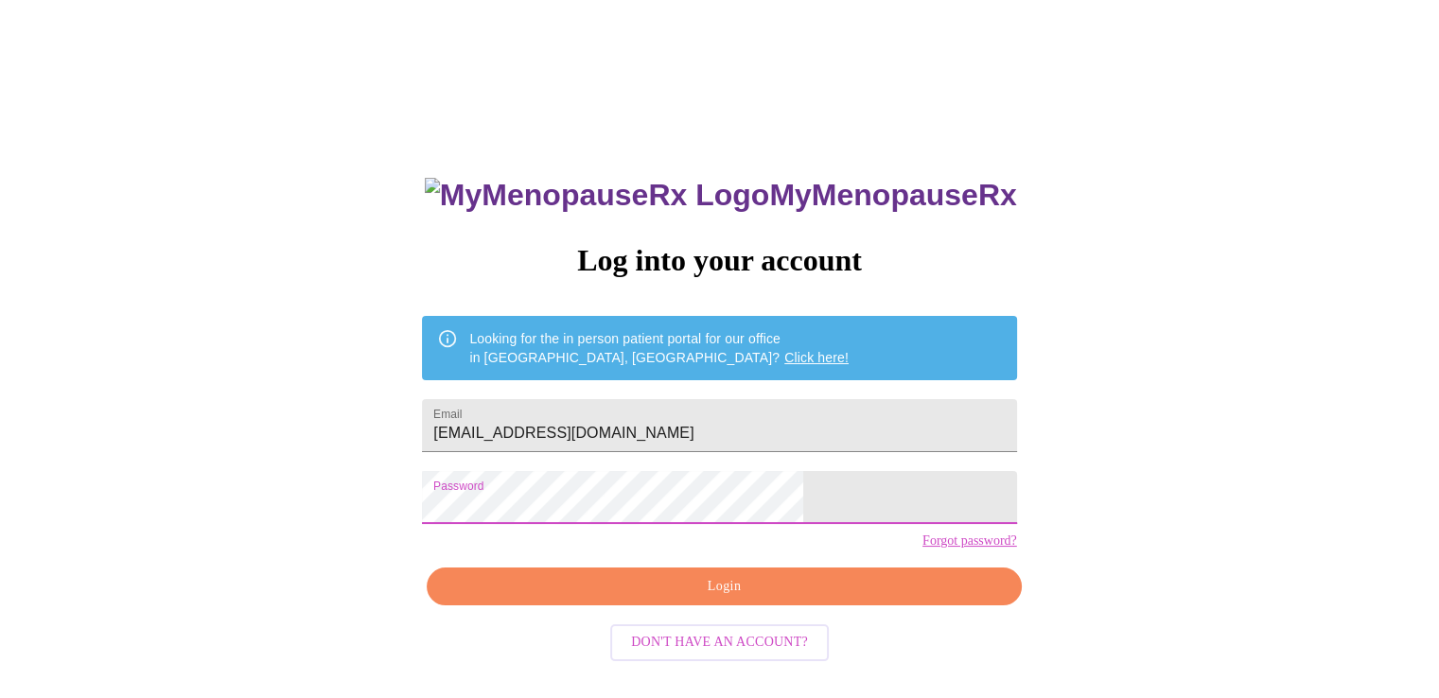
click at [715, 599] on span "Login" at bounding box center [724, 587] width 551 height 24
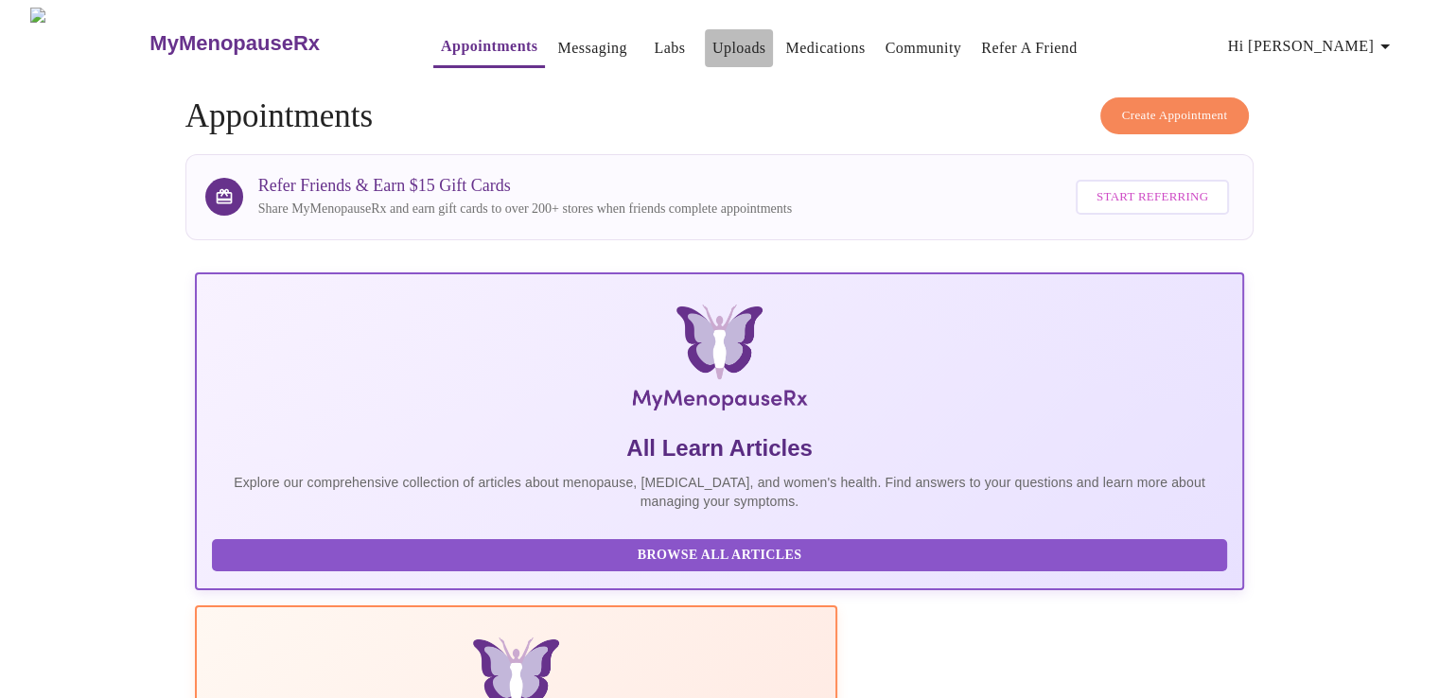
click at [713, 35] on link "Uploads" at bounding box center [740, 48] width 54 height 26
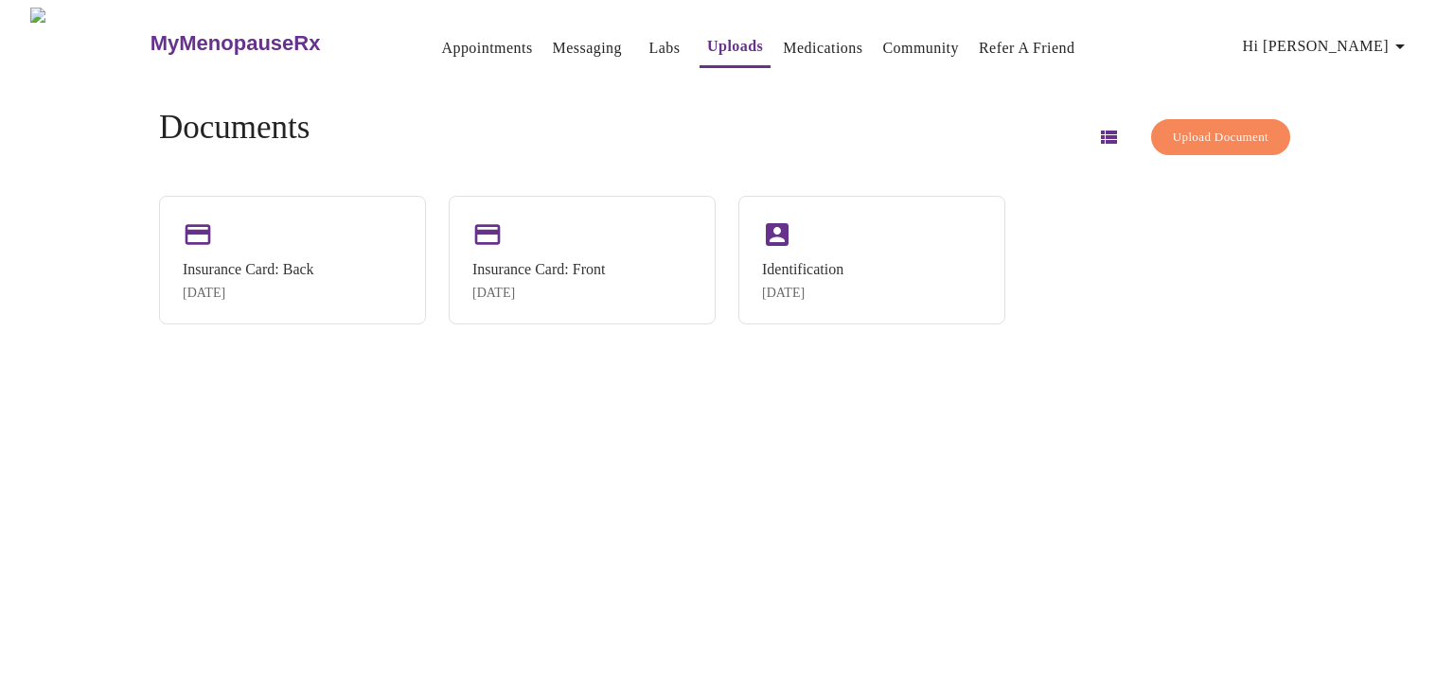
click at [783, 40] on link "Medications" at bounding box center [822, 48] width 79 height 26
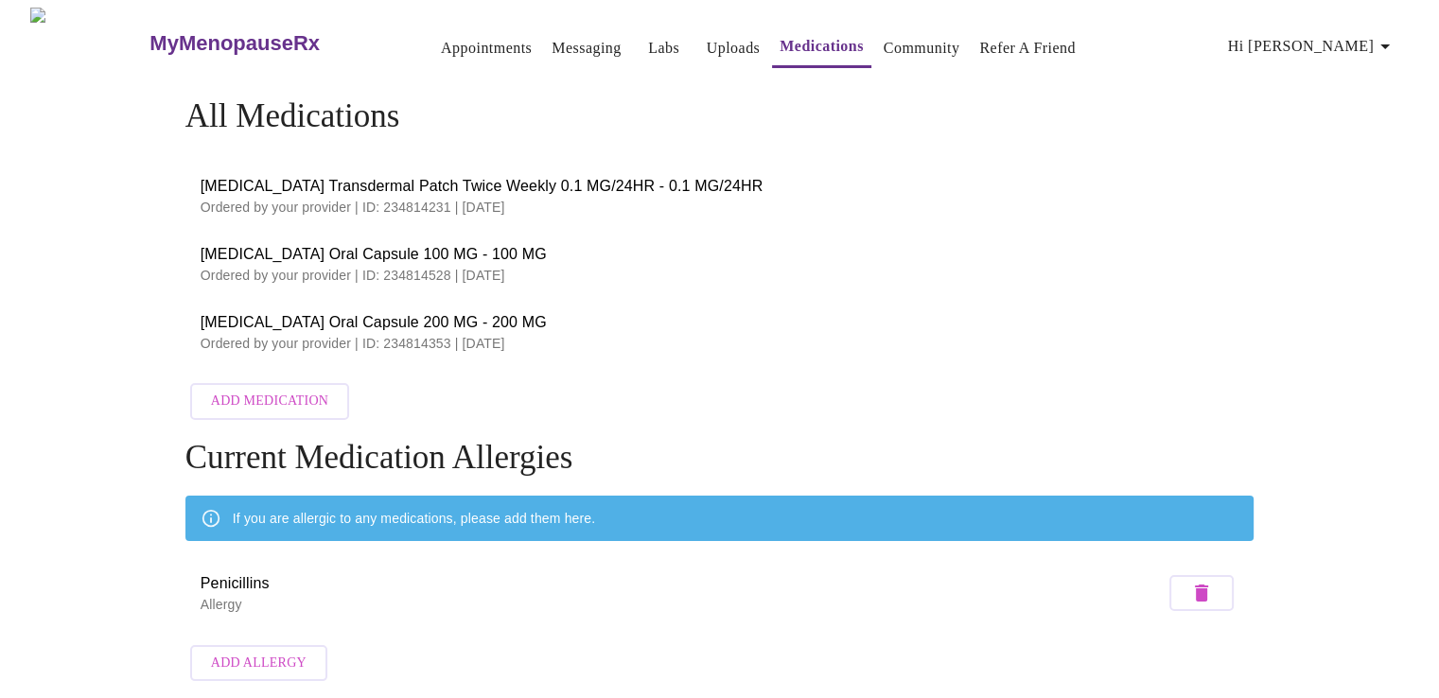
scroll to position [6, 0]
click at [909, 35] on link "Community" at bounding box center [922, 48] width 77 height 26
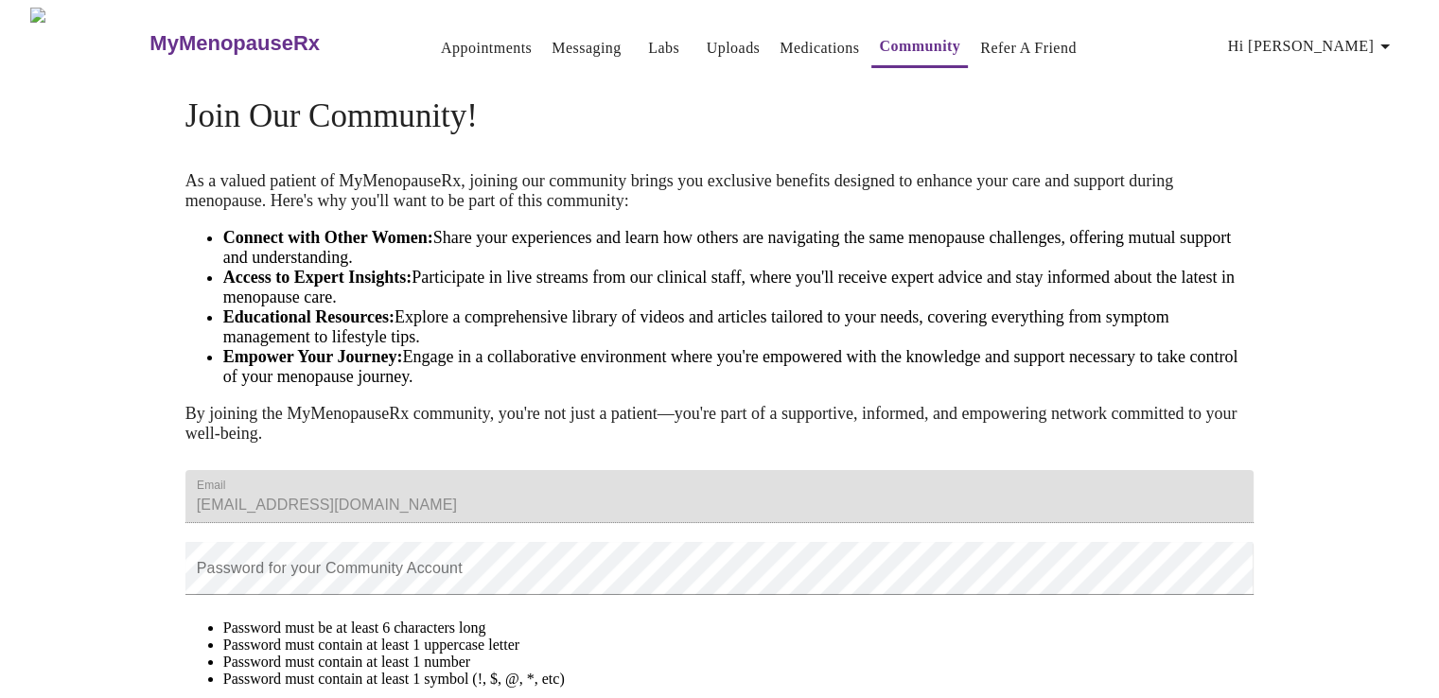
click at [455, 40] on link "Appointments" at bounding box center [486, 48] width 91 height 26
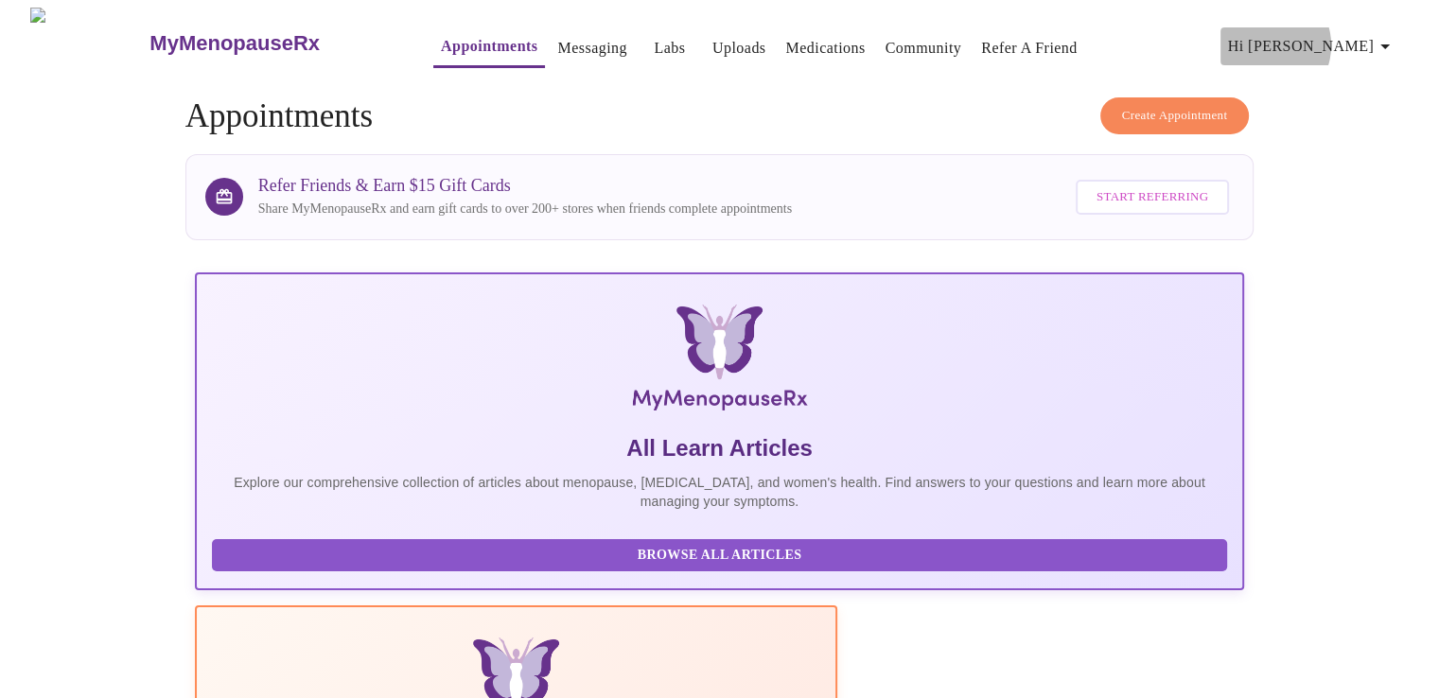
click at [1348, 38] on span "Hi [PERSON_NAME]" at bounding box center [1312, 46] width 168 height 26
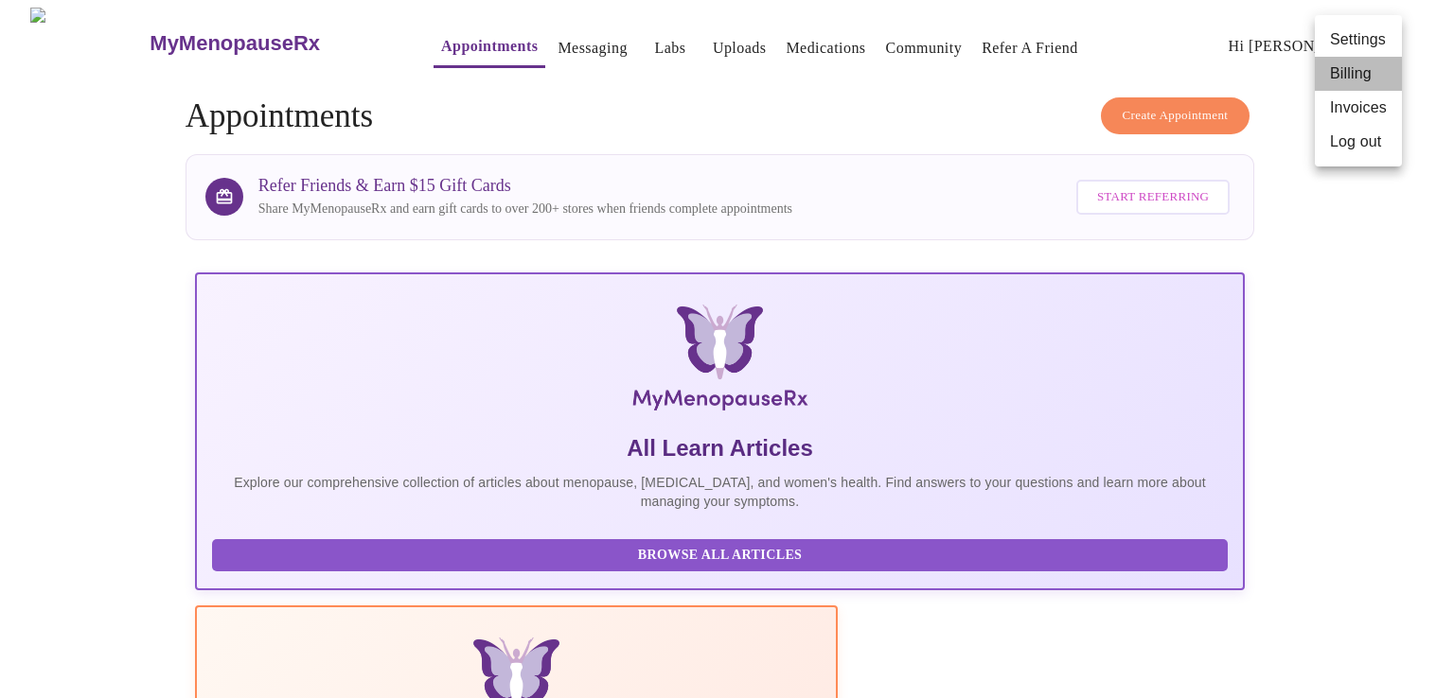
click at [1344, 75] on li "Billing" at bounding box center [1358, 74] width 87 height 34
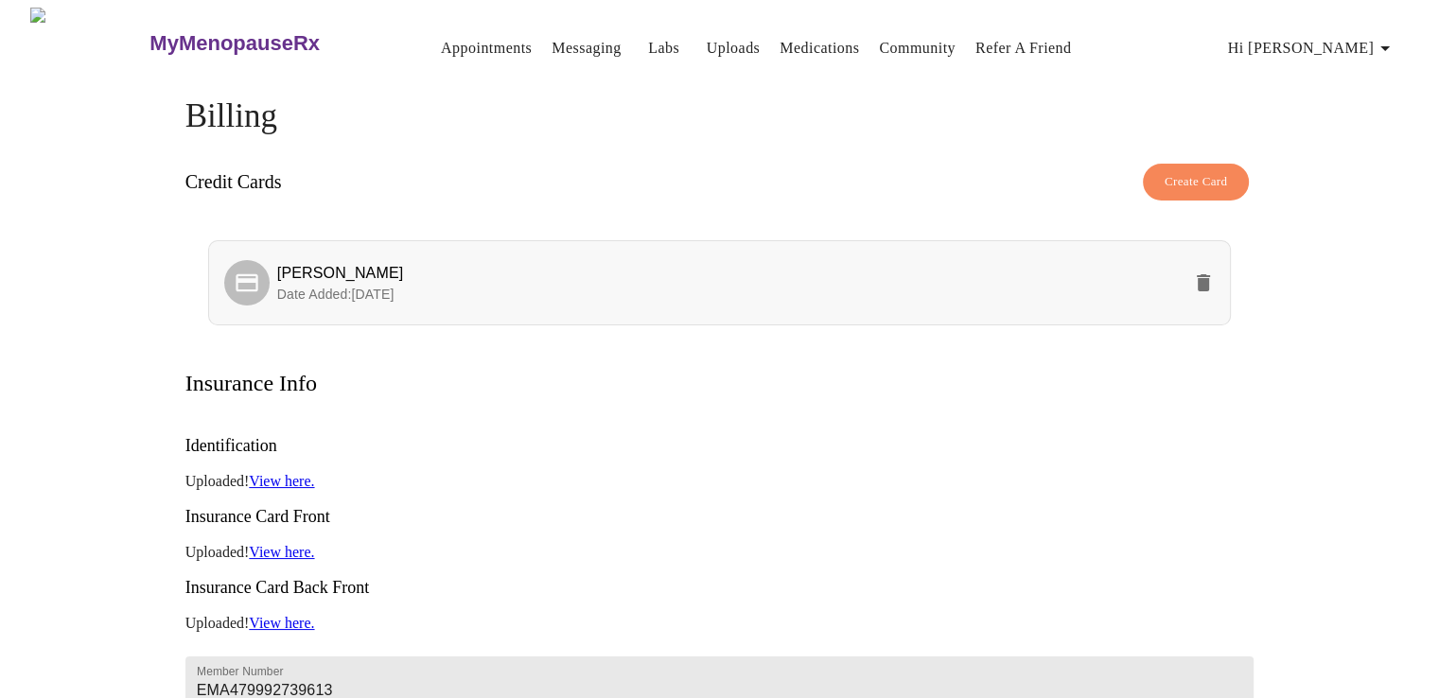
click at [583, 271] on span "[PERSON_NAME]" at bounding box center [729, 273] width 905 height 23
click at [1345, 42] on span "Hi [PERSON_NAME]" at bounding box center [1312, 48] width 168 height 26
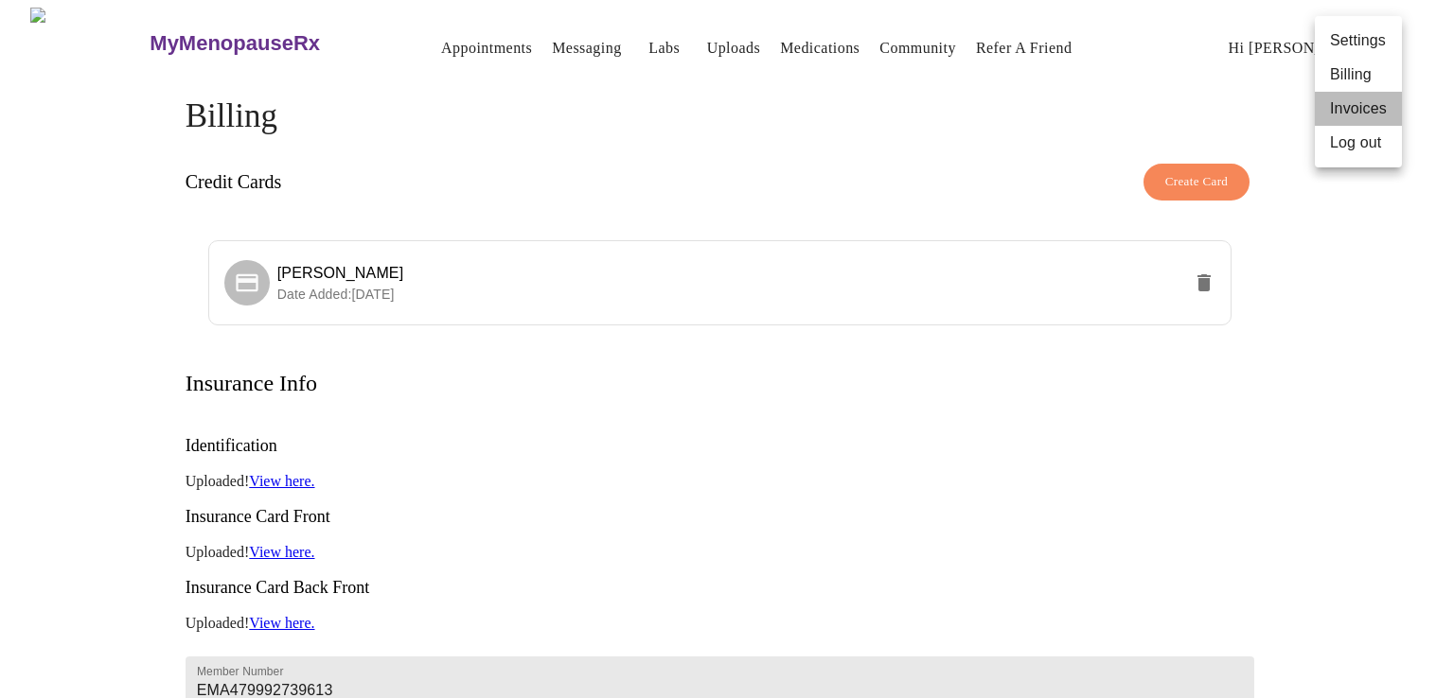
click at [1351, 111] on li "Invoices" at bounding box center [1358, 109] width 87 height 34
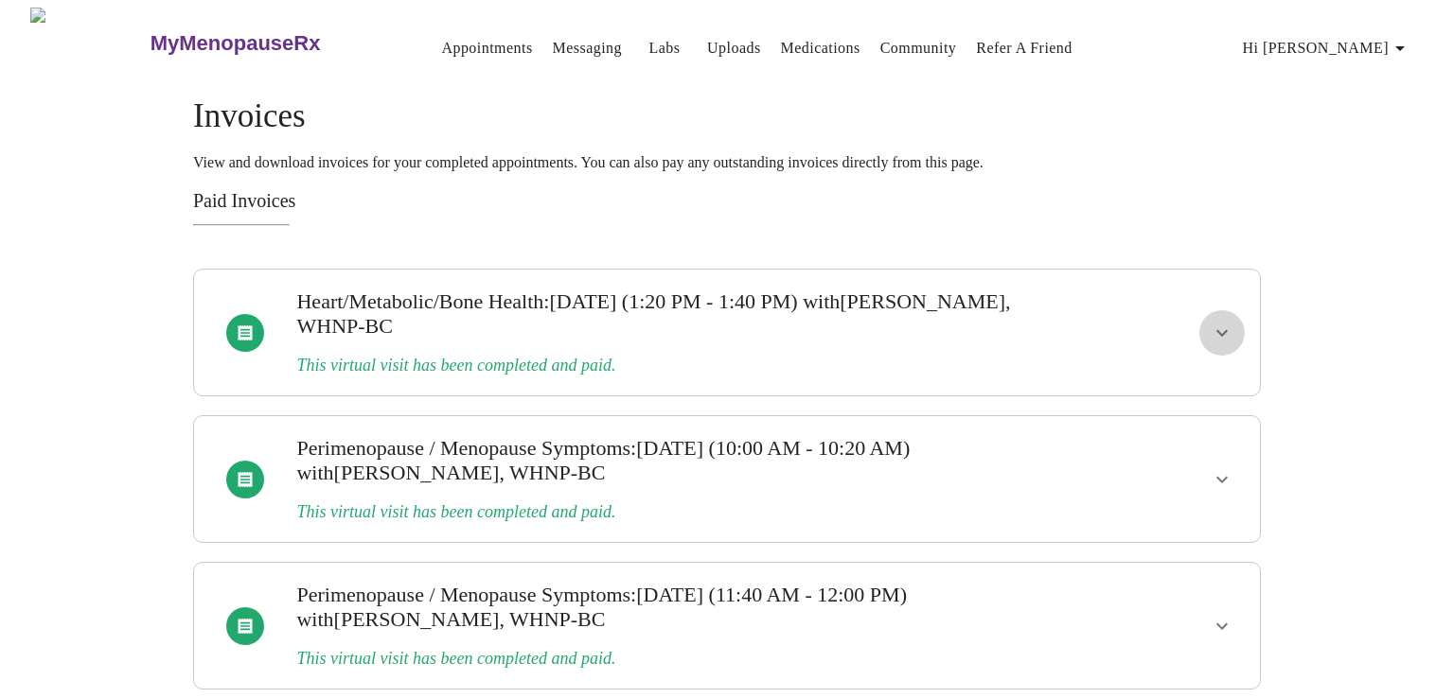
click at [1227, 323] on icon "show more" at bounding box center [1221, 333] width 23 height 23
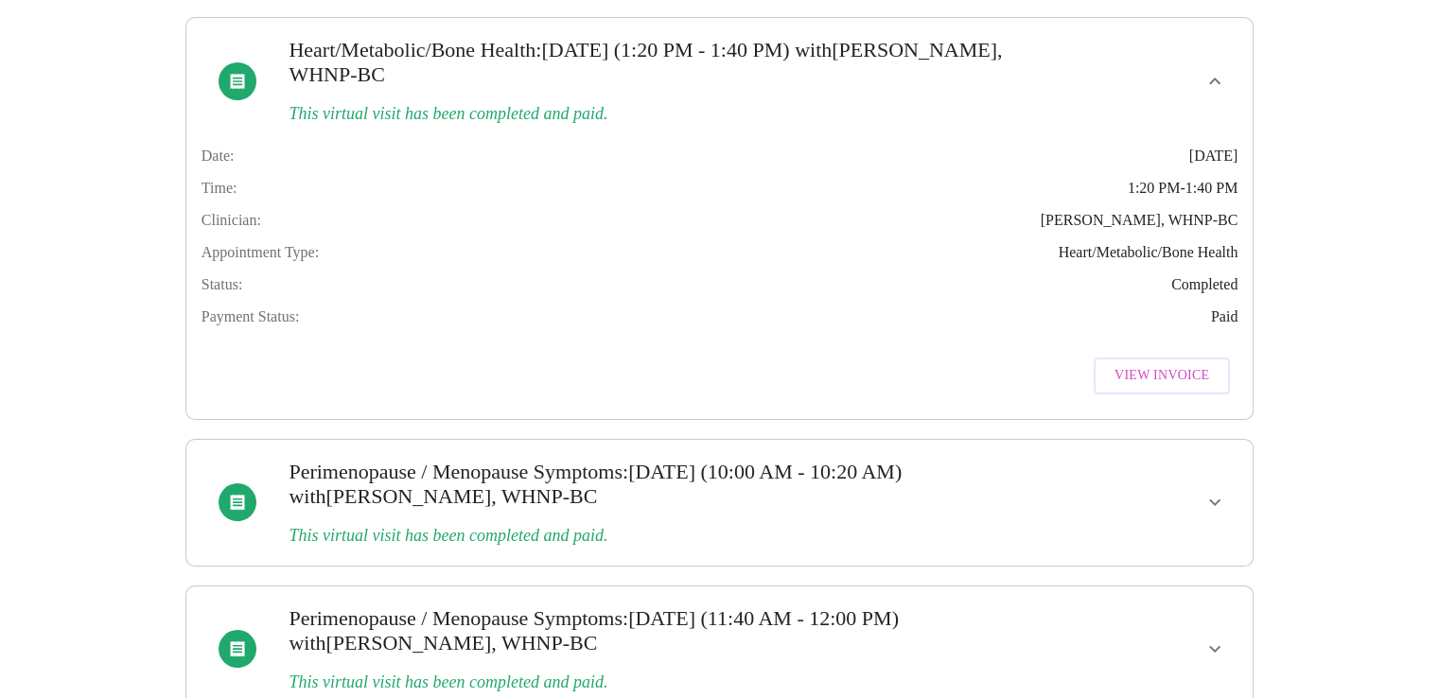
scroll to position [301, 0]
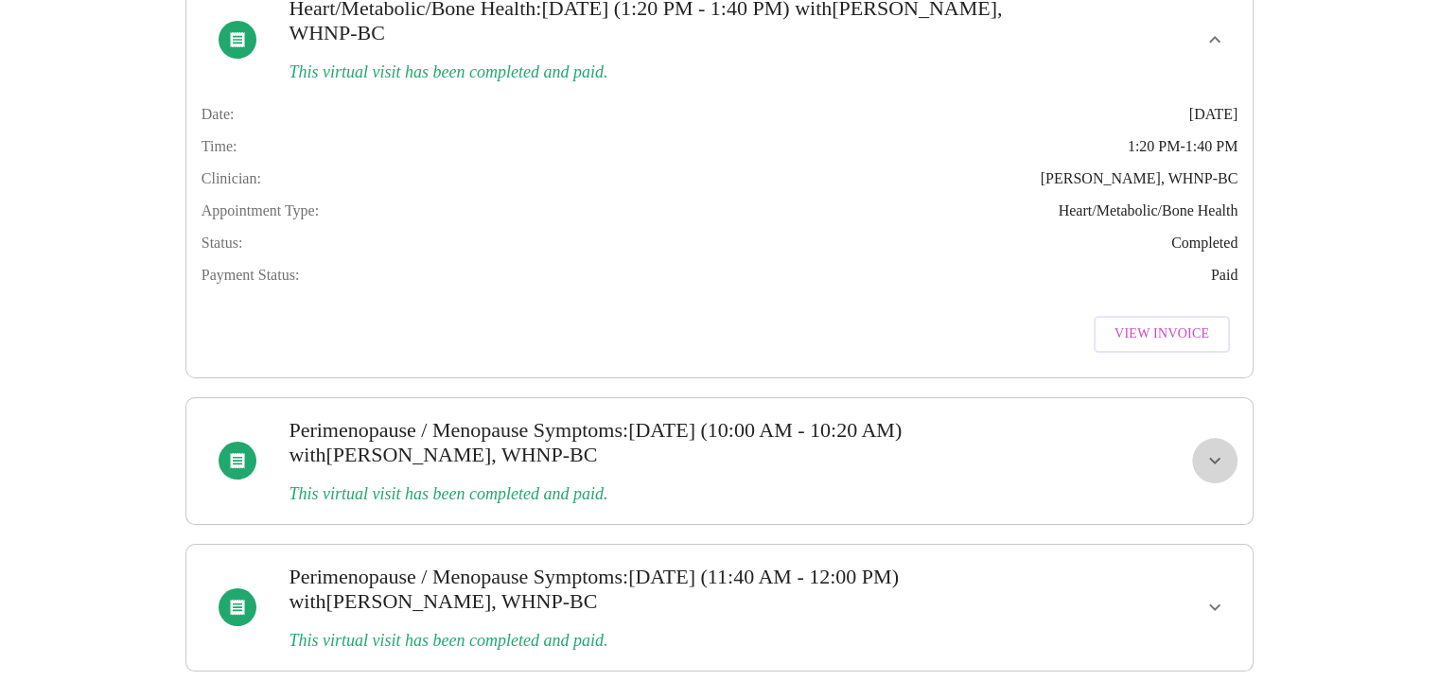
click at [1210, 463] on icon "show more" at bounding box center [1215, 461] width 11 height 7
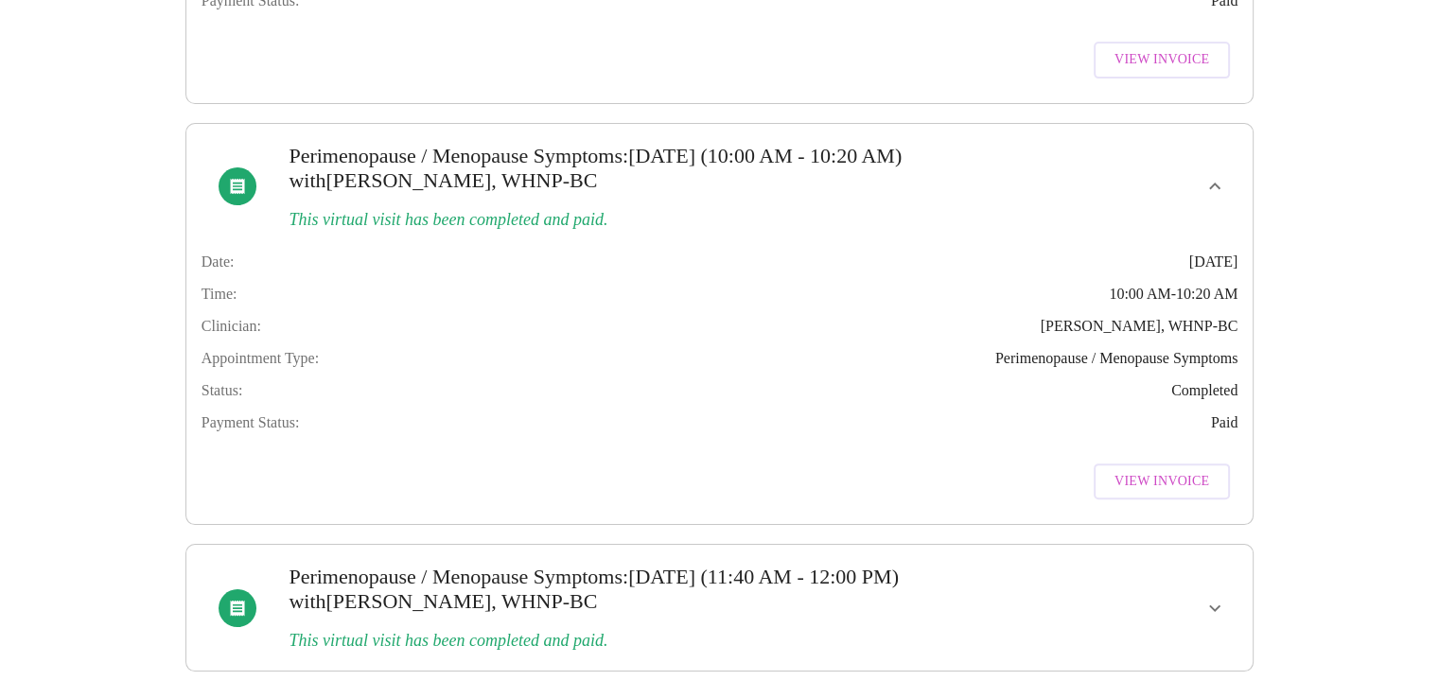
scroll to position [609, 0]
click at [1208, 602] on icon "show more" at bounding box center [1215, 608] width 23 height 23
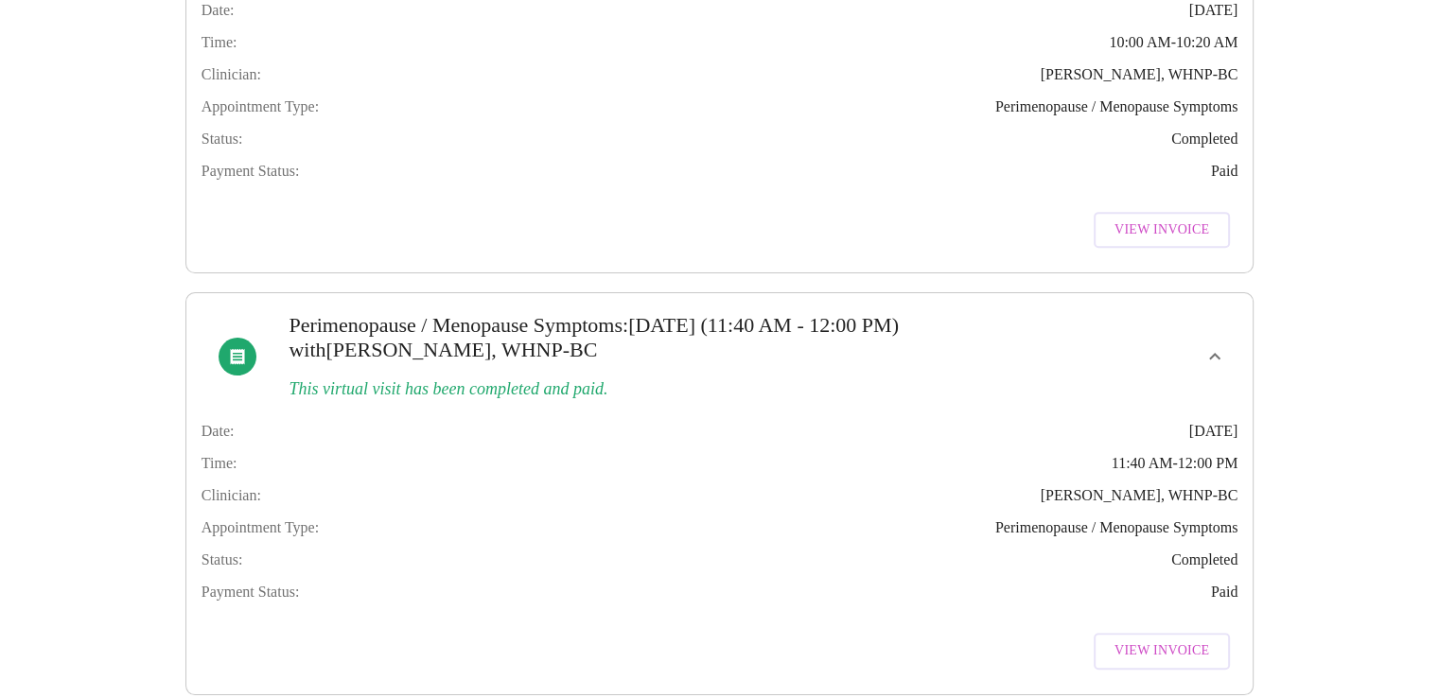
scroll to position [917, 0]
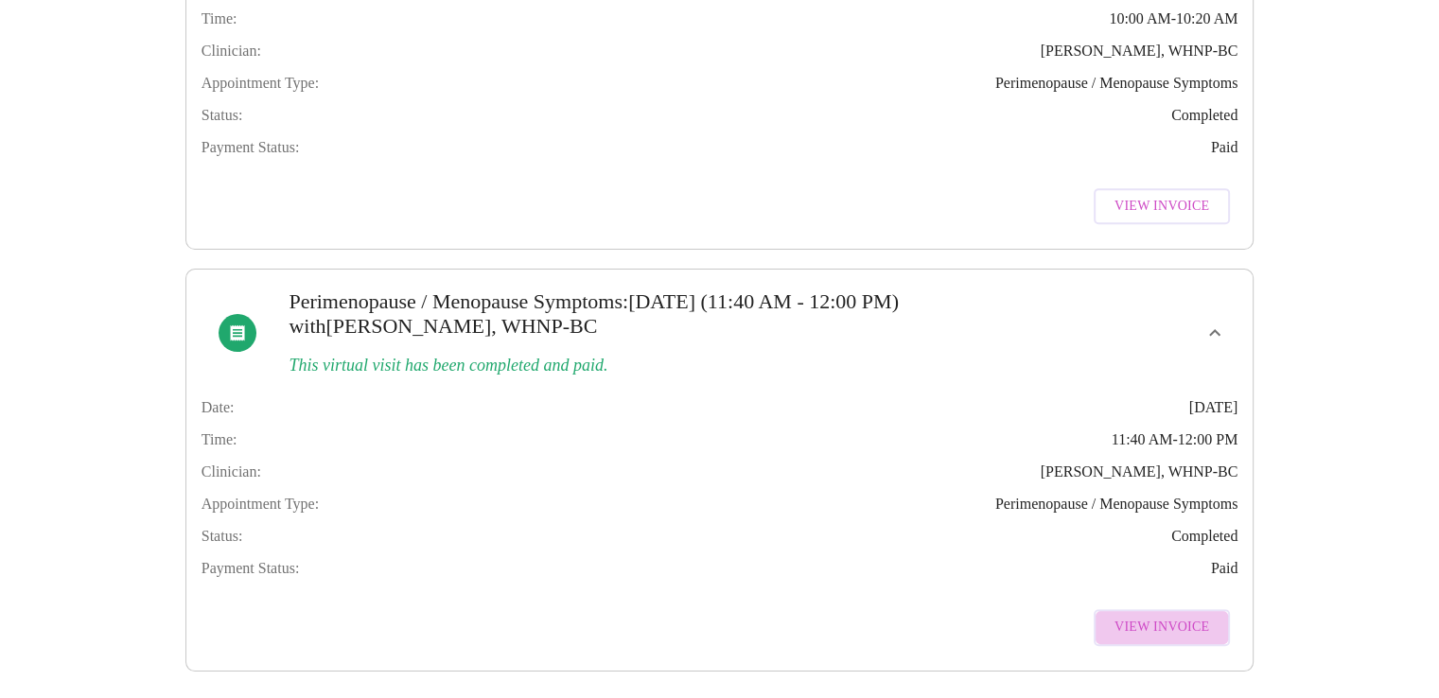
click at [1172, 619] on span "View Invoice" at bounding box center [1162, 628] width 95 height 24
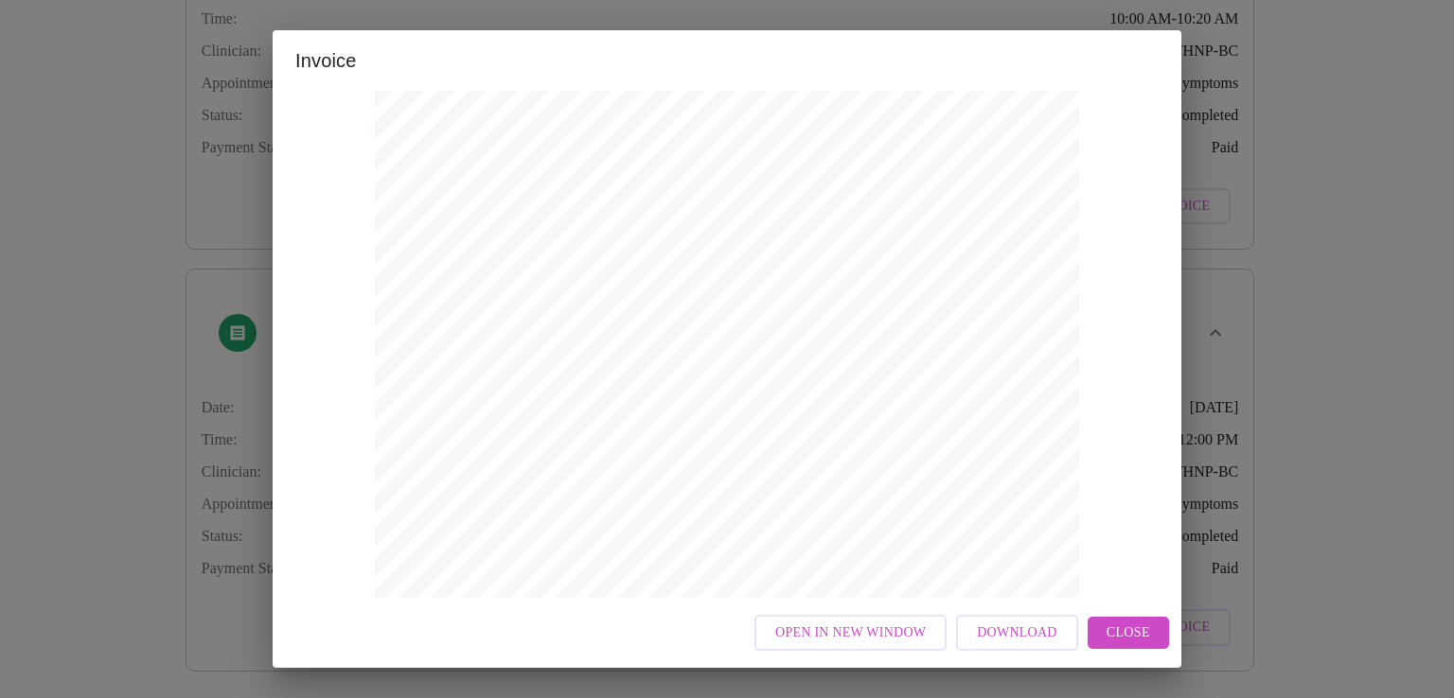
scroll to position [284, 0]
click at [1118, 637] on span "Close" at bounding box center [1128, 634] width 44 height 24
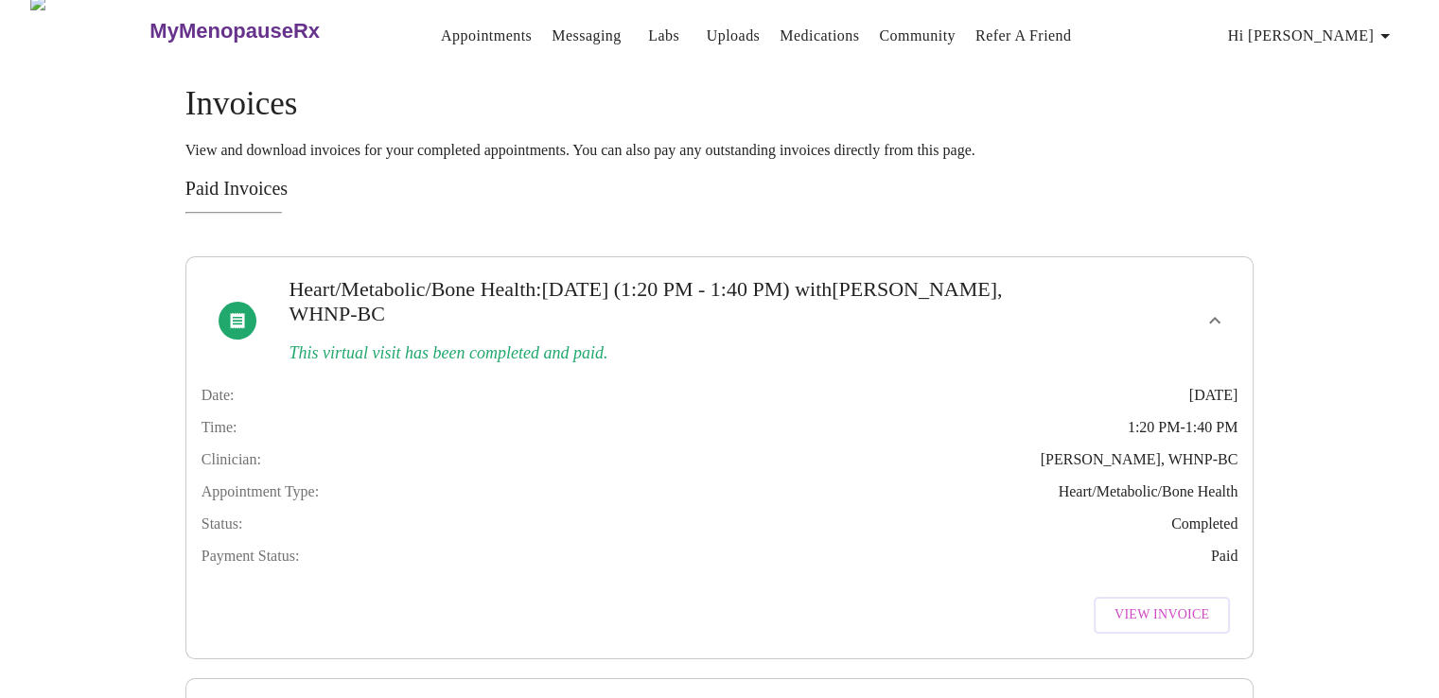
scroll to position [0, 0]
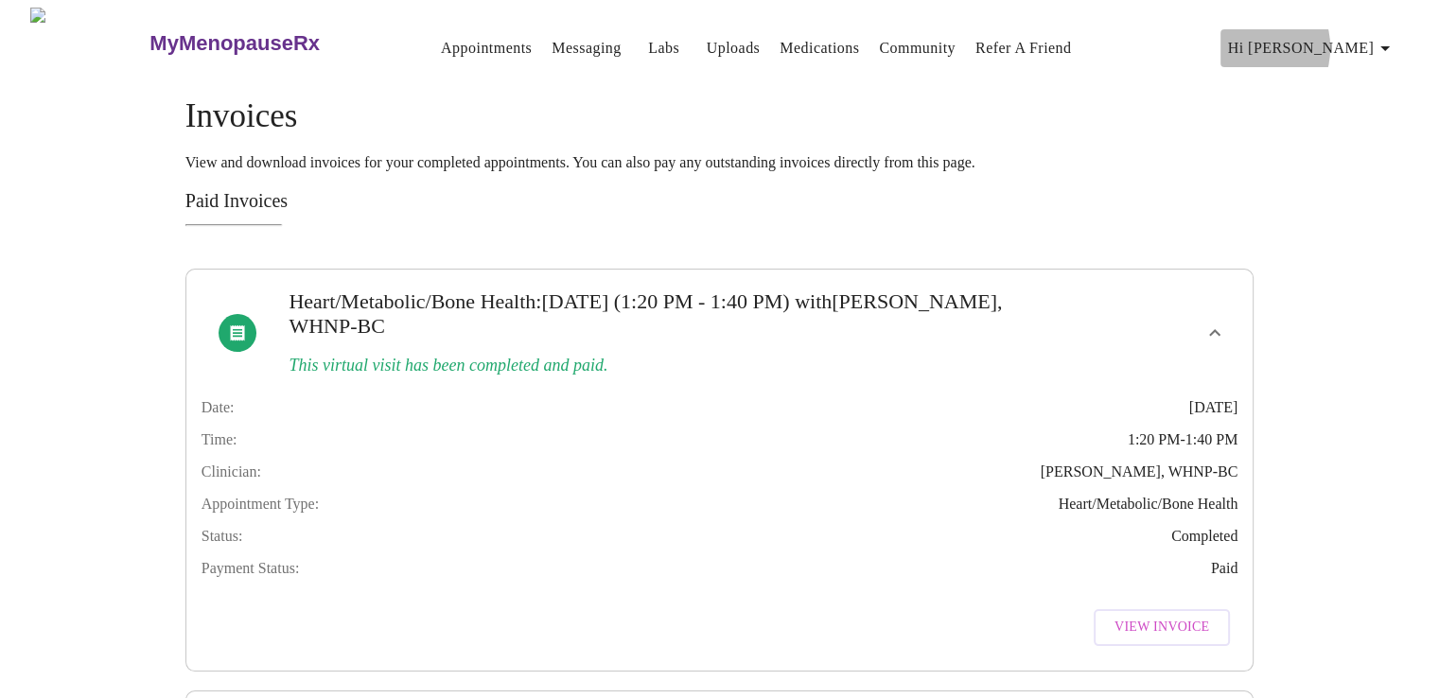
click at [1330, 40] on span "Hi [PERSON_NAME]" at bounding box center [1312, 48] width 168 height 26
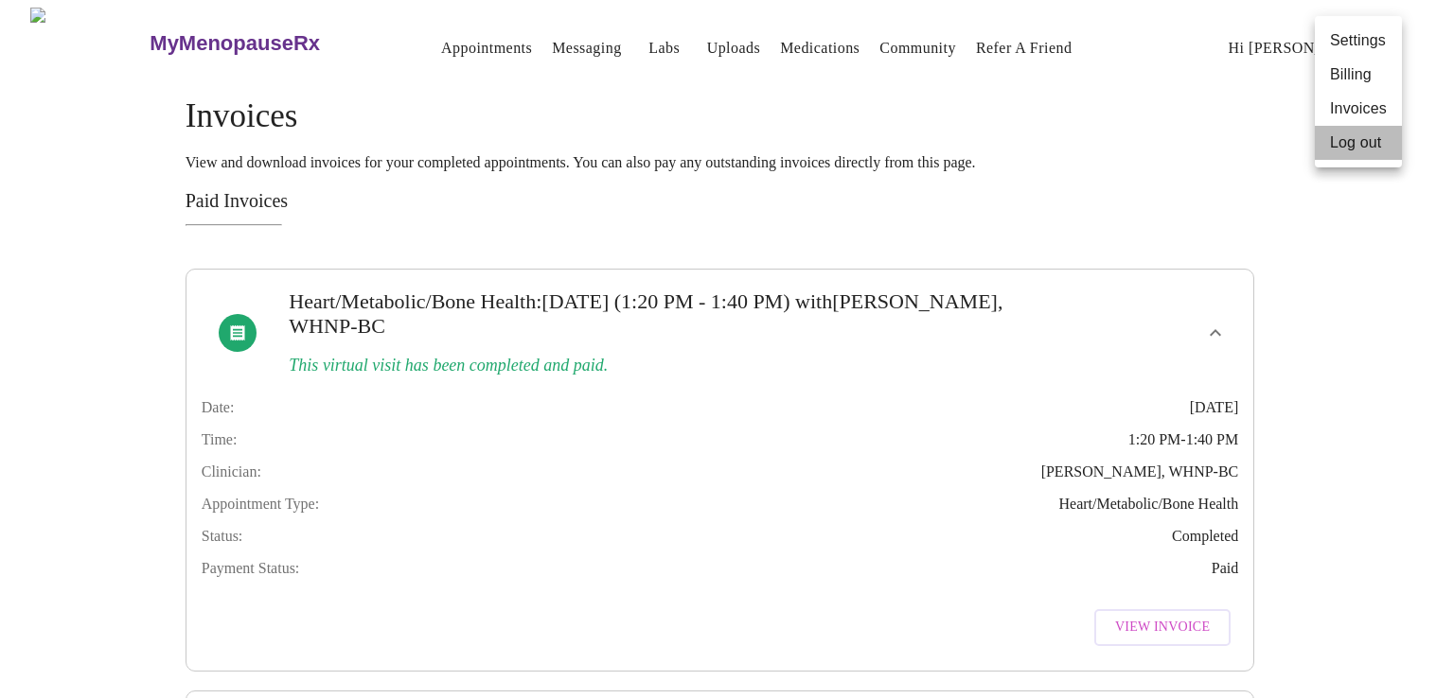
click at [1358, 141] on li "Log out" at bounding box center [1358, 143] width 87 height 34
